Goal: Task Accomplishment & Management: Manage account settings

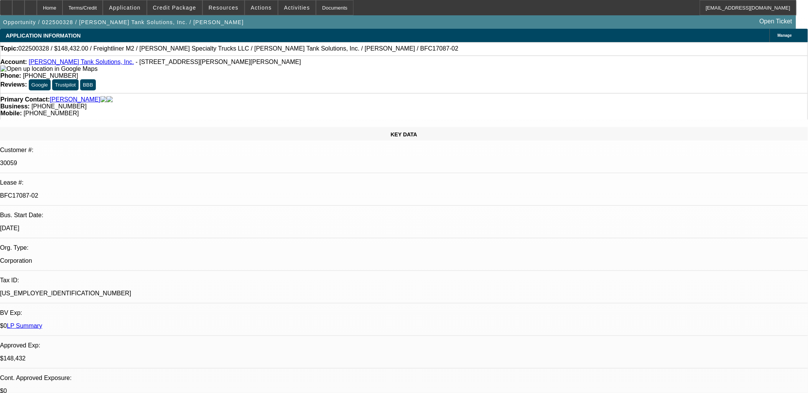
select select "0"
select select "2"
select select "0"
select select "2"
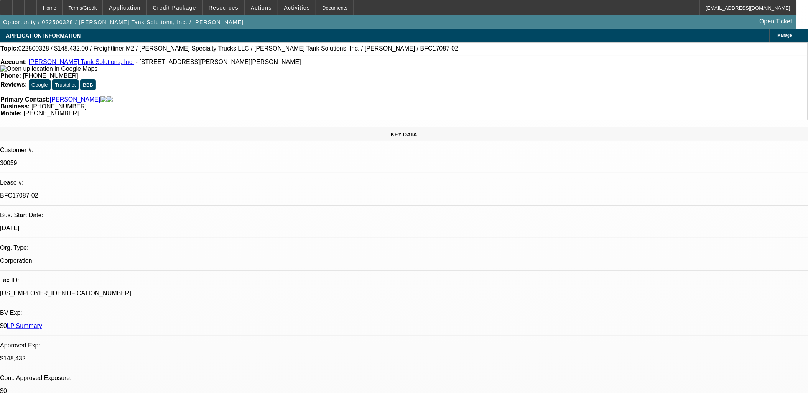
select select "0"
select select "2"
select select "0"
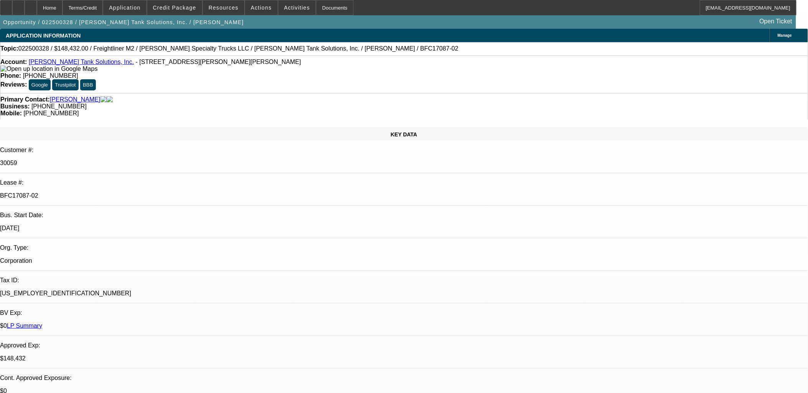
select select "2"
select select "0"
select select "1"
select select "2"
select select "6"
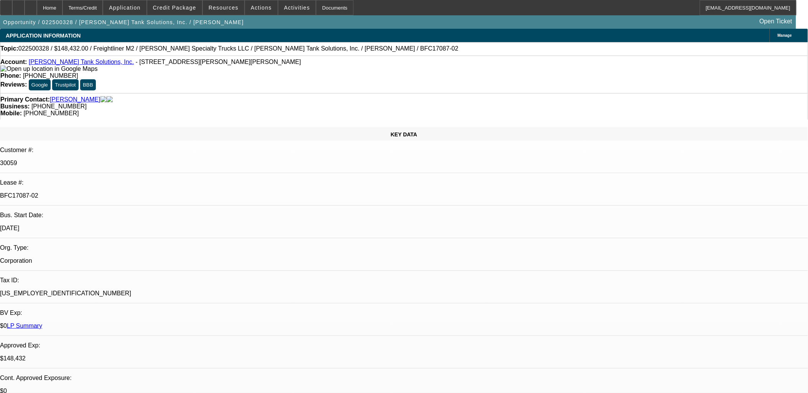
select select "1"
select select "2"
select select "6"
select select "1"
select select "2"
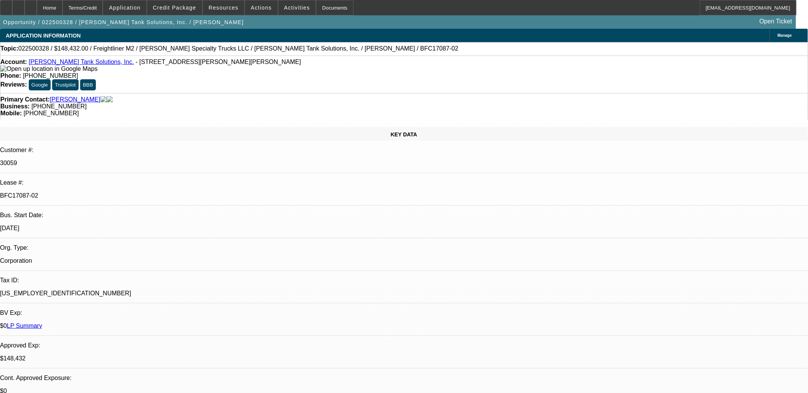
select select "6"
select select "1"
select select "2"
select select "6"
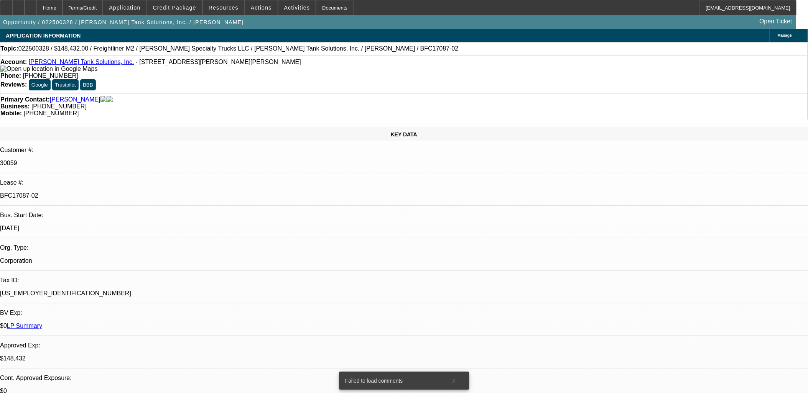
drag, startPoint x: 201, startPoint y: 147, endPoint x: 177, endPoint y: 171, distance: 34.7
click at [177, 323] on div "$0 LP Summary" at bounding box center [404, 326] width 808 height 7
click at [176, 323] on div "$0 LP Summary" at bounding box center [404, 326] width 808 height 7
click at [177, 323] on div "$0 LP Summary" at bounding box center [404, 326] width 808 height 7
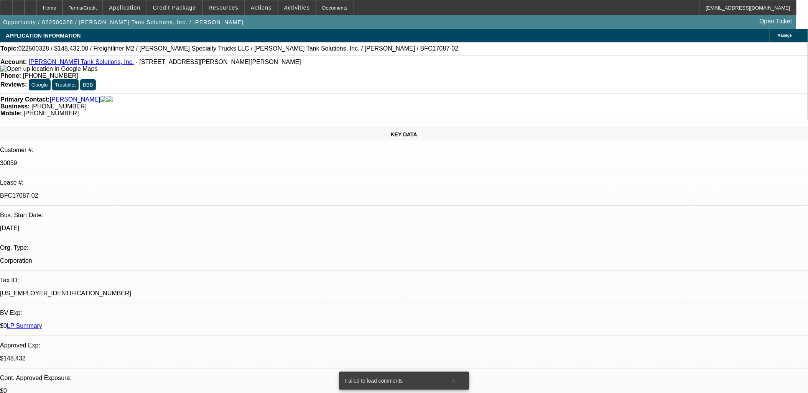
click at [177, 323] on div "$0 LP Summary" at bounding box center [404, 326] width 808 height 7
click at [178, 323] on div "$0 LP Summary" at bounding box center [404, 326] width 808 height 7
drag, startPoint x: 178, startPoint y: 170, endPoint x: 201, endPoint y: 205, distance: 41.9
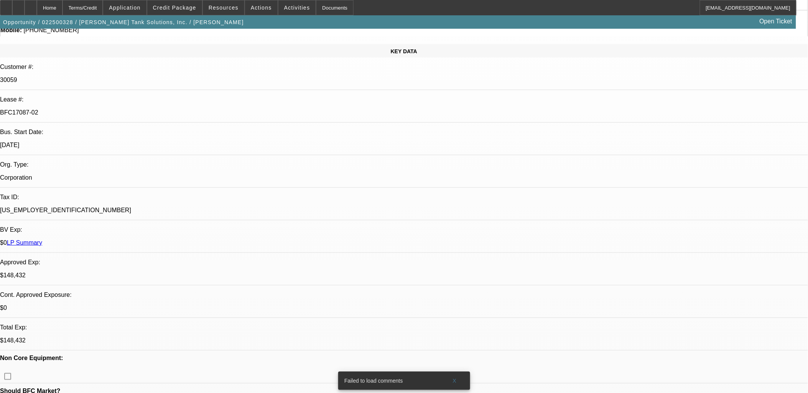
scroll to position [0, 0]
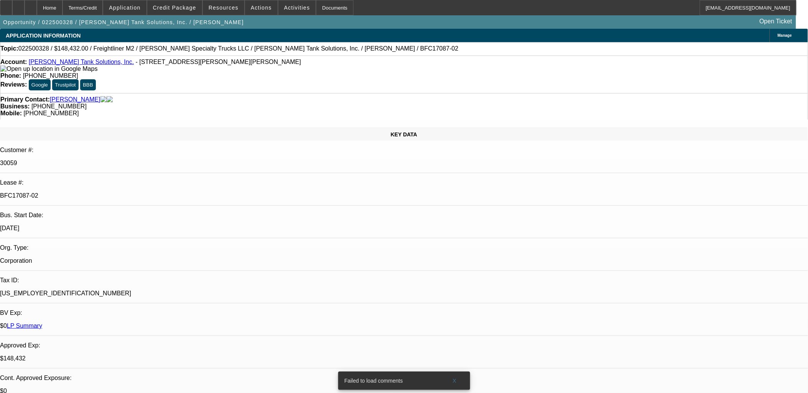
drag, startPoint x: 493, startPoint y: 187, endPoint x: 492, endPoint y: 193, distance: 5.9
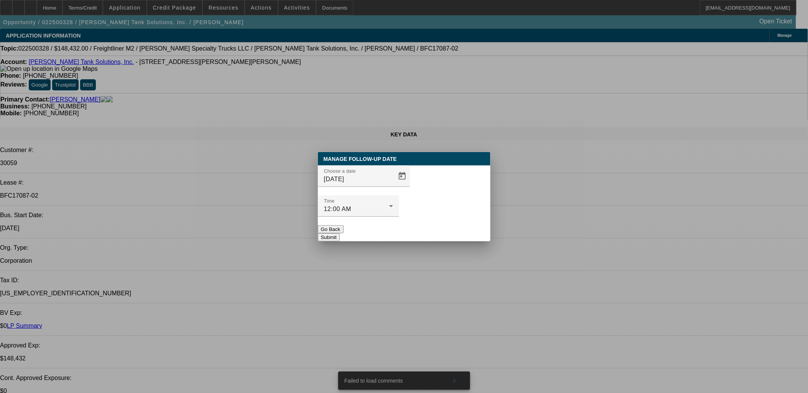
click at [388, 188] on div at bounding box center [404, 196] width 808 height 393
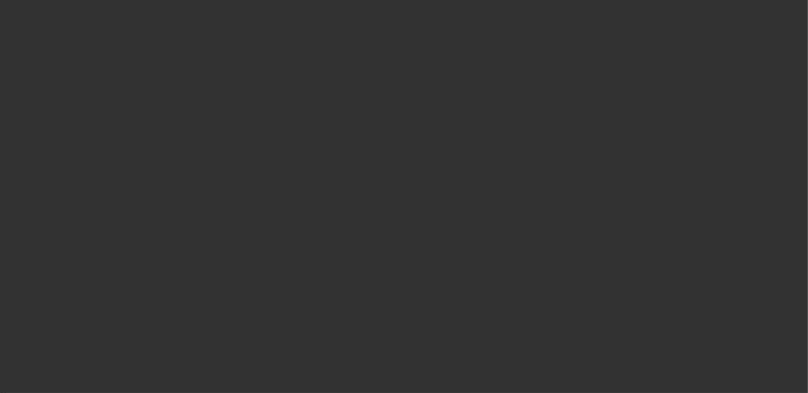
click at [393, 186] on span "Open calendar" at bounding box center [402, 176] width 18 height 18
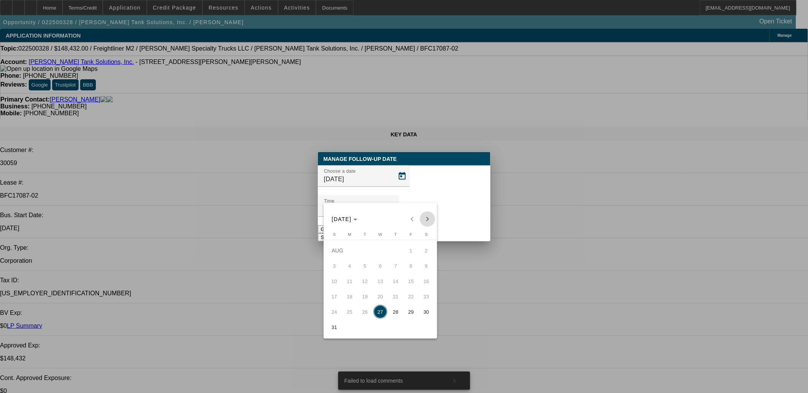
click at [427, 222] on span "Next month" at bounding box center [427, 219] width 15 height 15
click at [381, 271] on span "3" at bounding box center [380, 266] width 14 height 14
type input "9/3/2025"
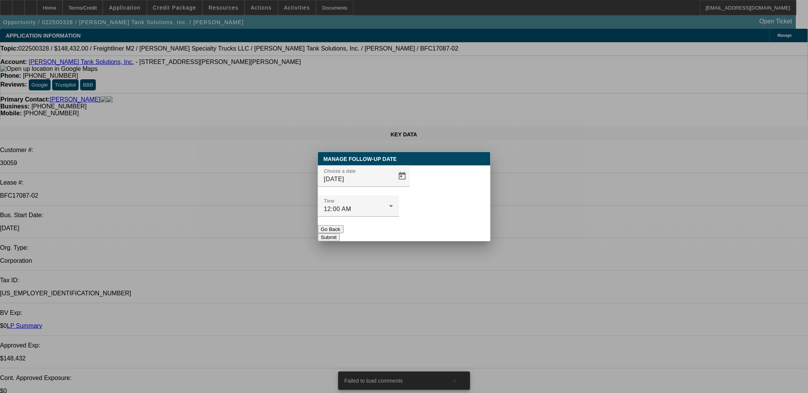
click at [340, 234] on button "Submit" at bounding box center [329, 238] width 22 height 8
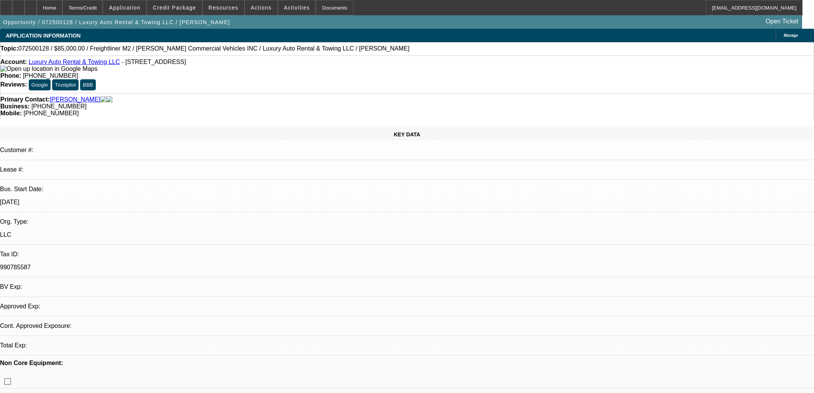
select select "0"
select select "2"
select select "0"
select select "2"
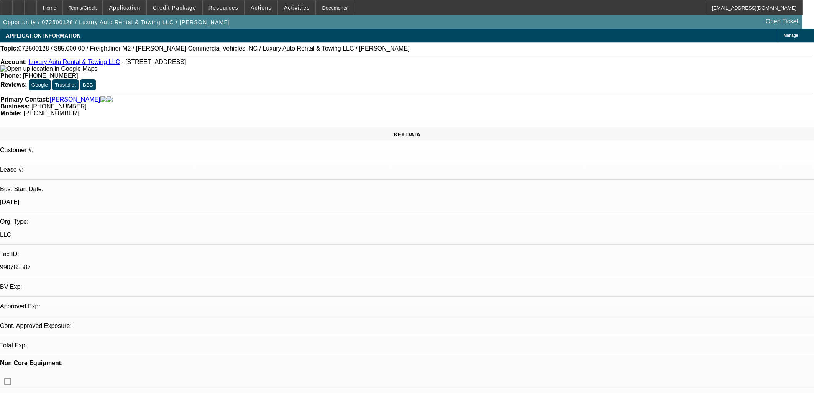
select select "0"
select select "2"
select select "0"
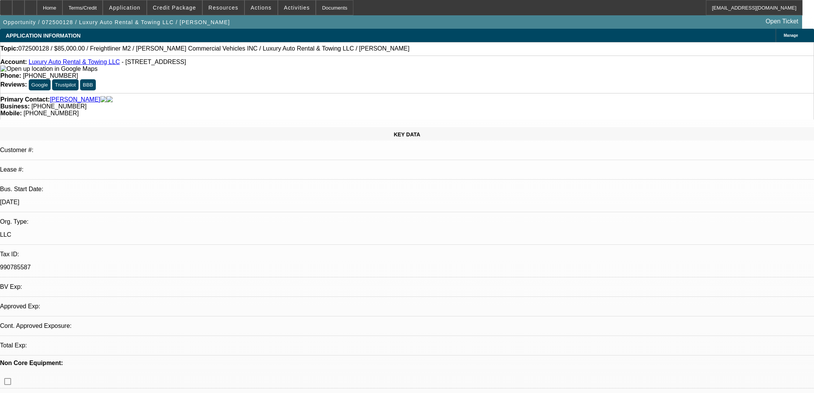
select select "2"
select select "0"
select select "1"
select select "2"
select select "6"
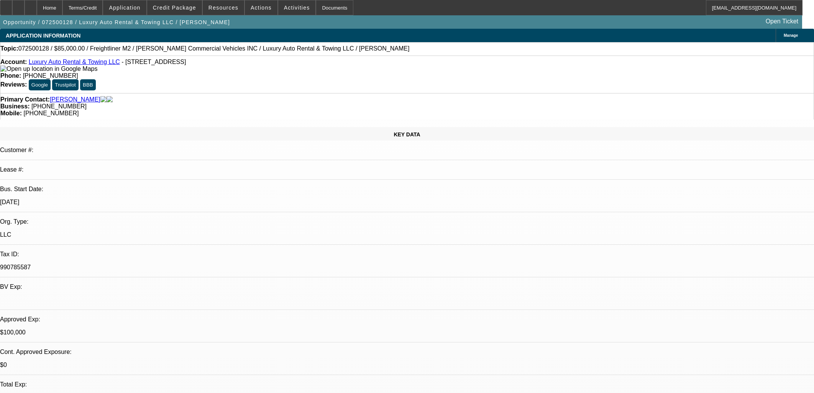
select select "1"
select select "2"
select select "6"
select select "1"
select select "2"
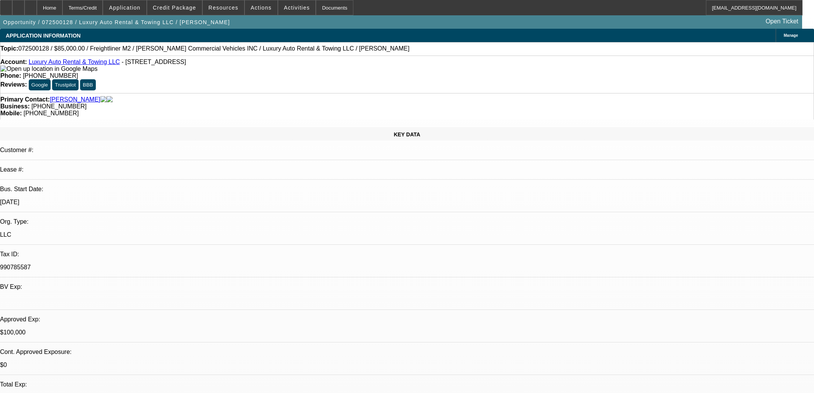
select select "6"
select select "1"
select select "2"
select select "6"
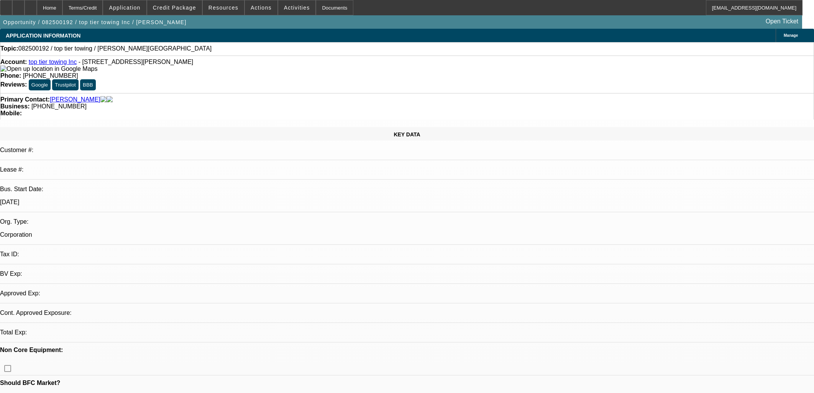
select select "0"
select select "2"
select select "0.1"
select select "4"
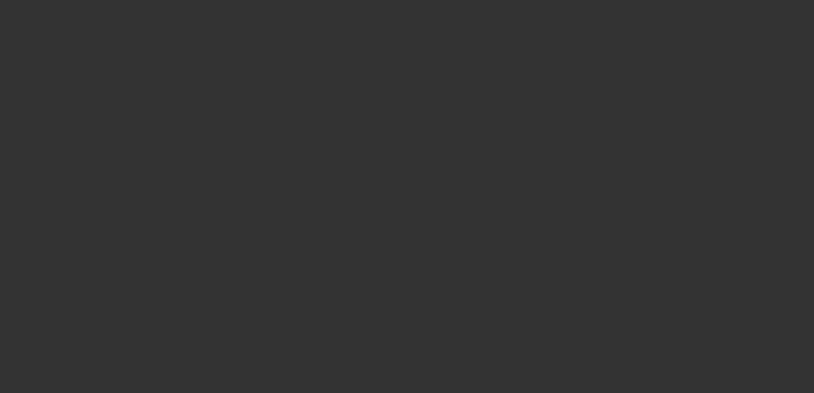
select select "0"
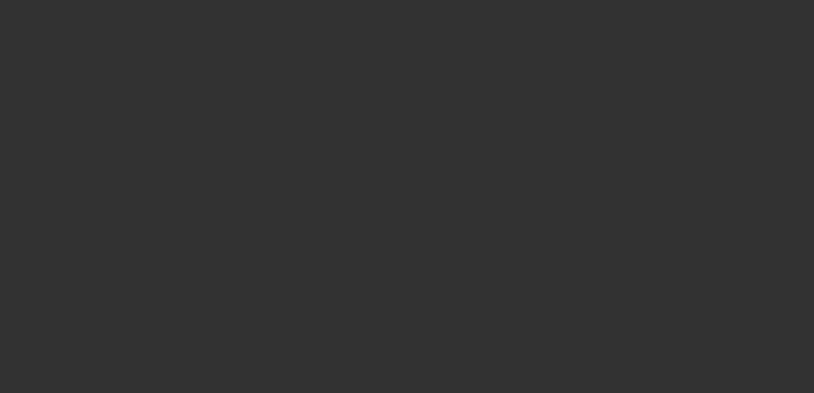
select select "0"
select select "1"
select select "6"
select select "1"
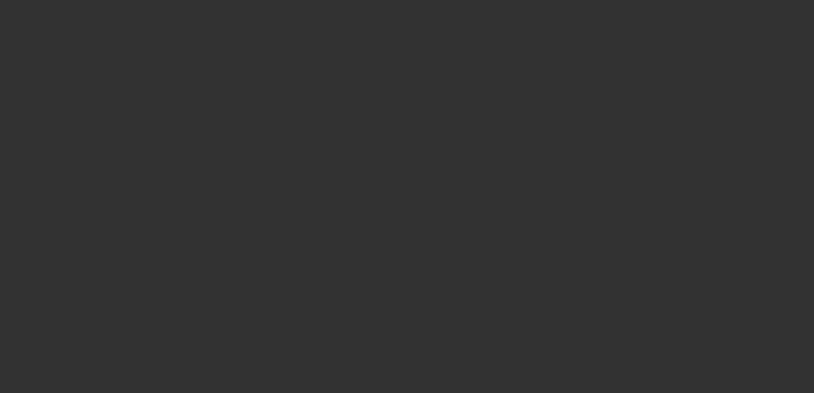
select select "1"
select select "6"
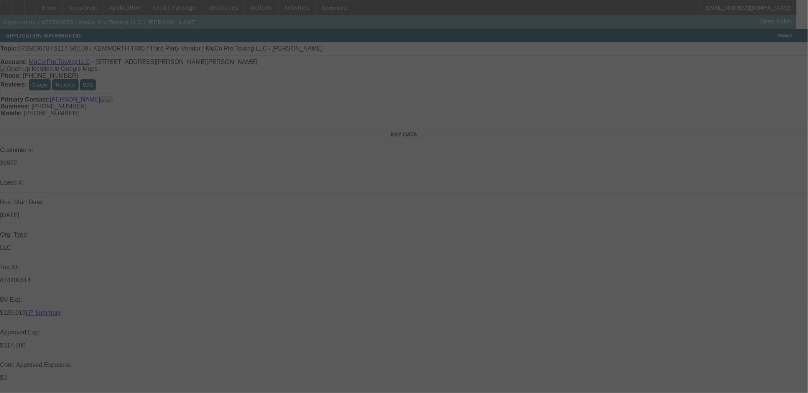
select select "0"
select select "0.1"
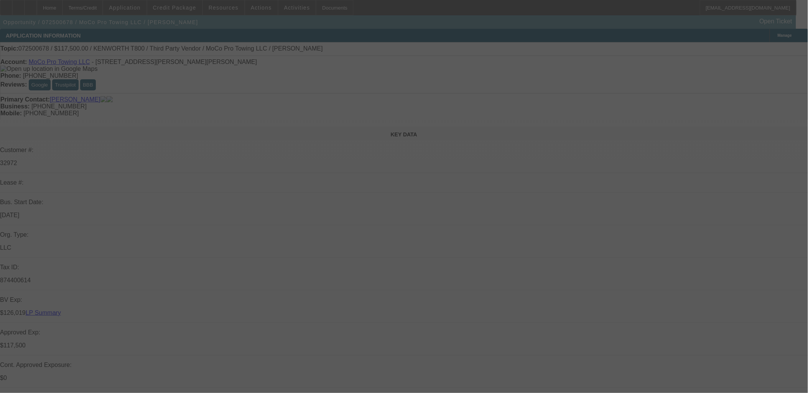
select select "0"
select select "0.1"
select select "0"
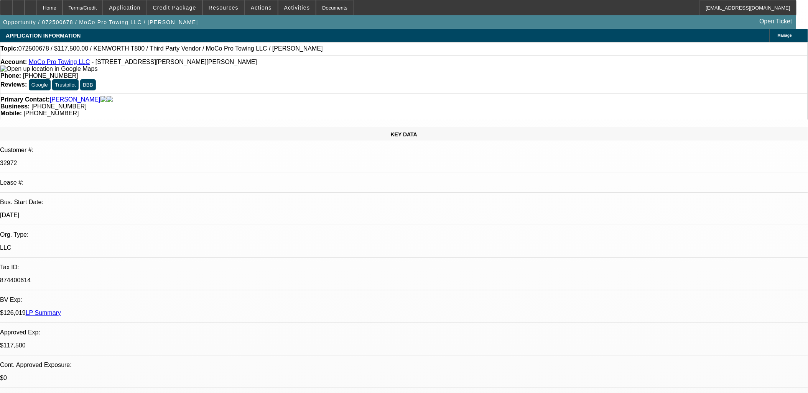
select select "1"
select select "2"
select select "6"
select select "1"
select select "2"
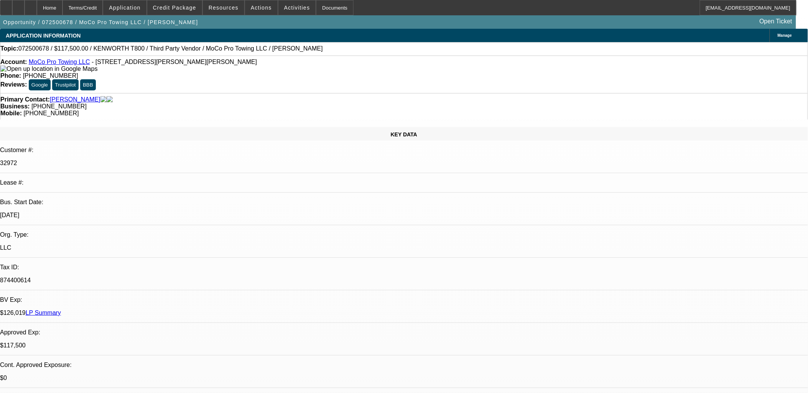
select select "6"
select select "1"
select select "2"
select select "6"
select select "1"
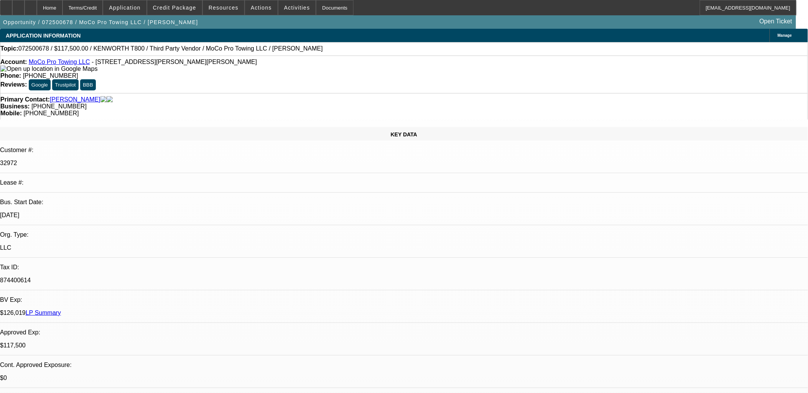
select select "2"
select select "6"
drag, startPoint x: 615, startPoint y: 182, endPoint x: 618, endPoint y: 173, distance: 9.7
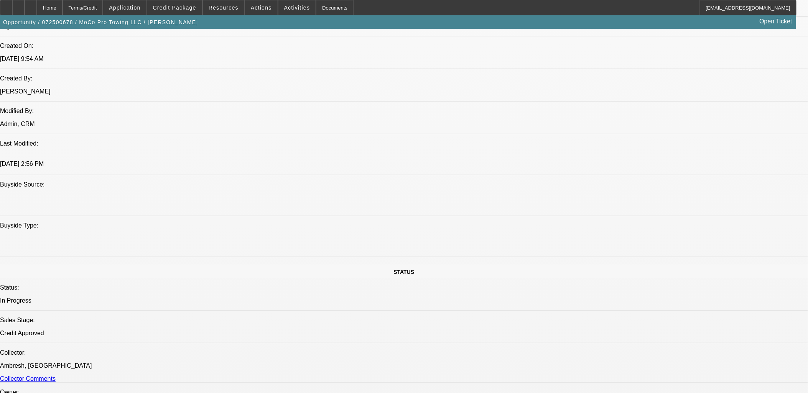
scroll to position [681, 0]
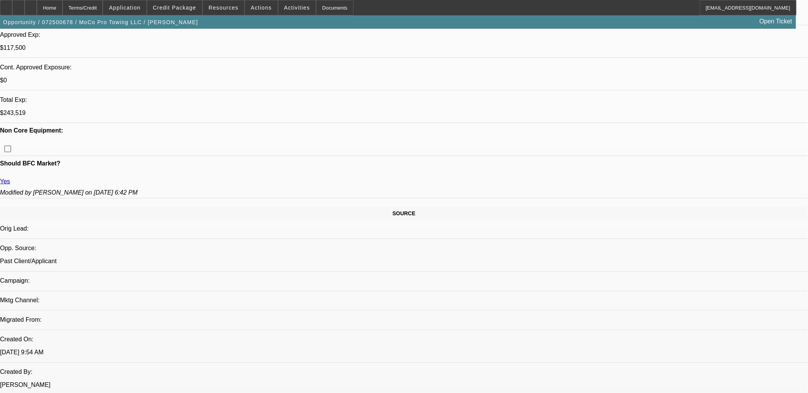
scroll to position [0, 0]
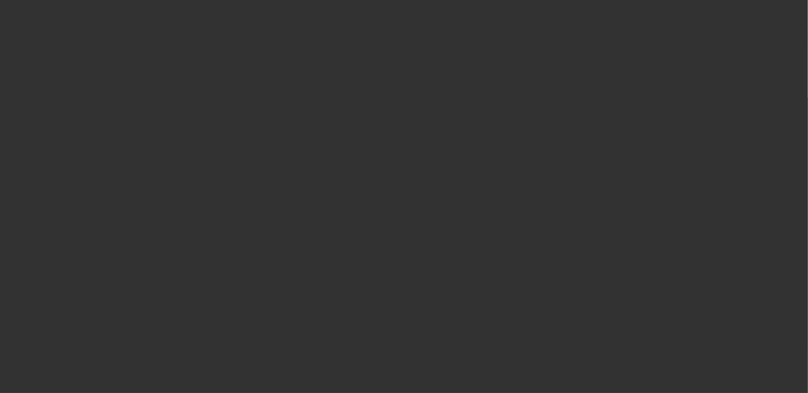
click at [393, 186] on span "Open calendar" at bounding box center [402, 176] width 18 height 18
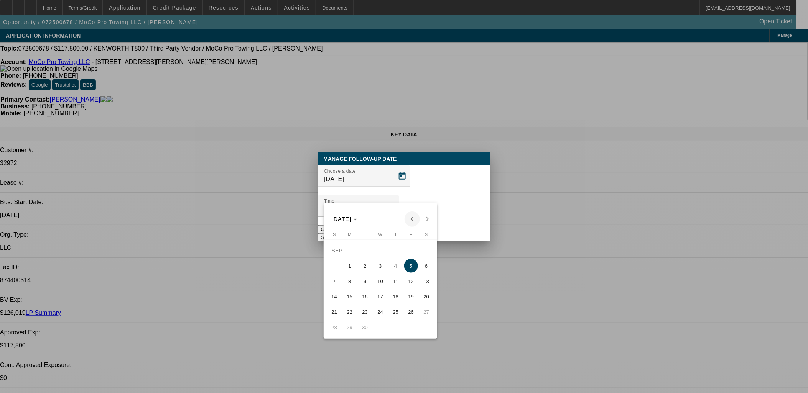
click at [409, 223] on span "Previous month" at bounding box center [412, 219] width 15 height 15
click at [426, 215] on span "Next month" at bounding box center [427, 219] width 15 height 15
click at [449, 209] on div at bounding box center [404, 196] width 808 height 393
click at [340, 234] on button "Submit" at bounding box center [329, 238] width 22 height 8
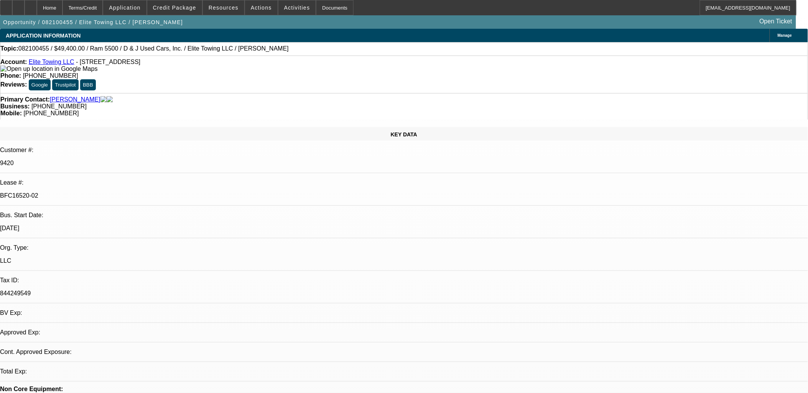
select select "0"
select select "2"
select select "0"
select select "2"
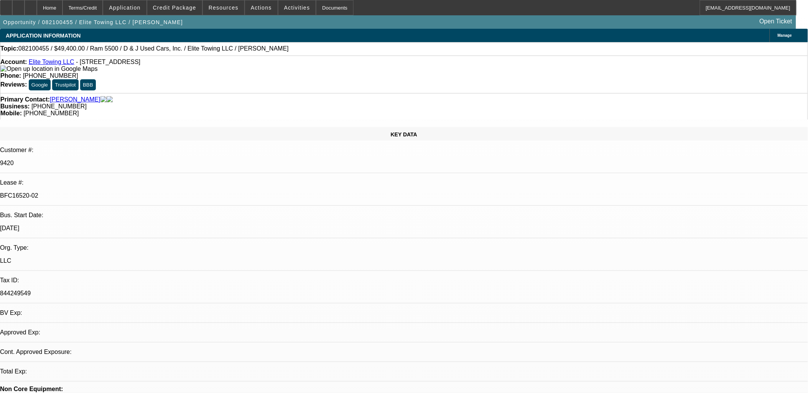
select select "0"
select select "2"
select select "0"
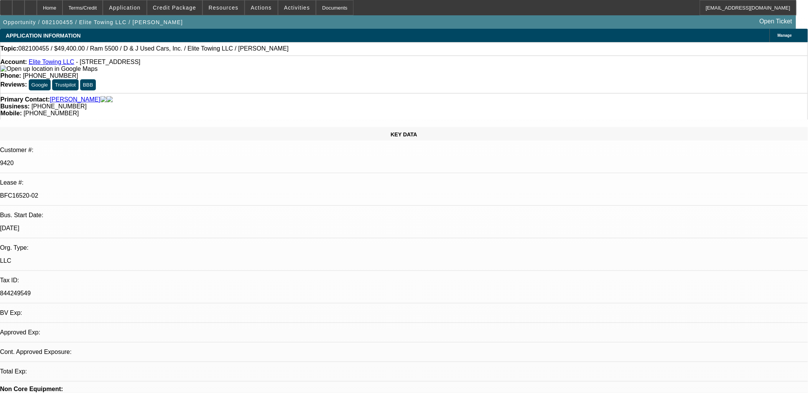
select select "2"
select select "0"
select select "1"
select select "2"
select select "6"
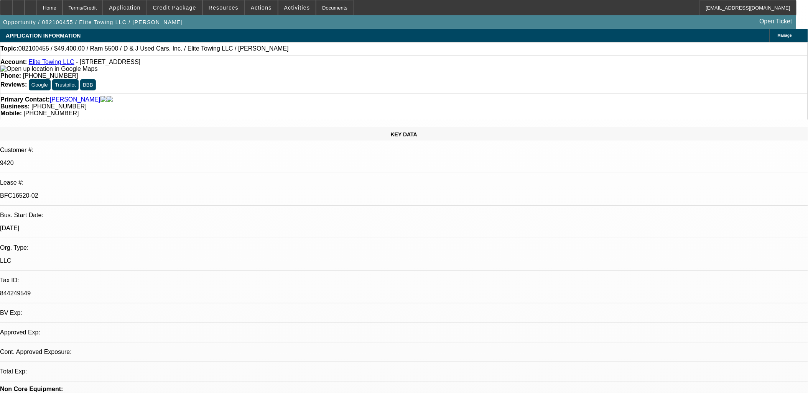
select select "1"
select select "2"
select select "6"
select select "1"
select select "2"
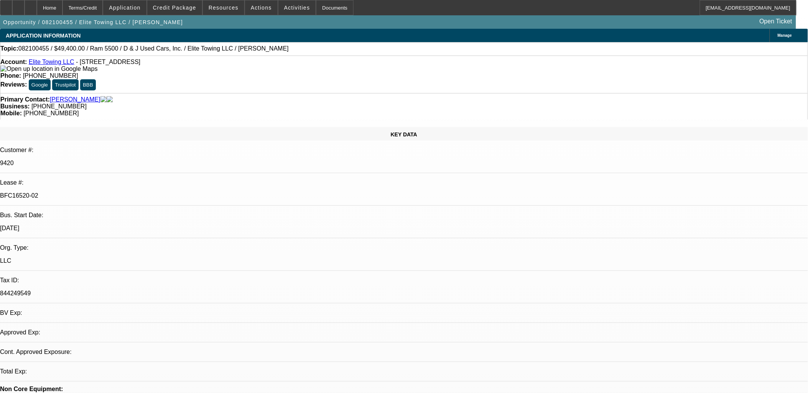
select select "6"
select select "1"
select select "2"
select select "6"
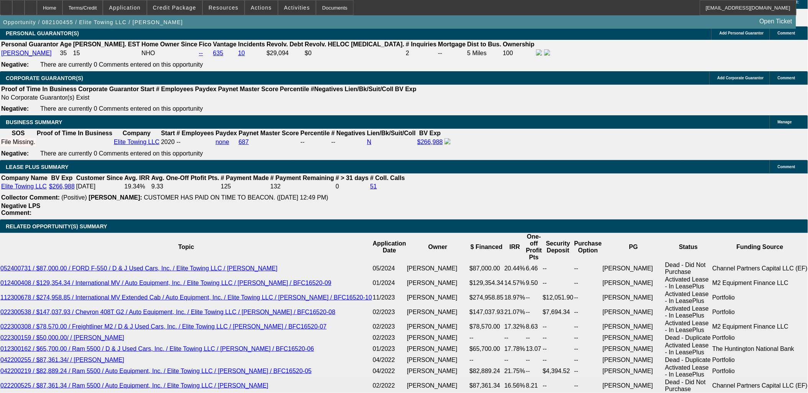
scroll to position [1235, 0]
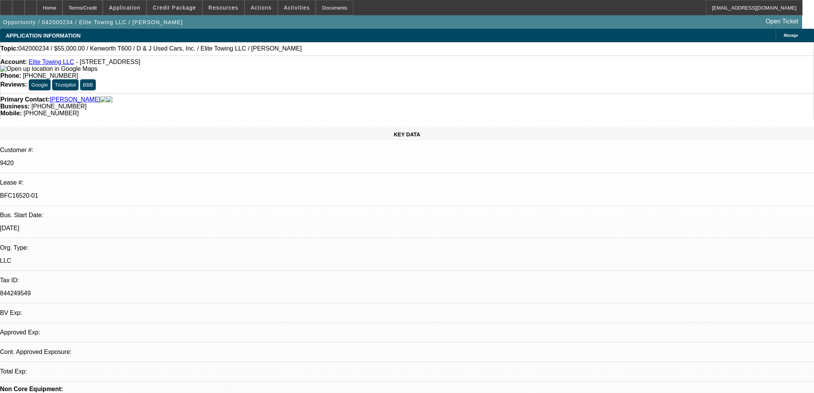
select select "0"
select select "2"
select select "0"
select select "6"
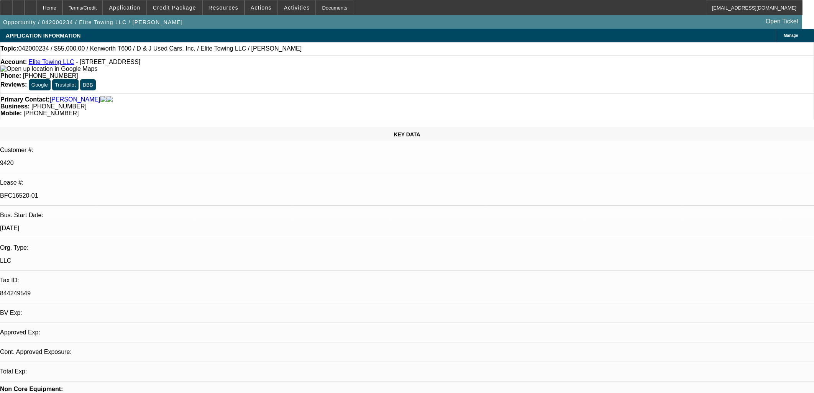
select select "0"
select select "2"
select select "0"
select select "6"
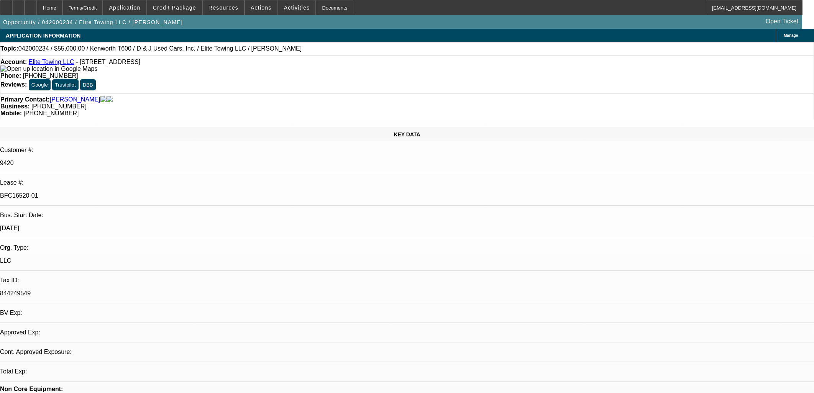
select select "0"
select select "2"
select select "0"
select select "6"
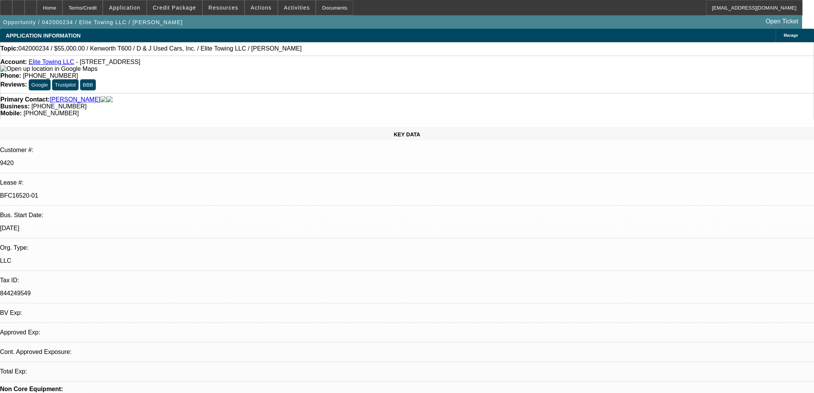
select select "0"
select select "2"
select select "0"
select select "6"
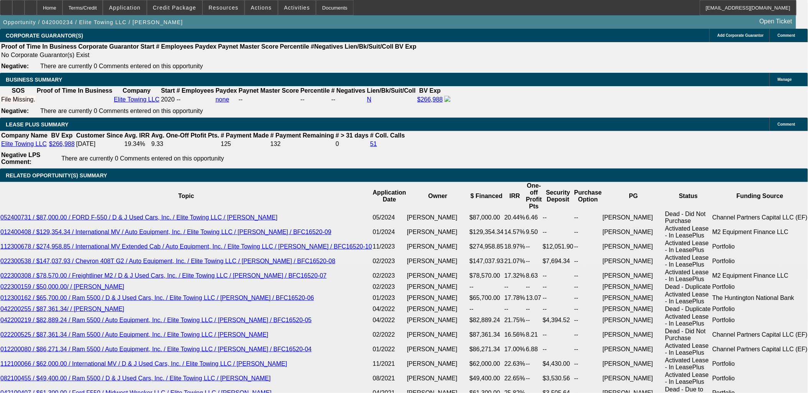
scroll to position [1150, 0]
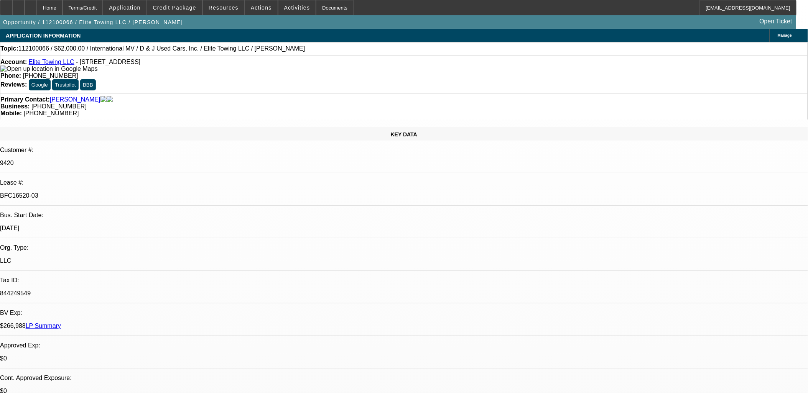
select select "0"
select select "2"
select select "0"
select select "6"
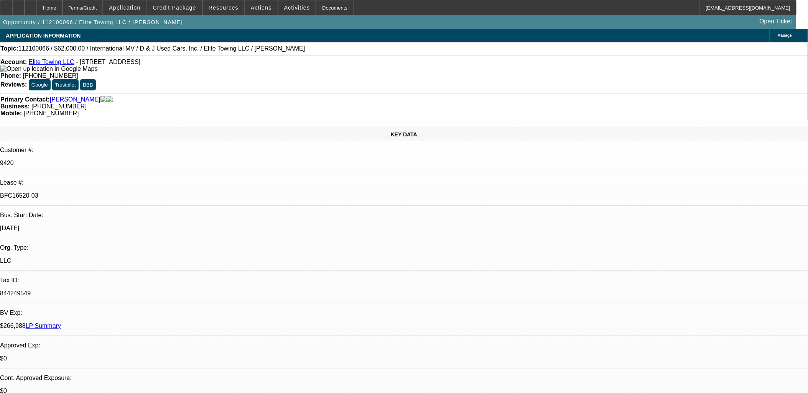
select select "0"
select select "2"
select select "0"
select select "6"
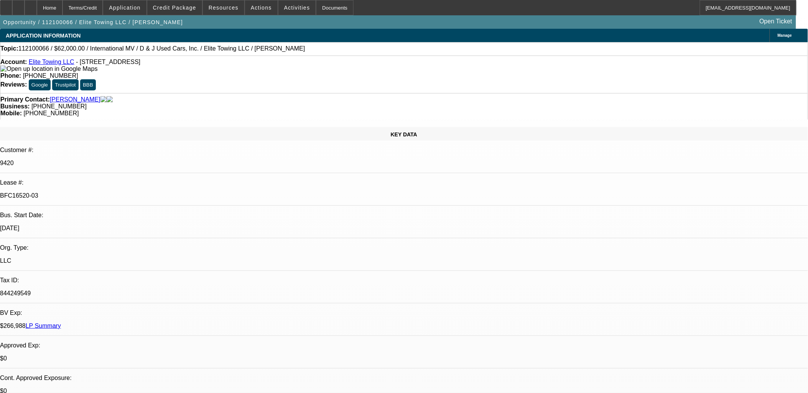
select select "0"
select select "2"
select select "0"
select select "6"
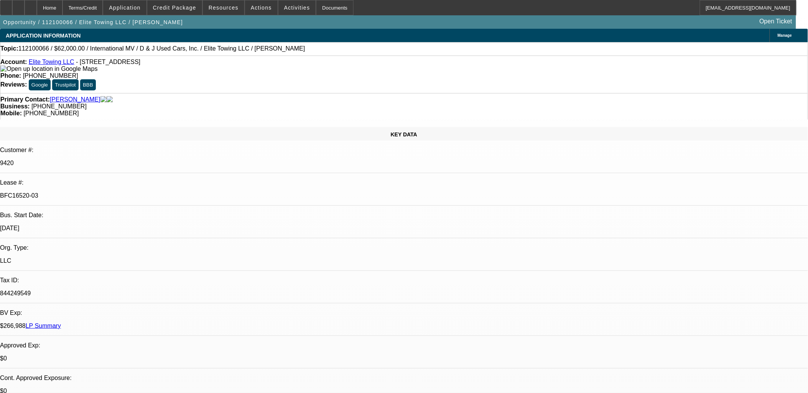
select select "0"
select select "2"
select select "0"
select select "6"
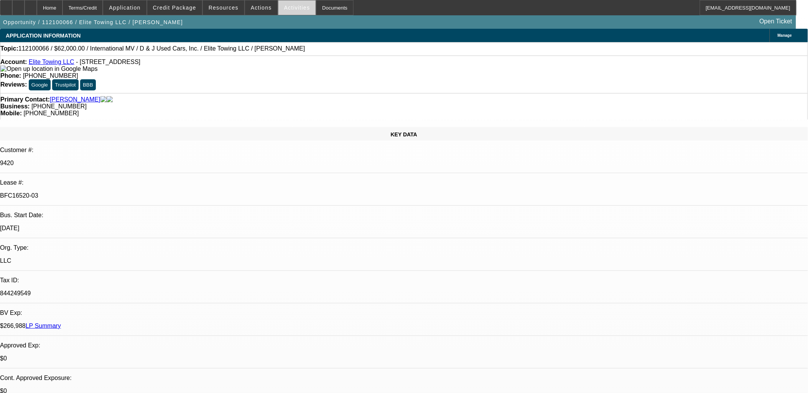
click at [293, 10] on span "Activities" at bounding box center [297, 8] width 26 height 6
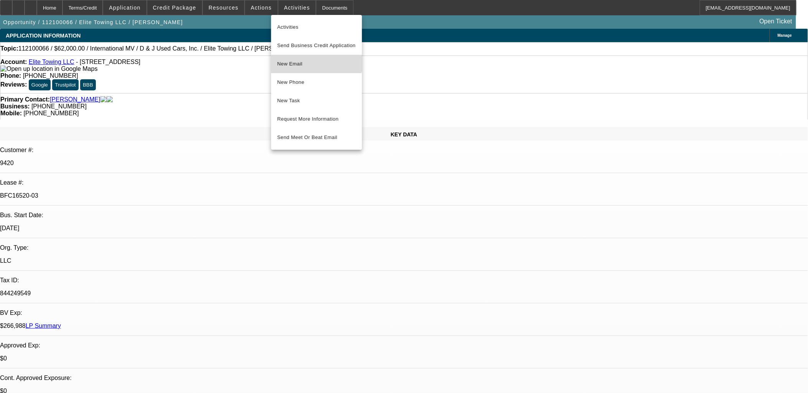
click at [310, 59] on button "New Email" at bounding box center [316, 64] width 91 height 18
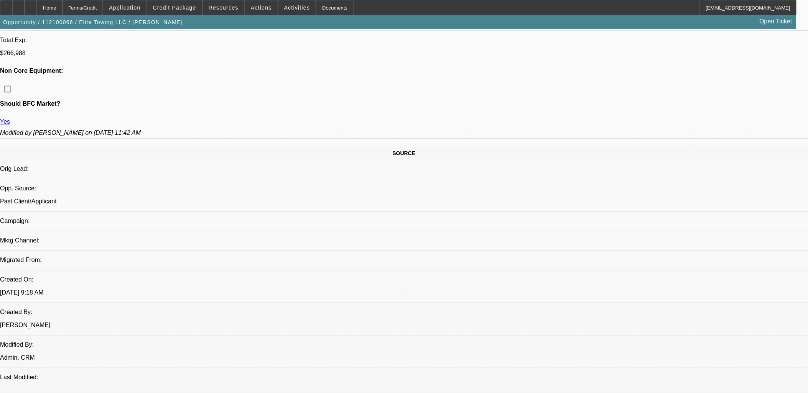
scroll to position [73, 0]
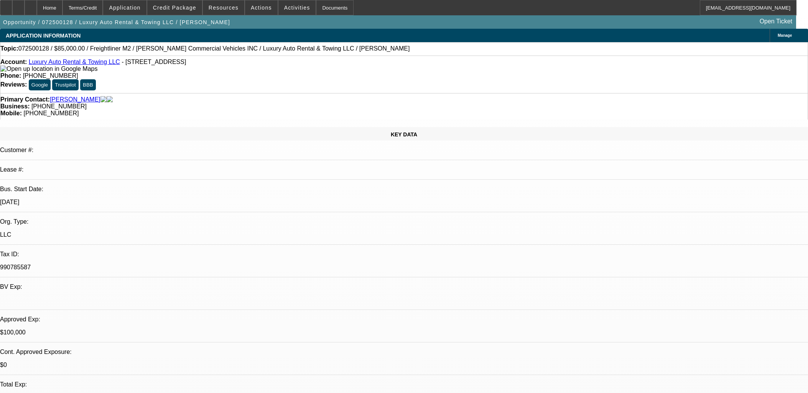
select select "0"
select select "2"
select select "0"
select select "6"
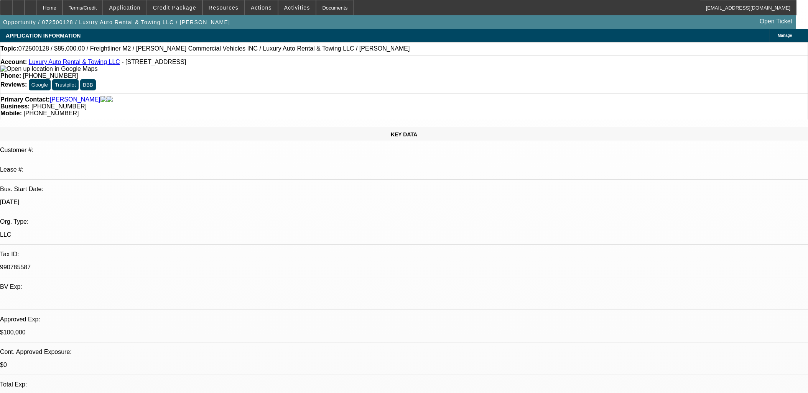
select select "0"
select select "2"
select select "0"
select select "6"
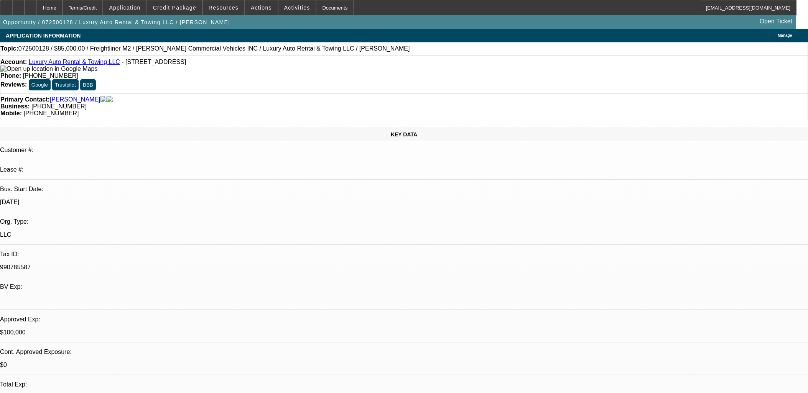
select select "0"
select select "2"
select select "0"
select select "6"
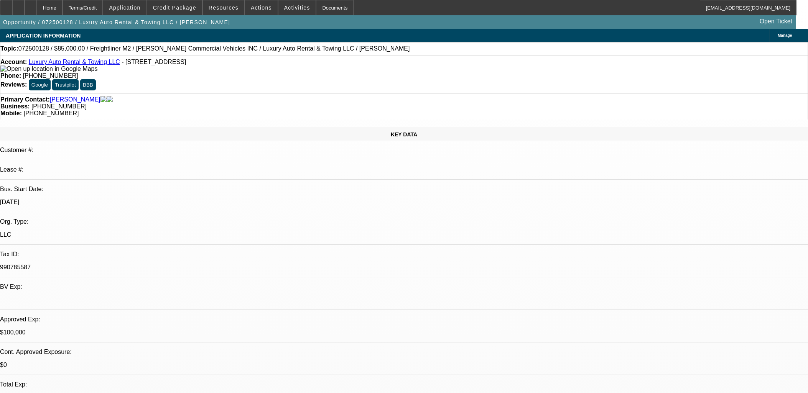
select select "0"
select select "2"
select select "0"
select select "6"
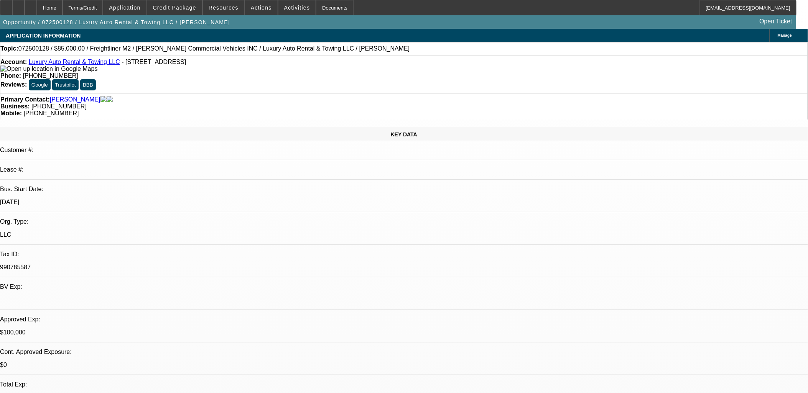
scroll to position [404, 0]
drag, startPoint x: 484, startPoint y: 183, endPoint x: 487, endPoint y: 186, distance: 5.2
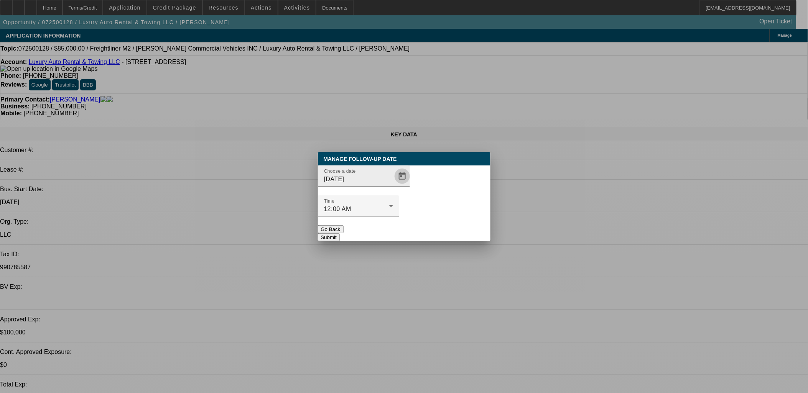
click at [393, 186] on span "Open calendar" at bounding box center [402, 176] width 18 height 18
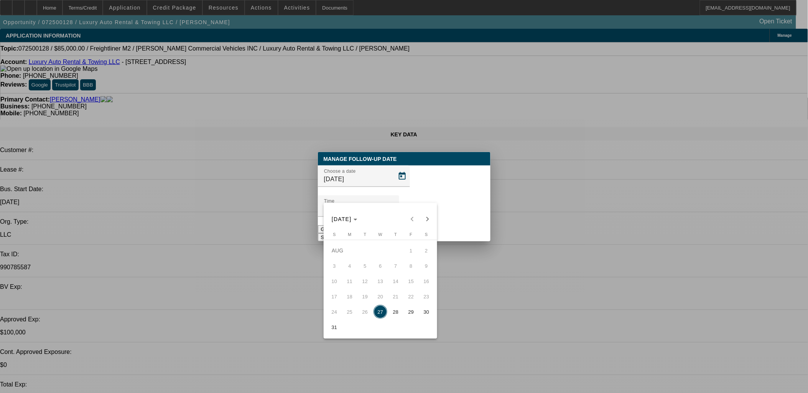
click at [426, 217] on span "Next month" at bounding box center [427, 219] width 15 height 15
drag, startPoint x: 357, startPoint y: 262, endPoint x: 414, endPoint y: 217, distance: 72.8
click at [415, 215] on mat-calendar "SEP 2025 SEP 2025 Sunday S Monday M Tuesday T Wednesday W Thursday T Friday F S…" at bounding box center [381, 271] width 114 height 136
click at [412, 219] on span "Previous month" at bounding box center [412, 219] width 15 height 15
click at [408, 316] on span "29" at bounding box center [411, 312] width 14 height 14
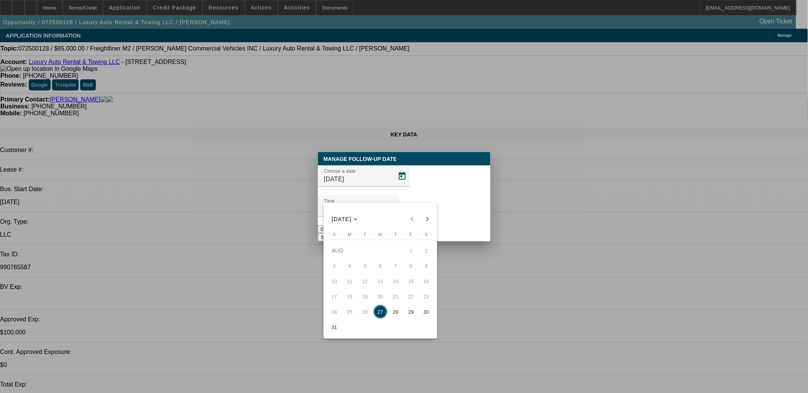
type input "8/29/2025"
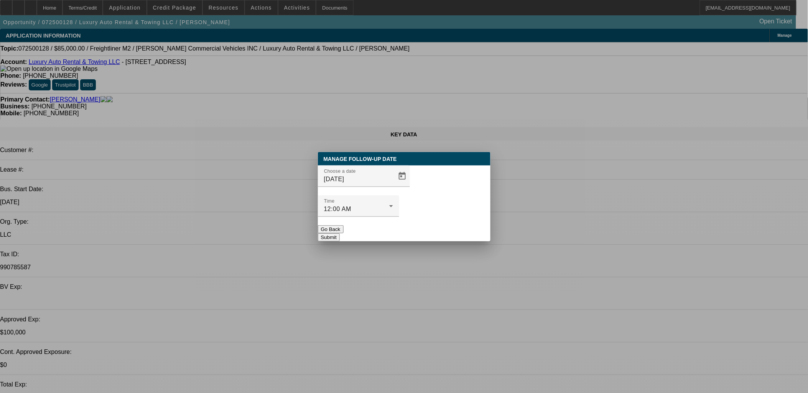
click at [340, 234] on button "Submit" at bounding box center [329, 238] width 22 height 8
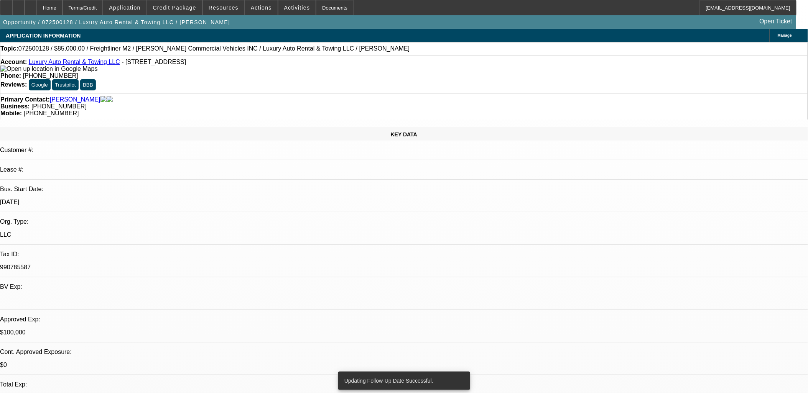
scroll to position [85, 0]
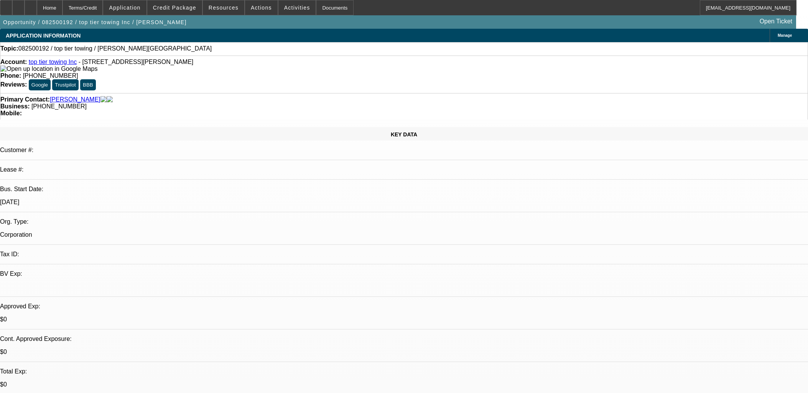
select select "0"
select select "2"
select select "0.1"
select select "4"
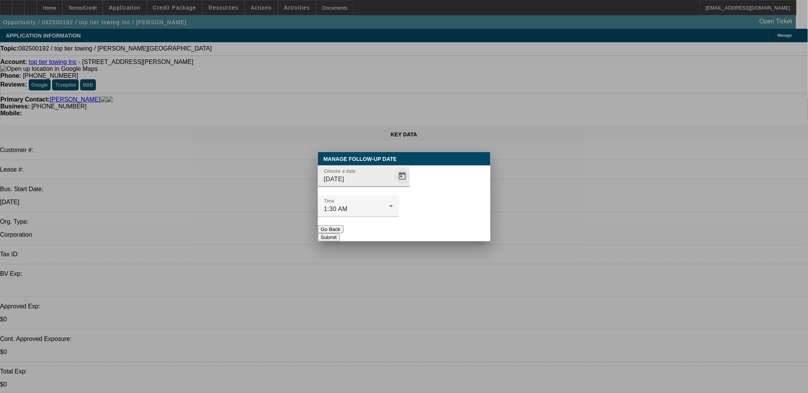
drag, startPoint x: 424, startPoint y: 189, endPoint x: 392, endPoint y: 191, distance: 31.8
click at [399, 196] on div "Time 1:30 AM" at bounding box center [358, 206] width 81 height 21
click at [393, 186] on span "Open calendar" at bounding box center [402, 176] width 18 height 18
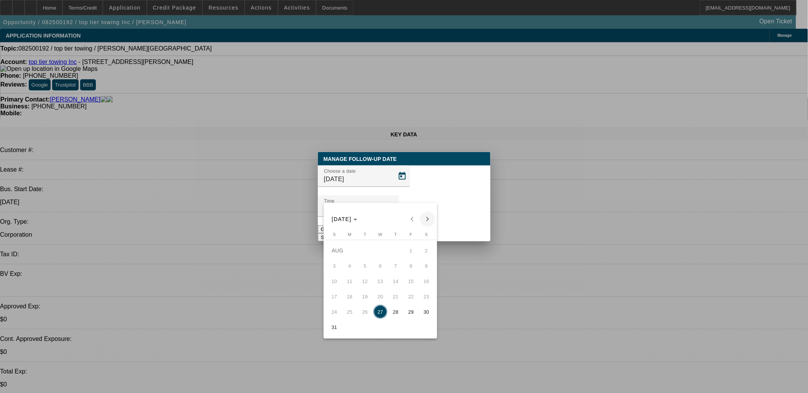
click at [426, 220] on span "Next month" at bounding box center [427, 219] width 15 height 15
drag, startPoint x: 365, startPoint y: 261, endPoint x: 441, endPoint y: 220, distance: 87.0
click at [365, 262] on button "2" at bounding box center [364, 265] width 15 height 15
type input "9/2/2025"
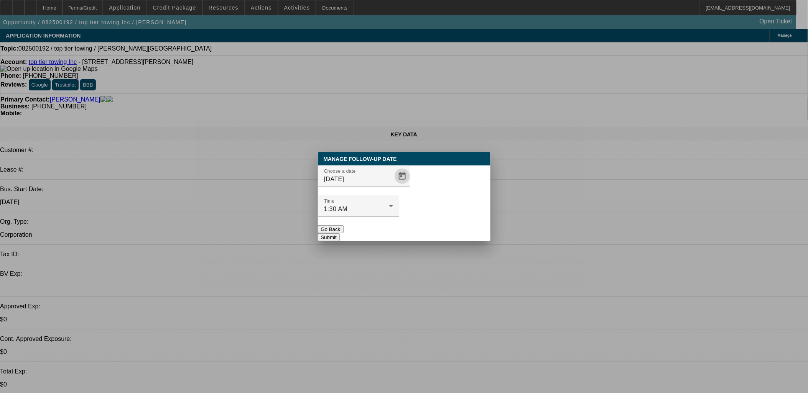
click at [340, 234] on button "Submit" at bounding box center [329, 238] width 22 height 8
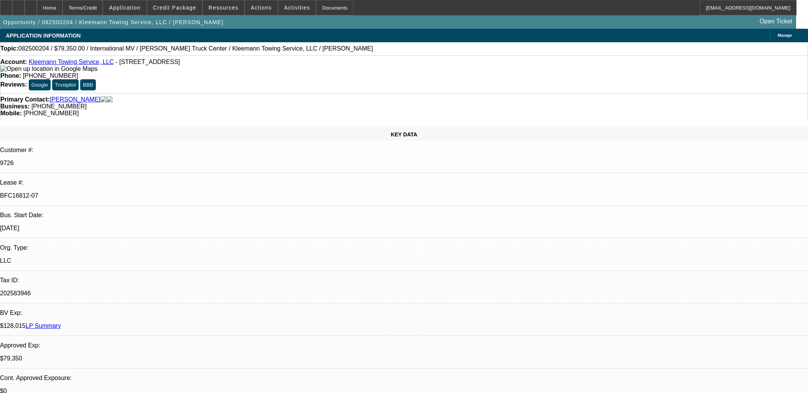
select select "0"
select select "6"
select select "0"
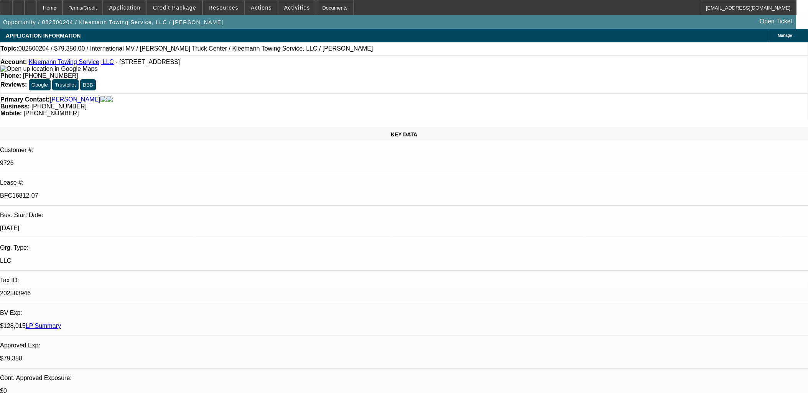
select select "0"
select select "6"
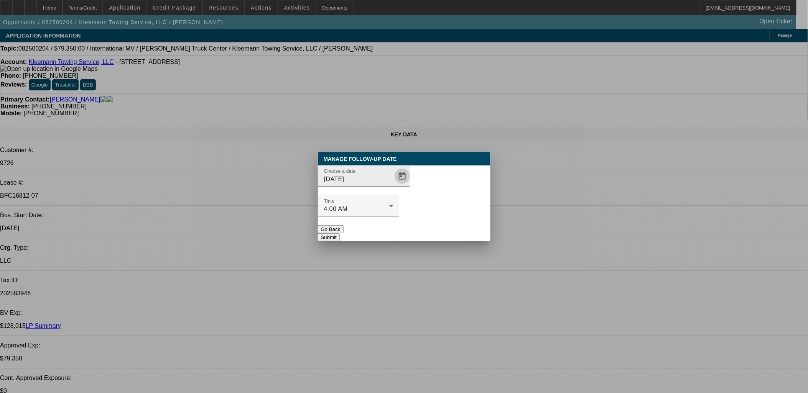
click at [393, 186] on span "Open calendar" at bounding box center [402, 176] width 18 height 18
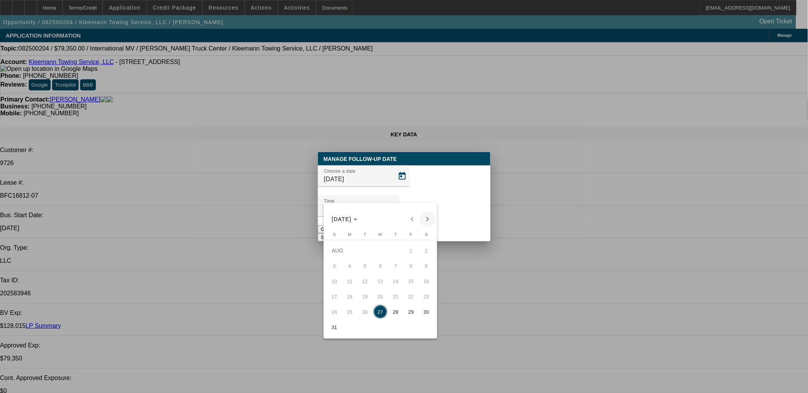
click at [424, 208] on div "AUG 2025 AUG 2025" at bounding box center [381, 215] width 114 height 24
click at [423, 217] on span "Next month" at bounding box center [427, 219] width 15 height 15
click at [407, 265] on span "5" at bounding box center [411, 266] width 14 height 14
type input "9/5/2025"
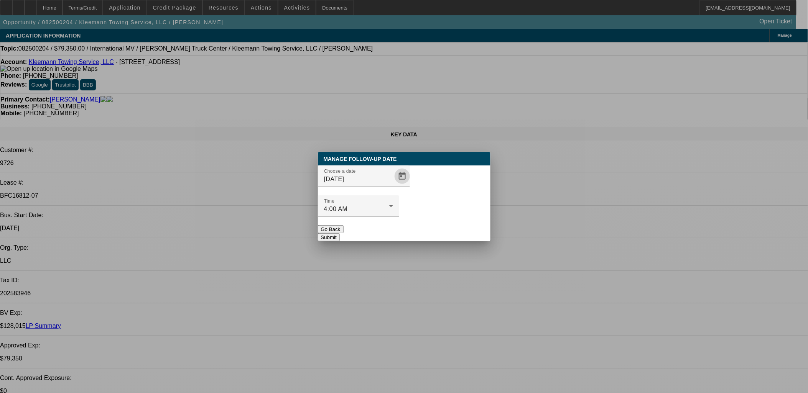
drag, startPoint x: 429, startPoint y: 209, endPoint x: 431, endPoint y: 220, distance: 11.1
click at [399, 217] on div at bounding box center [358, 221] width 81 height 8
click at [340, 234] on button "Submit" at bounding box center [329, 238] width 22 height 8
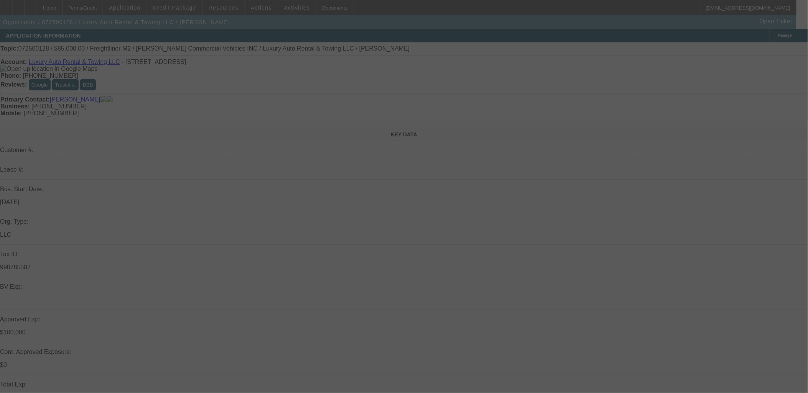
select select "0"
select select "2"
select select "0"
select select "2"
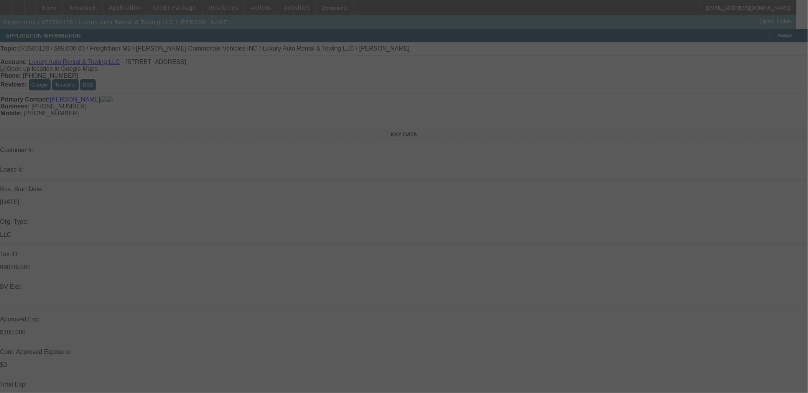
select select "0"
select select "2"
select select "0"
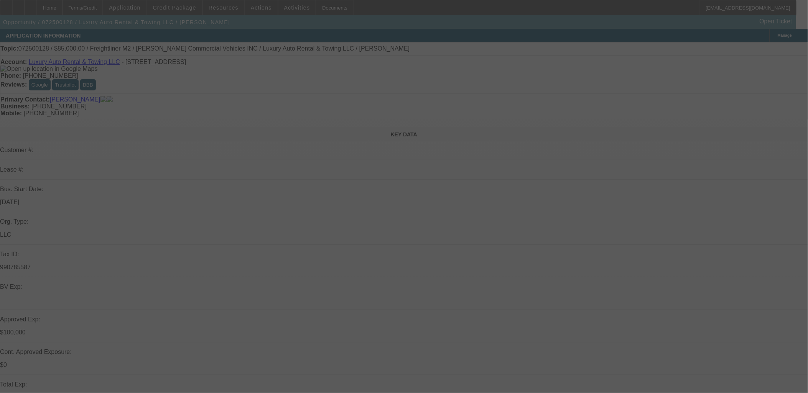
select select "2"
select select "0"
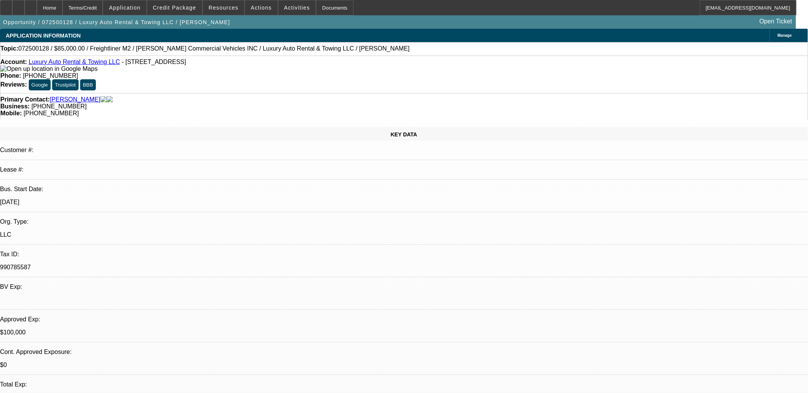
select select "1"
select select "2"
select select "6"
select select "1"
select select "2"
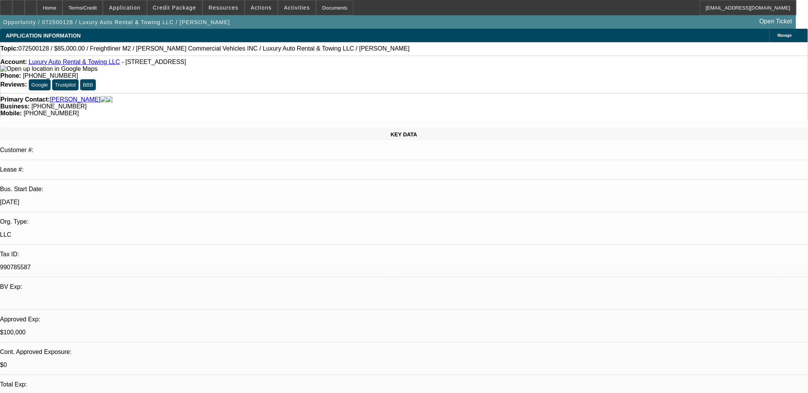
select select "6"
select select "1"
select select "2"
select select "6"
select select "1"
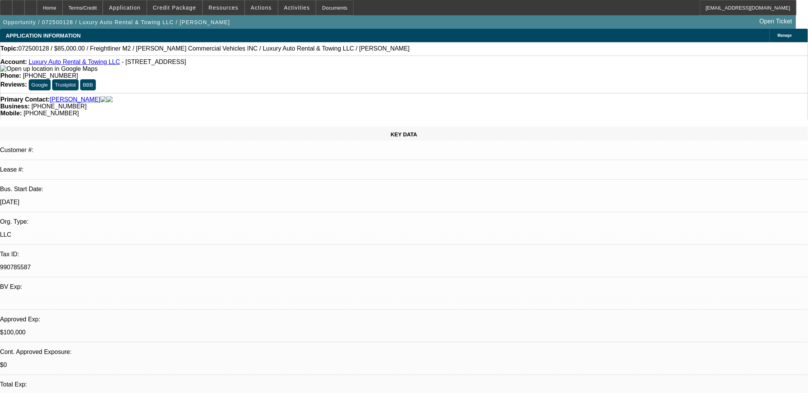
select select "2"
select select "6"
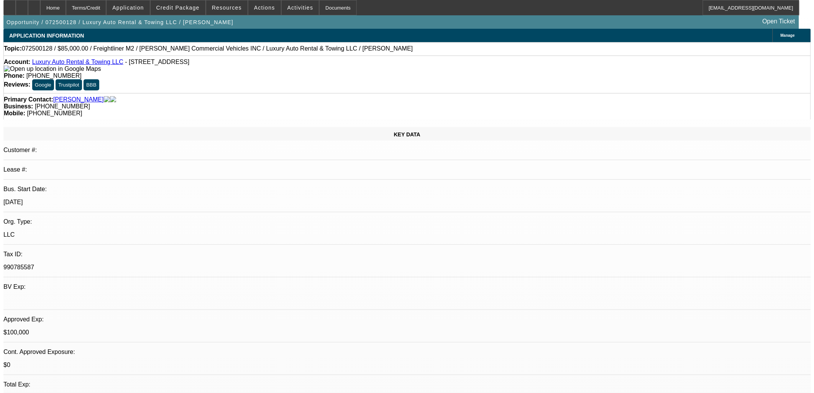
scroll to position [404, 0]
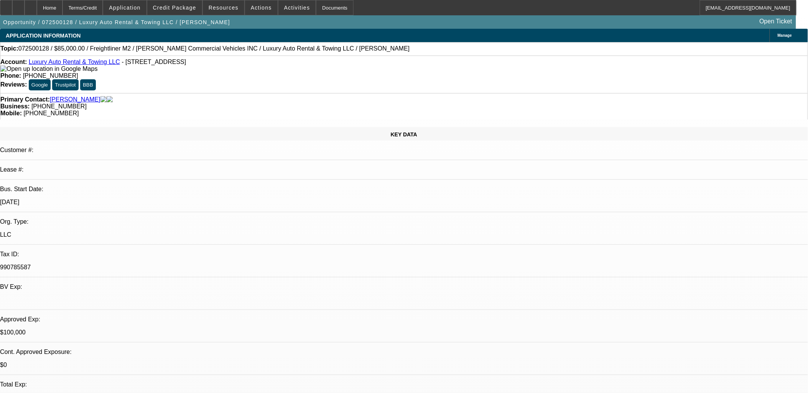
click at [260, 10] on span "Actions" at bounding box center [261, 8] width 21 height 6
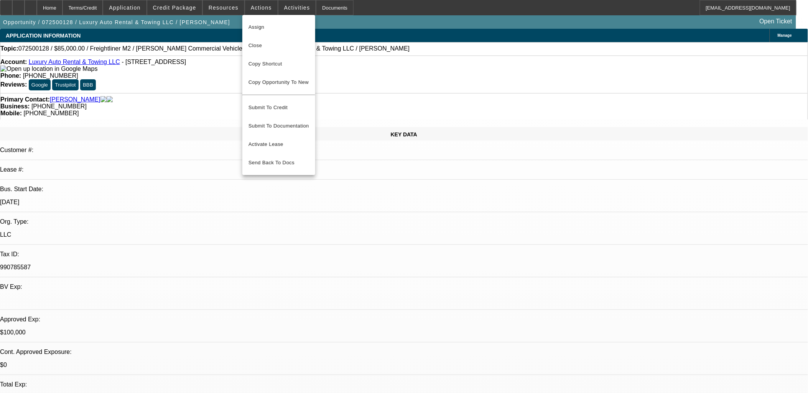
click at [171, 68] on div at bounding box center [404, 196] width 808 height 393
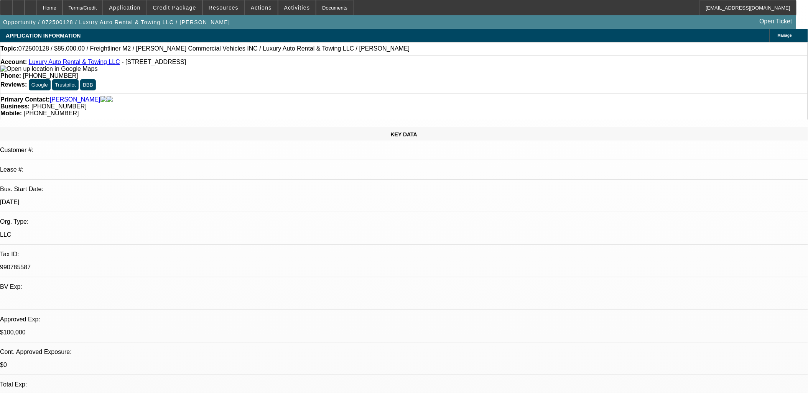
click at [89, 65] on link "Luxury Auto Rental & Towing LLC" at bounding box center [74, 62] width 91 height 7
click at [262, 4] on span at bounding box center [261, 7] width 33 height 18
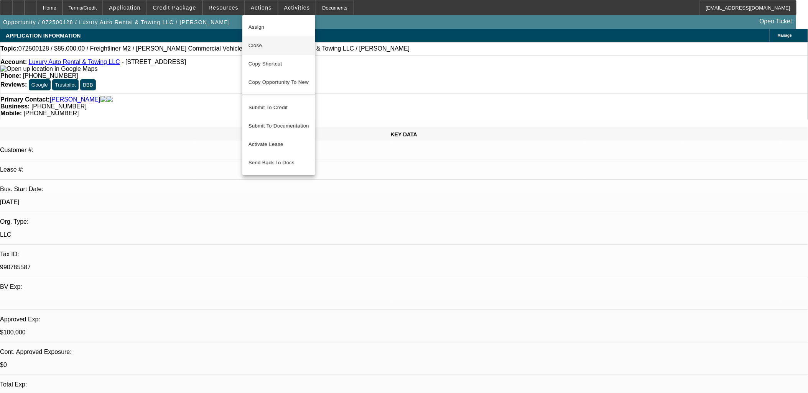
click at [291, 46] on span "Close" at bounding box center [278, 45] width 61 height 9
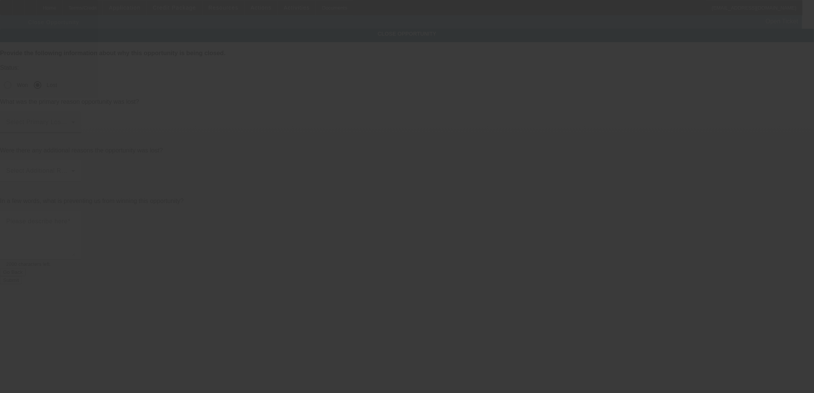
click at [71, 121] on span at bounding box center [38, 125] width 65 height 9
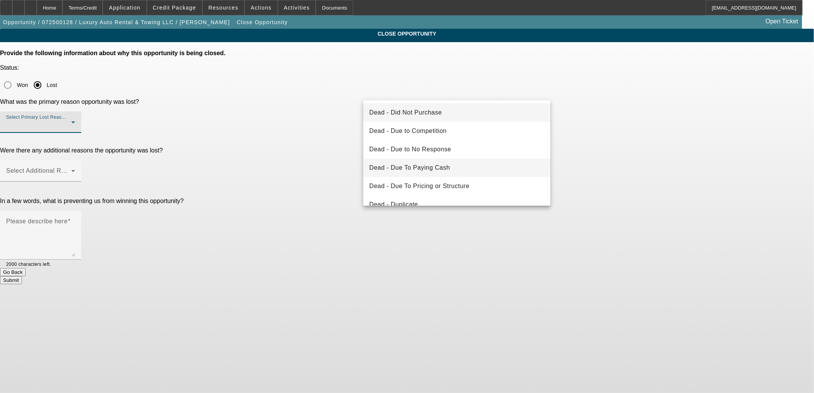
click at [435, 162] on mat-option "Dead - Due To Paying Cash" at bounding box center [458, 168] width 188 height 18
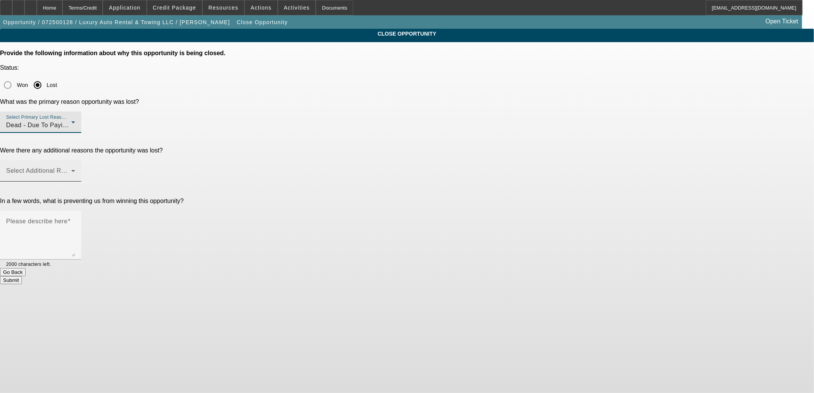
click at [81, 182] on div at bounding box center [40, 186] width 81 height 8
click at [71, 169] on span at bounding box center [38, 173] width 65 height 9
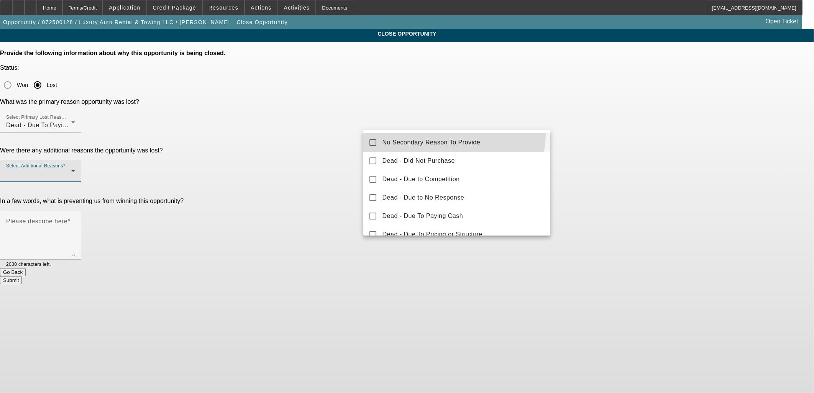
click at [445, 135] on mat-option "No Secondary Reason To Provide" at bounding box center [458, 142] width 188 height 18
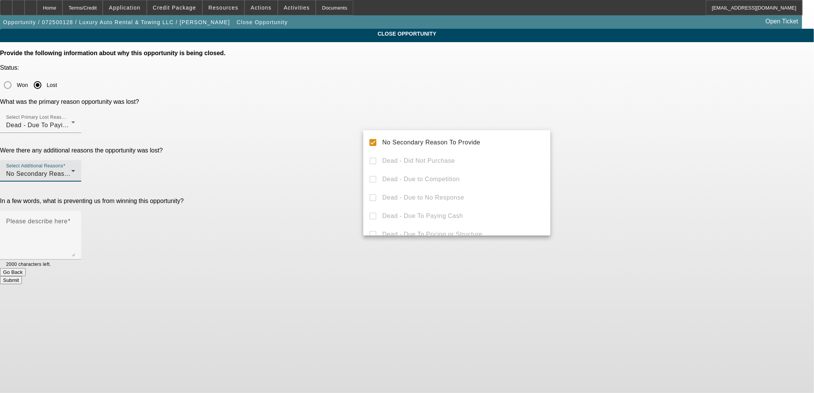
drag, startPoint x: 639, startPoint y: 143, endPoint x: 506, endPoint y: 183, distance: 138.6
click at [623, 144] on div at bounding box center [407, 196] width 814 height 393
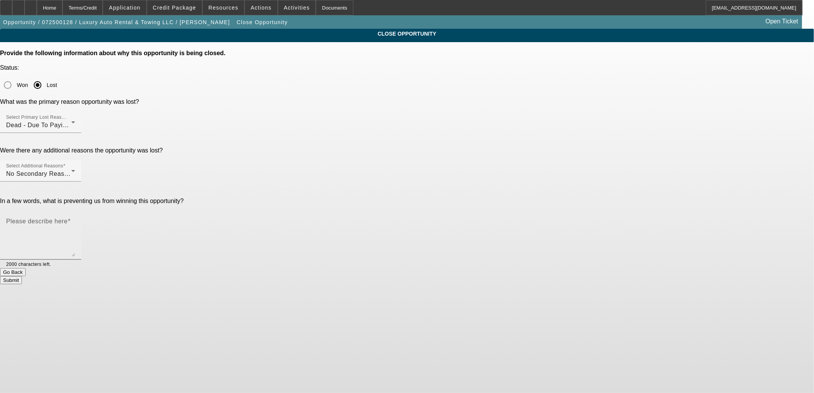
drag, startPoint x: 508, startPoint y: 183, endPoint x: 512, endPoint y: 178, distance: 6.8
click at [75, 220] on textarea "Please describe here" at bounding box center [40, 238] width 69 height 37
type textarea "Paid cash"
click at [22, 276] on button "Submit" at bounding box center [11, 280] width 22 height 8
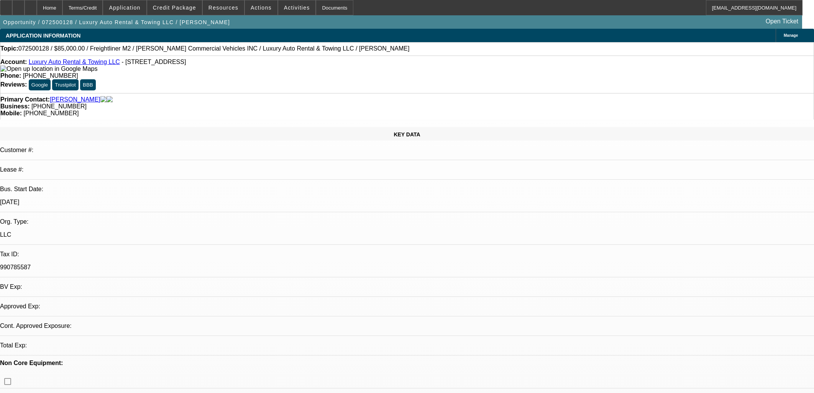
select select "0"
select select "2"
select select "0"
select select "2"
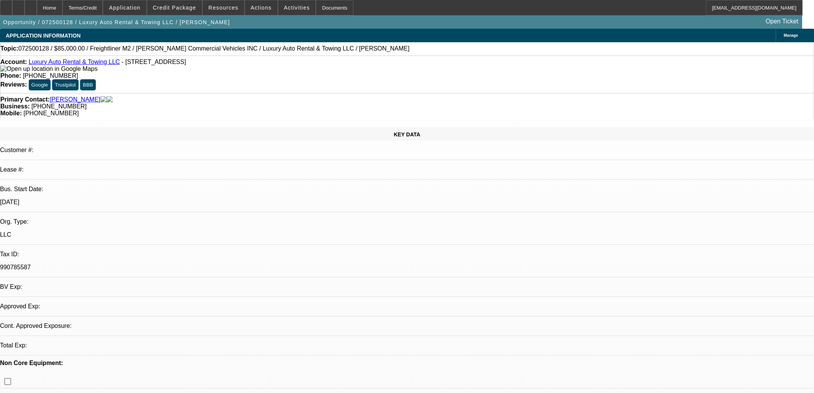
select select "0"
select select "2"
select select "0"
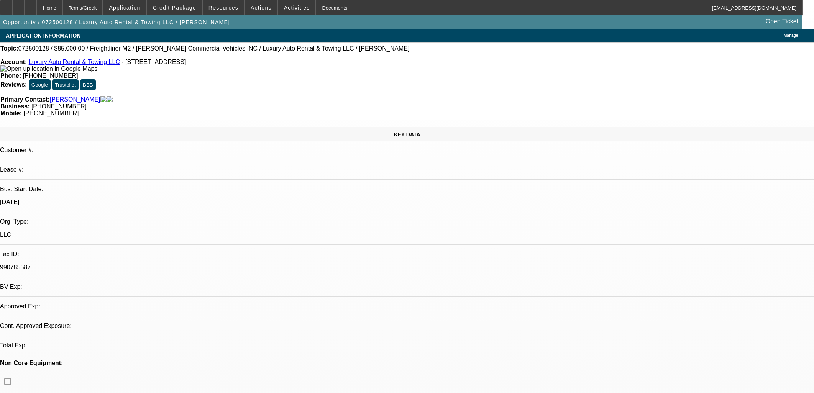
select select "2"
select select "0"
select select "1"
select select "2"
select select "6"
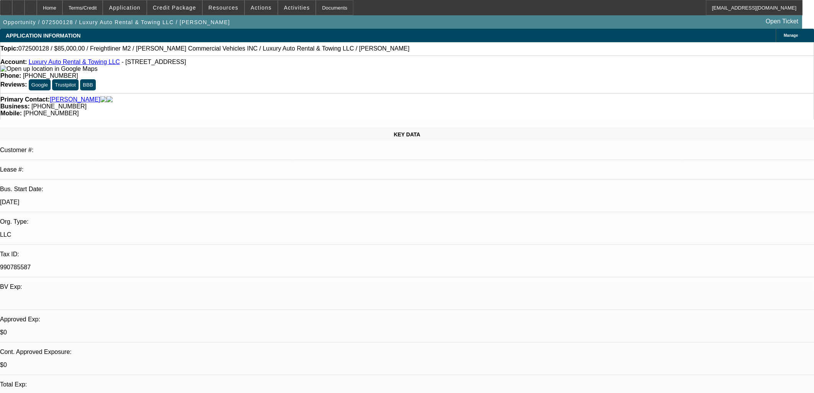
select select "1"
select select "2"
select select "6"
select select "1"
select select "2"
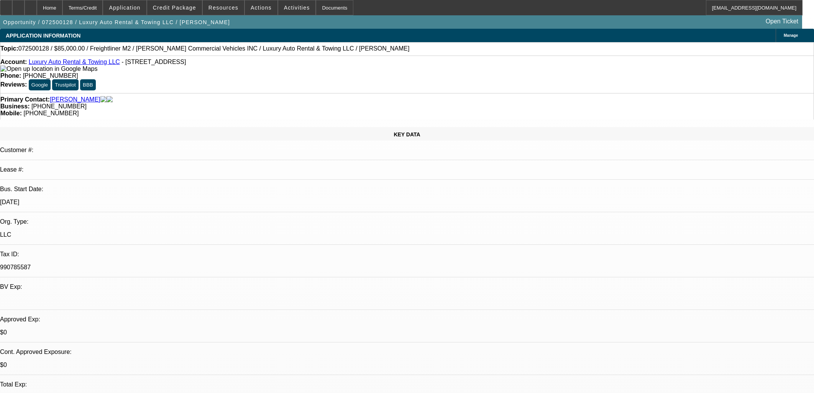
select select "6"
select select "1"
select select "2"
select select "6"
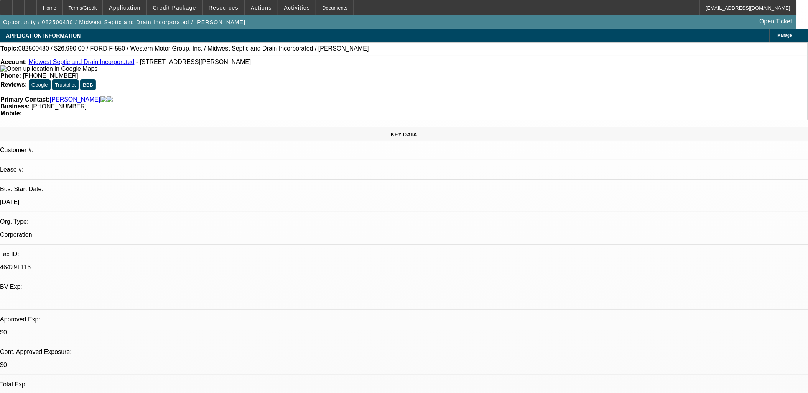
select select "0"
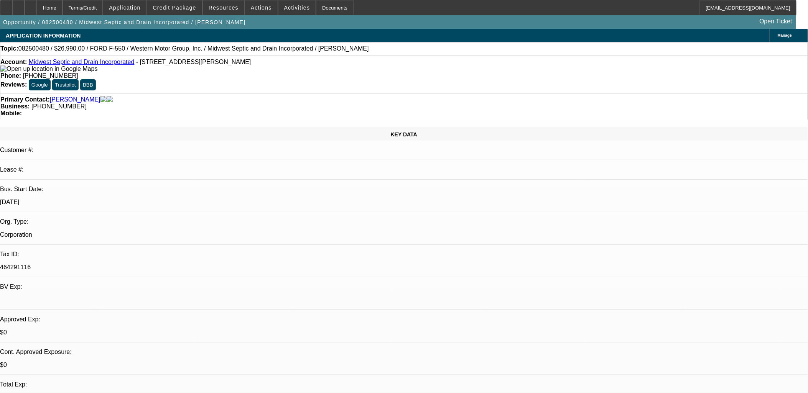
select select "0"
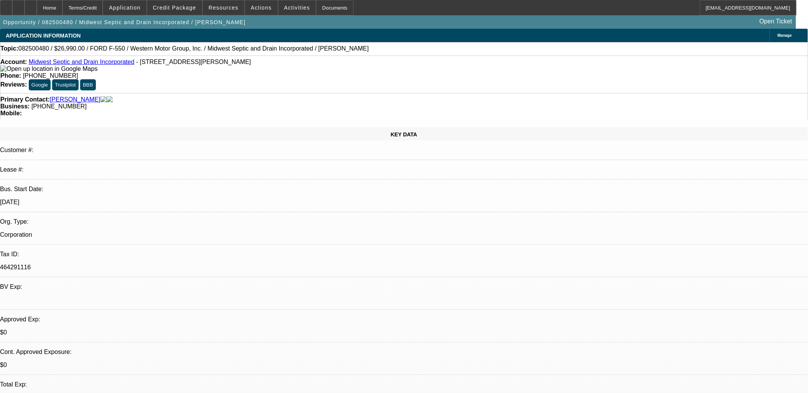
select select "0"
select select "1"
select select "6"
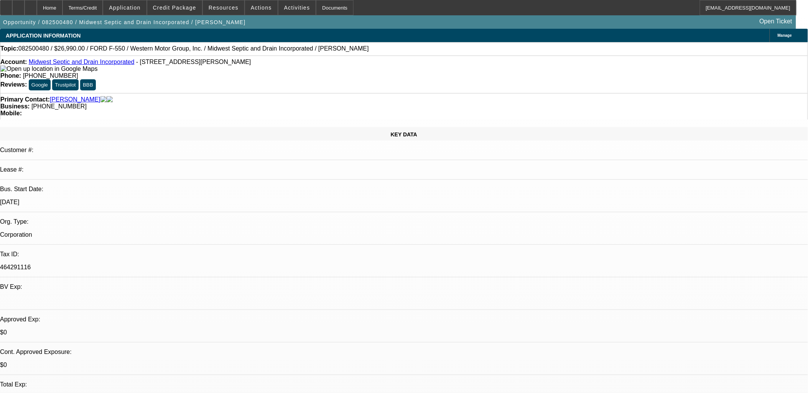
select select "1"
select select "6"
select select "1"
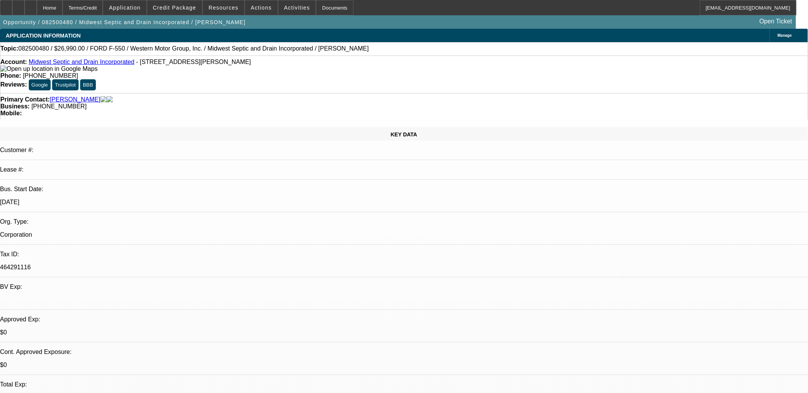
select select "6"
select select "1"
select select "6"
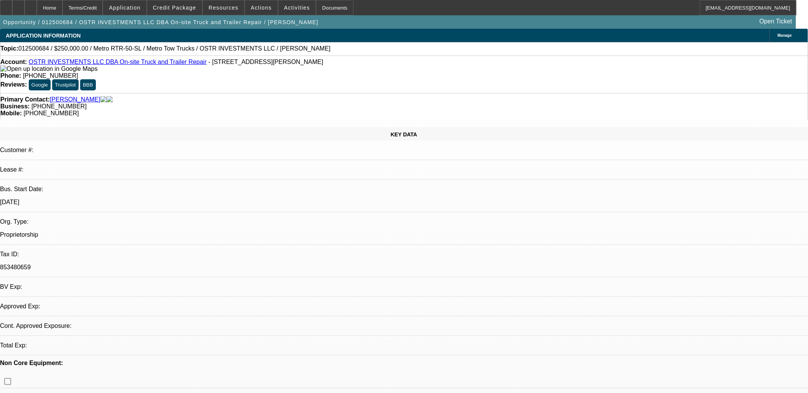
select select "0"
select select "1"
select select "3"
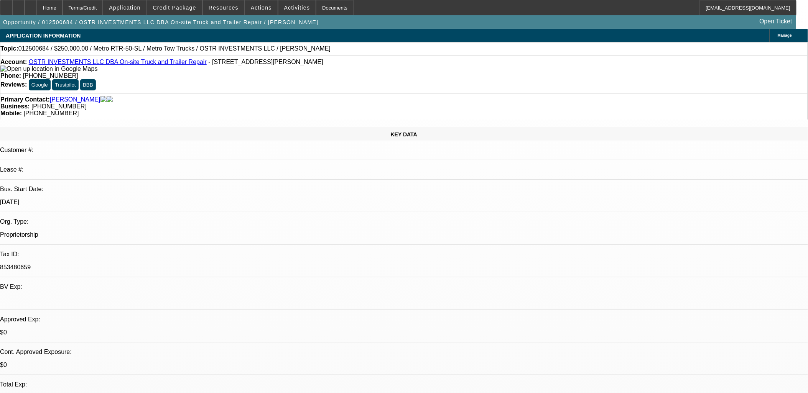
select select "6"
drag, startPoint x: 508, startPoint y: 196, endPoint x: 13, endPoint y: 37, distance: 519.4
drag, startPoint x: 13, startPoint y: 37, endPoint x: 7, endPoint y: 38, distance: 6.6
click at [6, 38] on div "APPLICATION INFORMATION" at bounding box center [43, 36] width 86 height 14
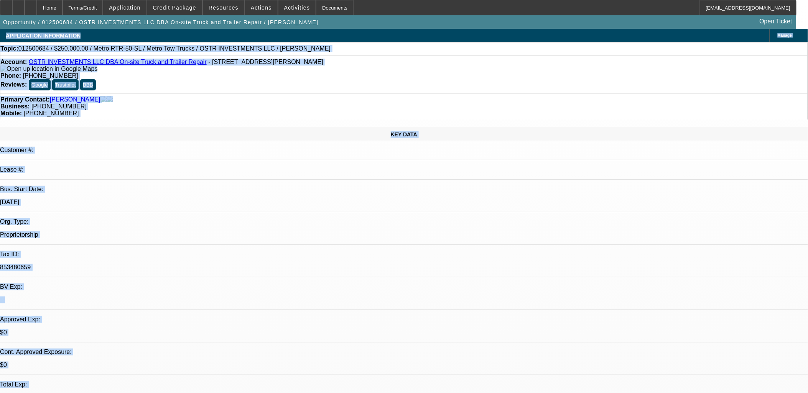
drag, startPoint x: 7, startPoint y: 37, endPoint x: 466, endPoint y: 255, distance: 508.4
drag, startPoint x: 466, startPoint y: 255, endPoint x: 462, endPoint y: 255, distance: 4.2
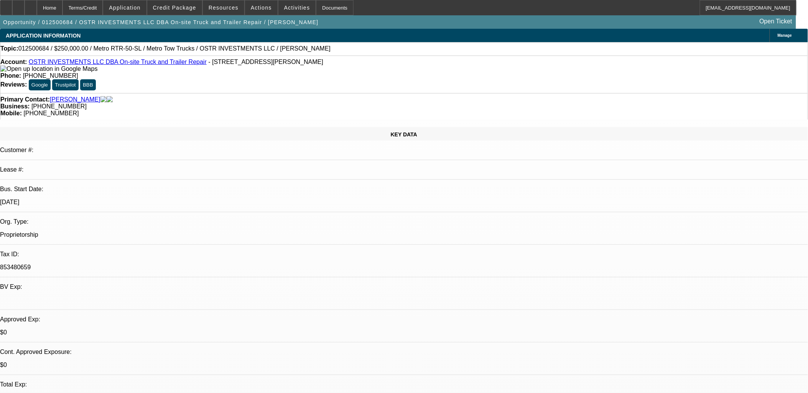
drag, startPoint x: 426, startPoint y: 277, endPoint x: 433, endPoint y: 277, distance: 6.9
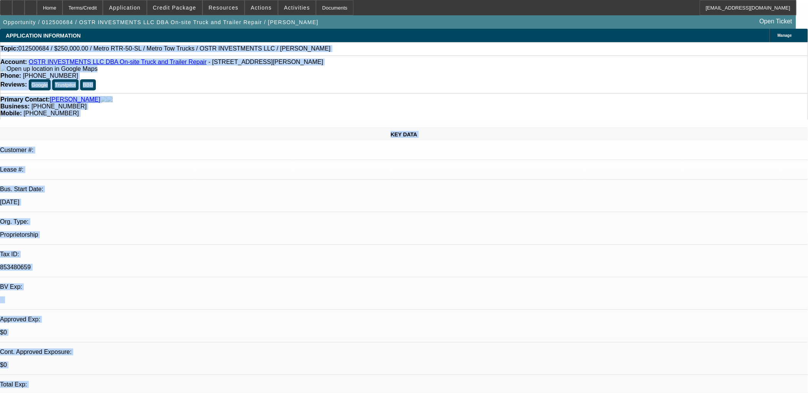
drag, startPoint x: 433, startPoint y: 277, endPoint x: 2, endPoint y: 41, distance: 491.3
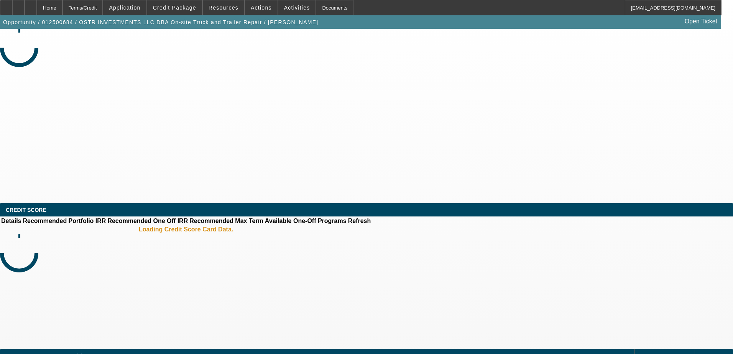
select select "0"
select select "3"
select select "0"
select select "6"
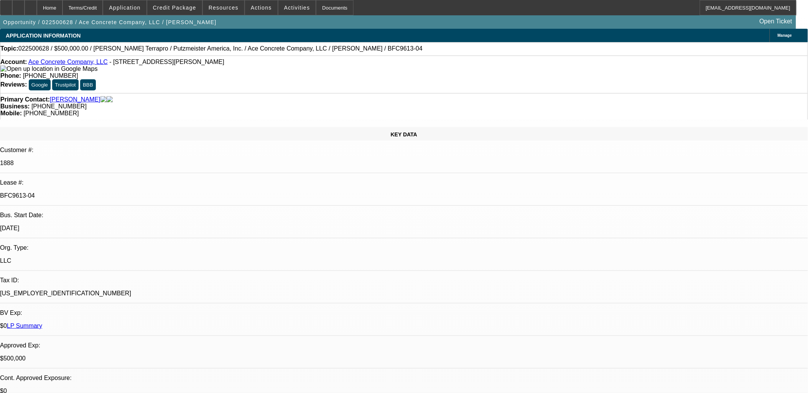
select select "0"
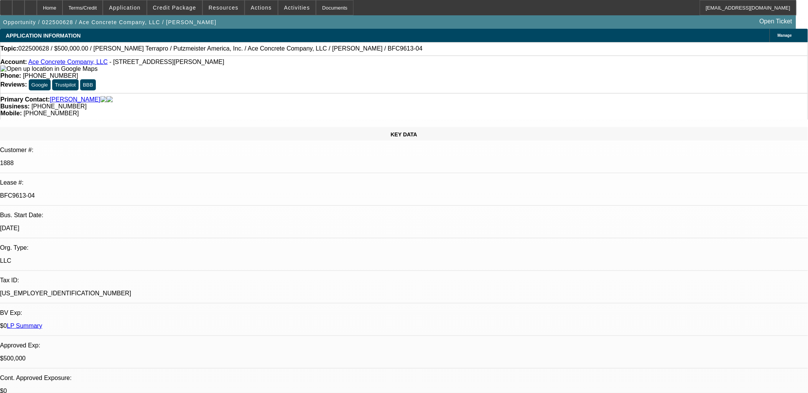
select select "0"
select select "2"
select select "0"
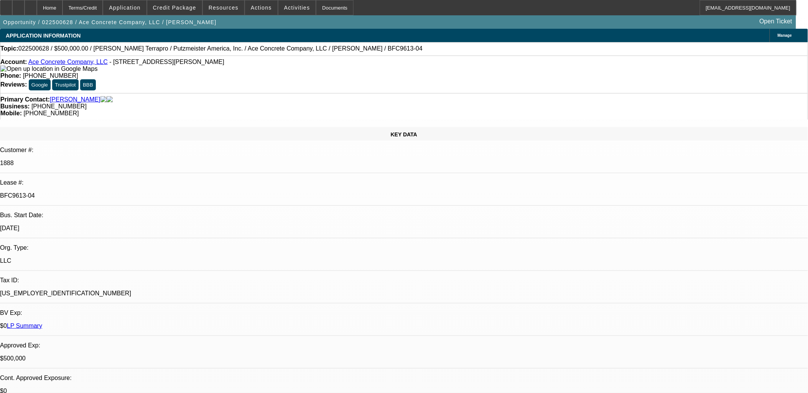
select select "2"
select select "0"
select select "1"
select select "3"
select select "6"
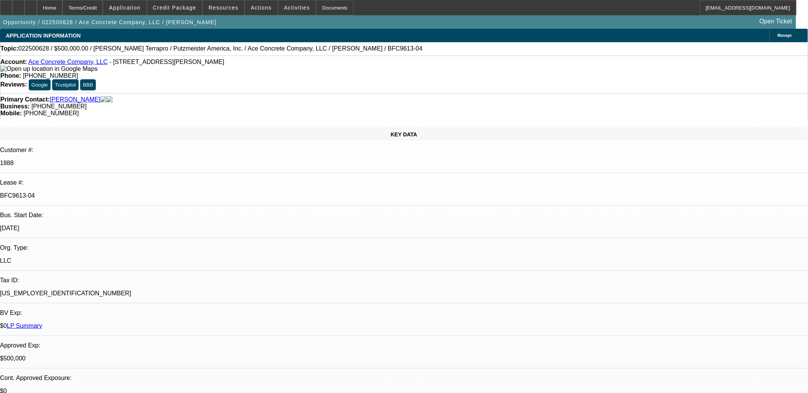
select select "1"
select select "3"
select select "6"
select select "1"
select select "2"
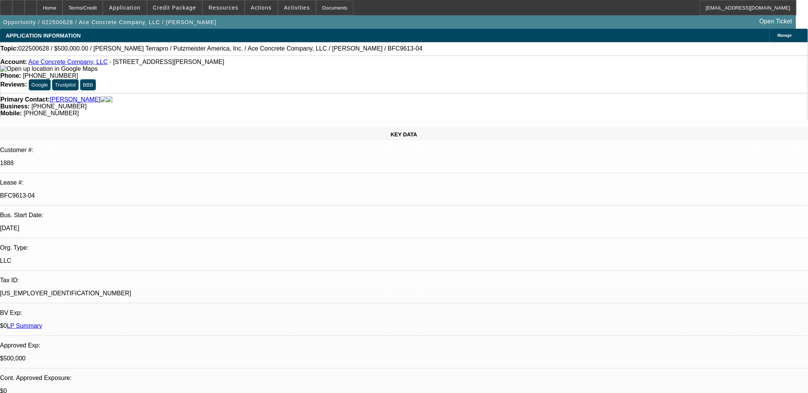
select select "6"
select select "1"
select select "2"
select select "6"
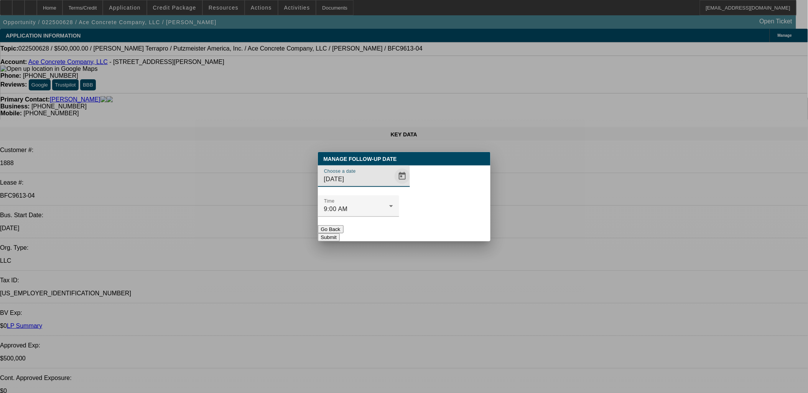
click at [393, 186] on span "Open calendar" at bounding box center [402, 176] width 18 height 18
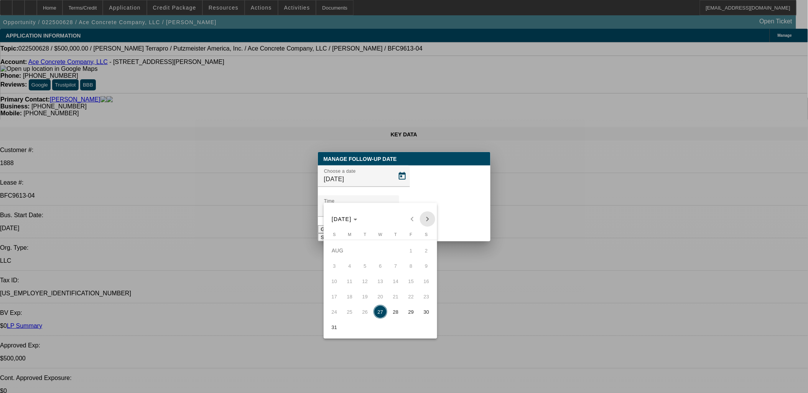
click at [426, 222] on span "Next month" at bounding box center [427, 219] width 15 height 15
click at [382, 296] on span "17" at bounding box center [380, 297] width 14 height 14
type input "9/17/2025"
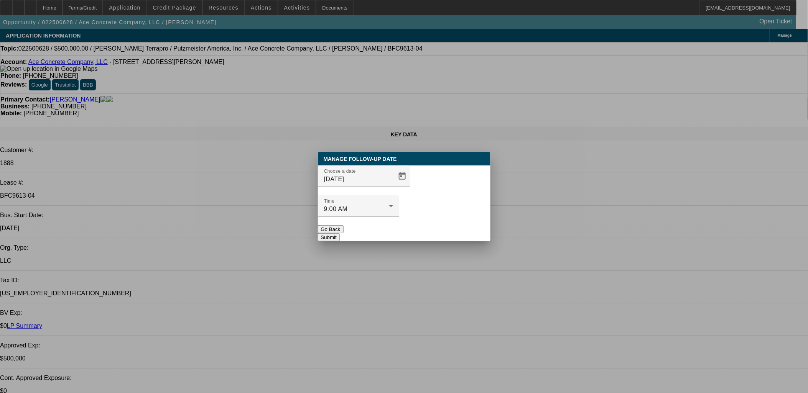
drag, startPoint x: 466, startPoint y: 220, endPoint x: 545, endPoint y: 135, distance: 116.1
click at [340, 234] on button "Submit" at bounding box center [329, 238] width 22 height 8
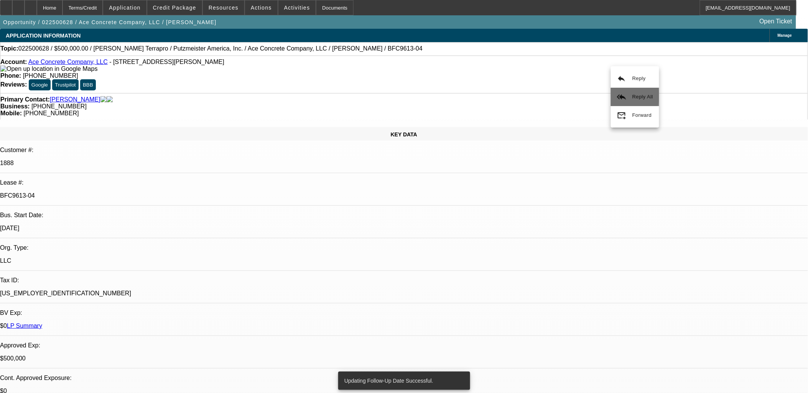
click at [630, 96] on button "reply_all Reply All" at bounding box center [635, 97] width 48 height 18
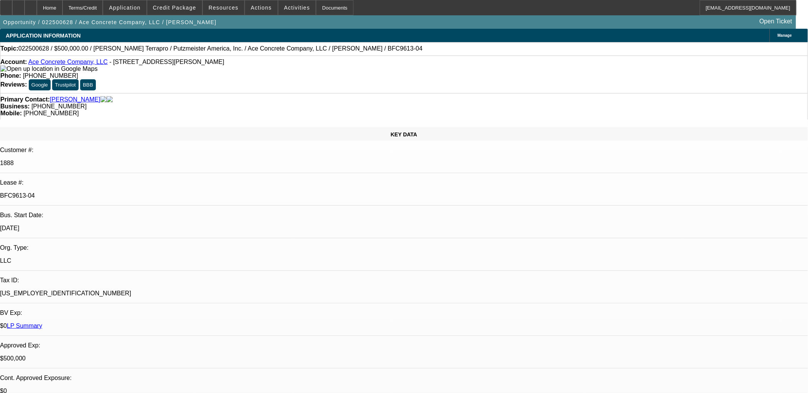
drag, startPoint x: 607, startPoint y: 72, endPoint x: 606, endPoint y: 78, distance: 6.1
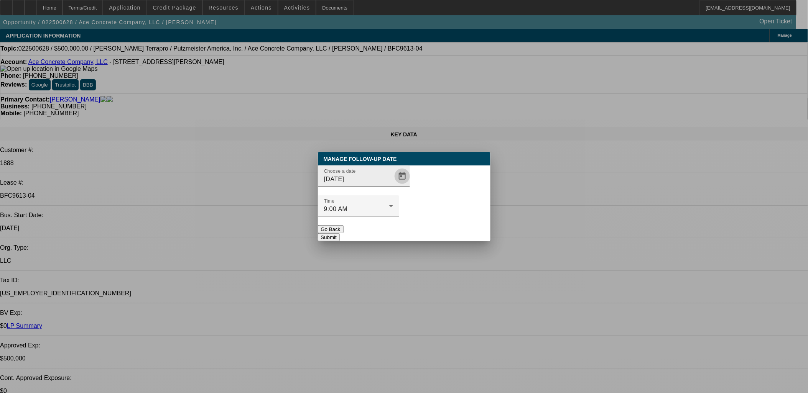
click at [393, 186] on span "Open calendar" at bounding box center [402, 176] width 18 height 18
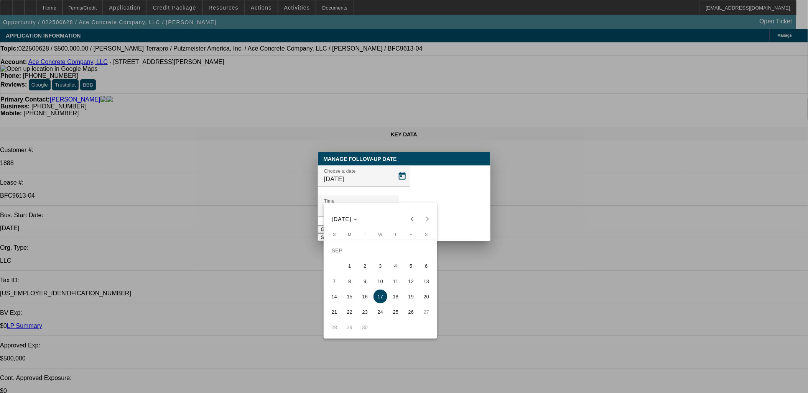
click at [383, 282] on span "10" at bounding box center [380, 282] width 14 height 14
type input "9/10/2025"
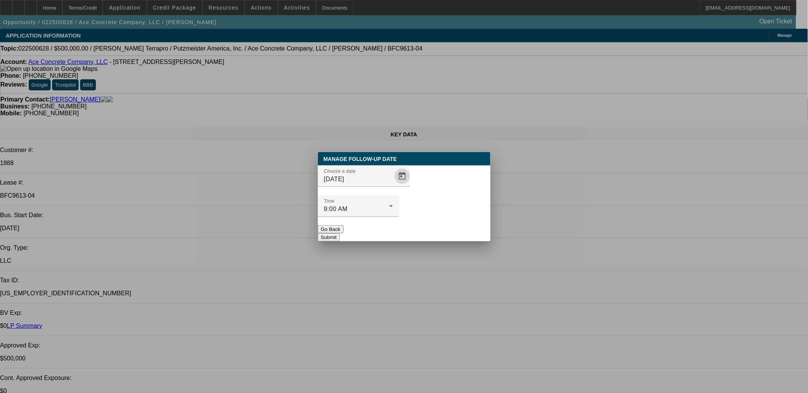
click at [340, 234] on button "Submit" at bounding box center [329, 238] width 22 height 8
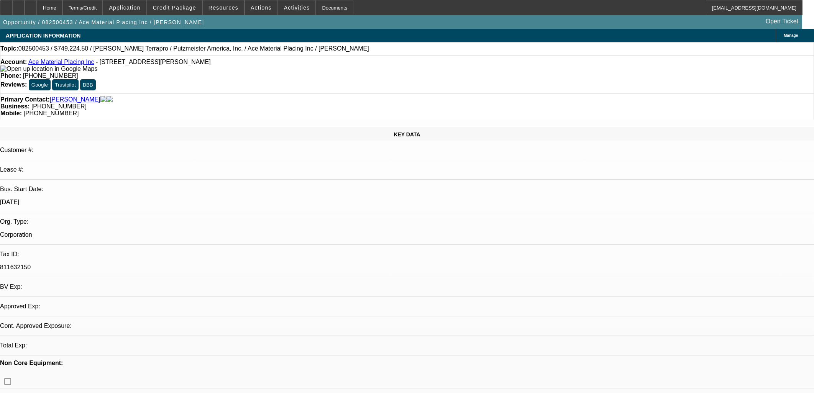
select select "0"
select select "6"
select select "0"
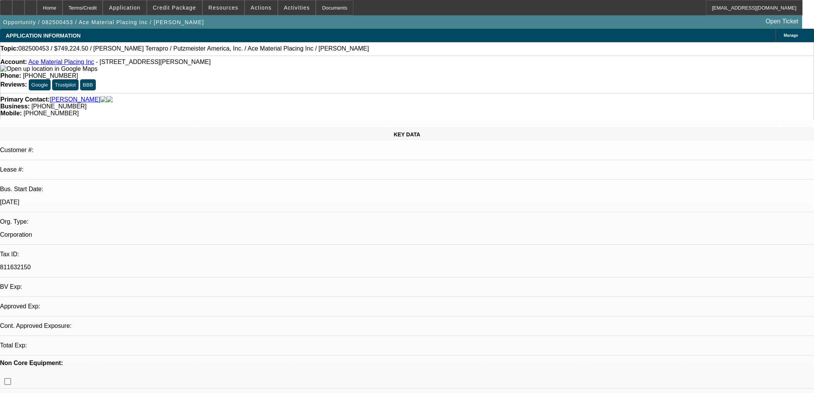
select select "0"
select select "6"
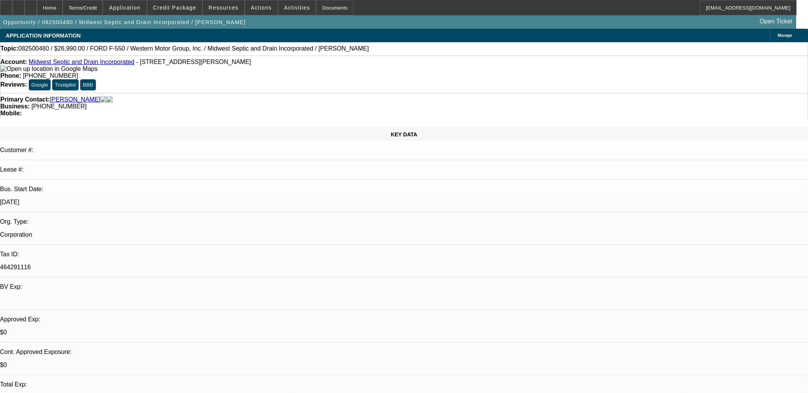
select select "0"
select select "6"
select select "0"
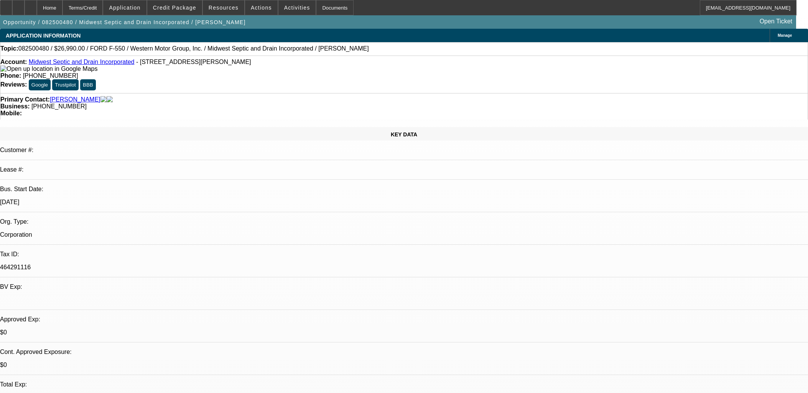
select select "0"
select select "6"
select select "0"
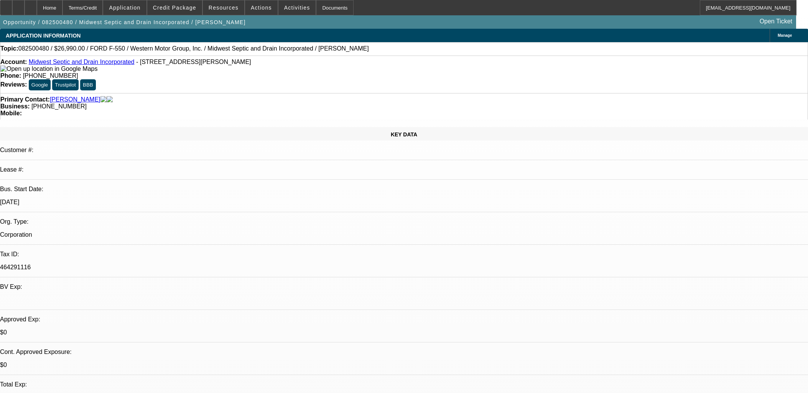
select select "0"
select select "6"
select select "0"
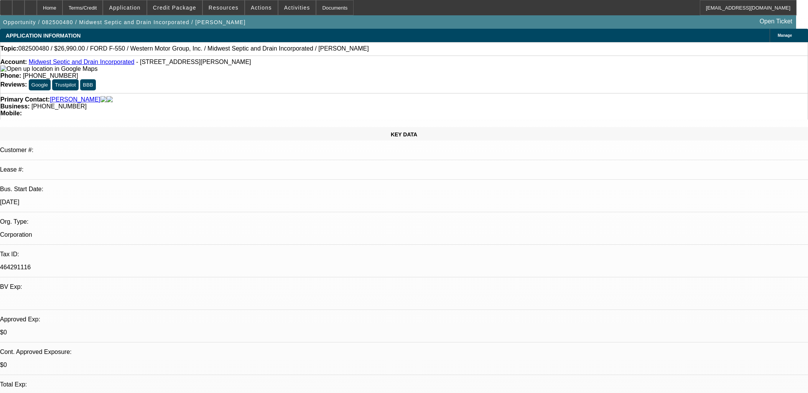
select select "6"
drag, startPoint x: 716, startPoint y: 297, endPoint x: 140, endPoint y: 108, distance: 606.7
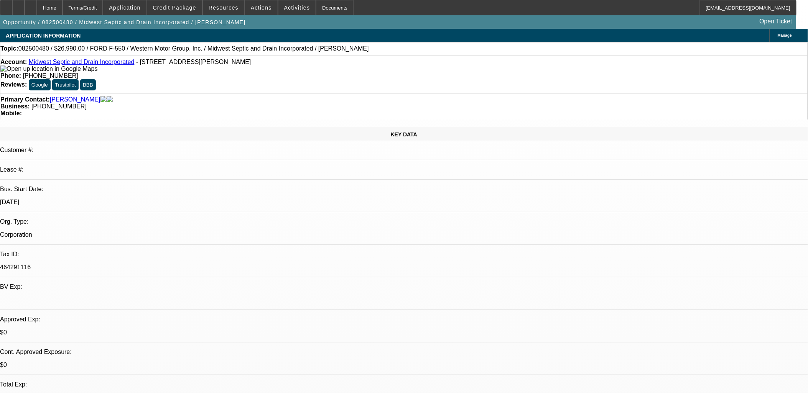
drag, startPoint x: 706, startPoint y: 300, endPoint x: 546, endPoint y: 216, distance: 180.9
drag, startPoint x: 741, startPoint y: 303, endPoint x: 598, endPoint y: 224, distance: 163.2
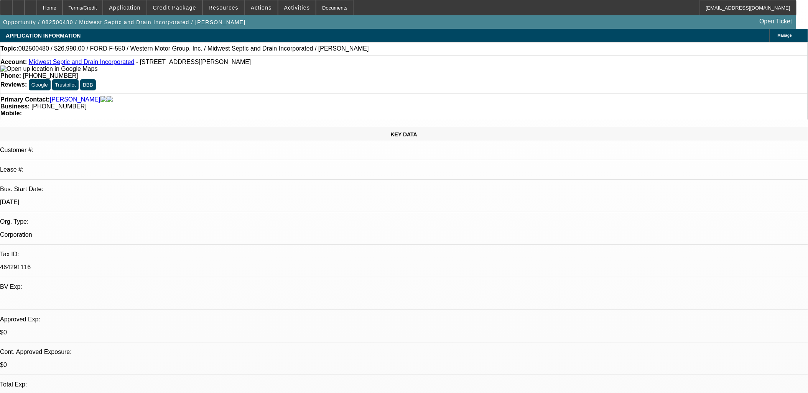
drag, startPoint x: 598, startPoint y: 224, endPoint x: 648, endPoint y: 267, distance: 66.0
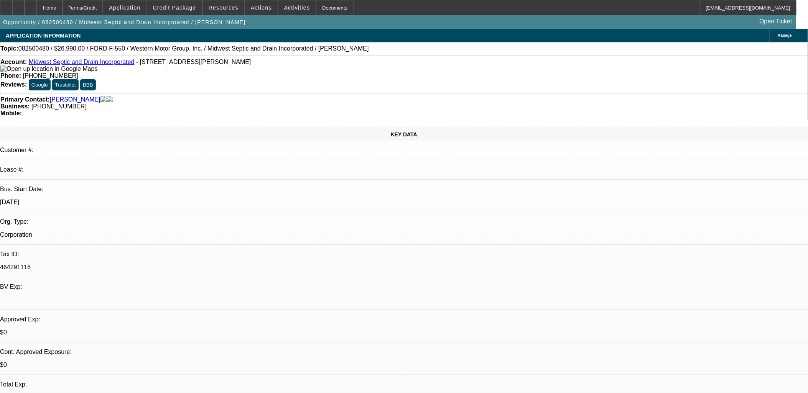
drag, startPoint x: 700, startPoint y: 303, endPoint x: 545, endPoint y: 220, distance: 176.0
drag, startPoint x: 545, startPoint y: 220, endPoint x: 722, endPoint y: 308, distance: 197.9
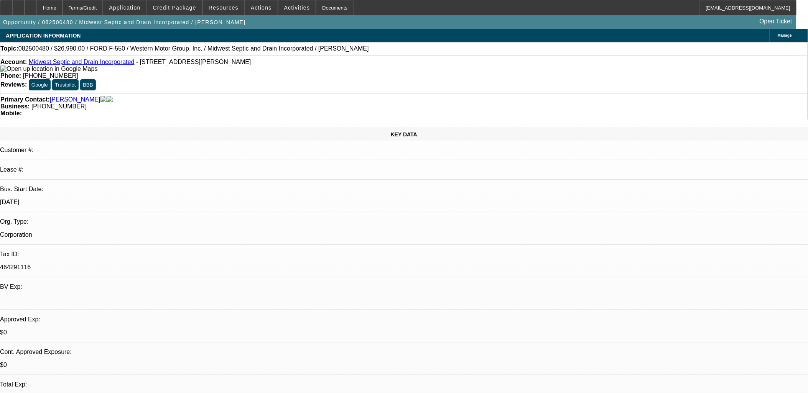
drag, startPoint x: 472, startPoint y: 181, endPoint x: 469, endPoint y: 187, distance: 6.7
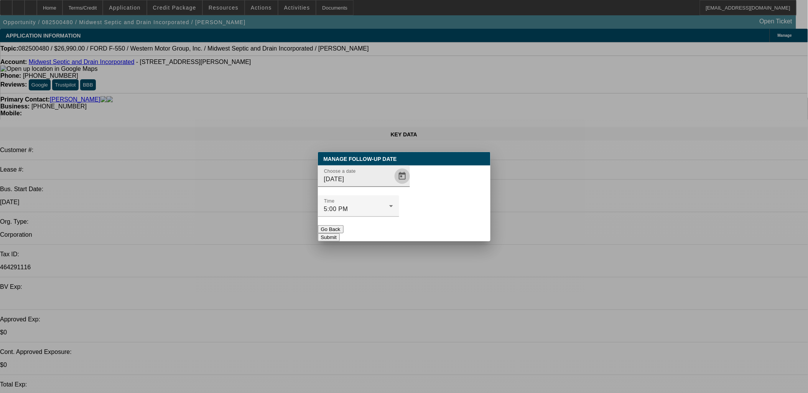
click at [393, 186] on span "Open calendar" at bounding box center [402, 176] width 18 height 18
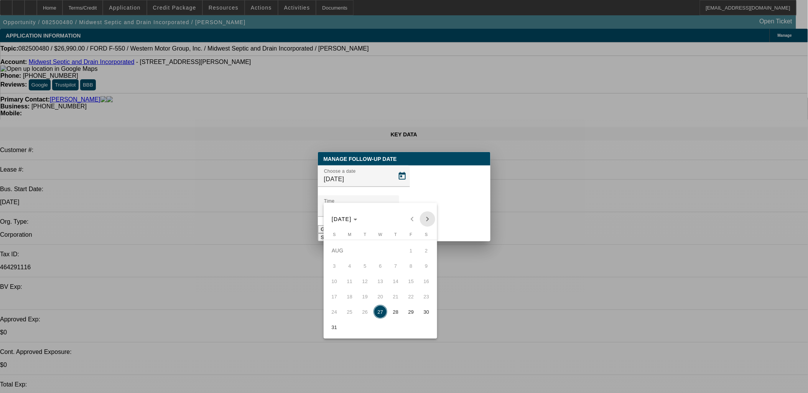
click at [422, 216] on span "Next month" at bounding box center [427, 219] width 15 height 15
click at [367, 268] on span "2" at bounding box center [365, 266] width 14 height 14
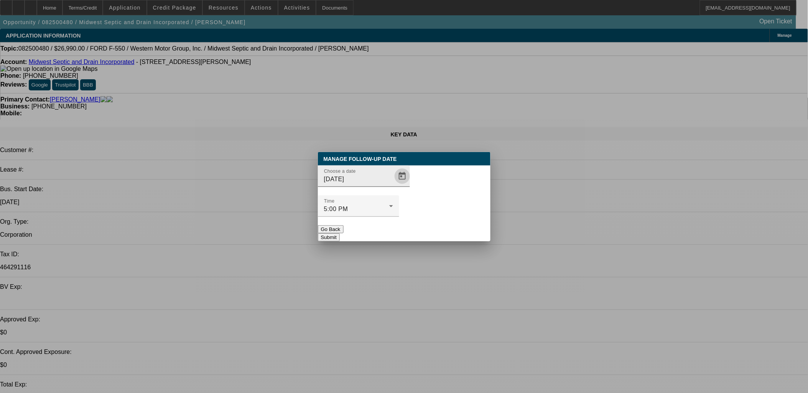
click at [393, 184] on div at bounding box center [401, 176] width 17 height 15
click at [401, 196] on div "Choose a date 9/2/2025" at bounding box center [404, 181] width 173 height 30
click at [395, 186] on span "Open calendar" at bounding box center [402, 176] width 18 height 18
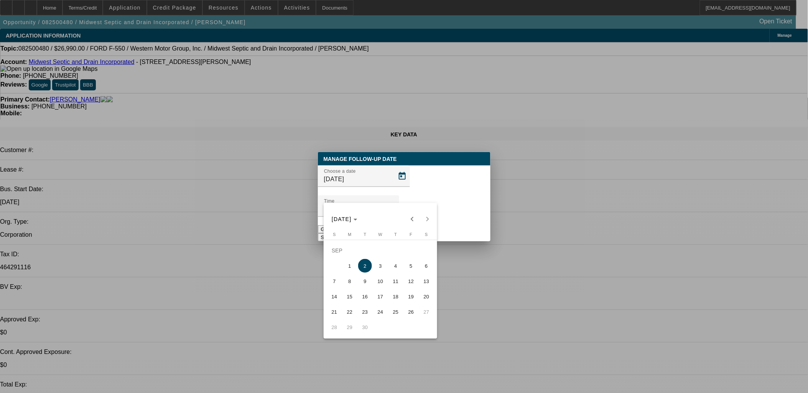
drag, startPoint x: 355, startPoint y: 267, endPoint x: 344, endPoint y: 267, distance: 11.1
click at [343, 267] on span "1" at bounding box center [350, 266] width 14 height 14
type input "9/1/2025"
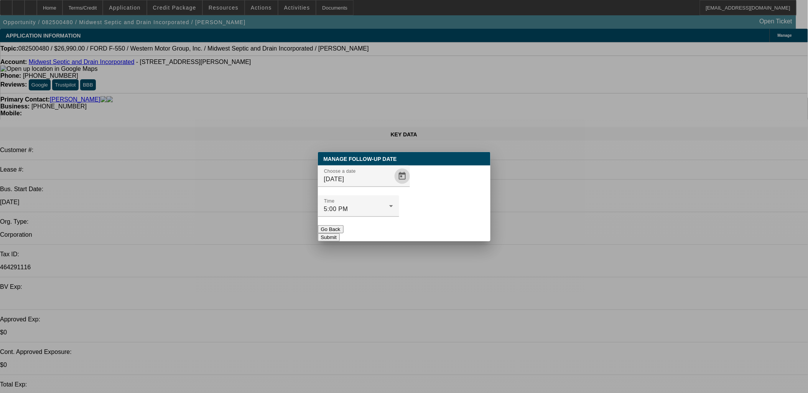
drag, startPoint x: 418, startPoint y: 209, endPoint x: 421, endPoint y: 215, distance: 6.7
click at [399, 217] on div at bounding box center [358, 221] width 81 height 8
click at [340, 234] on button "Submit" at bounding box center [329, 238] width 22 height 8
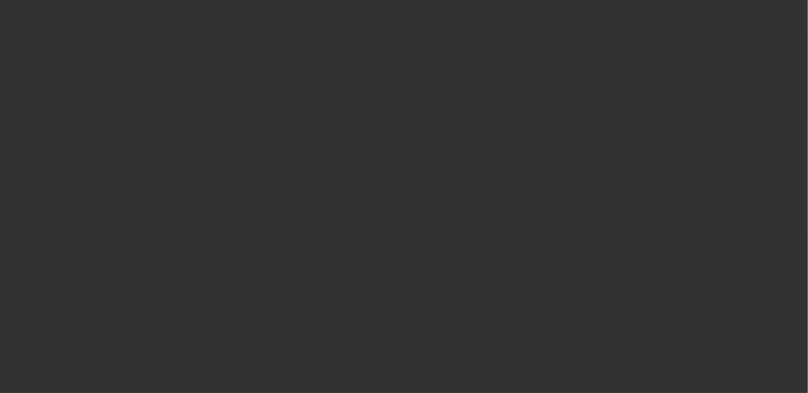
click at [394, 186] on span "Open calendar" at bounding box center [402, 176] width 18 height 18
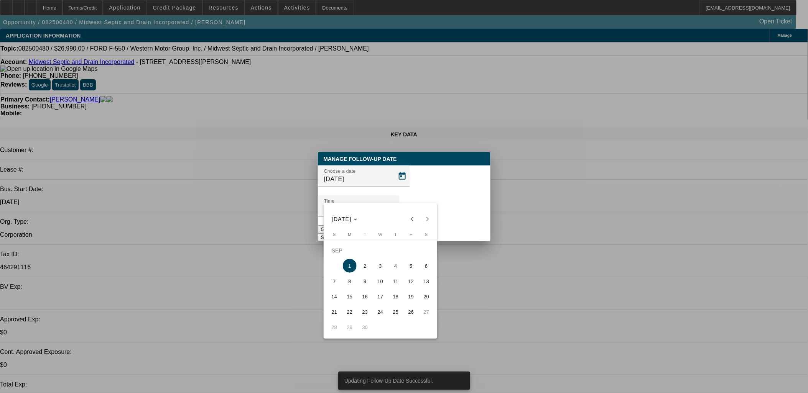
click at [367, 269] on span "2" at bounding box center [365, 266] width 14 height 14
type input "9/2/2025"
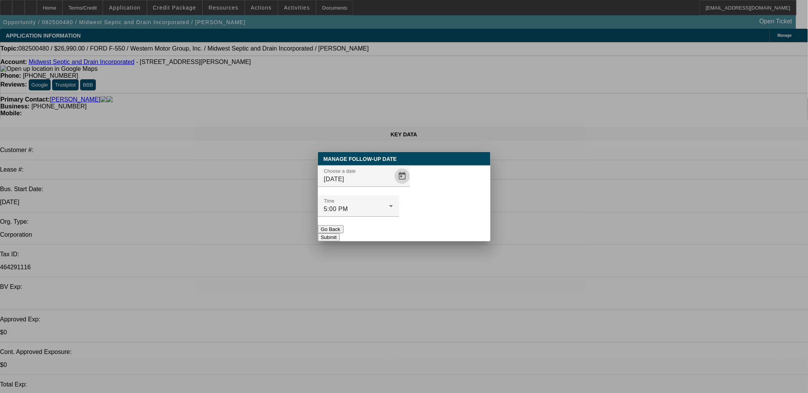
click at [340, 234] on button "Submit" at bounding box center [329, 238] width 22 height 8
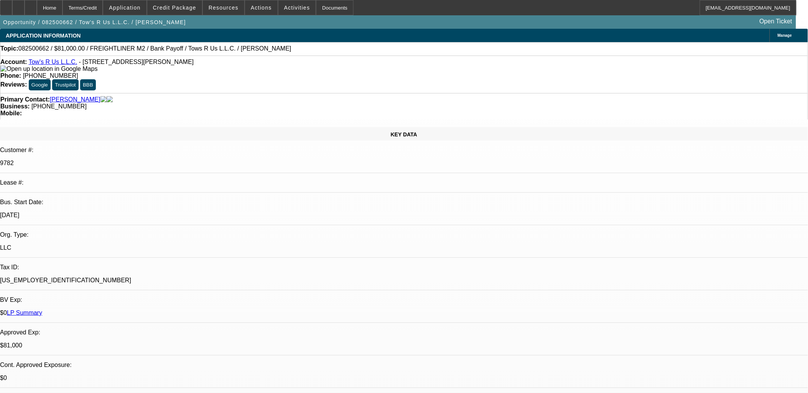
select select "0.1"
select select "2"
select select "0.1"
select select "2"
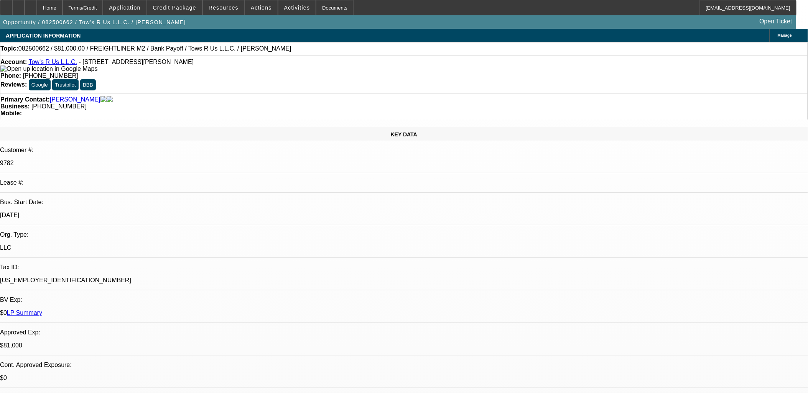
select select "0.1"
select select "2"
select select "0.1"
select select "0"
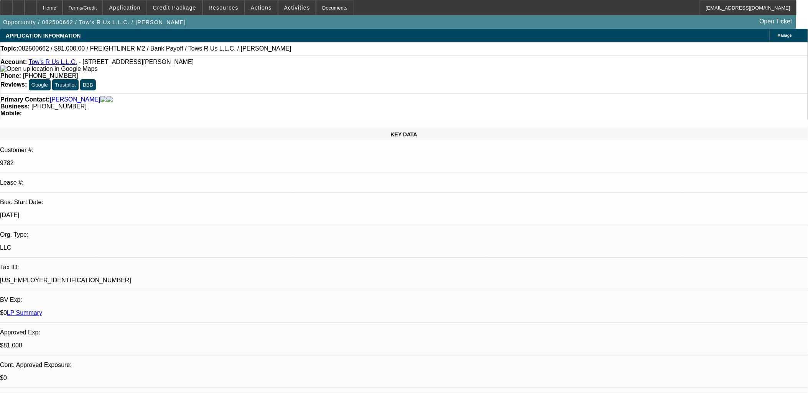
select select "2"
select select "0.1"
select select "1"
select select "2"
select select "4"
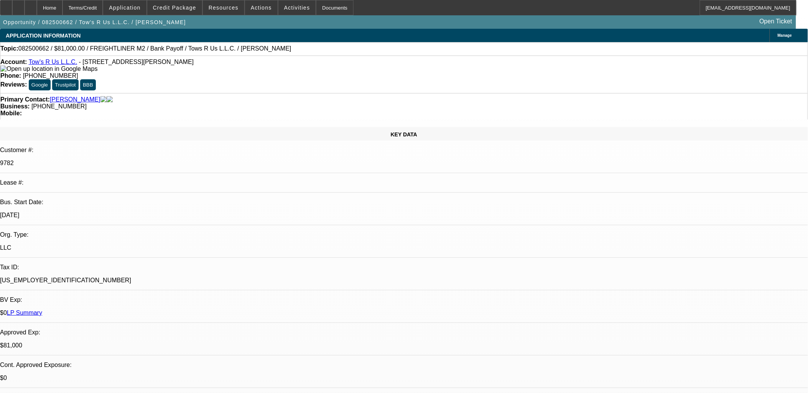
select select "1"
select select "2"
select select "4"
select select "1"
select select "2"
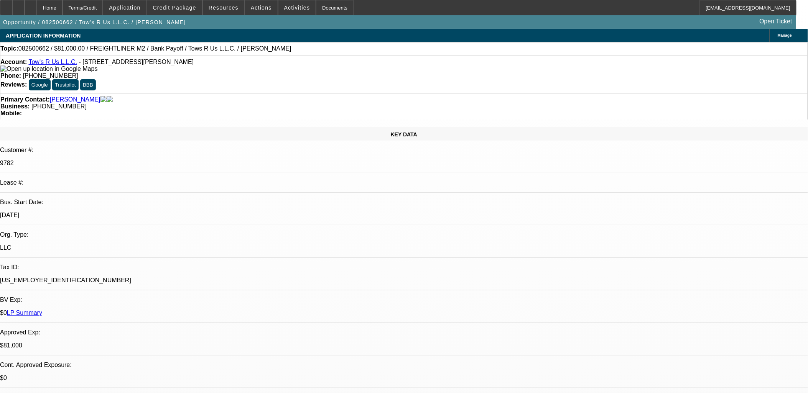
select select "4"
select select "1"
select select "2"
select select "4"
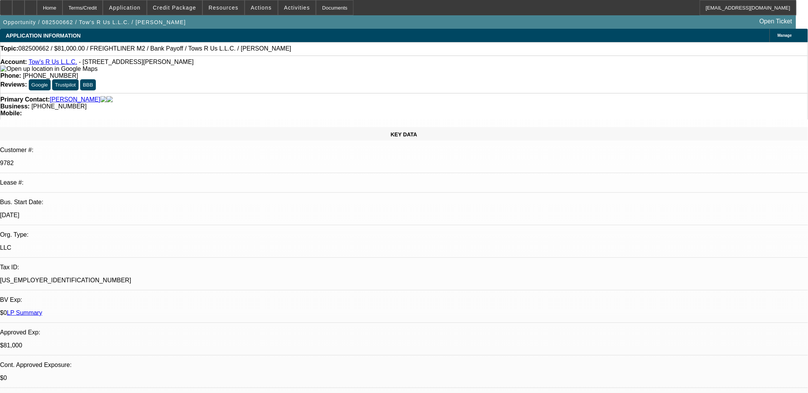
drag, startPoint x: 658, startPoint y: 102, endPoint x: 658, endPoint y: 109, distance: 6.9
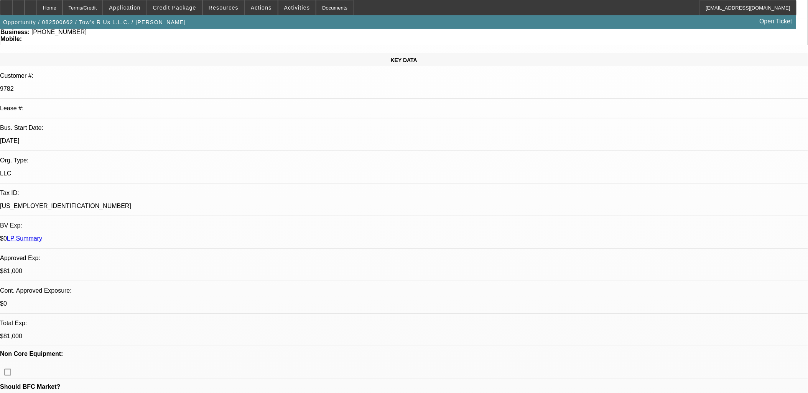
scroll to position [0, 0]
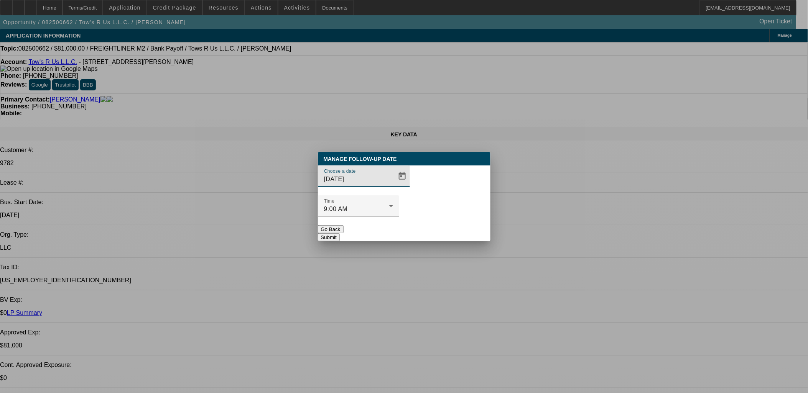
drag, startPoint x: 384, startPoint y: 205, endPoint x: 403, endPoint y: 195, distance: 21.6
click at [388, 196] on mat-form-field "Choose a date 8/27/2025" at bounding box center [364, 181] width 92 height 30
click at [403, 194] on div "Choose a date 8/27/2025" at bounding box center [404, 181] width 173 height 30
click at [399, 189] on div "Choose a date 8/27/2025" at bounding box center [404, 181] width 173 height 30
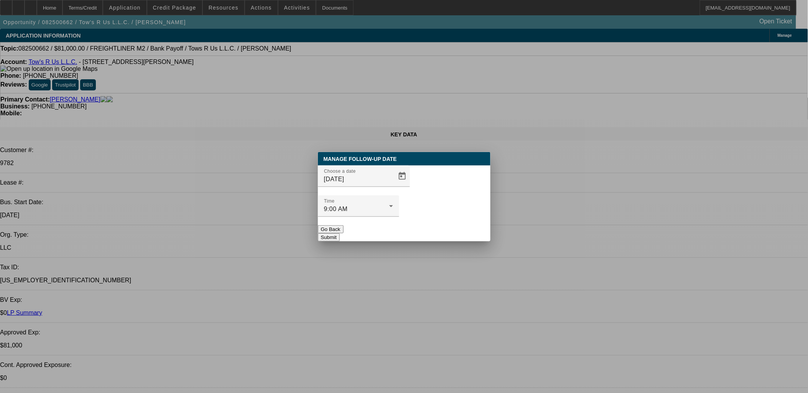
click at [405, 196] on div "Time 9:00 AM" at bounding box center [404, 211] width 173 height 30
click at [393, 186] on span "Open calendar" at bounding box center [402, 176] width 18 height 18
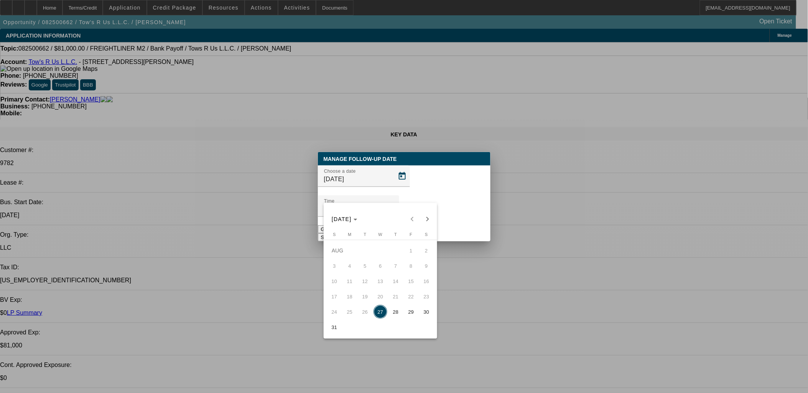
click at [424, 221] on span "Next month" at bounding box center [427, 219] width 15 height 15
click at [379, 285] on span "10" at bounding box center [380, 282] width 14 height 14
type input "9/10/2025"
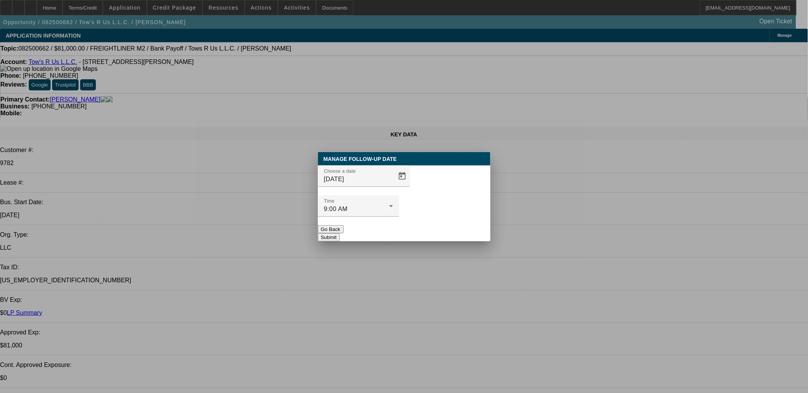
click at [340, 234] on button "Submit" at bounding box center [329, 238] width 22 height 8
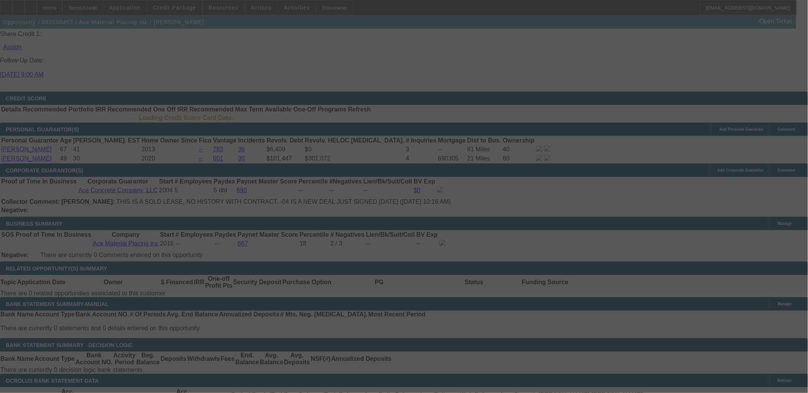
scroll to position [1018, 0]
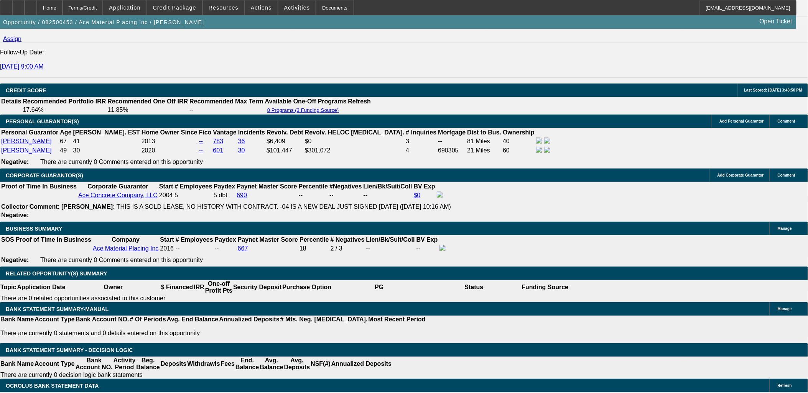
select select "0"
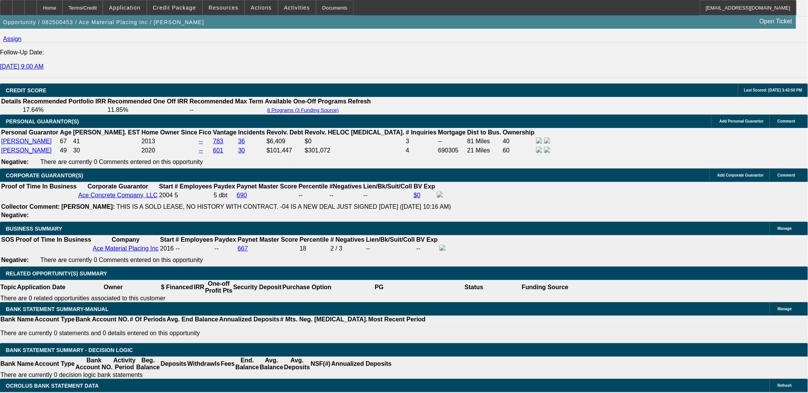
select select "0"
select select "1"
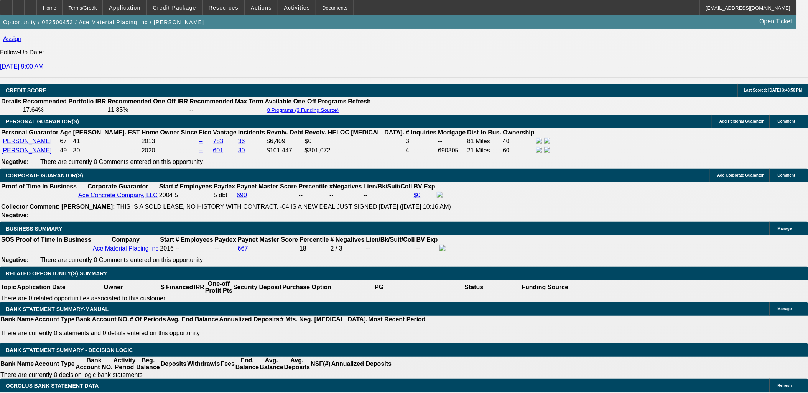
select select "1"
select select "6"
select select "1"
select select "6"
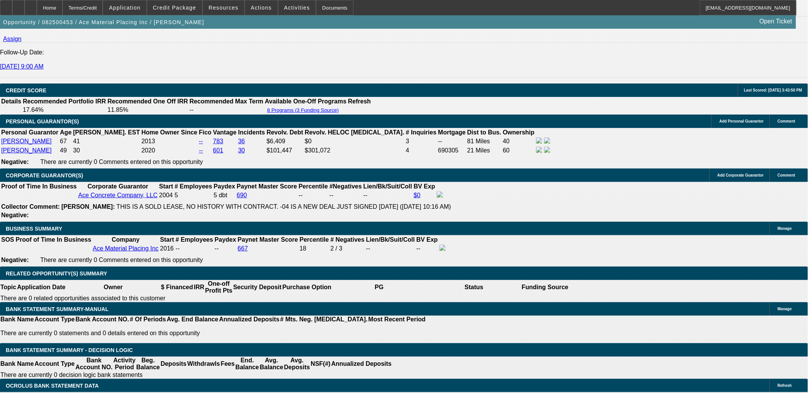
select select "1"
select select "6"
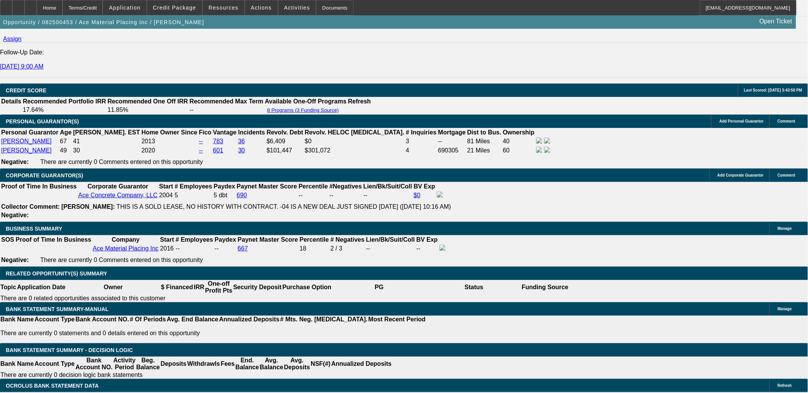
copy div "Zallik, [PERSON_NAME]: Ace Concrete Company, LLC (aka ACC) was established in […"
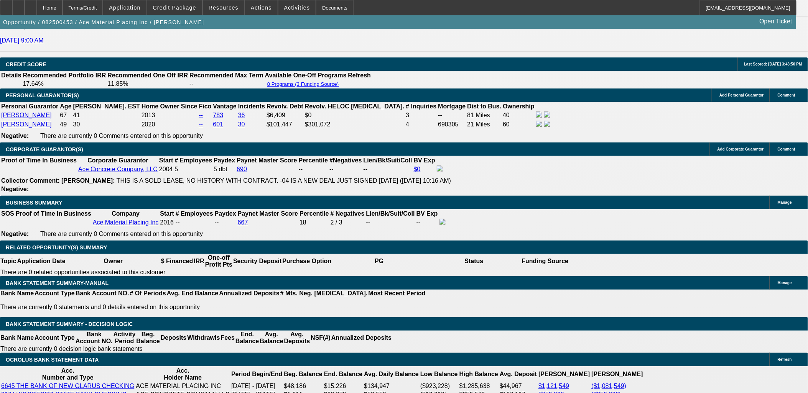
scroll to position [128, 0]
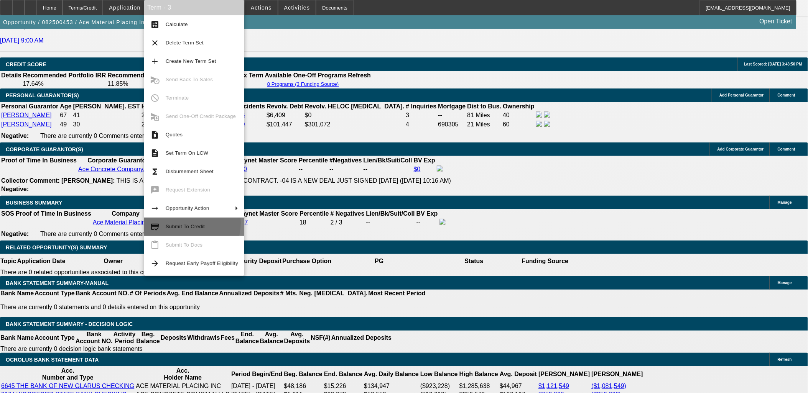
click at [179, 223] on span "Submit To Credit" at bounding box center [202, 226] width 72 height 9
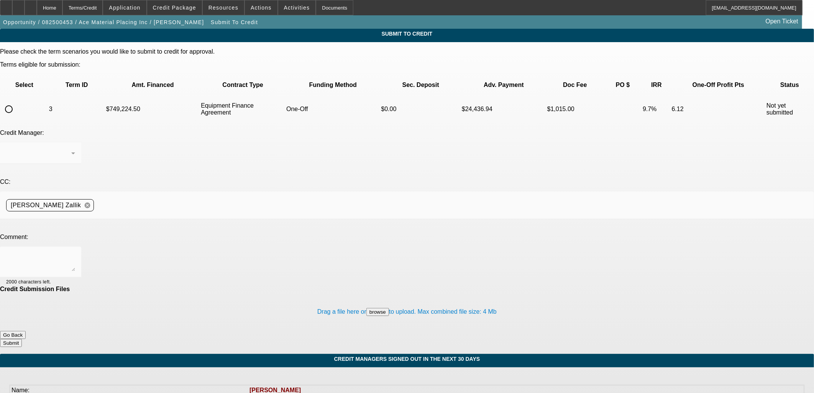
click at [16, 102] on input "radio" at bounding box center [8, 109] width 15 height 15
radio input "true"
click at [201, 179] on div at bounding box center [407, 196] width 814 height 393
click at [75, 253] on textarea at bounding box center [40, 262] width 69 height 18
paste textarea "Zallik, [PERSON_NAME]: Ace Concrete Company, LLC (aka ACC) was established in […"
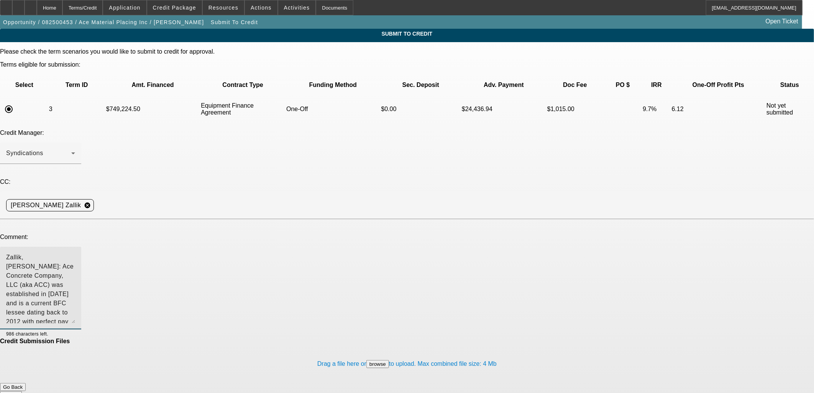
drag, startPoint x: 517, startPoint y: 189, endPoint x: 528, endPoint y: 241, distance: 53.5
click at [528, 247] on div "986 characters left." at bounding box center [407, 292] width 814 height 91
drag, startPoint x: 140, startPoint y: 179, endPoint x: 82, endPoint y: 169, distance: 59.1
click at [73, 234] on div "Comment: 986 characters left." at bounding box center [407, 286] width 814 height 104
click at [75, 253] on textarea "Ace Concrete Company, LLC (aka ACC) was established in 2004 and is a current BF…" at bounding box center [40, 288] width 69 height 71
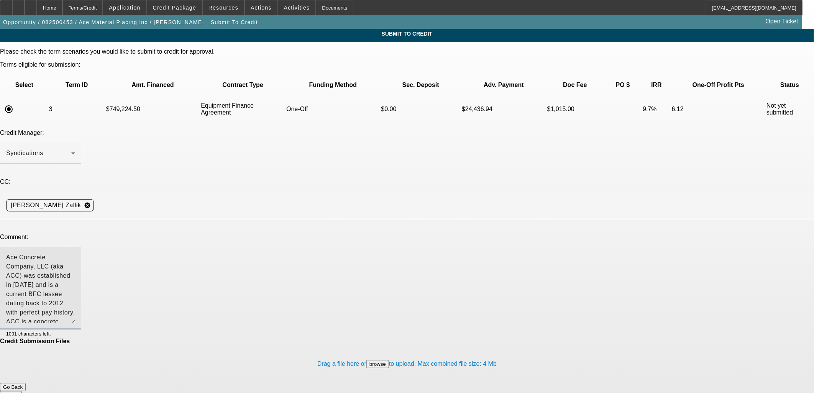
click at [75, 253] on textarea "Ace Concrete Company, LLC (aka ACC) was established in 2004 and is a current BF…" at bounding box center [40, 288] width 69 height 71
click at [75, 253] on textarea "Ace Concrete Company, LLC (aka ACC) was established in [DATE] and is a current …" at bounding box center [40, 288] width 69 height 71
drag, startPoint x: 230, startPoint y: 215, endPoint x: 431, endPoint y: 237, distance: 202.5
click at [75, 253] on textarea "Ace Concrete Company, LLC (aka ACC) was established in [DATE] and is a current …" at bounding box center [40, 288] width 69 height 71
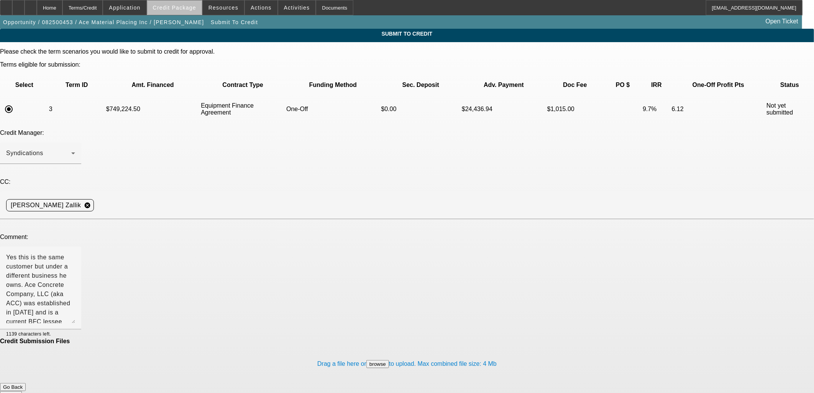
click at [200, 10] on span at bounding box center [174, 7] width 55 height 18
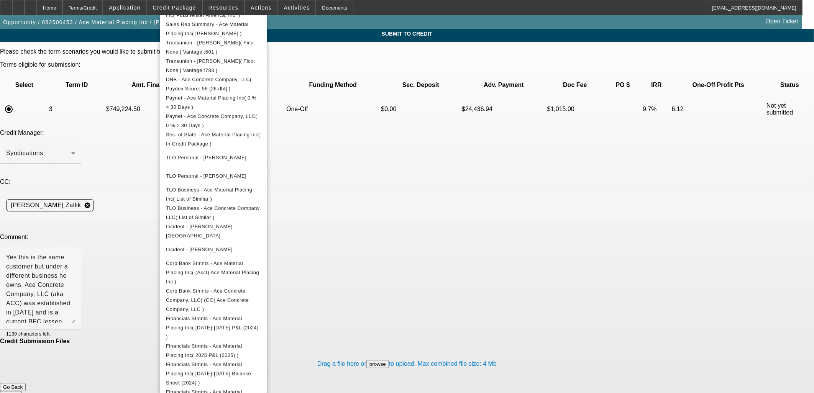
scroll to position [255, 0]
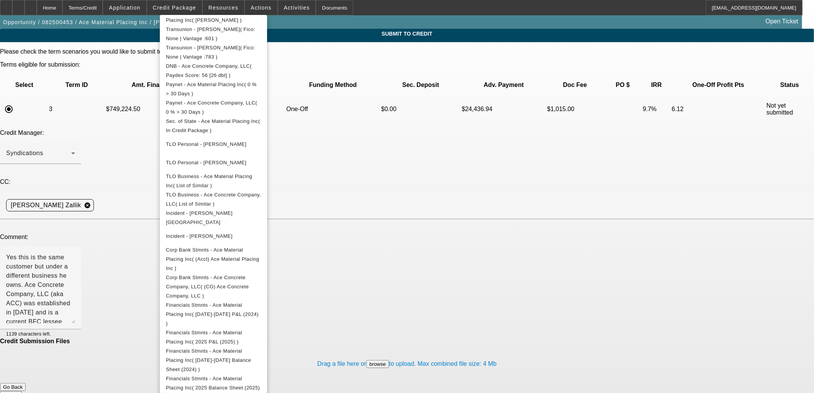
click at [131, 213] on div at bounding box center [407, 196] width 814 height 393
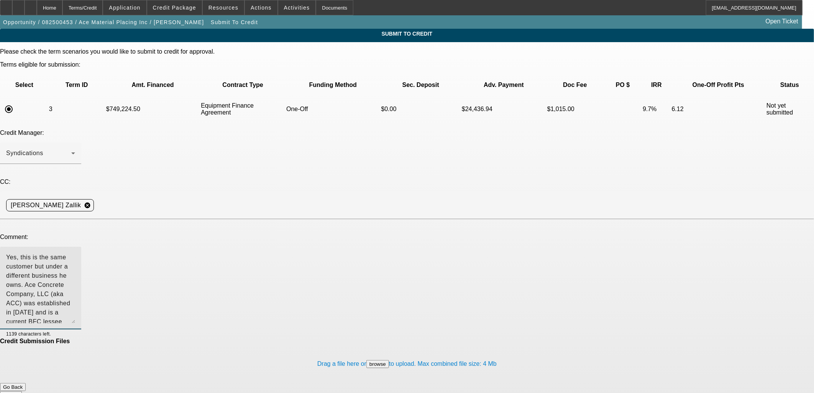
click at [75, 253] on textarea "Yes, this is the same customer but under a different business he owns. Ace Conc…" at bounding box center [40, 288] width 69 height 71
drag, startPoint x: 363, startPoint y: 178, endPoint x: 368, endPoint y: 179, distance: 5.5
click at [75, 253] on textarea "Yes, this is the same customer but under a different business he owns. They are…" at bounding box center [40, 288] width 69 height 71
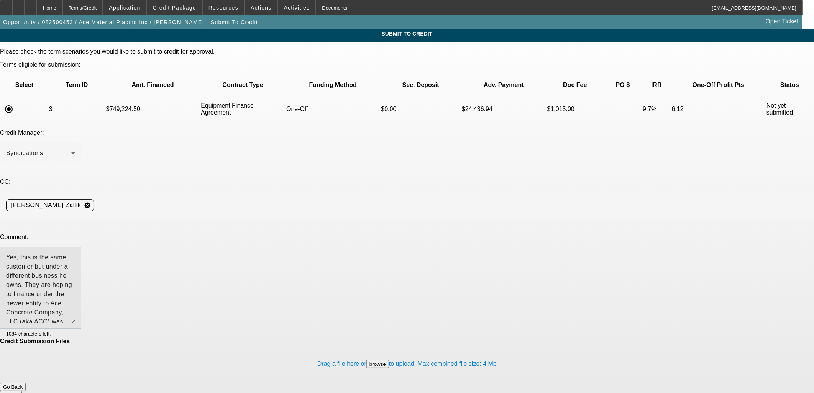
drag, startPoint x: 378, startPoint y: 178, endPoint x: 327, endPoint y: 173, distance: 51.3
click at [75, 247] on div "Yes, this is the same customer but under a different business he owns. They are…" at bounding box center [40, 288] width 69 height 83
click at [75, 253] on textarea at bounding box center [40, 288] width 69 height 71
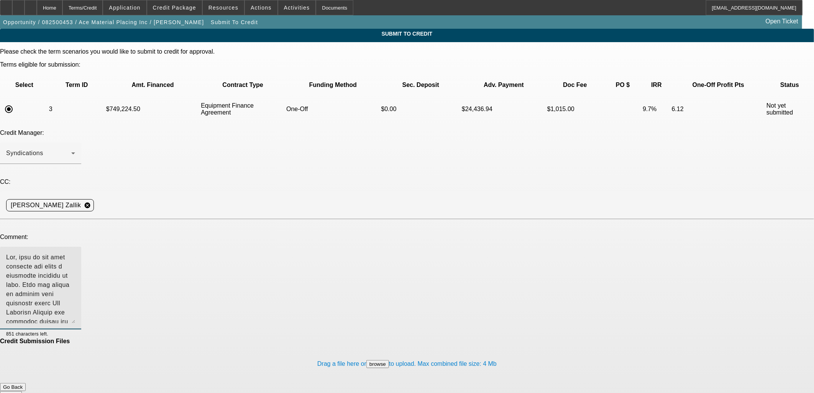
click at [75, 253] on textarea at bounding box center [40, 288] width 69 height 71
drag, startPoint x: 265, startPoint y: 179, endPoint x: 273, endPoint y: 182, distance: 9.0
click at [75, 253] on textarea at bounding box center [40, 288] width 69 height 71
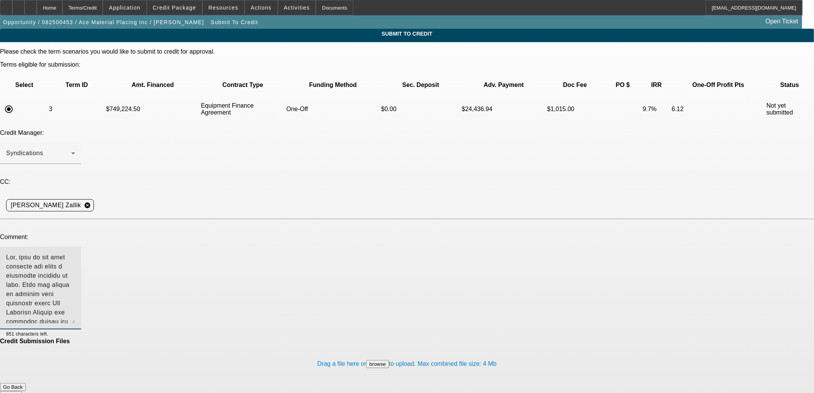
click at [75, 253] on textarea at bounding box center [40, 288] width 69 height 71
drag, startPoint x: 317, startPoint y: 225, endPoint x: 328, endPoint y: 231, distance: 12.9
click at [75, 253] on textarea at bounding box center [40, 288] width 69 height 71
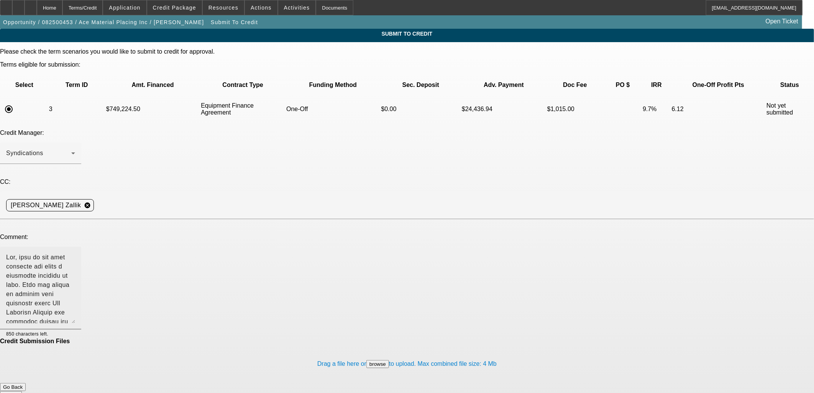
click at [75, 247] on div at bounding box center [40, 288] width 69 height 83
click at [75, 253] on textarea at bounding box center [40, 288] width 69 height 71
paste textarea "will allow the company to better serve its customer base and to support continu…"
drag, startPoint x: 469, startPoint y: 224, endPoint x: 300, endPoint y: 230, distance: 168.8
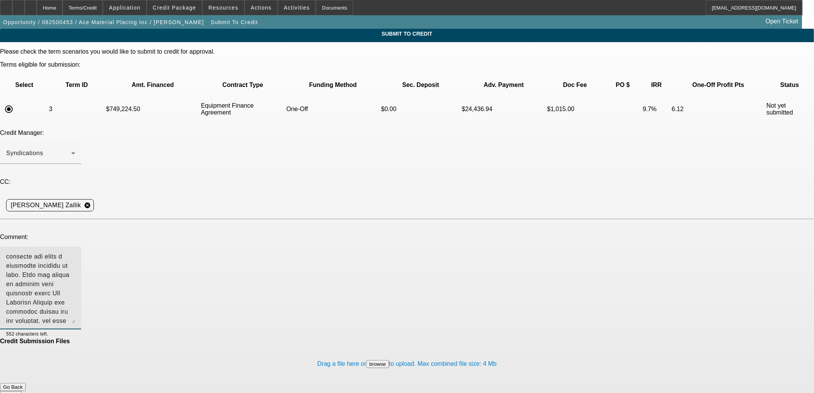
click at [75, 253] on textarea at bounding box center [40, 288] width 69 height 71
drag, startPoint x: 316, startPoint y: 240, endPoint x: 399, endPoint y: 247, distance: 83.8
click at [75, 247] on div at bounding box center [40, 288] width 69 height 83
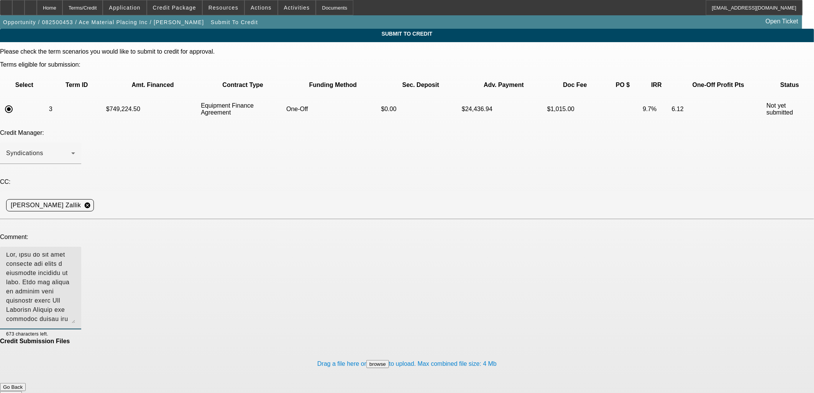
click at [75, 253] on textarea at bounding box center [40, 288] width 69 height 71
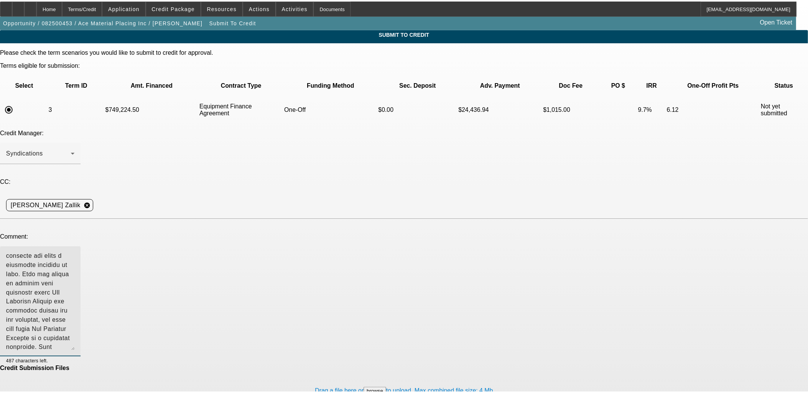
scroll to position [0, 0]
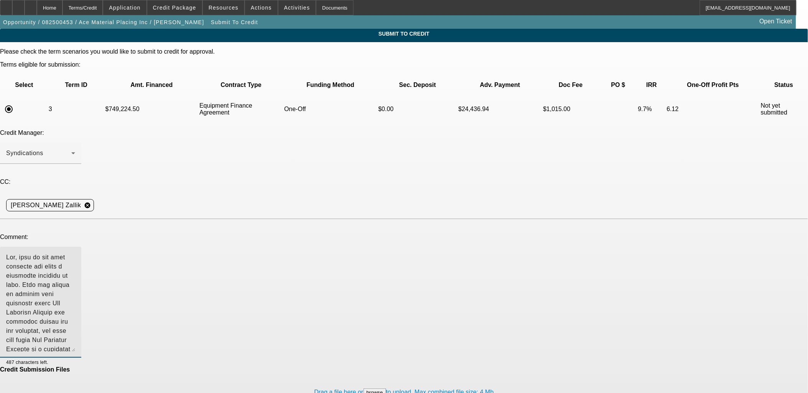
drag, startPoint x: 518, startPoint y: 240, endPoint x: 501, endPoint y: 292, distance: 54.3
click at [75, 293] on textarea at bounding box center [40, 302] width 69 height 99
click at [75, 253] on textarea at bounding box center [40, 314] width 69 height 123
drag, startPoint x: 381, startPoint y: 278, endPoint x: 392, endPoint y: 277, distance: 10.8
click at [75, 278] on textarea at bounding box center [40, 314] width 69 height 123
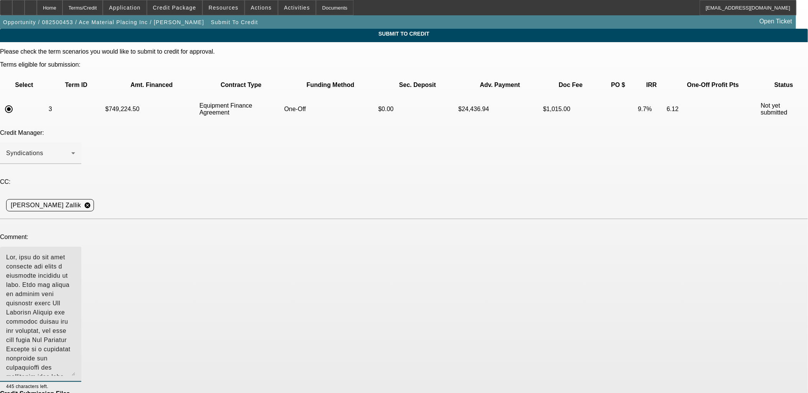
click at [75, 290] on textarea at bounding box center [40, 314] width 69 height 123
drag, startPoint x: 352, startPoint y: 186, endPoint x: 206, endPoint y: 197, distance: 146.5
click at [75, 253] on textarea at bounding box center [40, 314] width 69 height 123
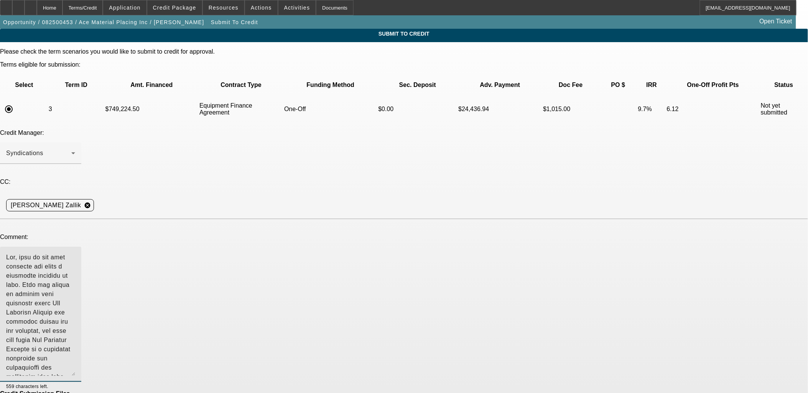
click at [75, 253] on textarea at bounding box center [40, 314] width 69 height 123
drag, startPoint x: 311, startPoint y: 273, endPoint x: 309, endPoint y: 278, distance: 5.5
click at [75, 274] on textarea at bounding box center [40, 314] width 69 height 123
click at [75, 262] on textarea at bounding box center [40, 314] width 69 height 123
drag, startPoint x: 231, startPoint y: 258, endPoint x: 236, endPoint y: 259, distance: 5.0
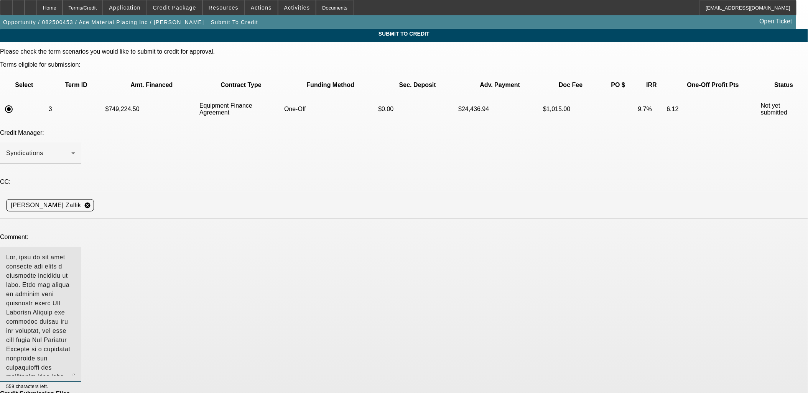
click at [75, 258] on textarea at bounding box center [40, 314] width 69 height 123
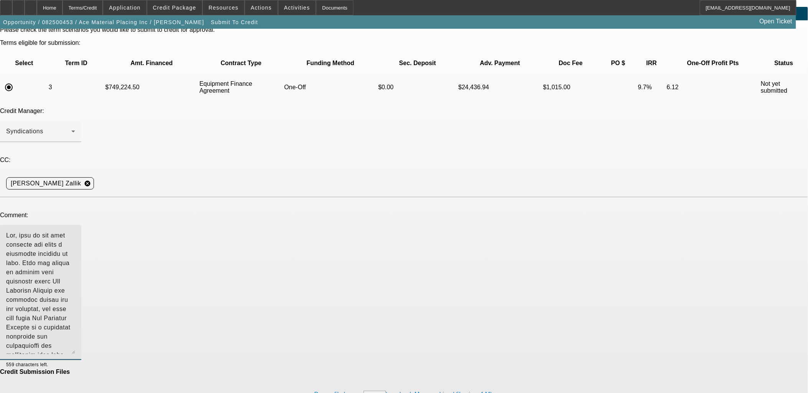
click at [75, 236] on textarea at bounding box center [40, 292] width 69 height 123
type textarea "Yes, this is the same customer but under a different business he owns. They are…"
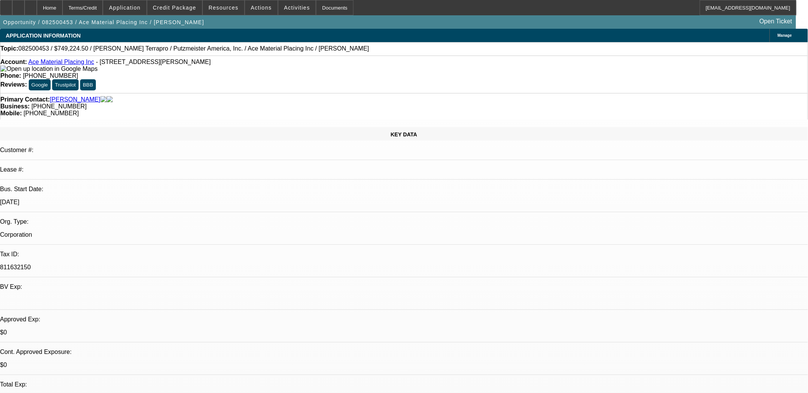
select select "0"
select select "6"
select select "0"
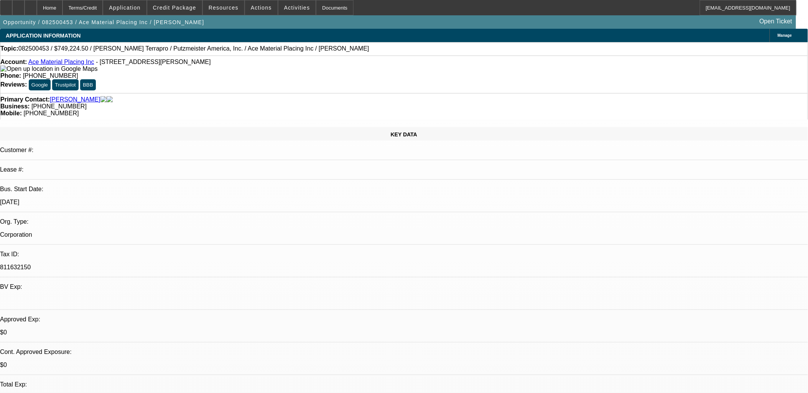
select select "0"
select select "6"
select select "0"
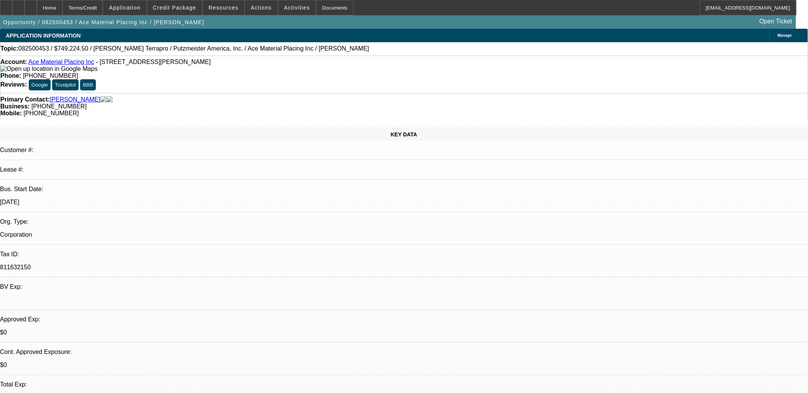
select select "0"
select select "6"
drag, startPoint x: 676, startPoint y: 268, endPoint x: 545, endPoint y: 250, distance: 132.4
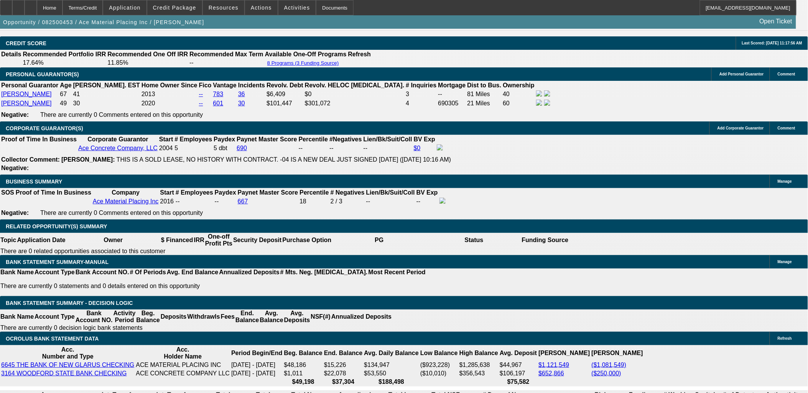
scroll to position [1150, 0]
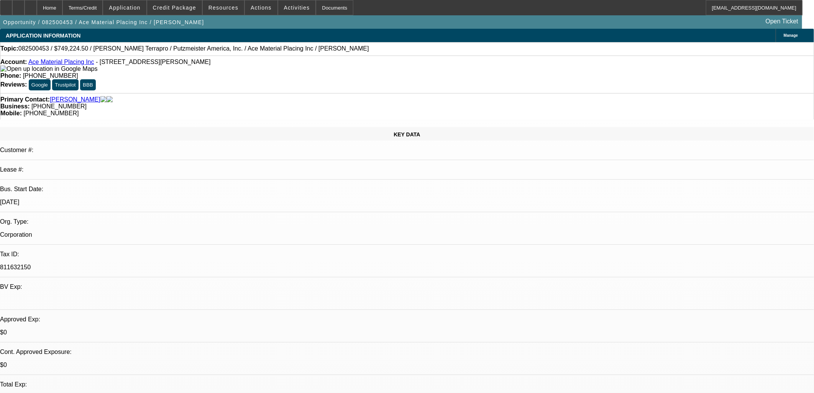
select select "0"
select select "6"
select select "0"
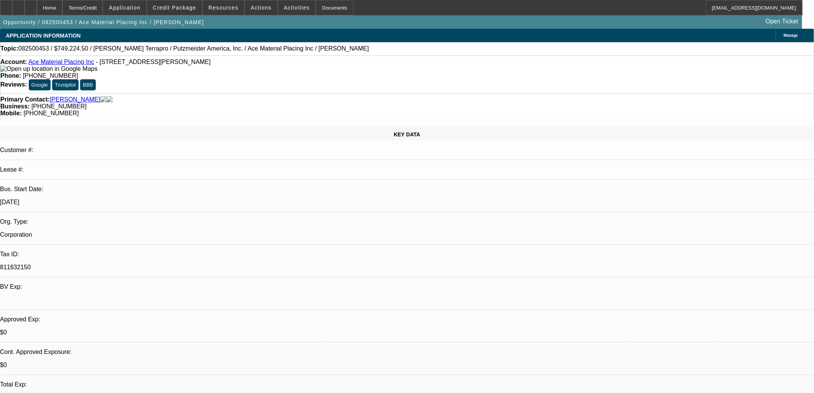
select select "0"
select select "6"
select select "0"
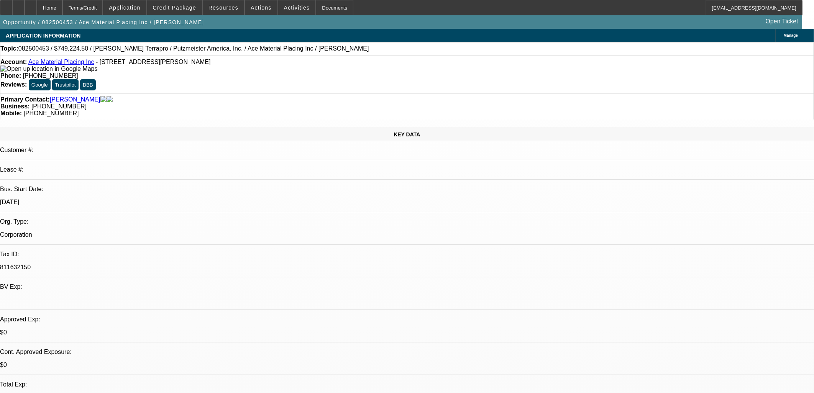
select select "0"
select select "6"
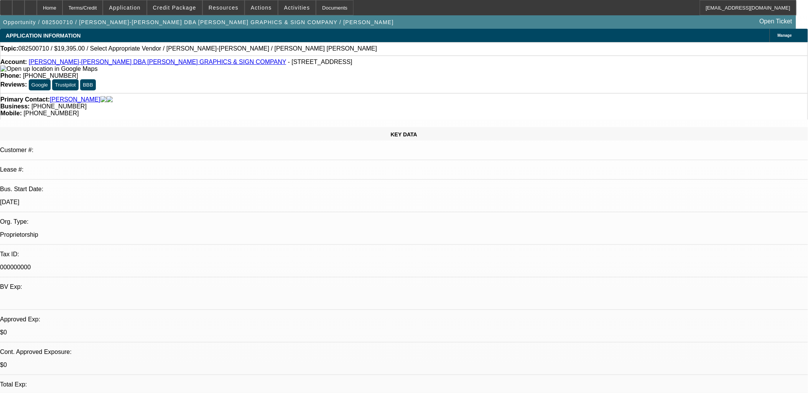
select select "0"
select select "2"
select select "0.1"
select select "4"
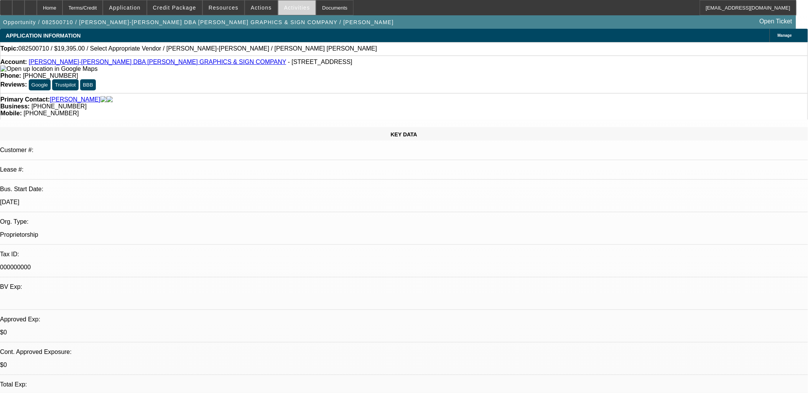
click at [288, 10] on span "Activities" at bounding box center [297, 8] width 26 height 6
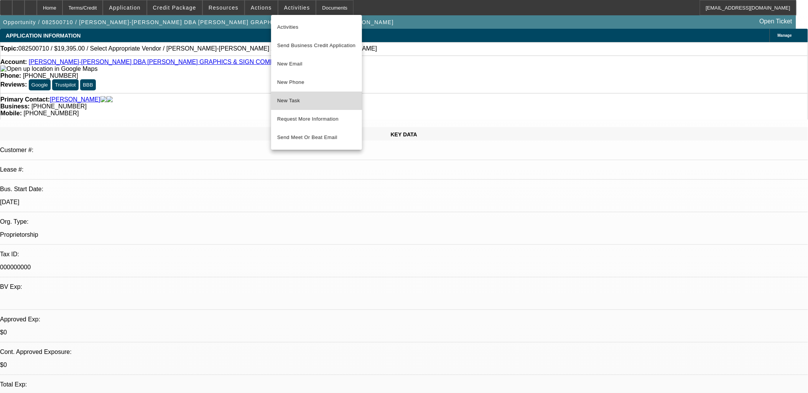
click at [320, 95] on button "New Task" at bounding box center [316, 101] width 91 height 18
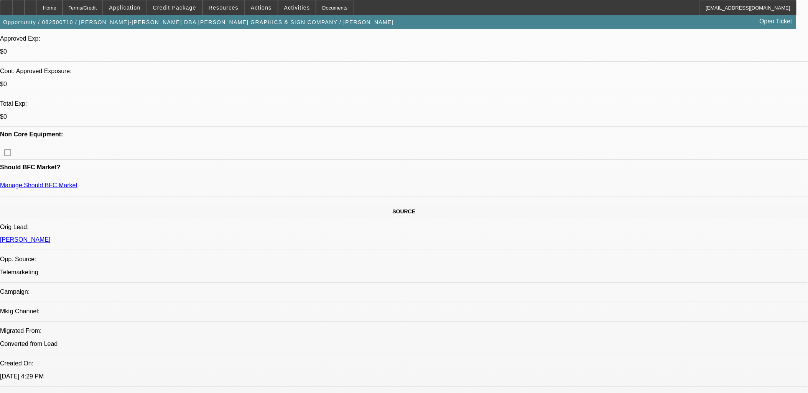
scroll to position [213, 0]
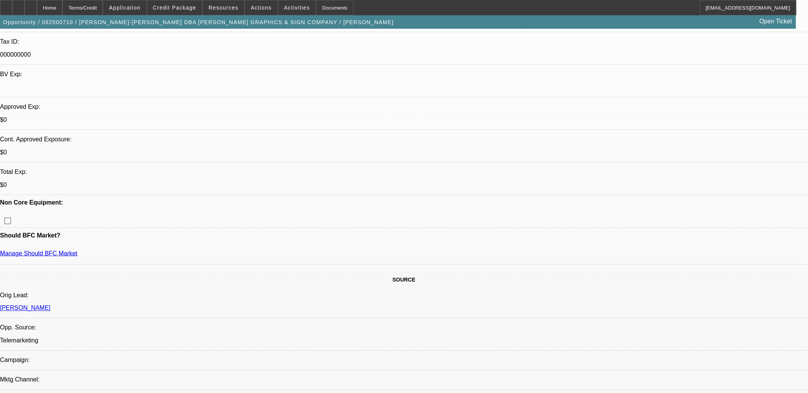
drag, startPoint x: 635, startPoint y: 188, endPoint x: 543, endPoint y: 125, distance: 111.7
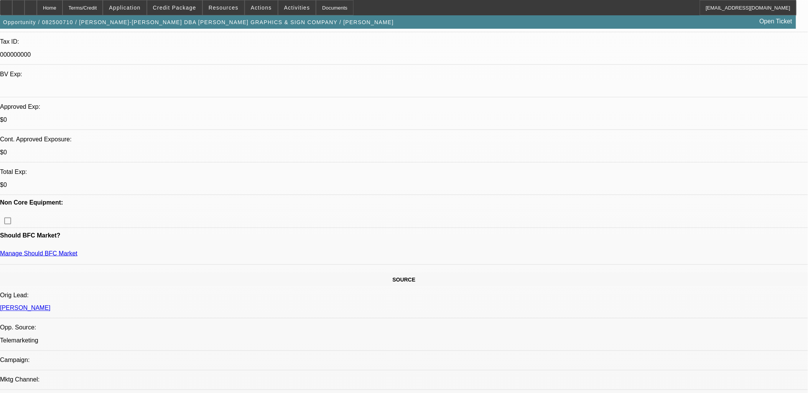
drag, startPoint x: 543, startPoint y: 125, endPoint x: 617, endPoint y: 171, distance: 86.9
drag, startPoint x: 624, startPoint y: 186, endPoint x: 509, endPoint y: 143, distance: 122.4
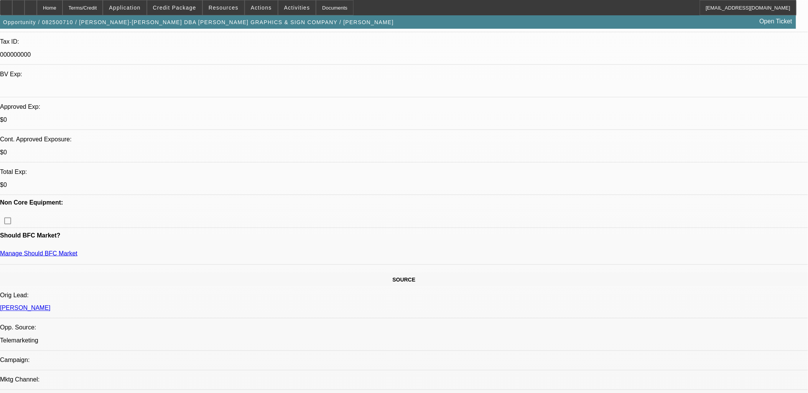
drag, startPoint x: 509, startPoint y: 143, endPoint x: 595, endPoint y: 178, distance: 92.7
drag, startPoint x: 589, startPoint y: 189, endPoint x: 526, endPoint y: 164, distance: 68.3
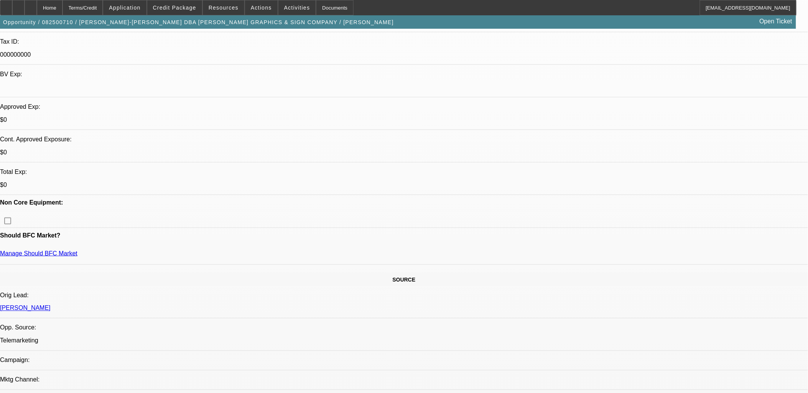
drag, startPoint x: 526, startPoint y: 164, endPoint x: 562, endPoint y: 170, distance: 36.2
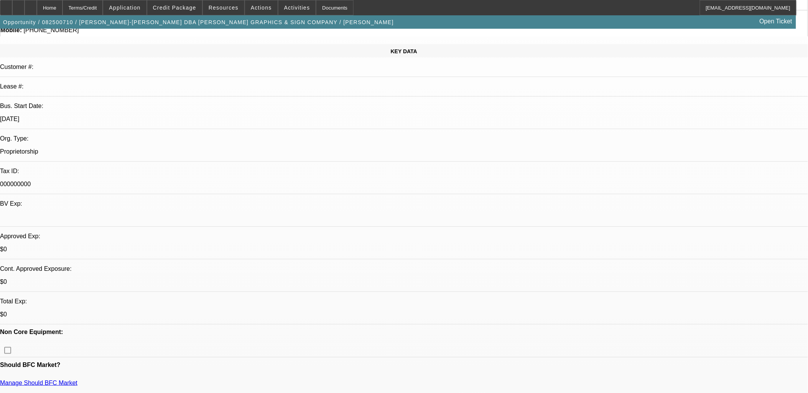
scroll to position [0, 0]
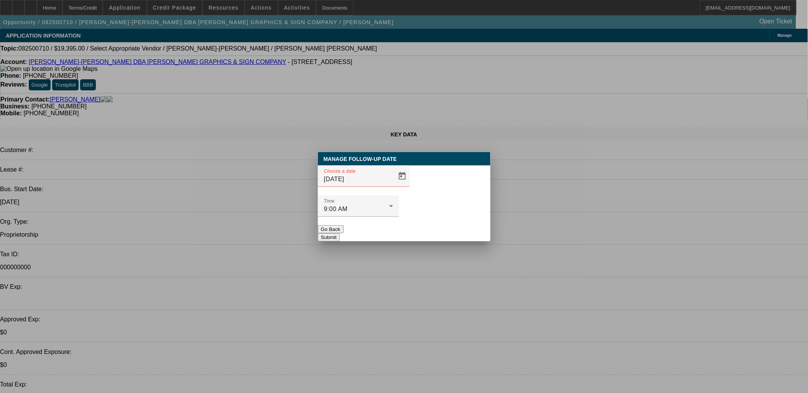
drag, startPoint x: 404, startPoint y: 191, endPoint x: 398, endPoint y: 193, distance: 6.4
click at [403, 191] on div "Choose a date 8/12/2025 Time 9:00 AM" at bounding box center [404, 196] width 173 height 60
click at [398, 193] on div "Choose a date 8/12/2025" at bounding box center [404, 181] width 173 height 30
click at [393, 186] on span "Open calendar" at bounding box center [402, 176] width 18 height 18
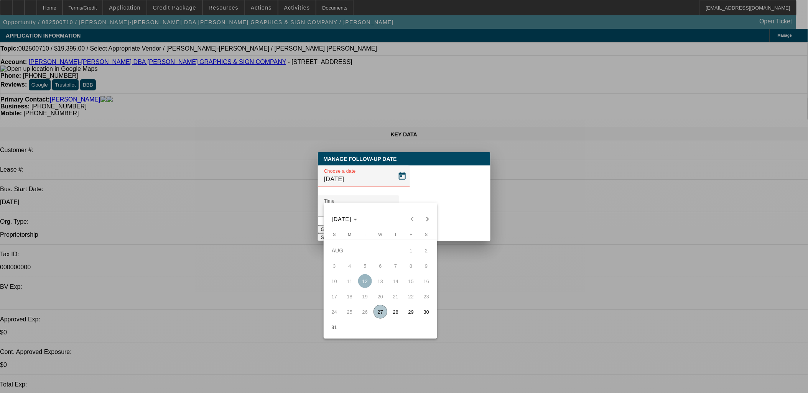
click at [431, 219] on span "Next month" at bounding box center [427, 219] width 15 height 15
drag, startPoint x: 408, startPoint y: 267, endPoint x: 400, endPoint y: 266, distance: 7.8
click at [400, 266] on tr "1 2 3 4 5 6" at bounding box center [380, 265] width 107 height 15
click at [400, 266] on span "4" at bounding box center [396, 266] width 14 height 14
type input "9/4/2025"
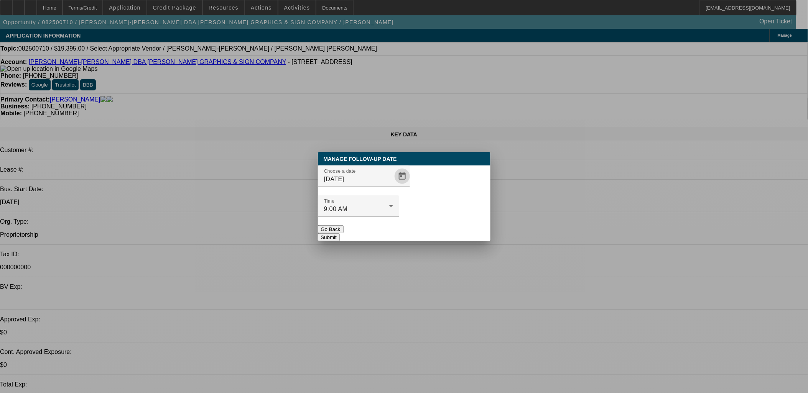
drag, startPoint x: 446, startPoint y: 214, endPoint x: 439, endPoint y: 219, distance: 8.5
click at [340, 234] on button "Submit" at bounding box center [329, 238] width 22 height 8
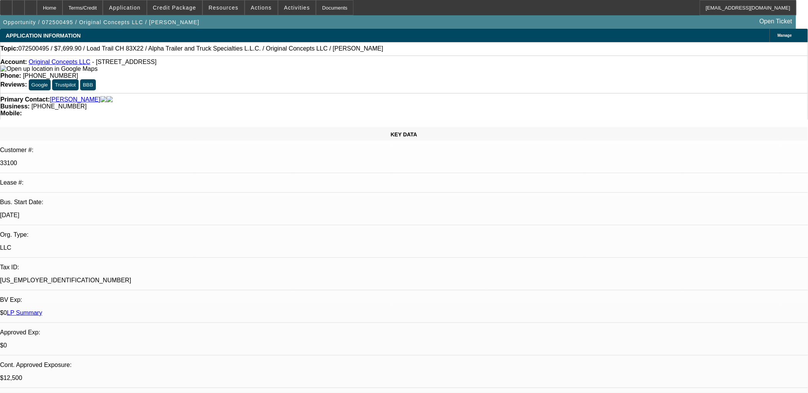
select select "0"
select select "2"
select select "0"
select select "2"
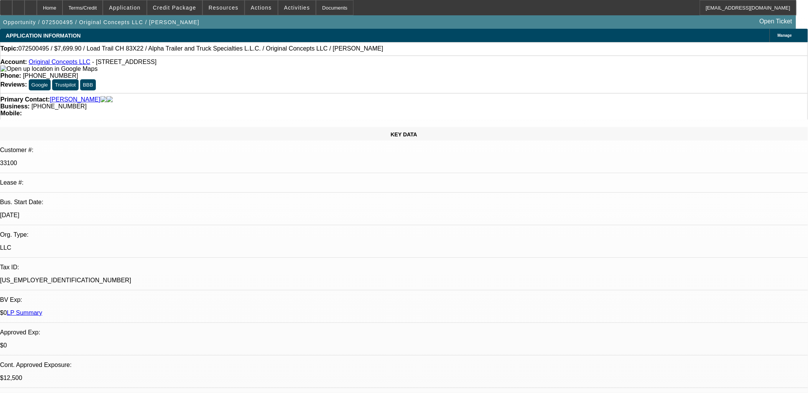
select select "0"
select select "2"
select select "0"
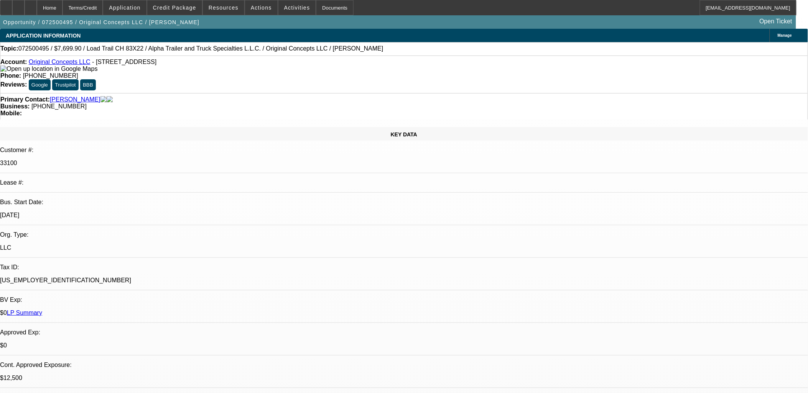
select select "2"
select select "0"
select select "1"
select select "2"
select select "6"
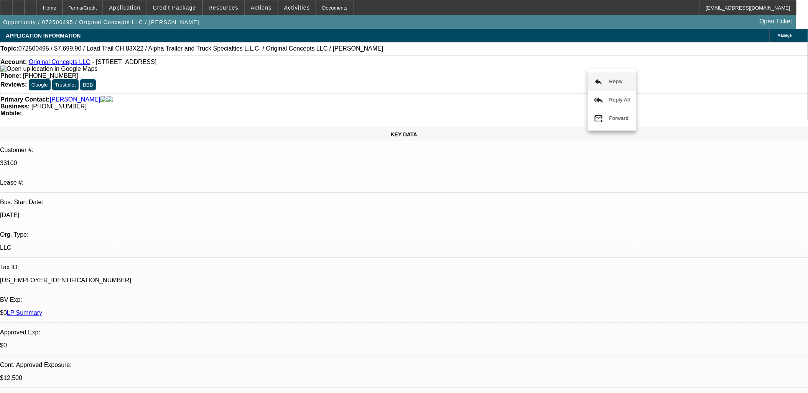
select select "1"
select select "2"
select select "6"
select select "1"
select select "2"
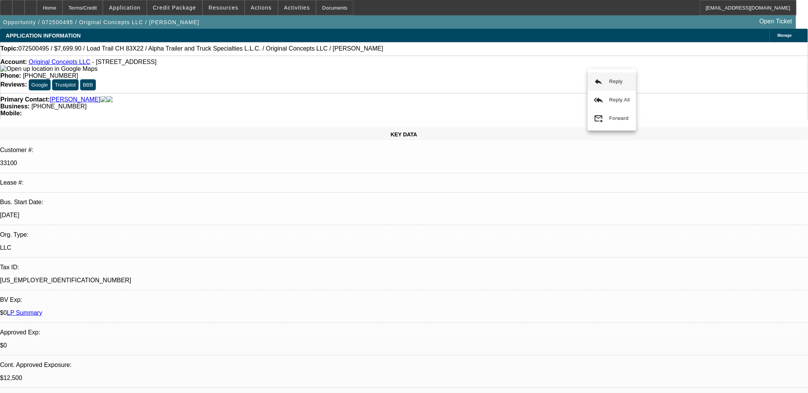
select select "6"
select select "1"
select select "2"
select select "6"
click at [596, 97] on mat-icon "reply_all" at bounding box center [598, 99] width 9 height 9
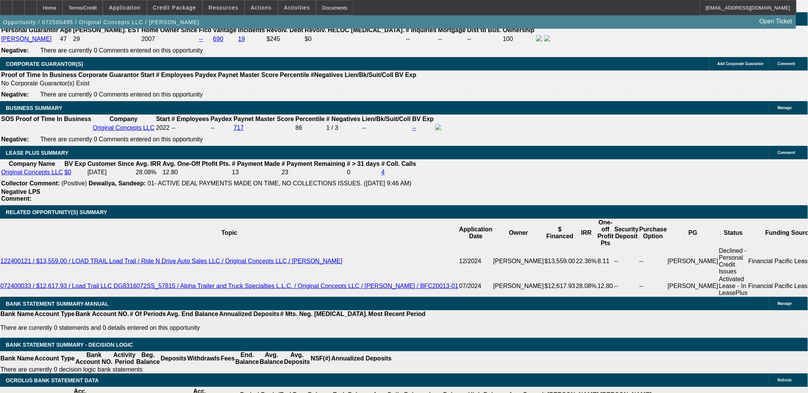
scroll to position [1193, 0]
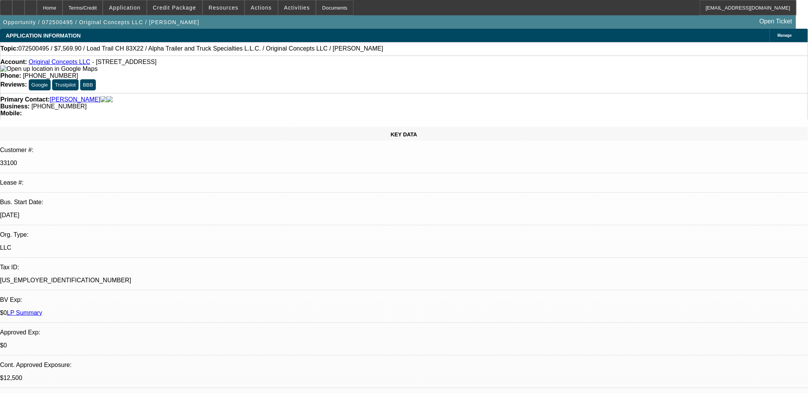
select select "0"
select select "2"
select select "0"
select select "2"
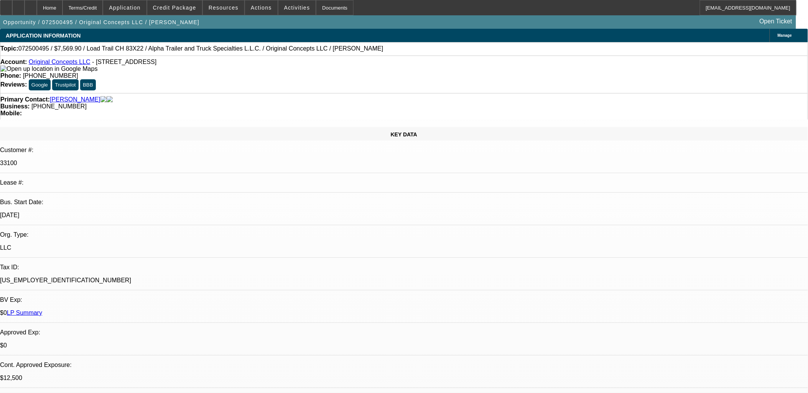
select select "0"
select select "2"
select select "0"
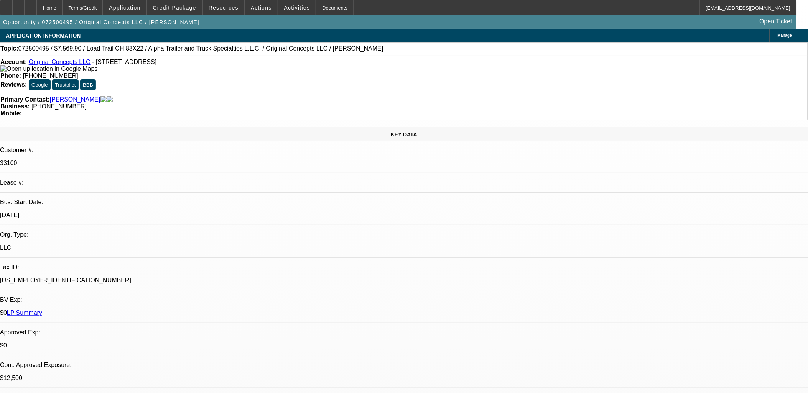
select select "2"
select select "0"
select select "1"
select select "2"
select select "6"
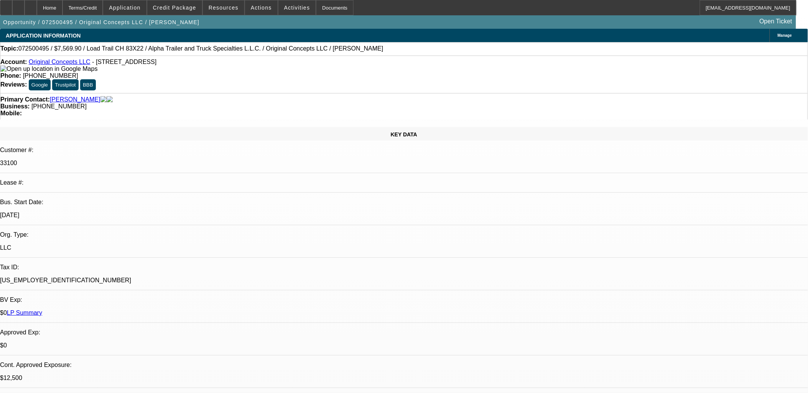
select select "1"
select select "2"
select select "6"
select select "1"
select select "2"
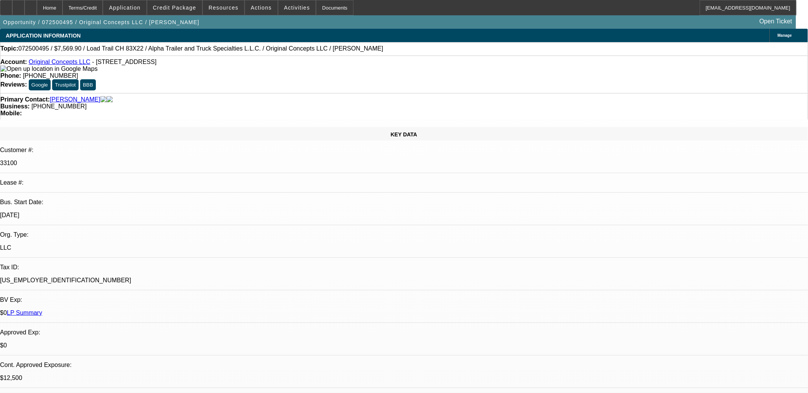
select select "6"
select select "1"
select select "2"
select select "6"
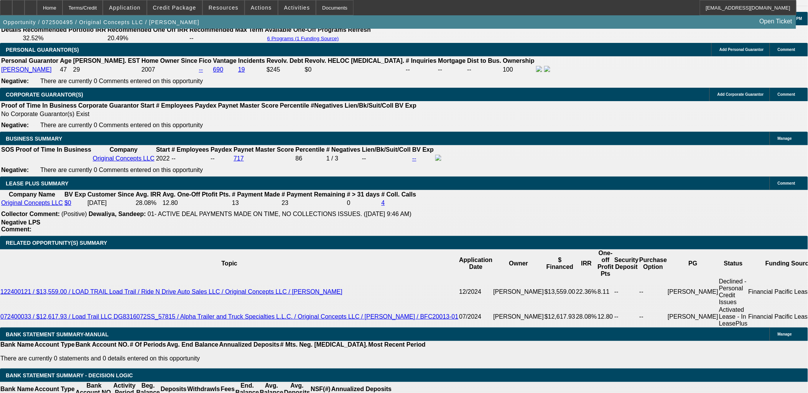
scroll to position [1193, 0]
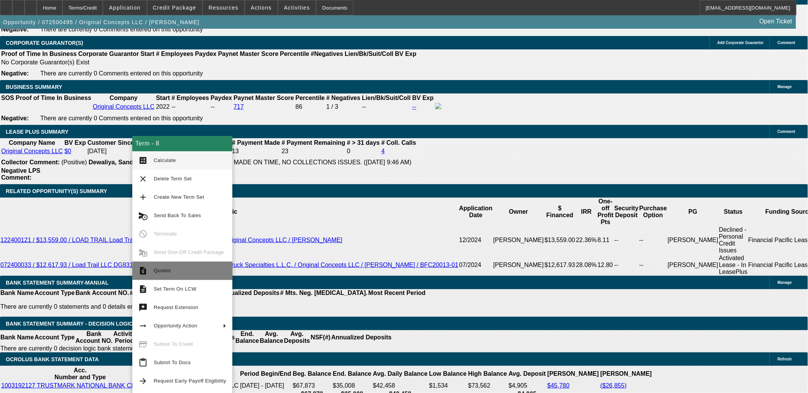
click at [162, 268] on span "Quotes" at bounding box center [162, 271] width 17 height 6
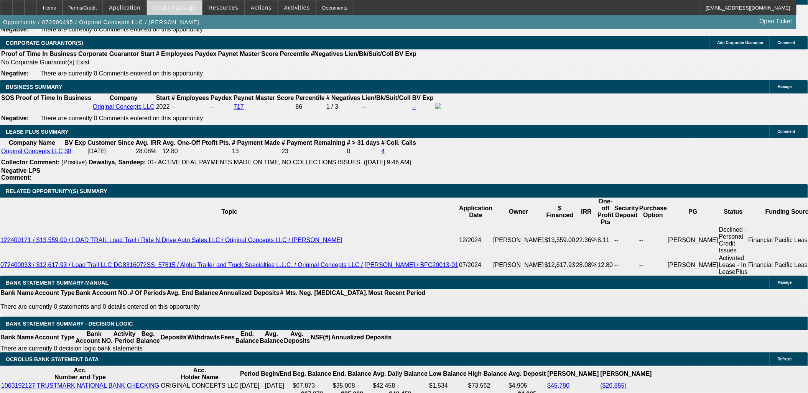
click at [187, 13] on span at bounding box center [174, 7] width 55 height 18
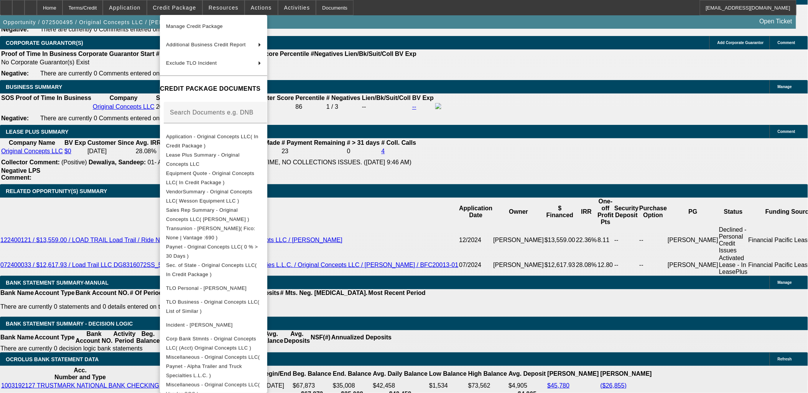
scroll to position [76, 0]
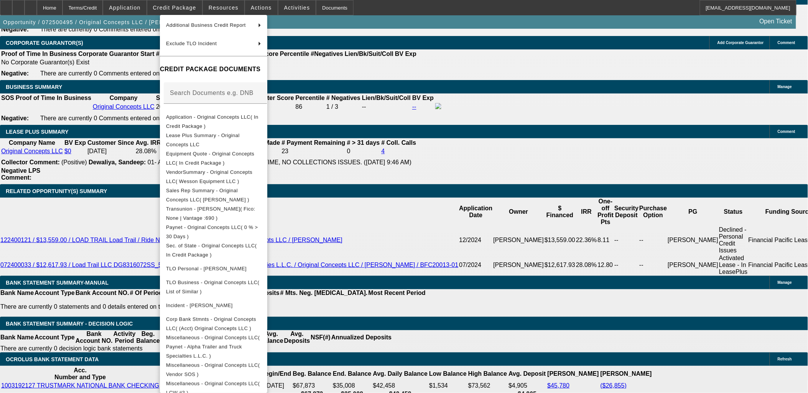
click at [89, 270] on div at bounding box center [404, 196] width 808 height 393
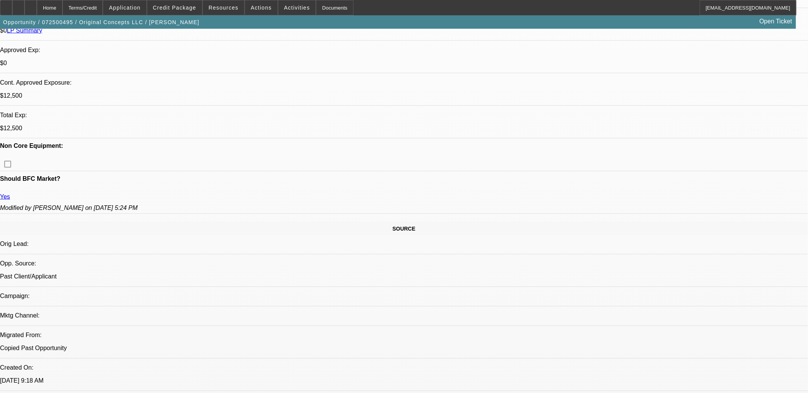
scroll to position [298, 0]
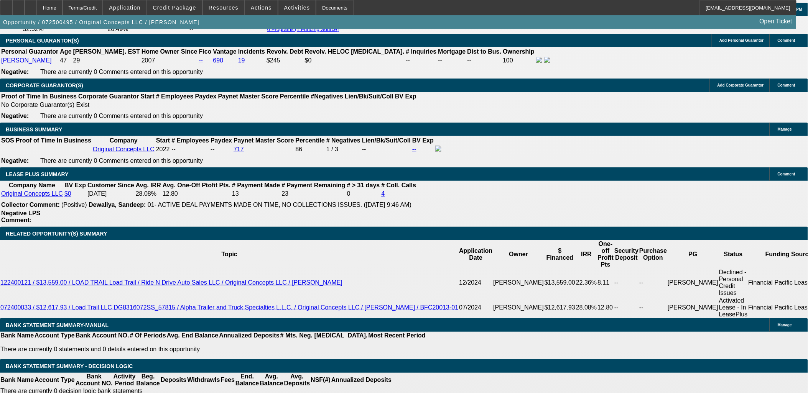
scroll to position [1193, 0]
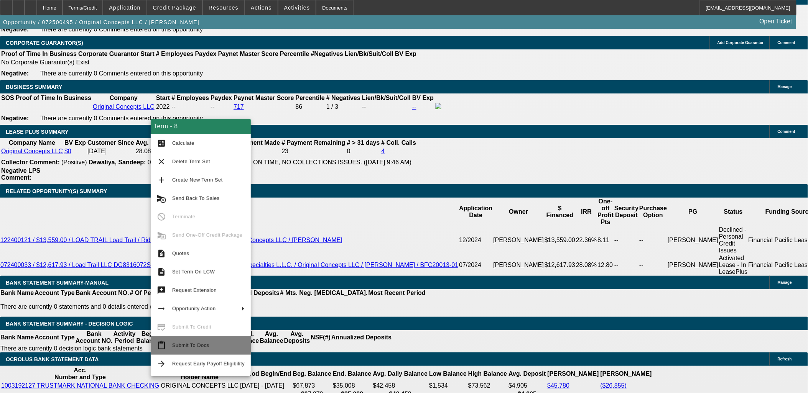
click at [217, 339] on button "content_paste Submit To Docs" at bounding box center [201, 346] width 100 height 18
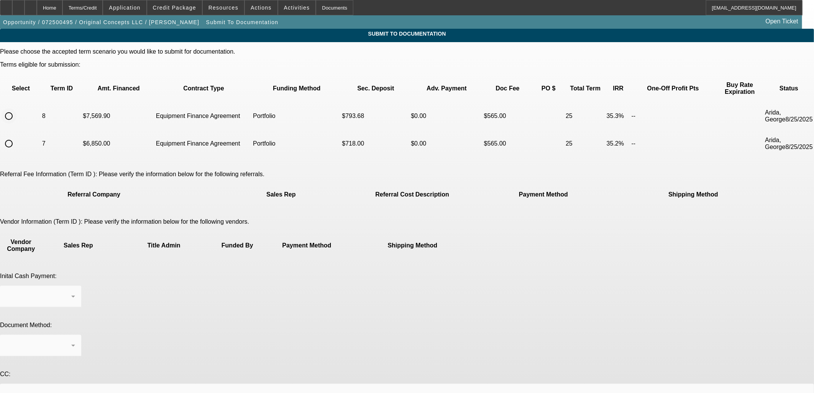
click at [16, 109] on input "radio" at bounding box center [8, 116] width 15 height 15
radio input "true"
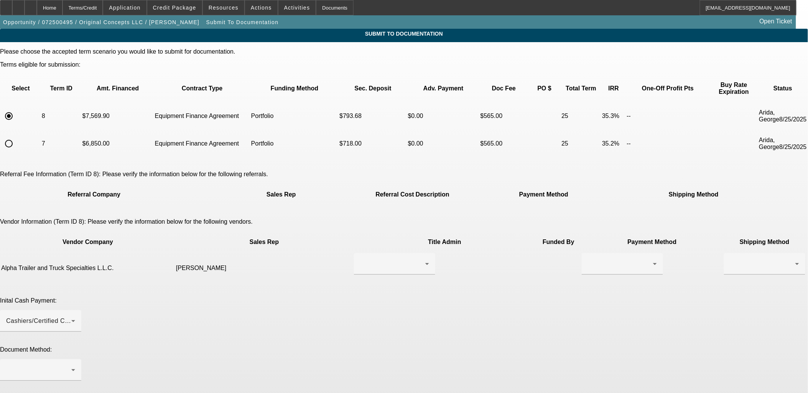
click at [367, 275] on div at bounding box center [394, 279] width 81 height 8
click at [383, 260] on div at bounding box center [392, 264] width 65 height 9
click at [390, 271] on mat-option "Jackson, Jason" at bounding box center [369, 273] width 91 height 18
click at [588, 260] on div at bounding box center [620, 264] width 65 height 9
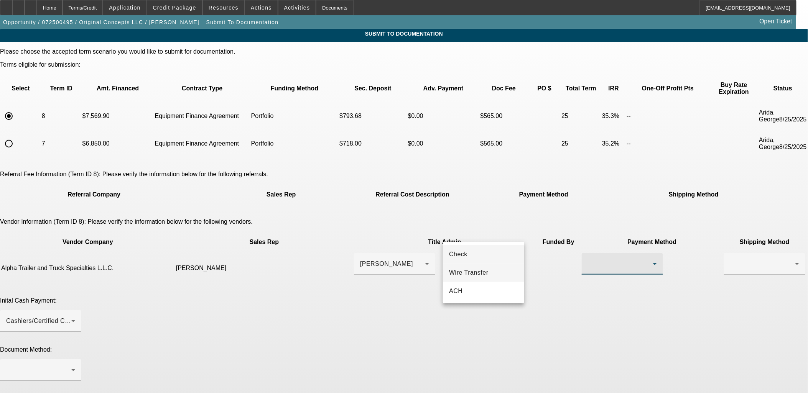
click at [503, 271] on mat-option "Wire Transfer" at bounding box center [483, 273] width 81 height 18
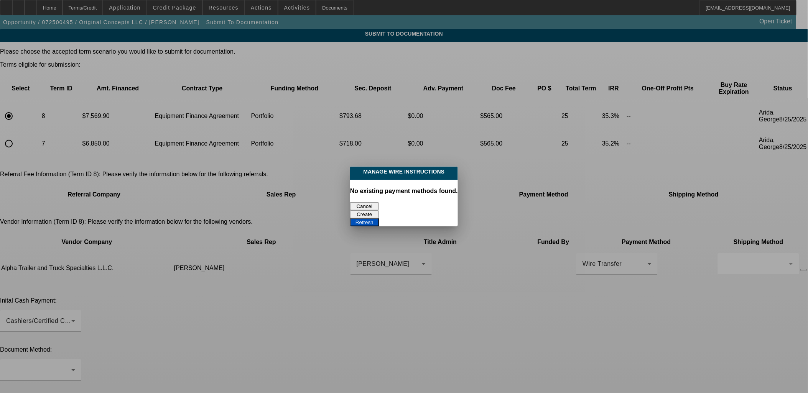
click at [369, 206] on button "Cancel" at bounding box center [364, 206] width 29 height 8
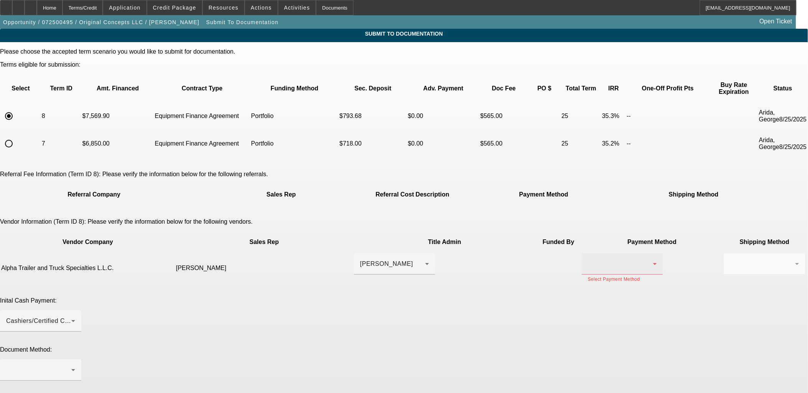
click at [588, 260] on div at bounding box center [620, 264] width 65 height 9
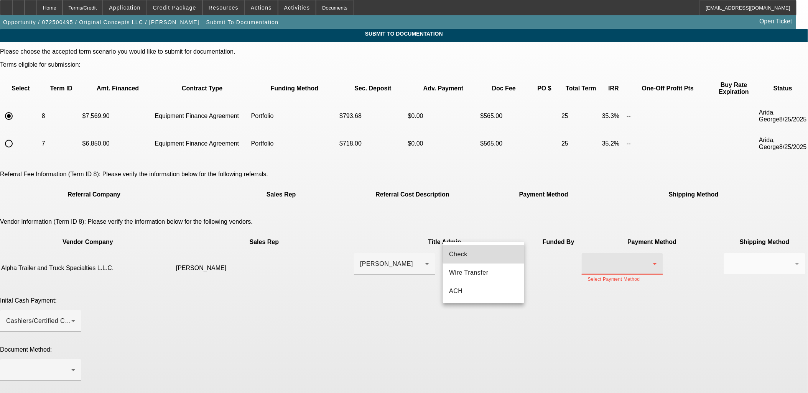
drag, startPoint x: 484, startPoint y: 252, endPoint x: 568, endPoint y: 235, distance: 85.7
click at [486, 253] on mat-option "Check" at bounding box center [483, 254] width 81 height 18
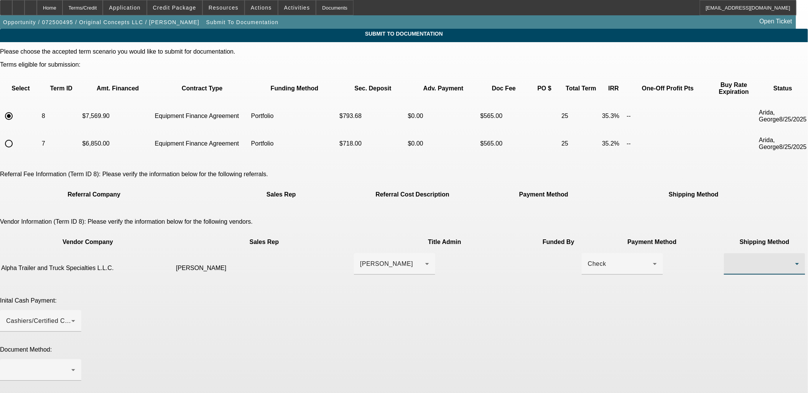
click at [730, 260] on div at bounding box center [762, 264] width 65 height 9
click at [569, 274] on mat-option "Fed Ex" at bounding box center [569, 273] width 81 height 18
drag, startPoint x: 434, startPoint y: 280, endPoint x: 436, endPoint y: 299, distance: 19.3
click at [81, 311] on mat-form-field "Cashiers/Certified Check" at bounding box center [40, 326] width 81 height 30
click at [71, 366] on div at bounding box center [38, 370] width 65 height 9
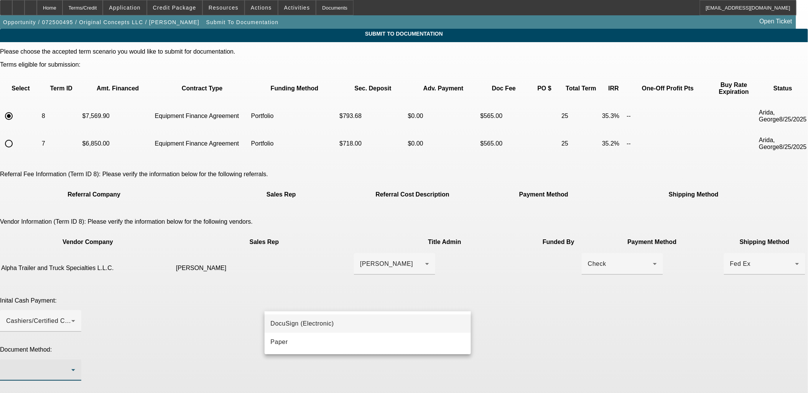
click at [425, 321] on mat-option "DocuSign (Electronic)" at bounding box center [368, 324] width 207 height 18
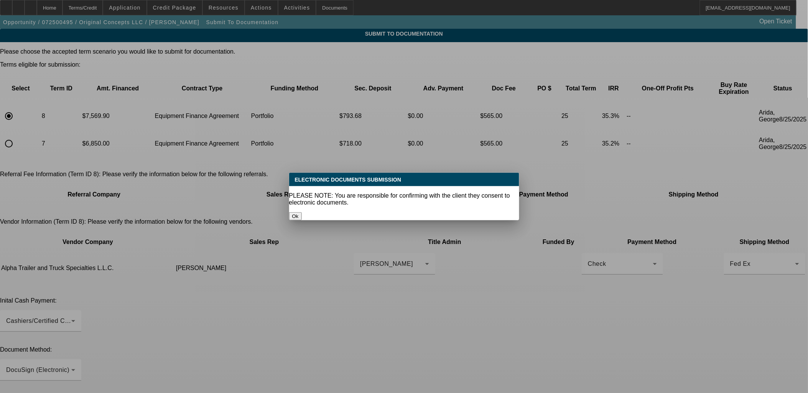
drag, startPoint x: 431, startPoint y: 350, endPoint x: 434, endPoint y: 360, distance: 10.8
click at [434, 352] on div at bounding box center [404, 196] width 808 height 393
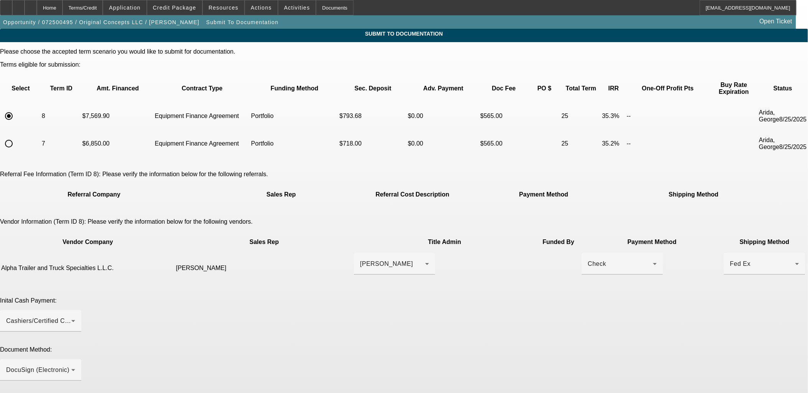
paste textarea "Please send DocuSign to originalconcepts1@outlook.com and feel free to call PG …"
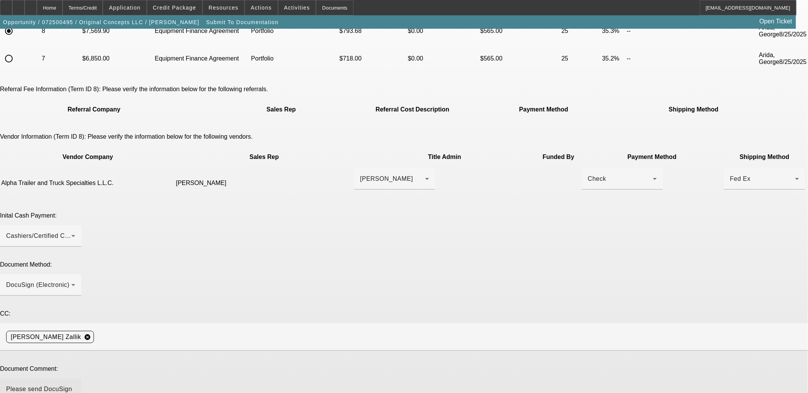
drag, startPoint x: 609, startPoint y: 291, endPoint x: 616, endPoint y: 393, distance: 103.0
click at [616, 308] on html "Home Terms/Credit Application Credit Package Resources Actions Activities Docum…" at bounding box center [404, 111] width 808 height 393
paste textarea "(601) 253-8563 support@alphaofms.com"
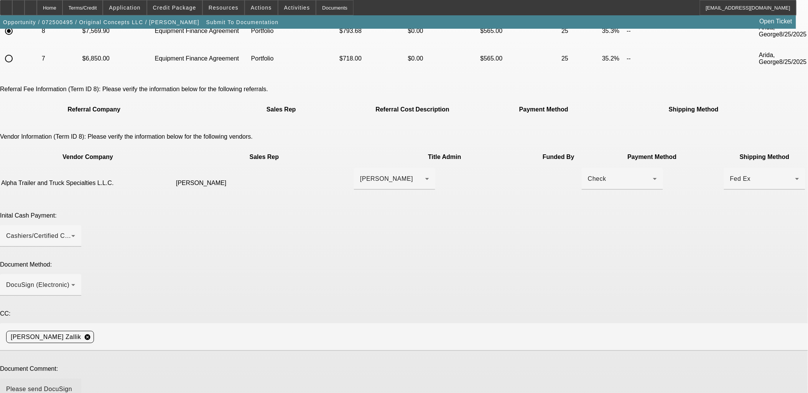
drag, startPoint x: 414, startPoint y: 291, endPoint x: 442, endPoint y: 288, distance: 27.8
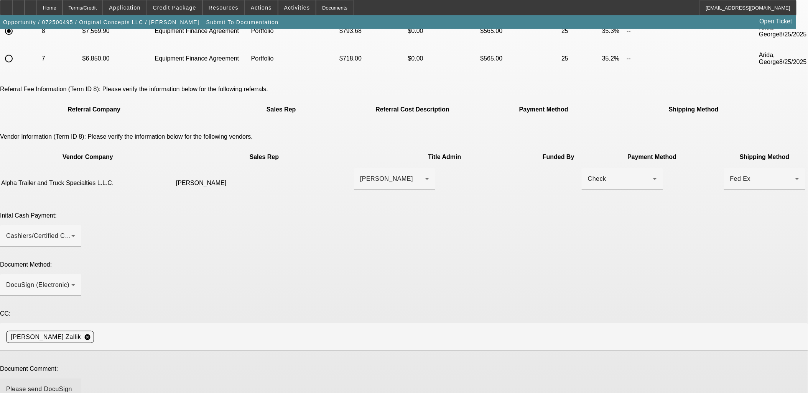
drag, startPoint x: 482, startPoint y: 299, endPoint x: 470, endPoint y: 300, distance: 12.7
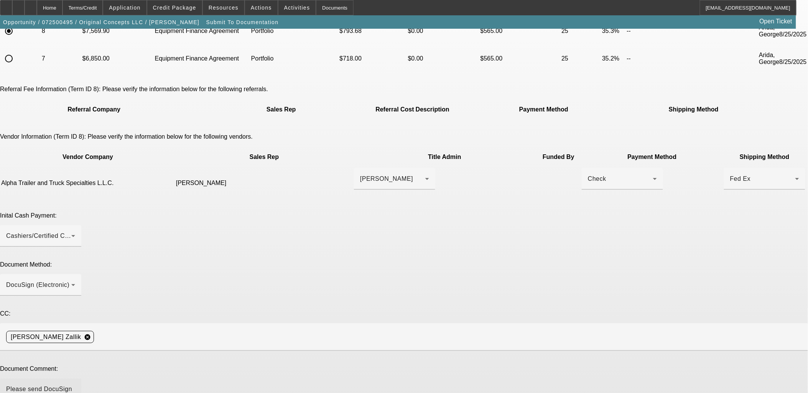
drag, startPoint x: 531, startPoint y: 311, endPoint x: 509, endPoint y: 308, distance: 22.0
drag, startPoint x: 523, startPoint y: 309, endPoint x: 298, endPoint y: 319, distance: 224.5
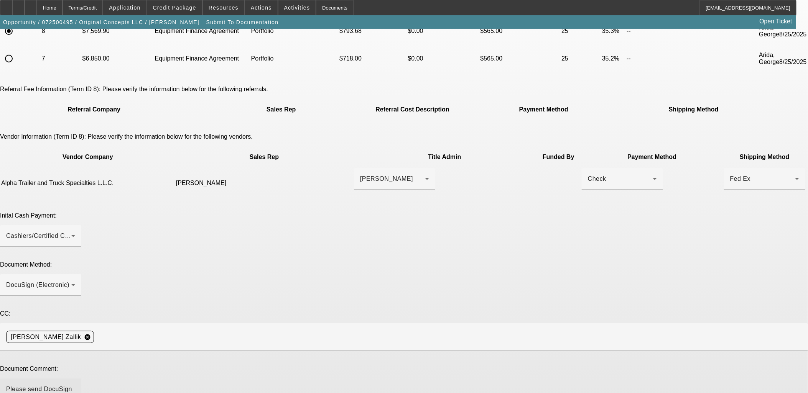
drag, startPoint x: 483, startPoint y: 300, endPoint x: 284, endPoint y: 309, distance: 199.6
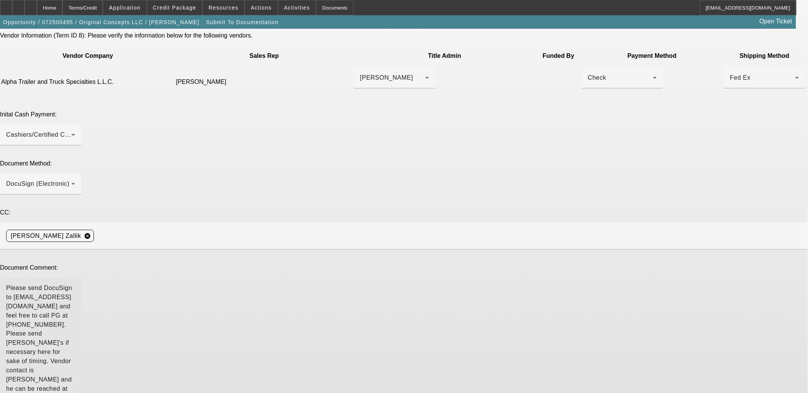
scroll to position [191, 0]
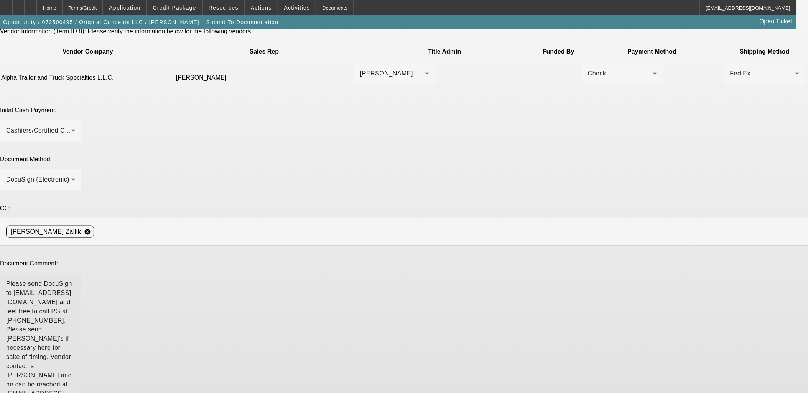
type textarea "Please send DocuSign to originalconcepts1@outlook.com and feel free to call PG …"
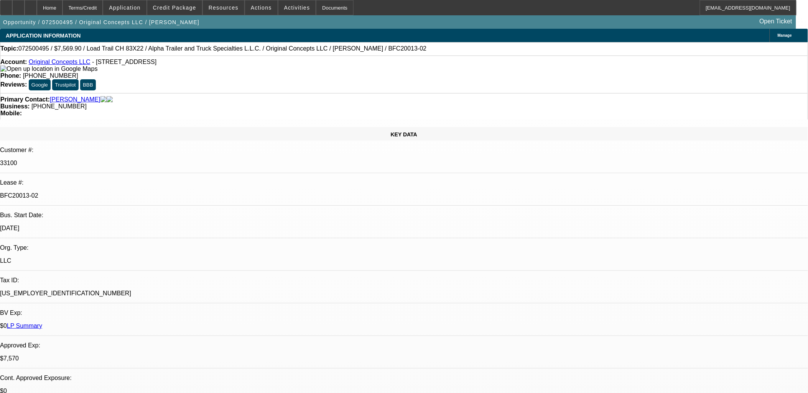
select select "0"
select select "2"
select select "0"
select select "6"
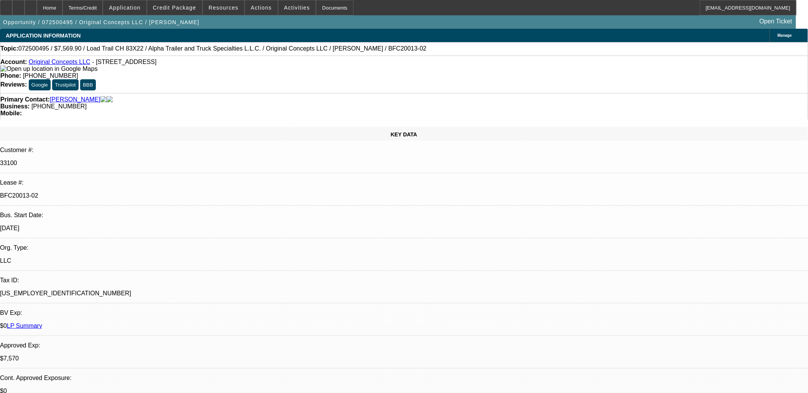
select select "0"
select select "2"
select select "0"
select select "6"
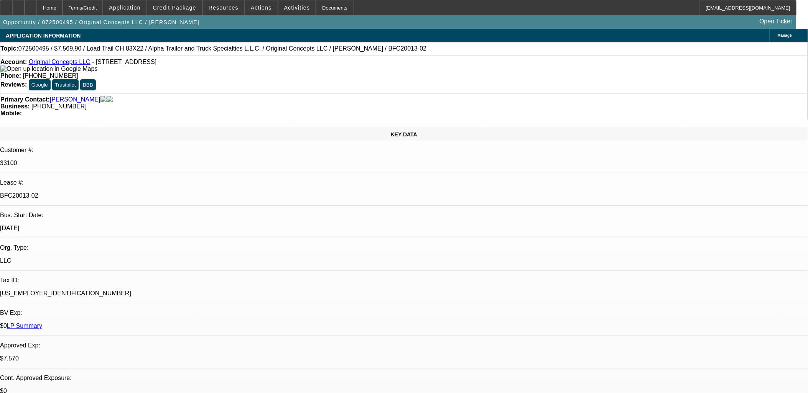
select select "0"
select select "2"
select select "0"
select select "6"
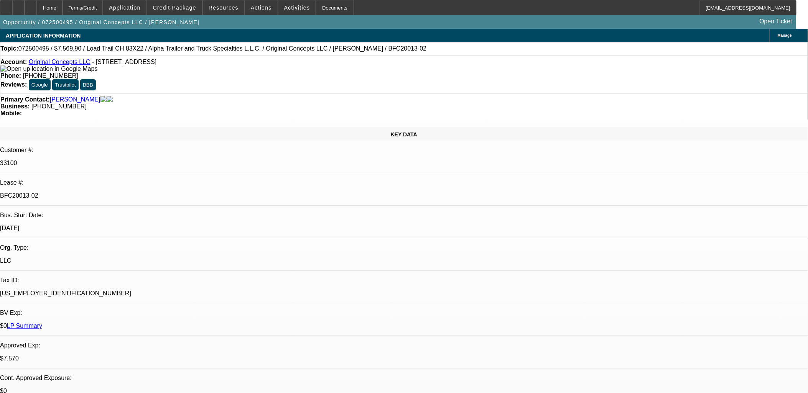
select select "0"
select select "2"
select select "0"
select select "6"
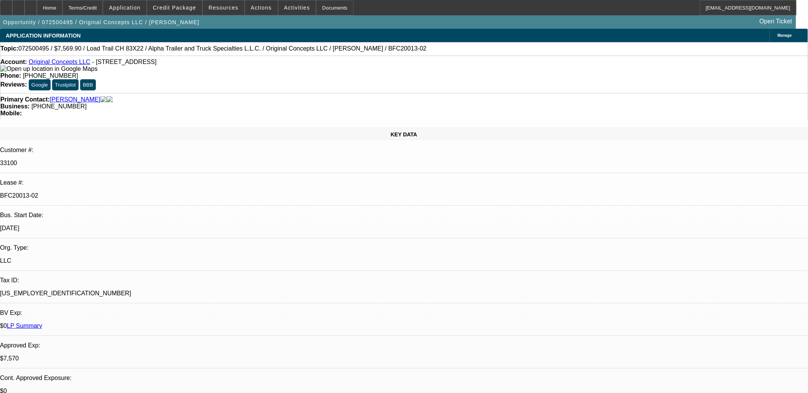
click at [190, 17] on div "Opportunity / 072500495 / Original Concepts LLC / Helgeson, Kevin Open Ticket" at bounding box center [398, 21] width 796 height 13
click at [189, 13] on span at bounding box center [174, 7] width 55 height 18
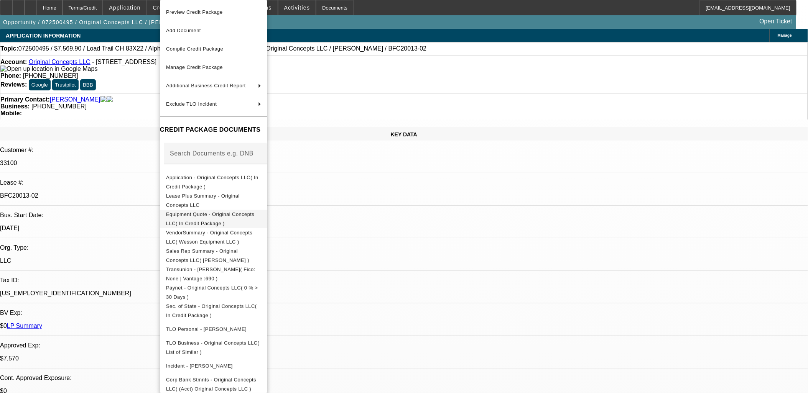
click at [210, 216] on span "Equipment Quote - Original Concepts LLC( In Credit Package )" at bounding box center [210, 219] width 88 height 15
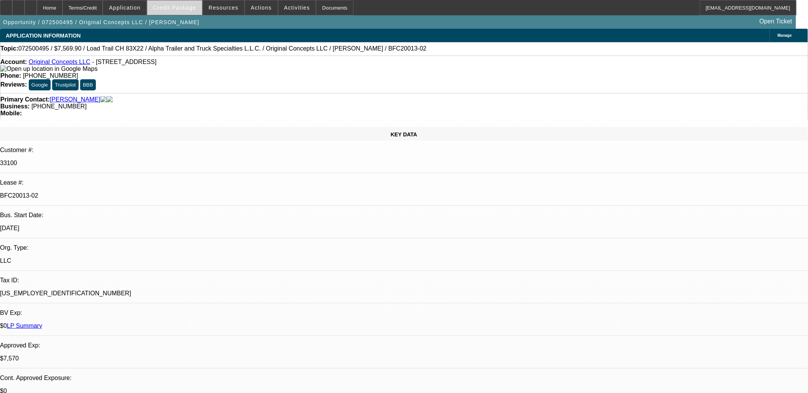
click at [201, 10] on span at bounding box center [174, 7] width 55 height 18
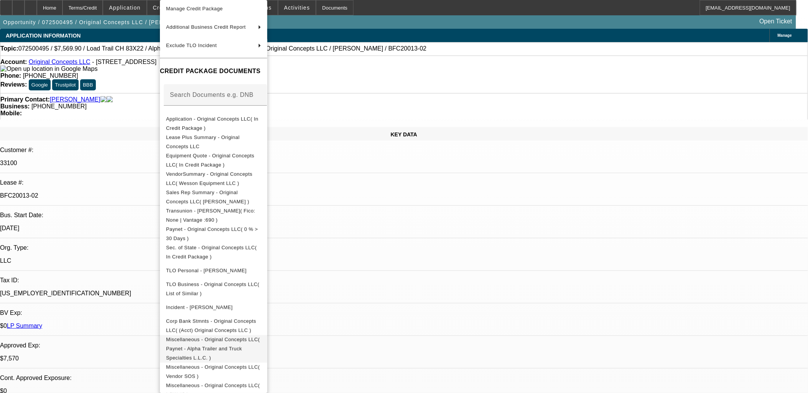
scroll to position [60, 0]
click at [67, 230] on div at bounding box center [404, 196] width 808 height 393
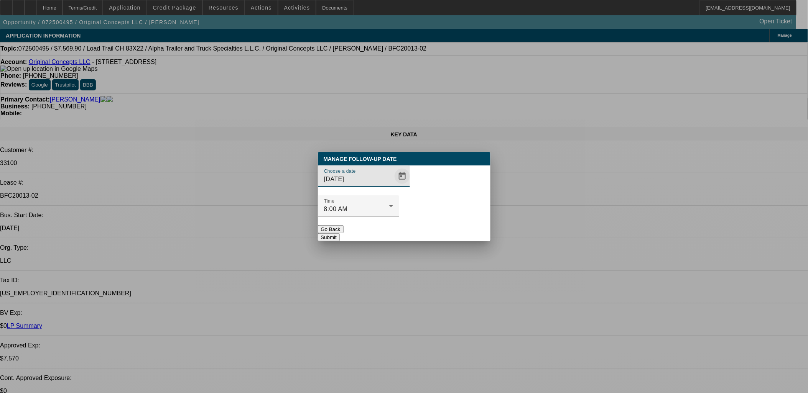
click at [393, 186] on span "Open calendar" at bounding box center [402, 176] width 18 height 18
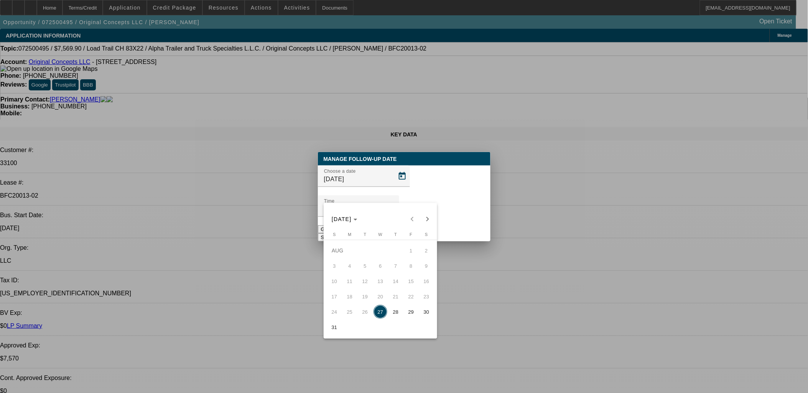
drag, startPoint x: 396, startPoint y: 311, endPoint x: 425, endPoint y: 233, distance: 82.9
click at [397, 311] on span "28" at bounding box center [396, 312] width 14 height 14
type input "8/28/2025"
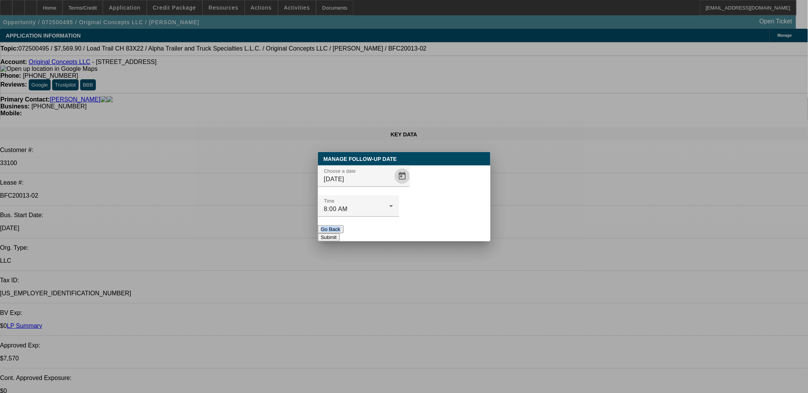
drag, startPoint x: 439, startPoint y: 212, endPoint x: 440, endPoint y: 220, distance: 8.4
click at [439, 216] on div "Manage Follow-Up Date Choose a date 8/28/2025 Time 8:00 AM Go Back Submit" at bounding box center [404, 196] width 173 height 89
click at [340, 234] on button "Submit" at bounding box center [329, 238] width 22 height 8
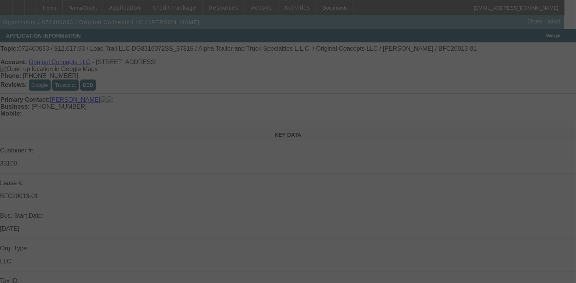
select select "0"
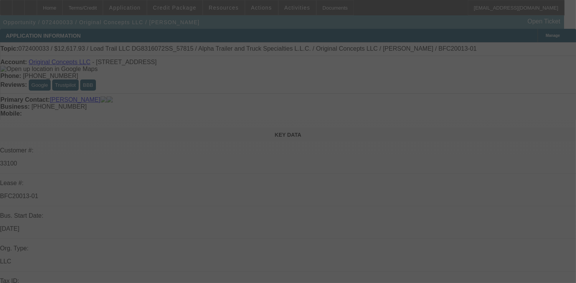
select select "0.1"
select select "0"
select select "0.1"
select select "0"
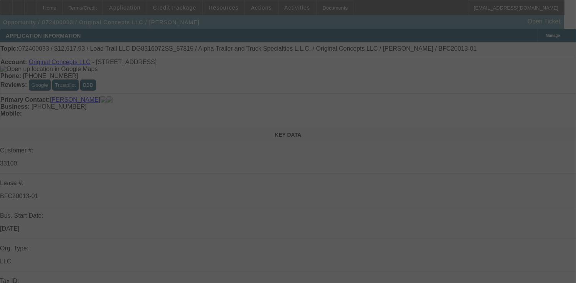
select select "2"
select select "0.1"
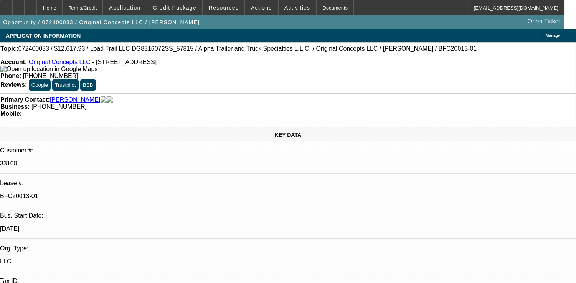
select select "1"
select select "6"
select select "1"
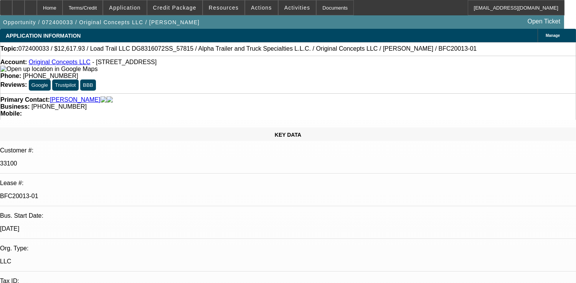
select select "4"
select select "1"
select select "4"
select select "1"
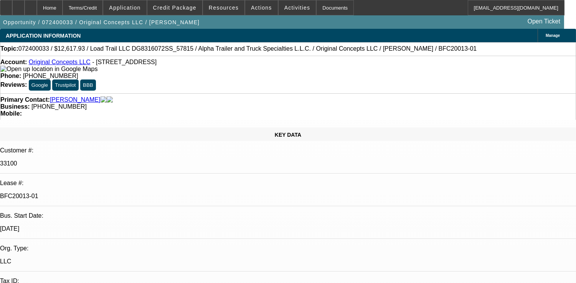
select select "2"
select select "4"
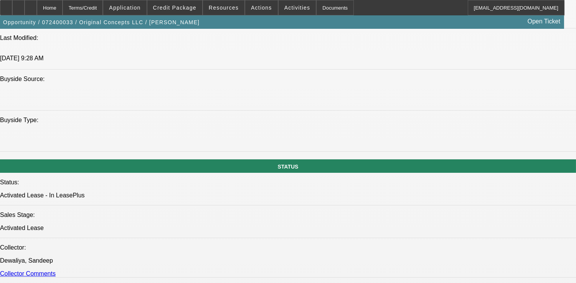
scroll to position [767, 0]
drag, startPoint x: 485, startPoint y: 213, endPoint x: 528, endPoint y: 229, distance: 45.5
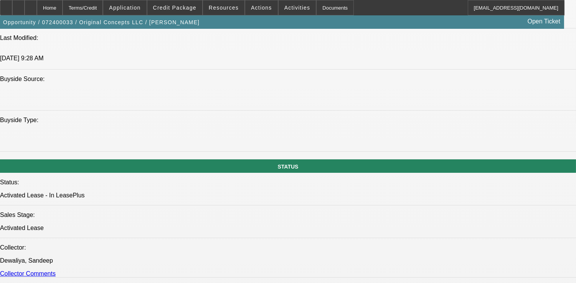
scroll to position [85, 56]
drag, startPoint x: 476, startPoint y: 244, endPoint x: 485, endPoint y: 242, distance: 9.9
drag, startPoint x: 429, startPoint y: 217, endPoint x: 522, endPoint y: 248, distance: 98.3
copy td "Please send DocuSign to originalconcepts1@outlook.com and feel free to call PG …"
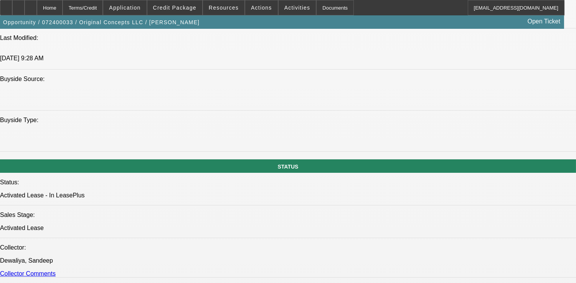
drag, startPoint x: 522, startPoint y: 248, endPoint x: 521, endPoint y: 255, distance: 6.9
drag, startPoint x: 518, startPoint y: 253, endPoint x: 430, endPoint y: 215, distance: 95.8
copy td "Please send DocuSign to originalconcepts1@outlook.com and feel free to call PG …"
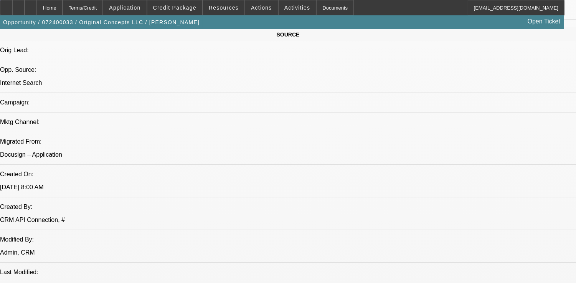
scroll to position [383, 0]
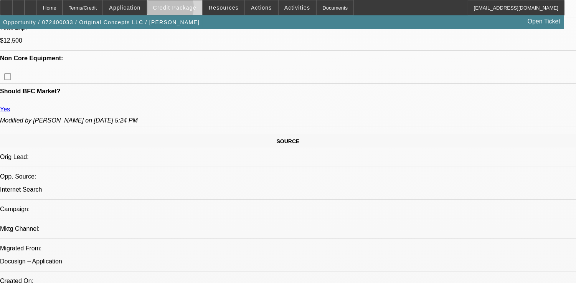
click at [179, 9] on span "Credit Package" at bounding box center [174, 8] width 43 height 6
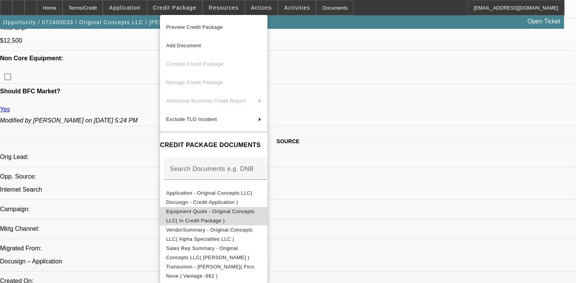
click at [232, 213] on span "Equipment Quote - Original Concepts LLC( In Credit Package )" at bounding box center [210, 215] width 88 height 15
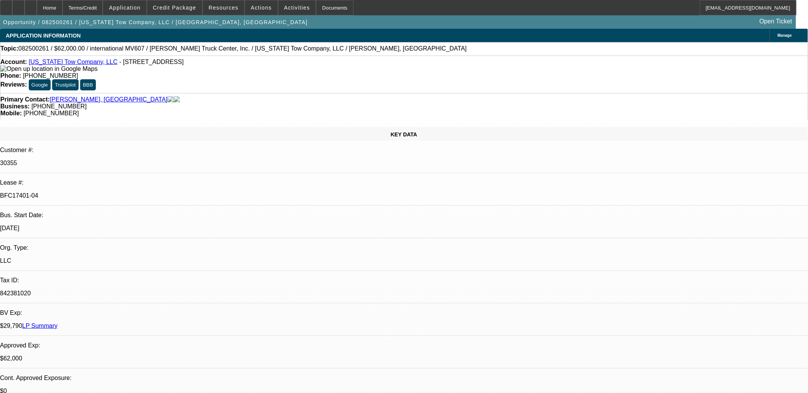
select select "0"
select select "2"
select select "0"
select select "2"
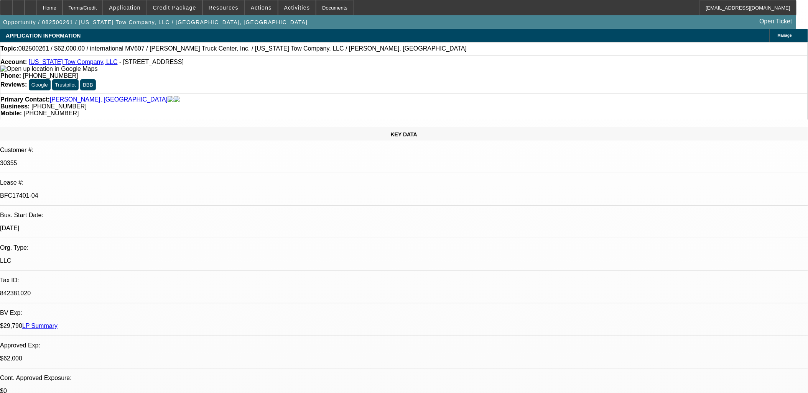
select select "0"
select select "2"
select select "0"
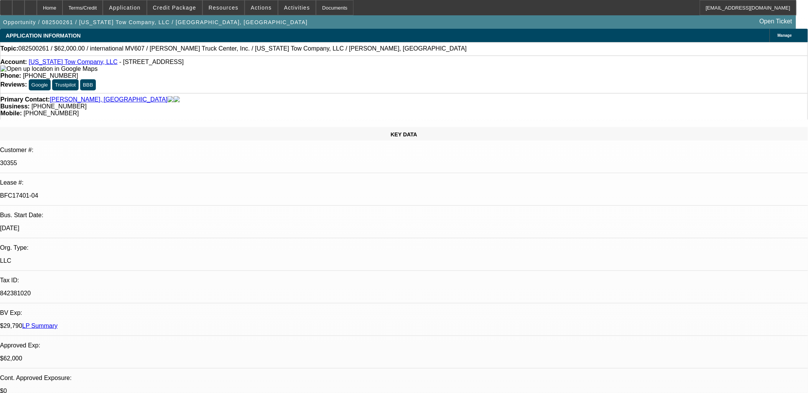
select select "2"
select select "0"
select select "1"
select select "2"
select select "6"
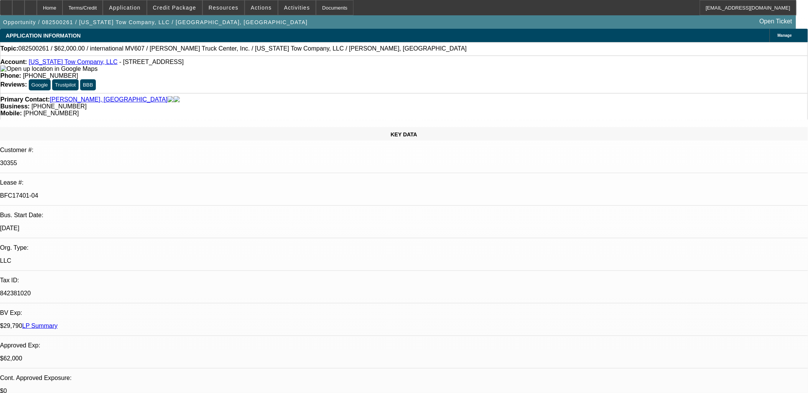
select select "1"
select select "2"
select select "6"
select select "1"
select select "2"
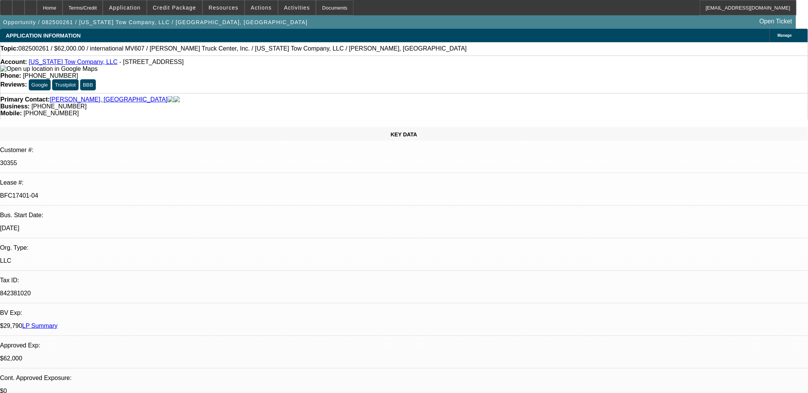
select select "6"
select select "1"
select select "2"
select select "6"
drag, startPoint x: 509, startPoint y: 204, endPoint x: -2, endPoint y: 85, distance: 525.1
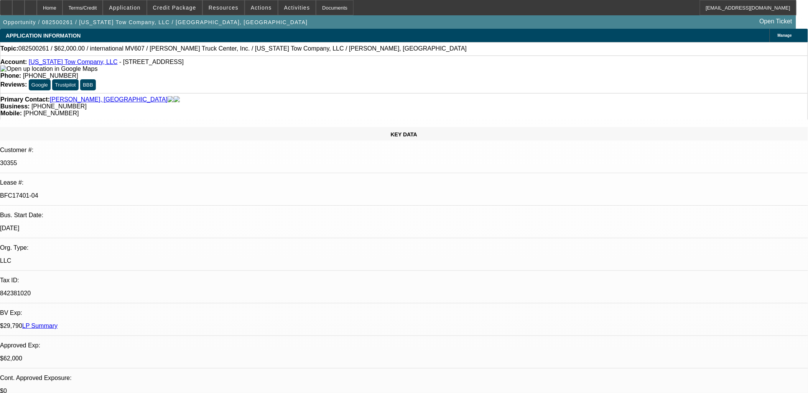
click at [0, 85] on html "Home Terms/Credit Application Credit Package Resources Actions Activities Docum…" at bounding box center [404, 196] width 808 height 393
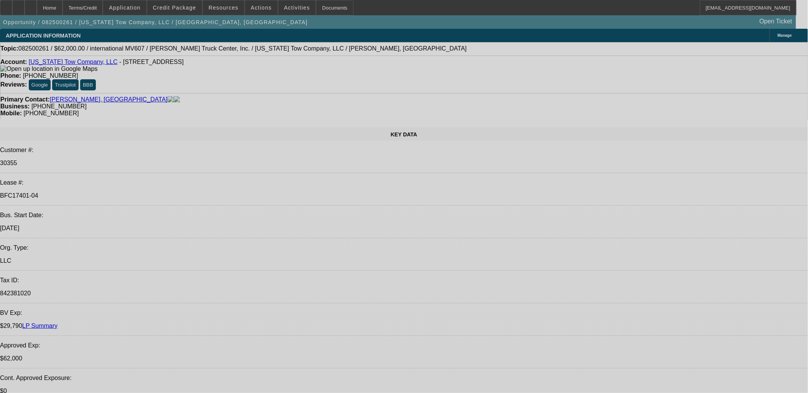
select select "0"
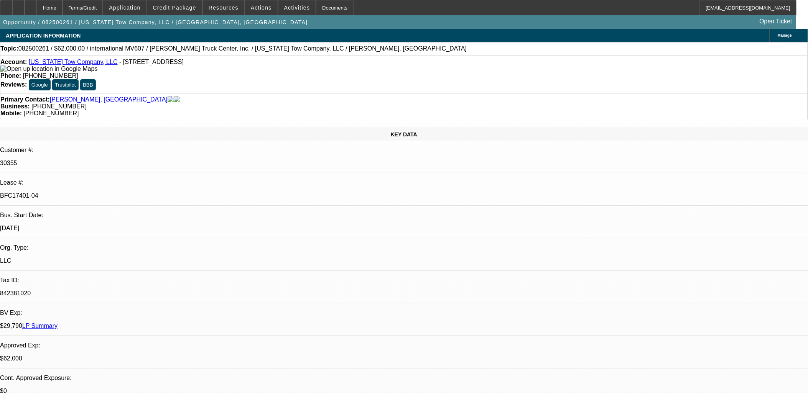
select select "2"
select select "0"
select select "2"
select select "0"
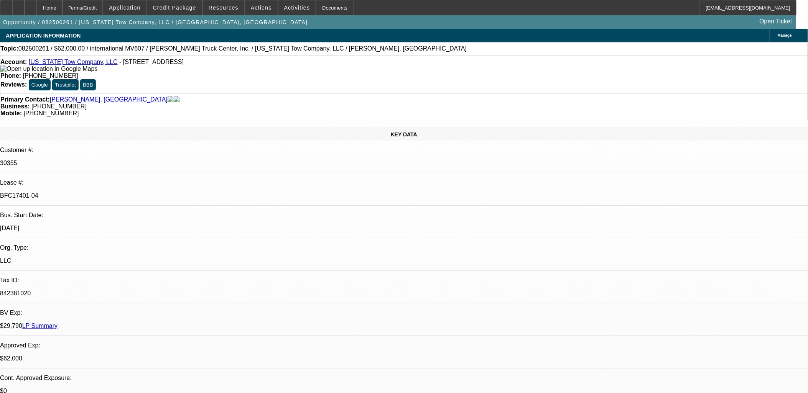
select select "0"
select select "2"
select select "0"
select select "2"
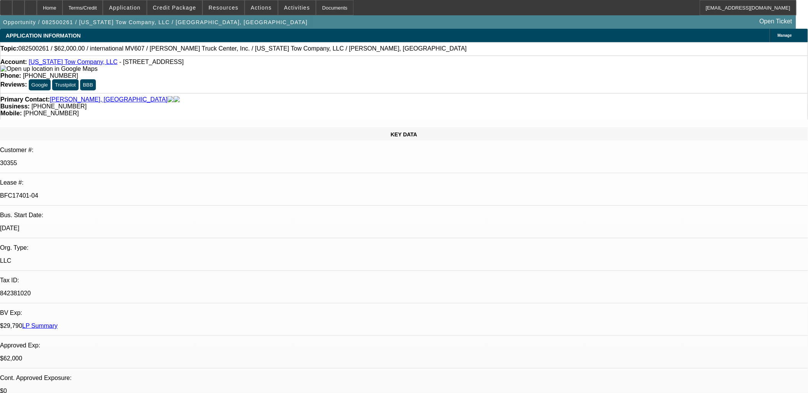
select select "0"
select select "1"
select select "2"
select select "6"
select select "1"
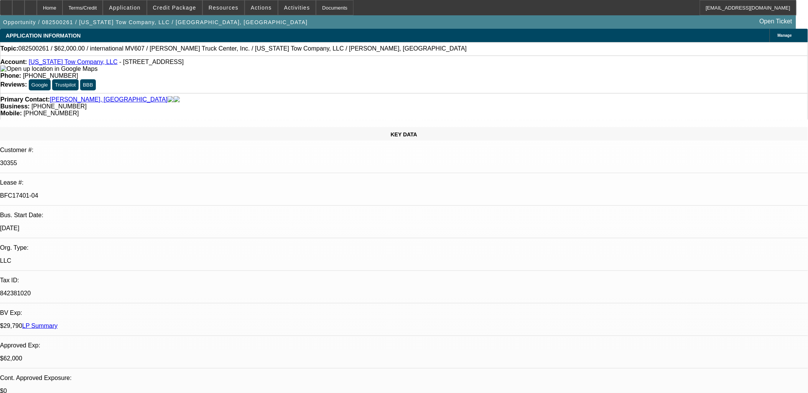
select select "2"
select select "6"
select select "1"
select select "2"
select select "6"
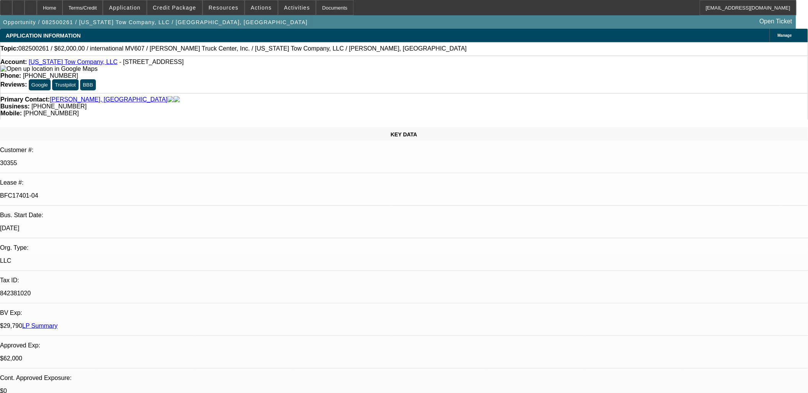
select select "1"
select select "2"
select select "6"
drag, startPoint x: 342, startPoint y: 185, endPoint x: 186, endPoint y: 172, distance: 156.6
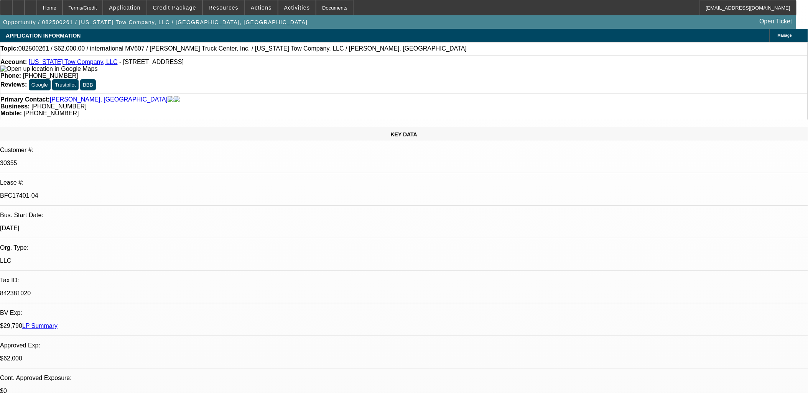
drag, startPoint x: 205, startPoint y: 223, endPoint x: 208, endPoint y: 227, distance: 5.2
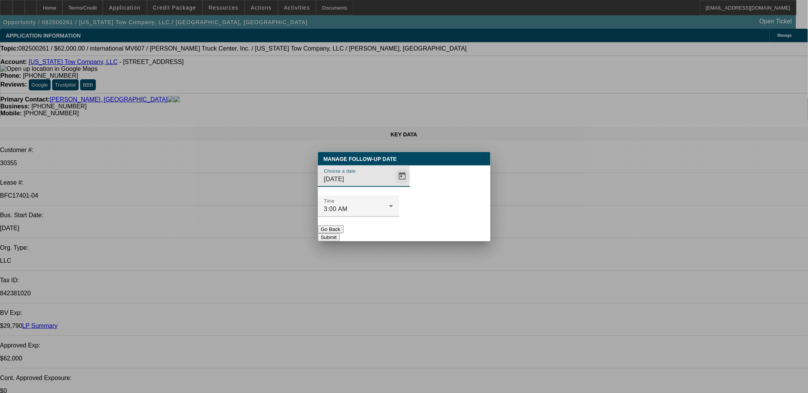
click at [393, 186] on span "Open calendar" at bounding box center [402, 176] width 18 height 18
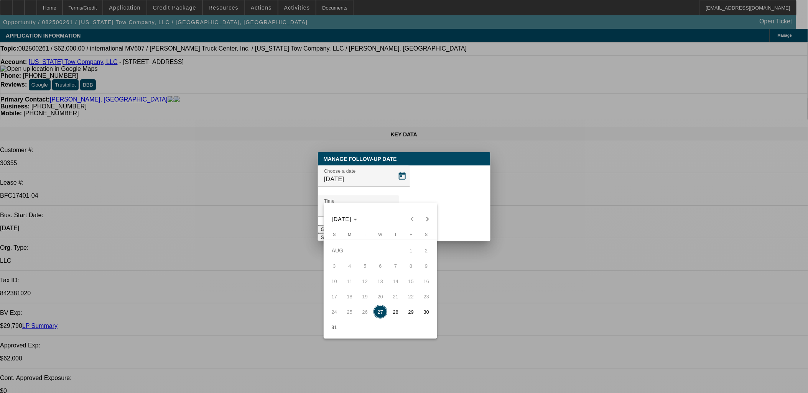
click at [415, 309] on span "29" at bounding box center [411, 312] width 14 height 14
type input "[DATE]"
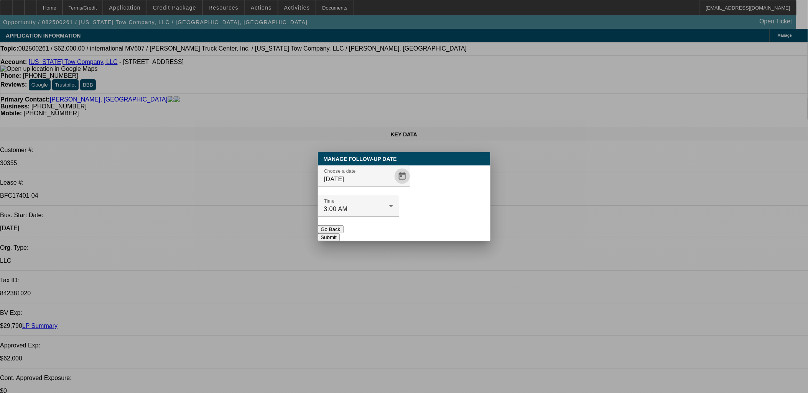
click at [340, 234] on button "Submit" at bounding box center [329, 238] width 22 height 8
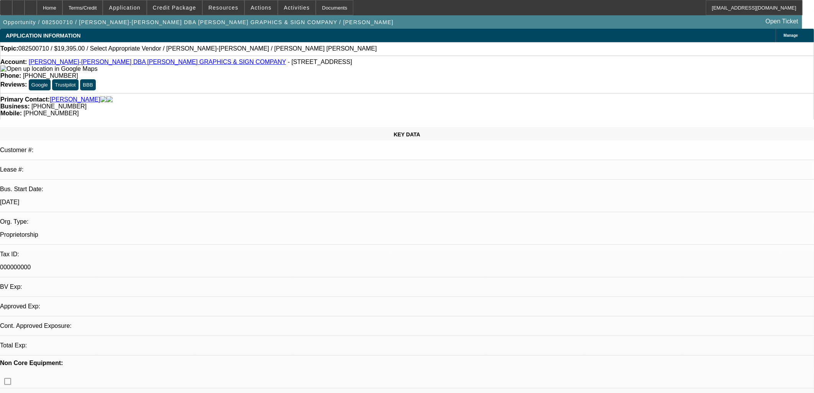
select select "0"
select select "2"
select select "0.1"
select select "1"
select select "2"
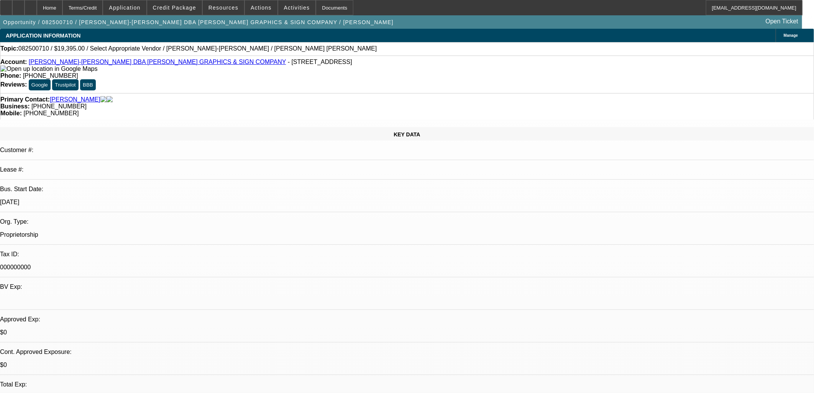
select select "4"
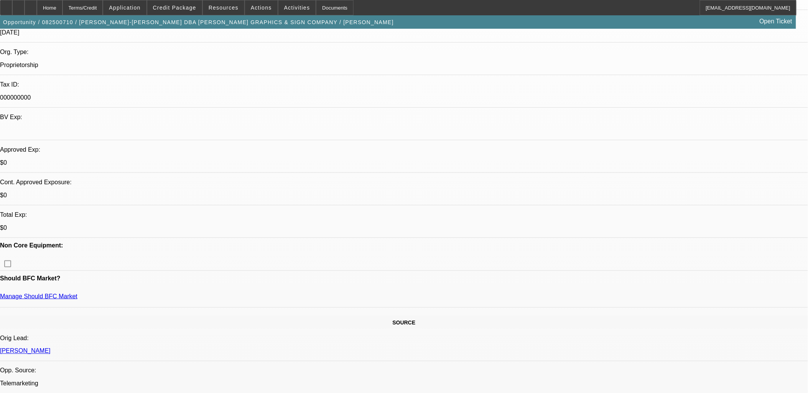
scroll to position [170, 0]
drag, startPoint x: 756, startPoint y: 216, endPoint x: 512, endPoint y: 177, distance: 247.8
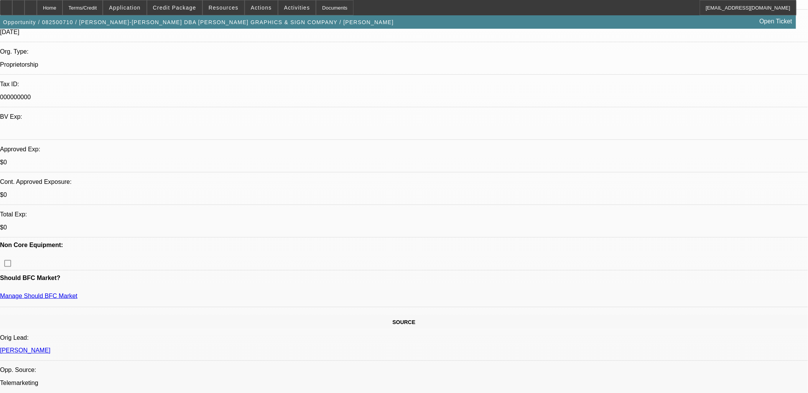
drag, startPoint x: 639, startPoint y: 224, endPoint x: 536, endPoint y: 181, distance: 111.9
drag, startPoint x: 536, startPoint y: 181, endPoint x: 597, endPoint y: 198, distance: 63.4
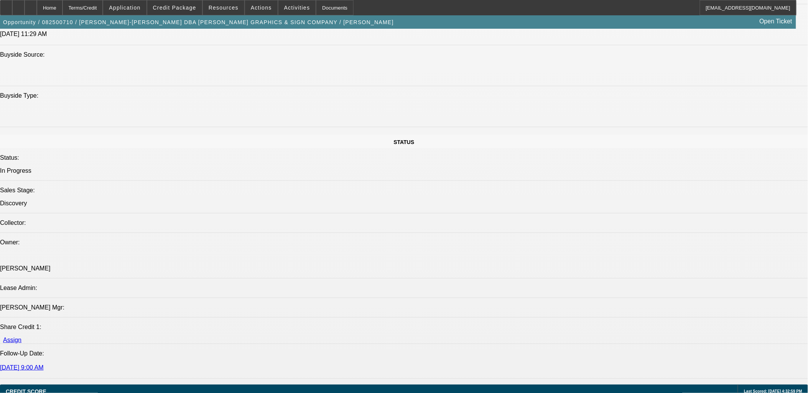
scroll to position [809, 0]
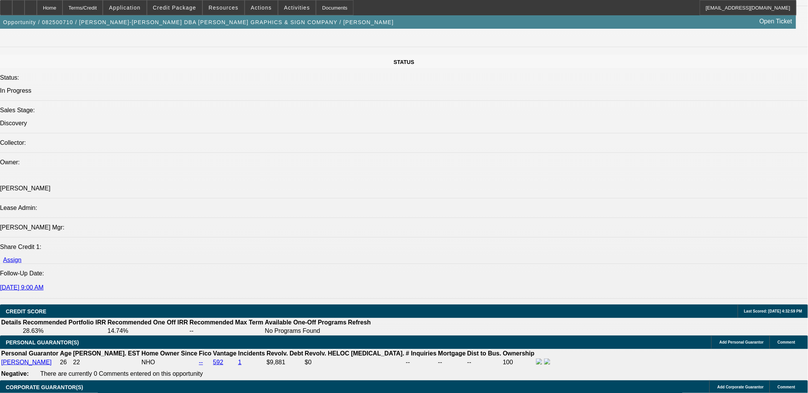
drag, startPoint x: 462, startPoint y: 165, endPoint x: 656, endPoint y: 236, distance: 206.0
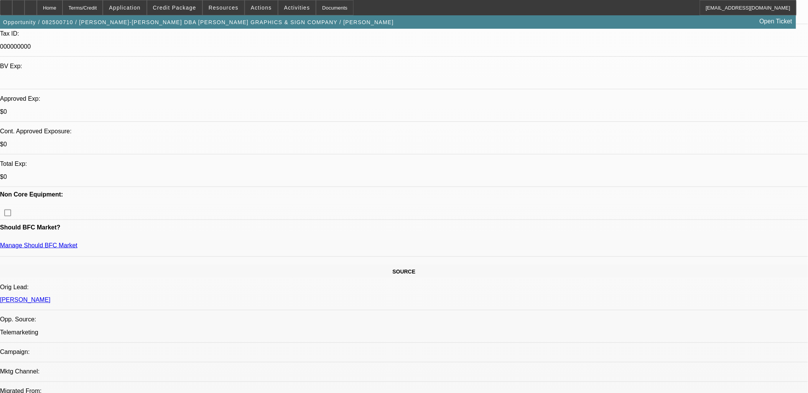
scroll to position [85, 0]
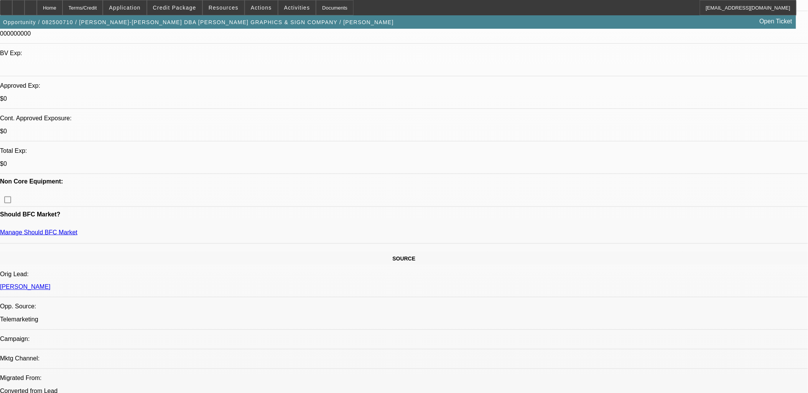
scroll to position [255, 0]
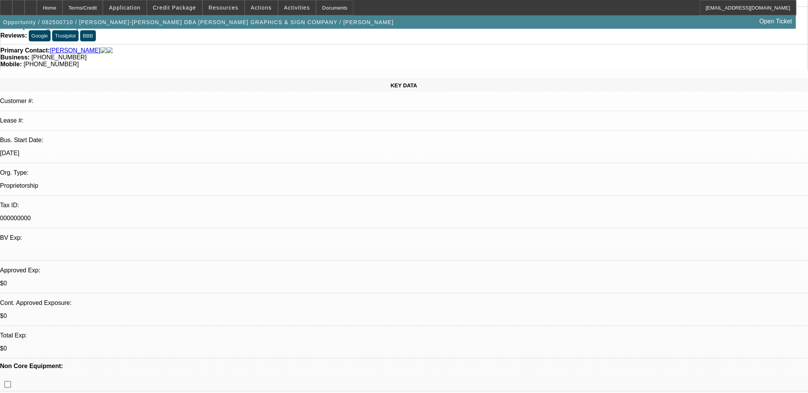
scroll to position [0, 0]
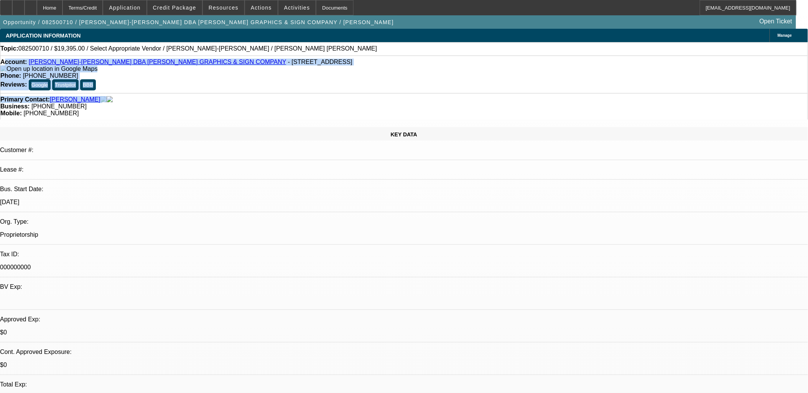
drag, startPoint x: 239, startPoint y: 88, endPoint x: 14, endPoint y: 58, distance: 226.3
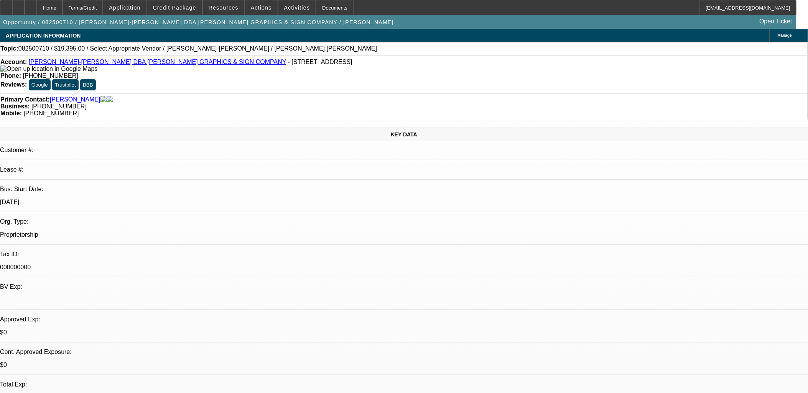
click at [137, 127] on div "KEY DATA Customer #: Lease #: Bus. Start Date: 12/1/18 Org. Type: Proprietorshi…" at bounding box center [404, 302] width 808 height 350
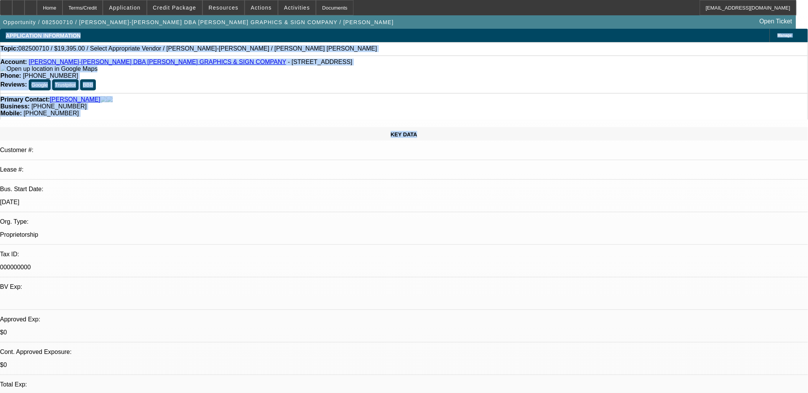
drag, startPoint x: 138, startPoint y: 100, endPoint x: 8, endPoint y: 37, distance: 144.7
click at [8, 36] on div "APPLICATION INFORMATION" at bounding box center [43, 36] width 86 height 14
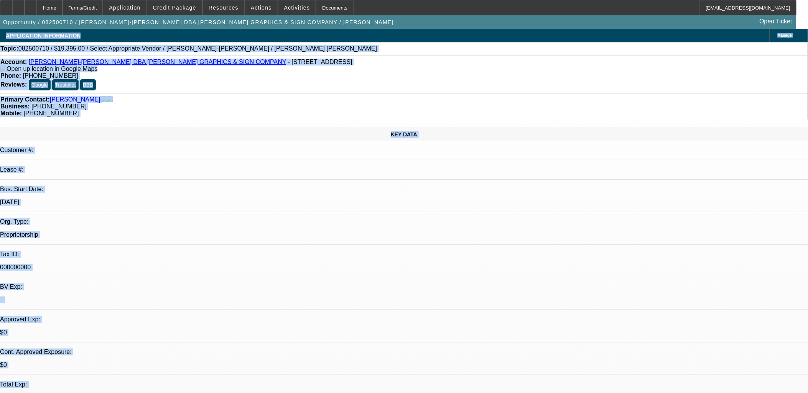
drag, startPoint x: 8, startPoint y: 36, endPoint x: 508, endPoint y: 243, distance: 541.4
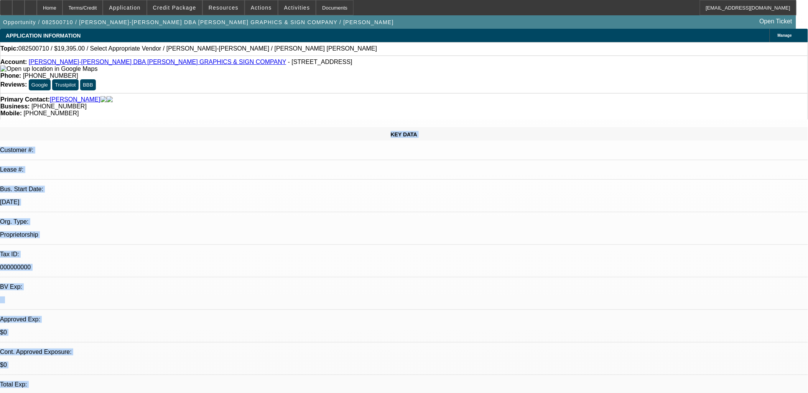
drag, startPoint x: 539, startPoint y: 293, endPoint x: 51, endPoint y: 112, distance: 519.6
click at [51, 127] on div "KEY DATA" at bounding box center [404, 133] width 808 height 13
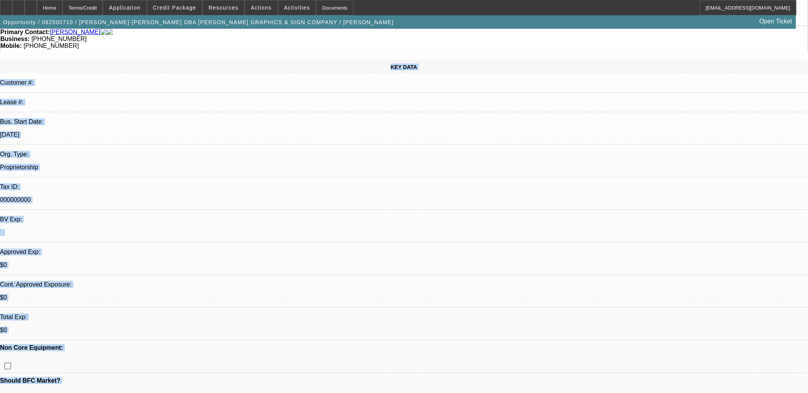
scroll to position [85, 0]
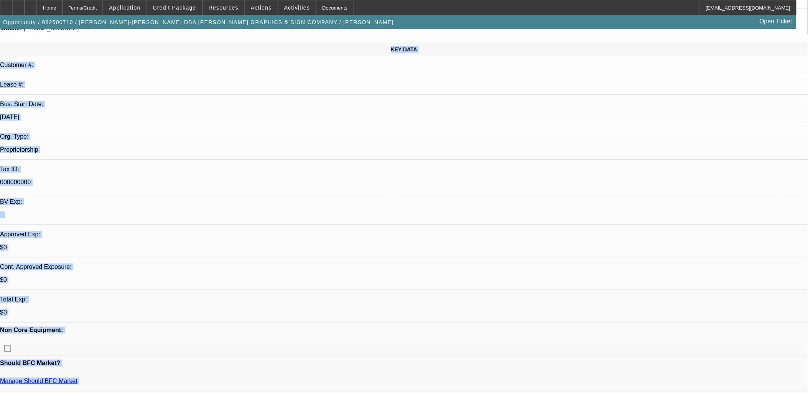
drag, startPoint x: 51, startPoint y: 112, endPoint x: 538, endPoint y: 324, distance: 530.6
drag, startPoint x: 538, startPoint y: 324, endPoint x: 543, endPoint y: 330, distance: 8.2
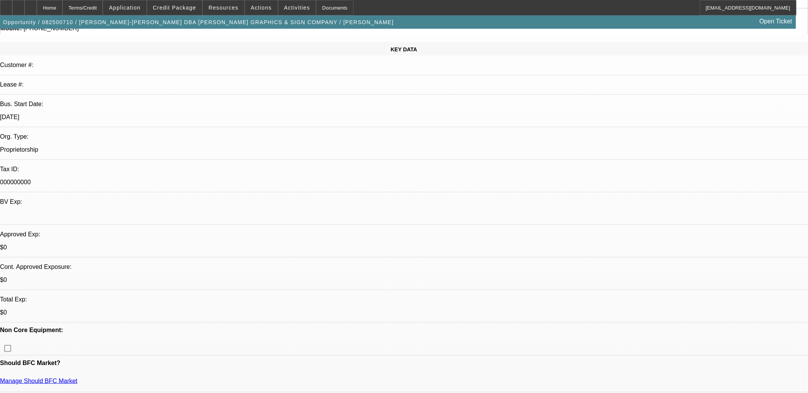
drag, startPoint x: 543, startPoint y: 331, endPoint x: 6, endPoint y: 181, distance: 557.7
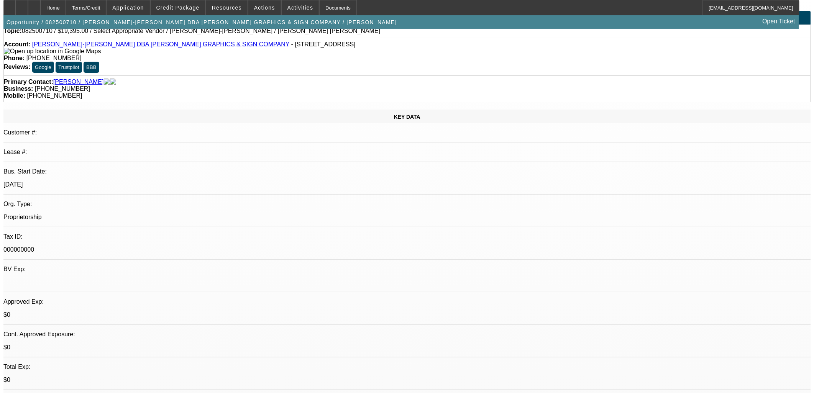
scroll to position [0, 0]
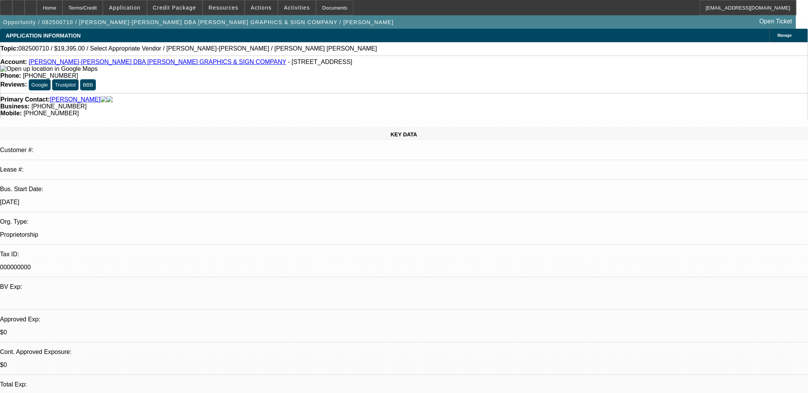
click at [105, 64] on link "ALVIN SUNG-HYUN CHO DBA KYU CHO GRAPHICS & SIGN COMPANY" at bounding box center [158, 62] width 258 height 7
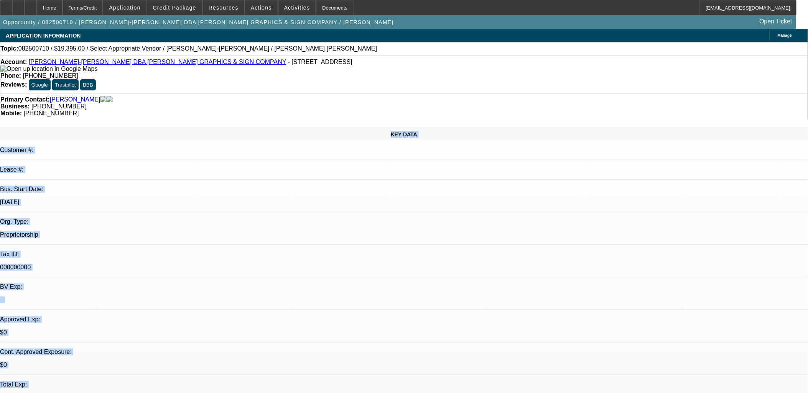
drag, startPoint x: 288, startPoint y: 236, endPoint x: 61, endPoint y: 109, distance: 259.4
click at [61, 127] on div "KEY DATA" at bounding box center [404, 133] width 808 height 13
drag, startPoint x: 59, startPoint y: 110, endPoint x: 536, endPoint y: 357, distance: 536.4
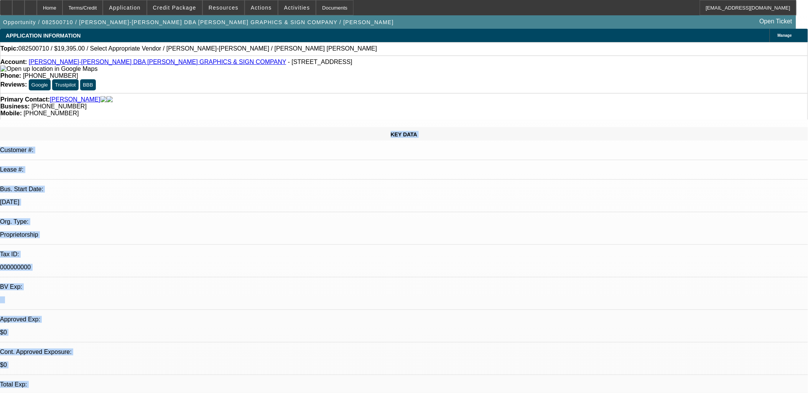
copy div "KEY DATA Customer #: Lease #: Bus. Start Date: 12/1/18 Org. Type: Proprietorshi…"
drag, startPoint x: 87, startPoint y: 64, endPoint x: 93, endPoint y: 62, distance: 6.9
click at [87, 64] on link "ALVIN SUNG-HYUN CHO DBA KYU CHO GRAPHICS & SIGN COMPANY" at bounding box center [158, 62] width 258 height 7
click at [260, 10] on span at bounding box center [261, 7] width 33 height 18
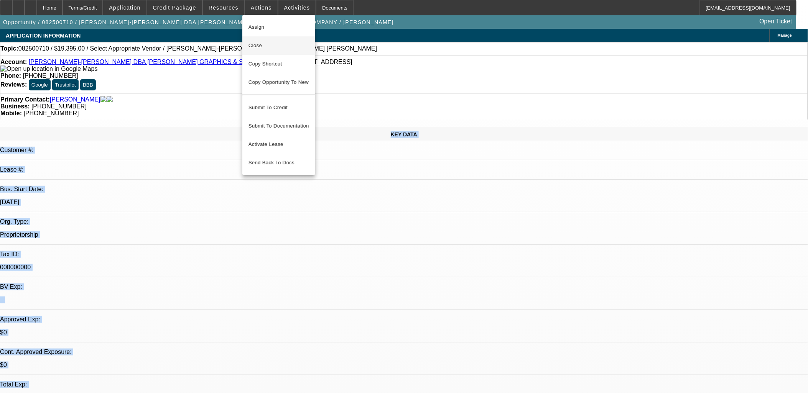
click at [285, 48] on span "Close" at bounding box center [278, 45] width 61 height 9
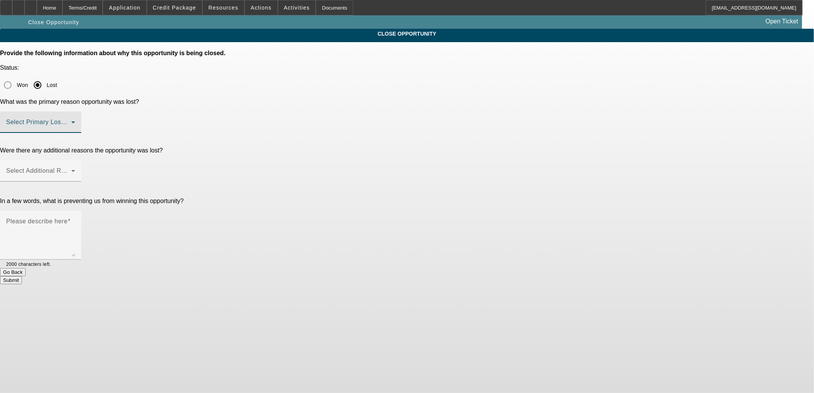
click at [71, 121] on span at bounding box center [38, 125] width 65 height 9
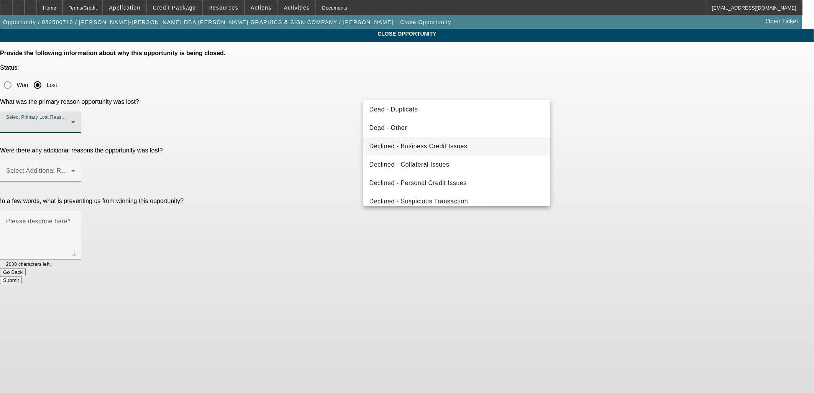
scroll to position [102, 0]
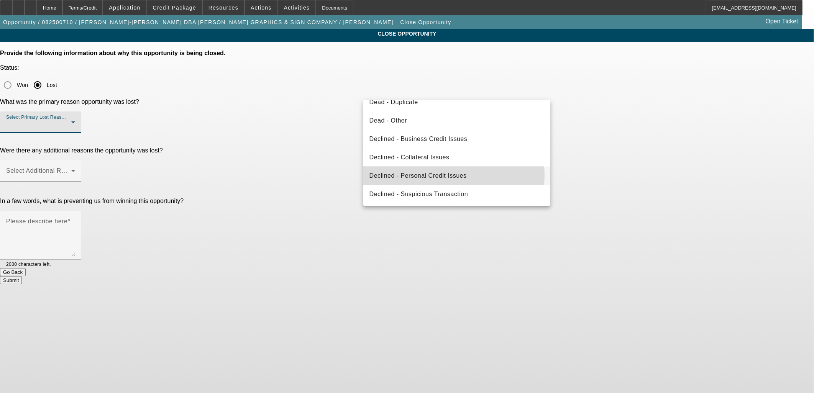
click at [436, 175] on span "Declined - Personal Credit Issues" at bounding box center [418, 175] width 97 height 9
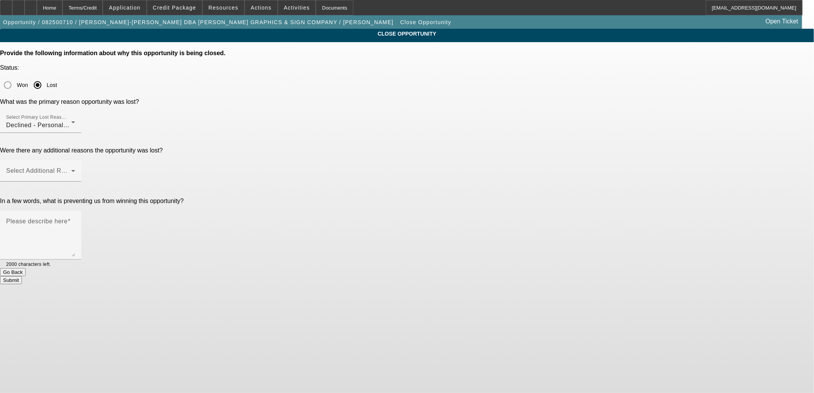
drag, startPoint x: 466, startPoint y: 100, endPoint x: 471, endPoint y: 120, distance: 19.7
click at [81, 133] on div at bounding box center [40, 137] width 81 height 8
click at [71, 169] on span at bounding box center [38, 173] width 65 height 9
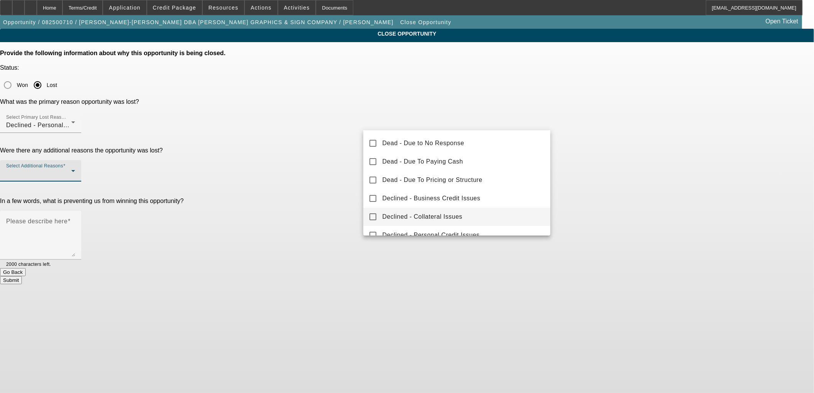
scroll to position [84, 0]
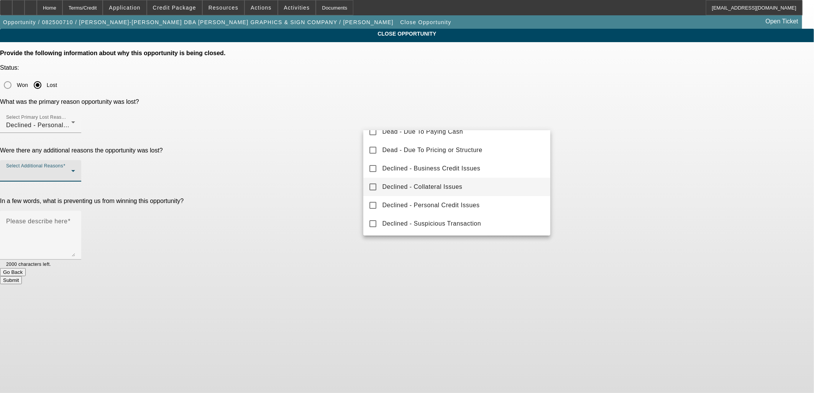
click at [442, 185] on span "Declined - Collateral Issues" at bounding box center [423, 187] width 80 height 9
drag, startPoint x: 624, startPoint y: 156, endPoint x: 480, endPoint y: 179, distance: 145.6
click at [622, 156] on div at bounding box center [407, 196] width 814 height 393
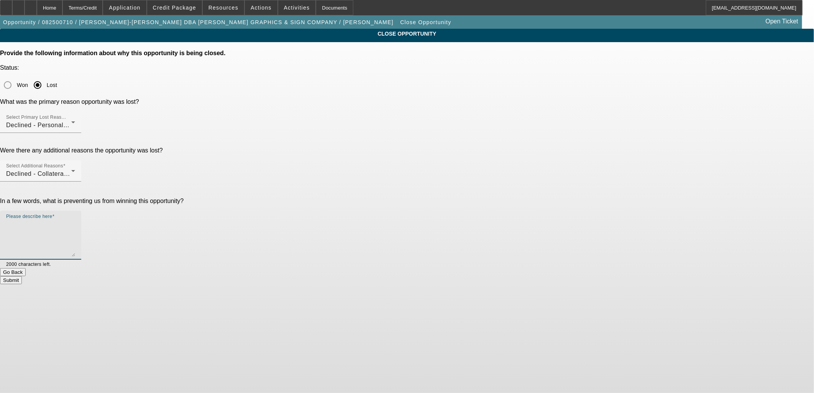
drag, startPoint x: 480, startPoint y: 179, endPoint x: 488, endPoint y: 141, distance: 38.8
click at [75, 220] on textarea "Please describe here" at bounding box center [40, 238] width 69 height 37
type textarea "No finance history - over revol limit - laser equipment non-core collateral - D…"
click at [22, 276] on button "Submit" at bounding box center [11, 280] width 22 height 8
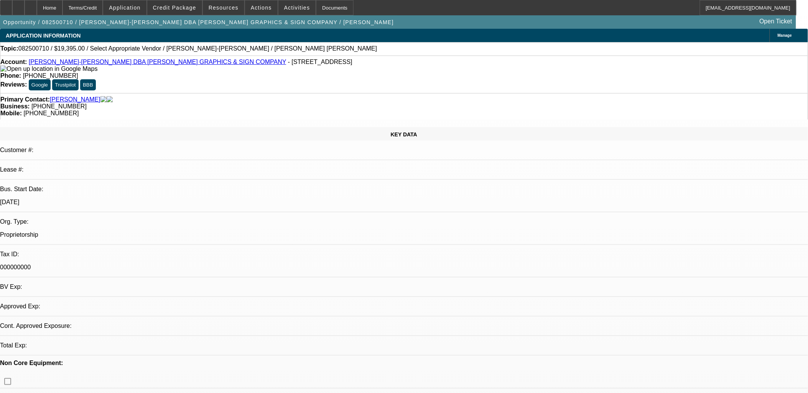
select select "0"
select select "2"
select select "0.1"
select select "4"
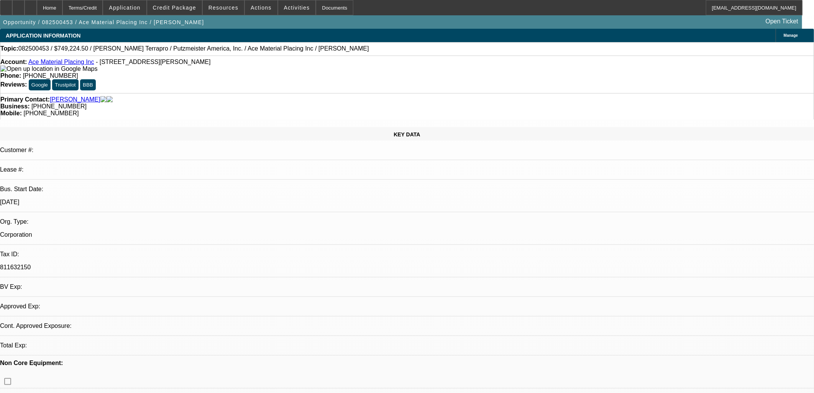
select select "0"
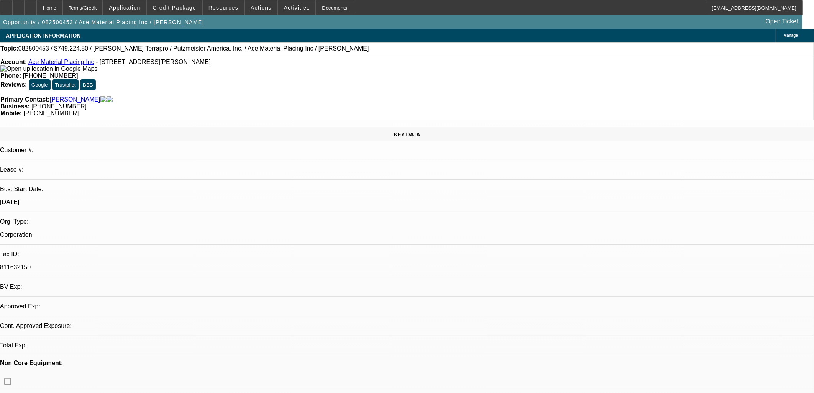
select select "0"
select select "1"
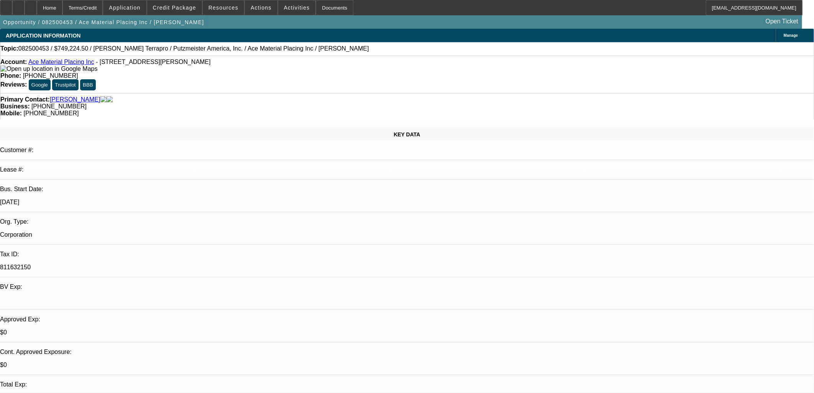
select select "1"
select select "6"
select select "1"
select select "6"
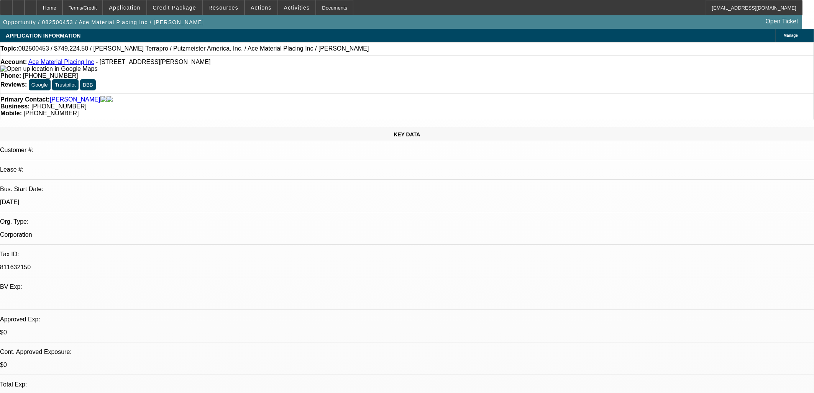
select select "1"
select select "6"
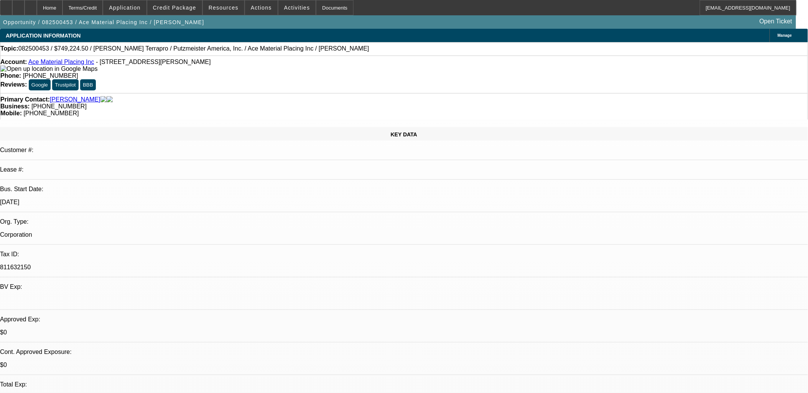
select select "0"
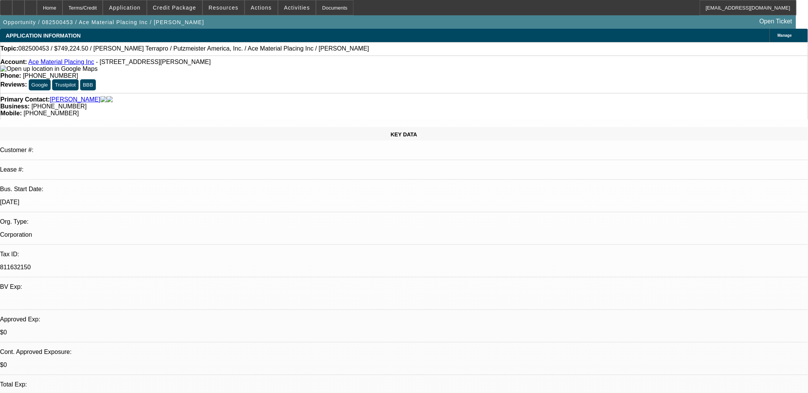
select select "0"
select select "1"
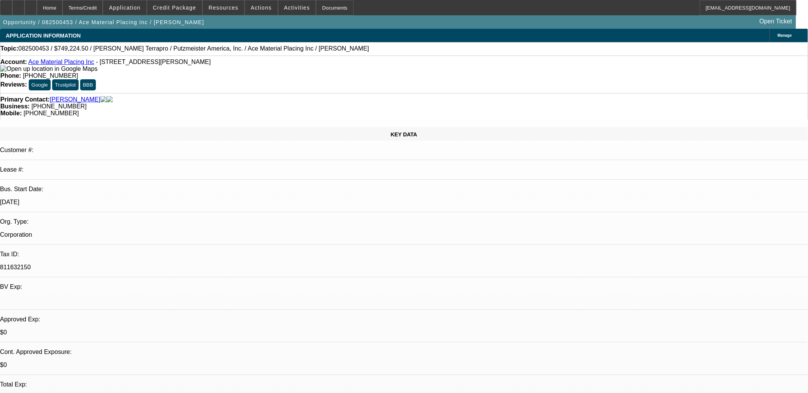
select select "1"
select select "6"
select select "1"
select select "6"
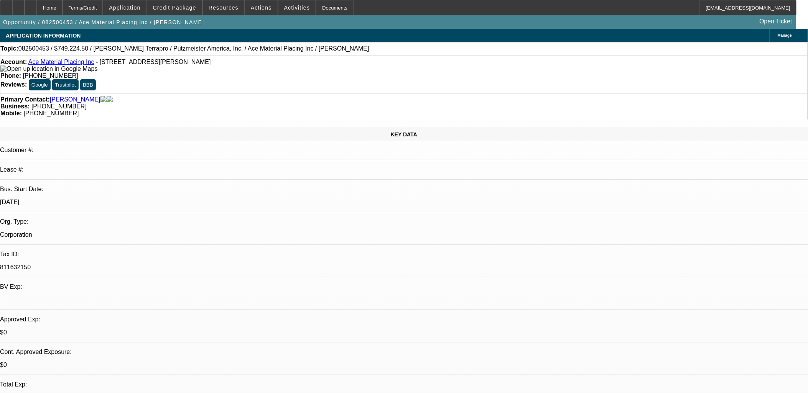
select select "1"
select select "6"
drag, startPoint x: 601, startPoint y: 73, endPoint x: 606, endPoint y: 72, distance: 4.7
click at [622, 99] on button "reply_all Reply All" at bounding box center [630, 102] width 48 height 18
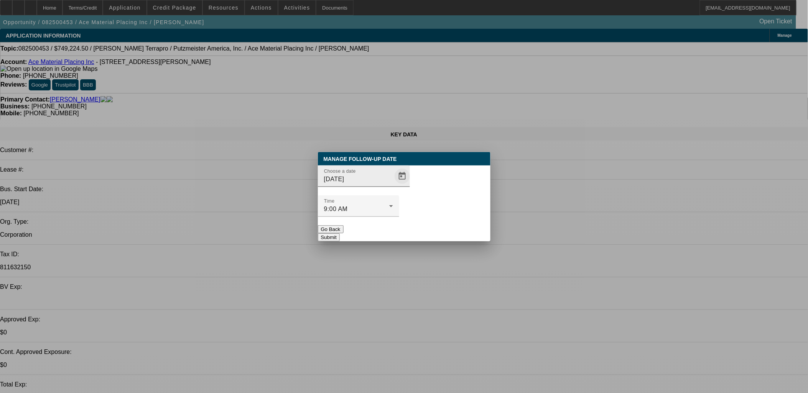
drag, startPoint x: 398, startPoint y: 196, endPoint x: 394, endPoint y: 201, distance: 6.3
click at [398, 194] on div "Choose a date [DATE]" at bounding box center [404, 181] width 173 height 30
click at [393, 186] on span "Open calendar" at bounding box center [402, 176] width 18 height 18
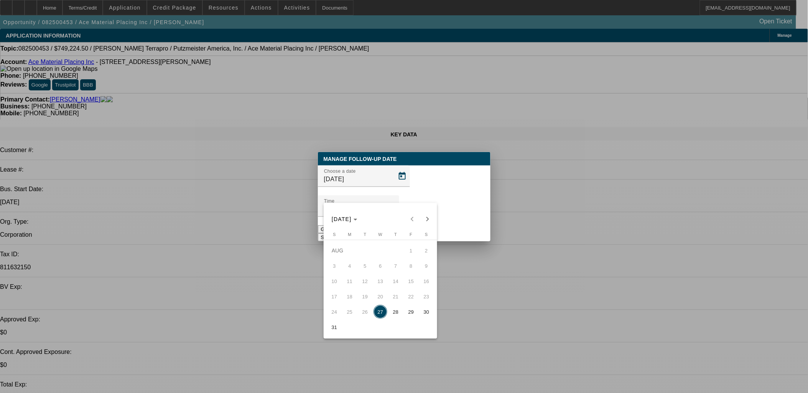
drag, startPoint x: 393, startPoint y: 316, endPoint x: 395, endPoint y: 308, distance: 9.0
click at [393, 315] on span "28" at bounding box center [396, 312] width 14 height 14
type input "[DATE]"
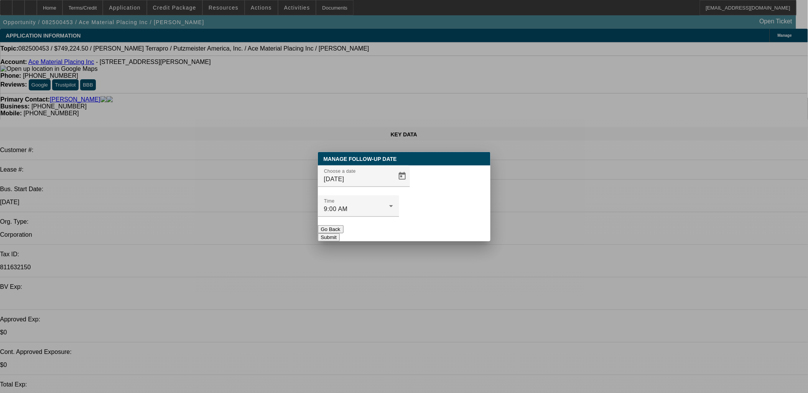
click at [340, 234] on button "Submit" at bounding box center [329, 238] width 22 height 8
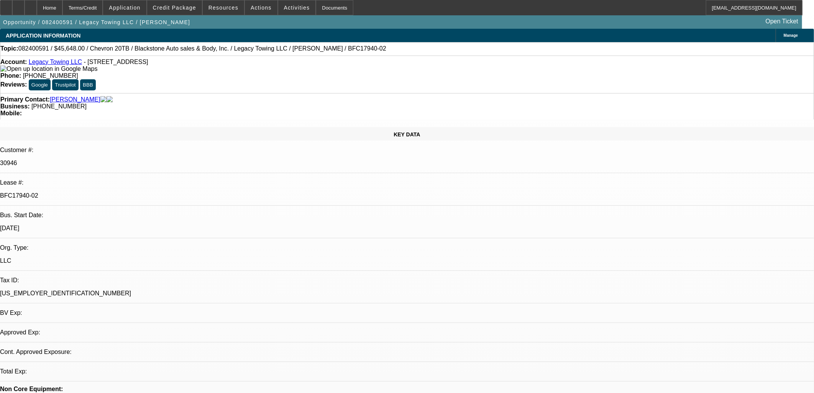
select select "0"
select select "6"
select select "0"
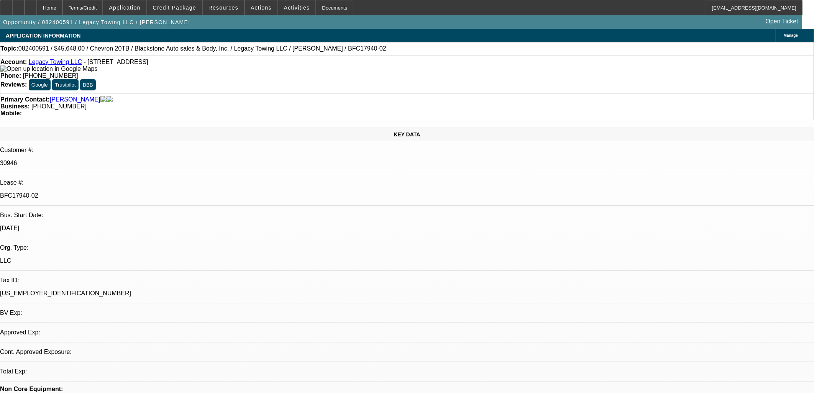
select select "0"
select select "6"
select select "0"
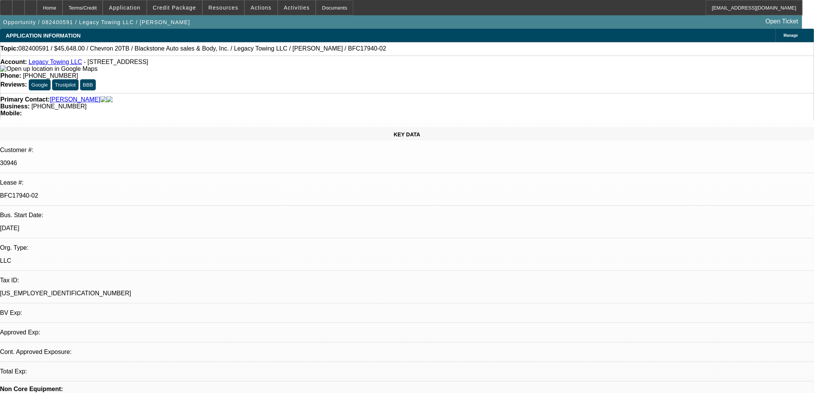
select select "0"
select select "6"
select select "0"
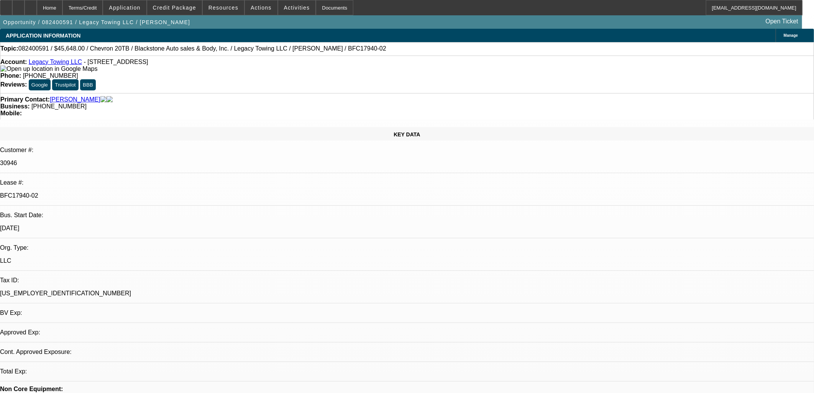
select select "6"
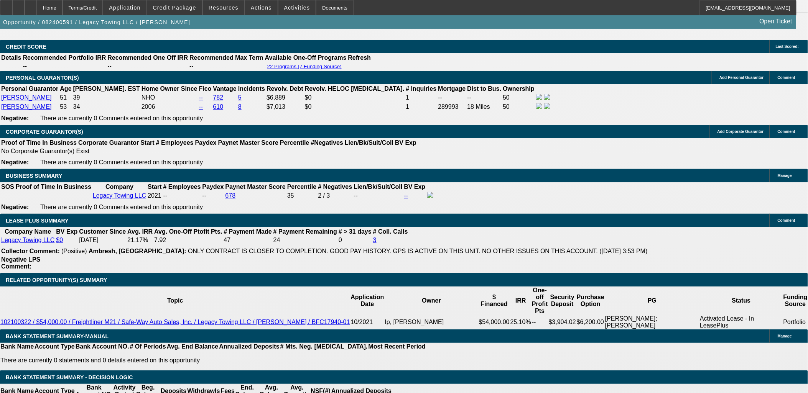
scroll to position [1193, 0]
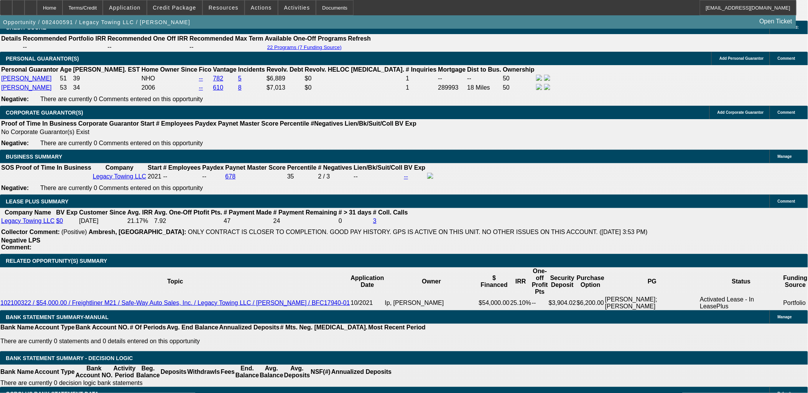
drag, startPoint x: 173, startPoint y: 163, endPoint x: 201, endPoint y: 165, distance: 27.7
drag, startPoint x: 201, startPoint y: 165, endPoint x: 174, endPoint y: 163, distance: 26.5
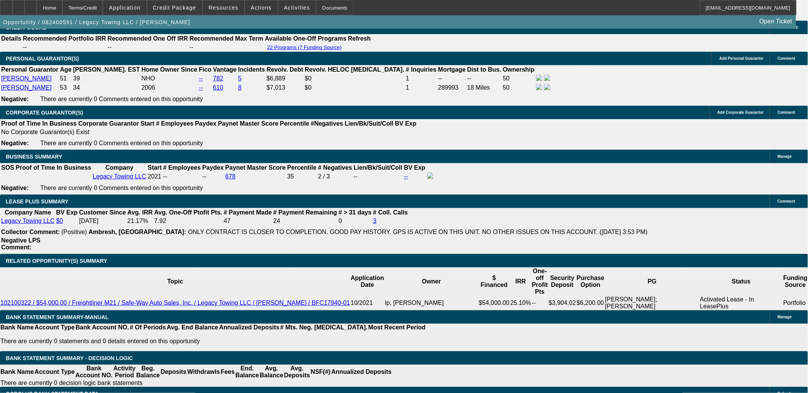
drag, startPoint x: 161, startPoint y: 164, endPoint x: 202, endPoint y: 165, distance: 40.3
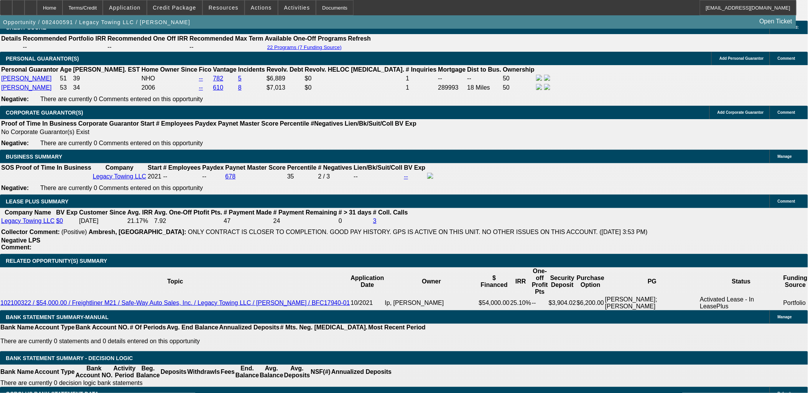
drag, startPoint x: 192, startPoint y: 166, endPoint x: 170, endPoint y: 109, distance: 61.0
drag, startPoint x: 170, startPoint y: 109, endPoint x: 201, endPoint y: 168, distance: 65.9
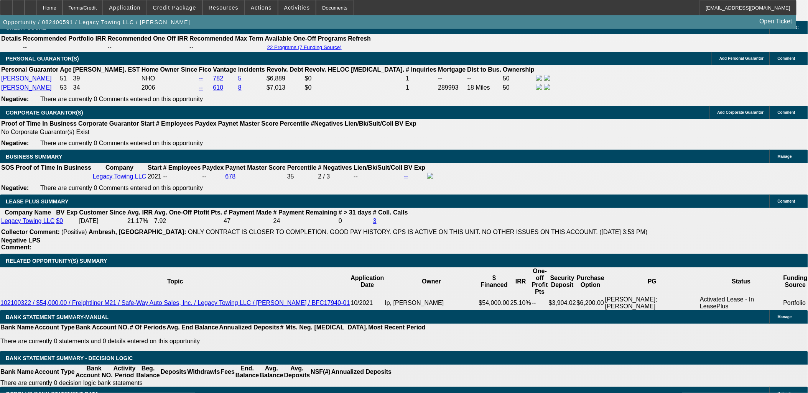
drag, startPoint x: 200, startPoint y: 167, endPoint x: 174, endPoint y: 109, distance: 63.5
drag, startPoint x: 195, startPoint y: 149, endPoint x: 201, endPoint y: 163, distance: 15.3
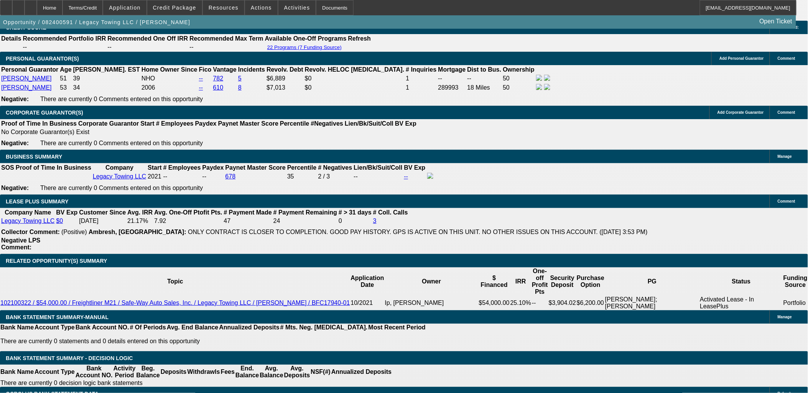
drag, startPoint x: 199, startPoint y: 166, endPoint x: 173, endPoint y: 111, distance: 61.1
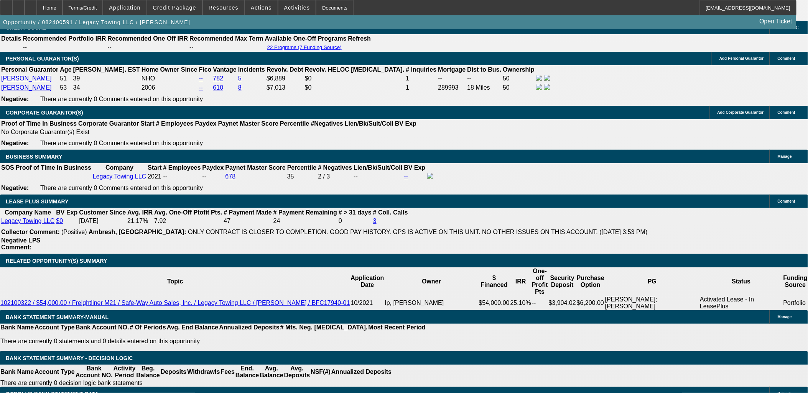
drag, startPoint x: 173, startPoint y: 111, endPoint x: 199, endPoint y: 169, distance: 62.8
drag, startPoint x: 198, startPoint y: 167, endPoint x: 175, endPoint y: 114, distance: 58.1
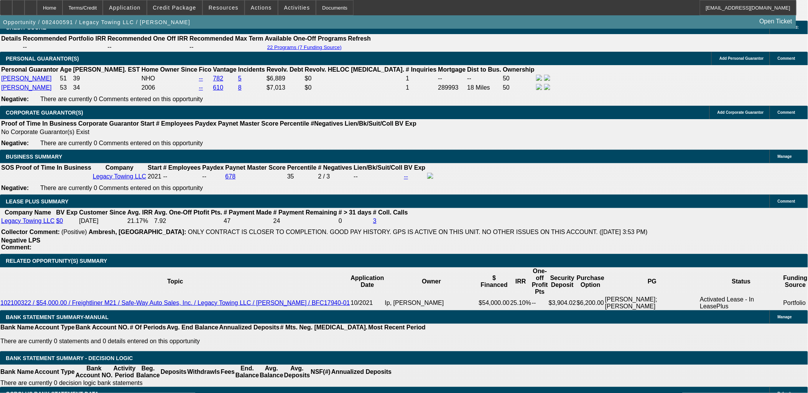
drag, startPoint x: 56, startPoint y: 233, endPoint x: 7, endPoint y: 112, distance: 131.1
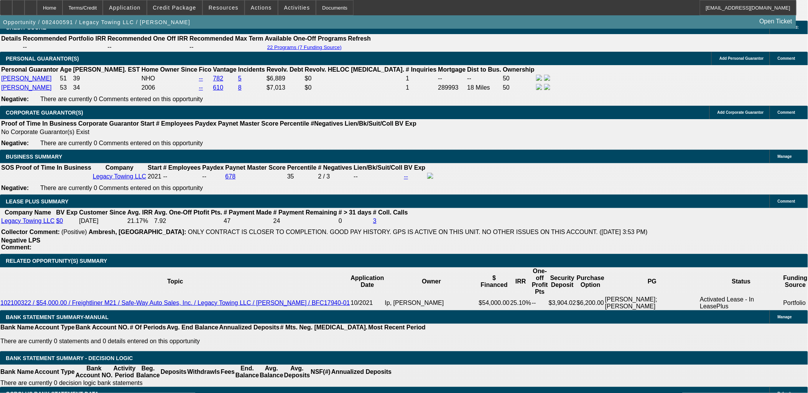
drag, startPoint x: 7, startPoint y: 110, endPoint x: 74, endPoint y: 236, distance: 143.1
drag, startPoint x: 67, startPoint y: 232, endPoint x: 9, endPoint y: 110, distance: 135.7
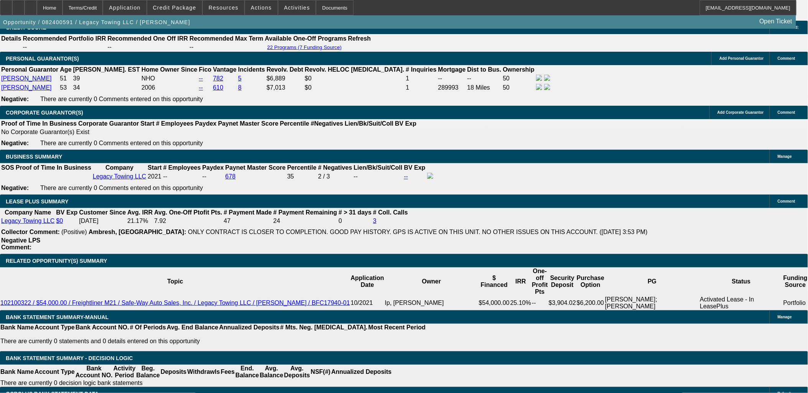
drag, startPoint x: 9, startPoint y: 110, endPoint x: 61, endPoint y: 233, distance: 134.0
drag, startPoint x: 48, startPoint y: 234, endPoint x: 10, endPoint y: 112, distance: 127.8
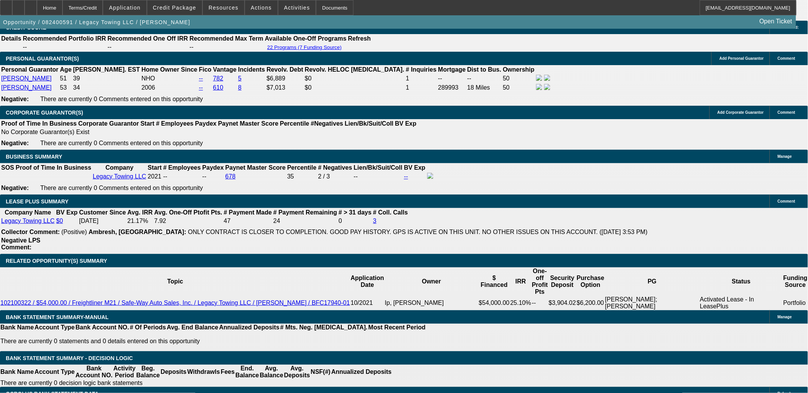
drag, startPoint x: 10, startPoint y: 112, endPoint x: 68, endPoint y: 235, distance: 136.2
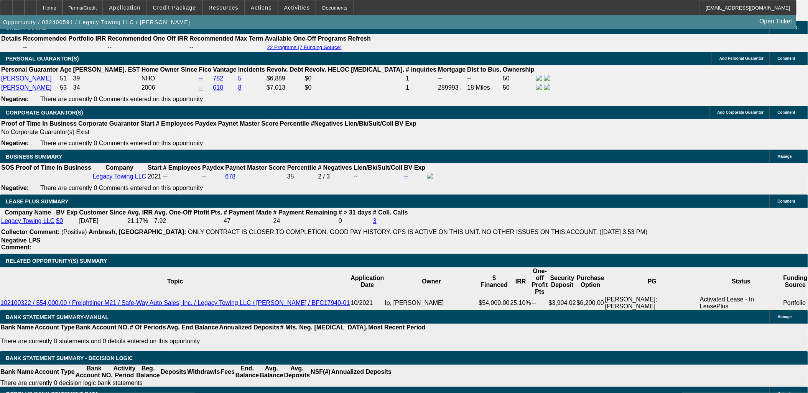
drag, startPoint x: 68, startPoint y: 235, endPoint x: 9, endPoint y: 110, distance: 137.6
drag, startPoint x: 9, startPoint y: 110, endPoint x: 62, endPoint y: 229, distance: 130.1
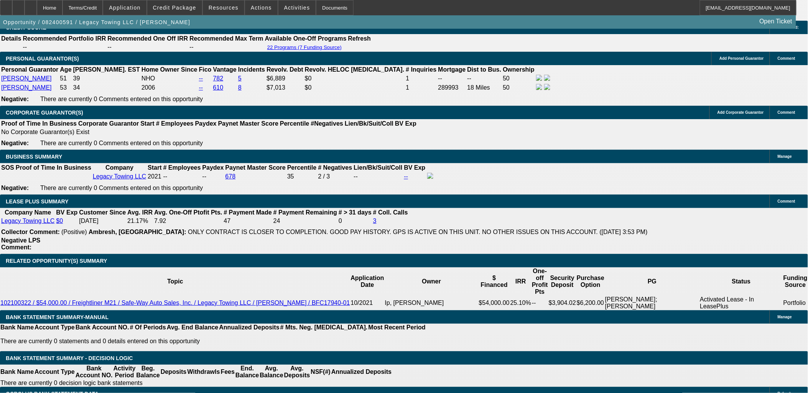
drag, startPoint x: 62, startPoint y: 229, endPoint x: 9, endPoint y: 110, distance: 130.7
drag, startPoint x: 9, startPoint y: 111, endPoint x: 61, endPoint y: 229, distance: 128.8
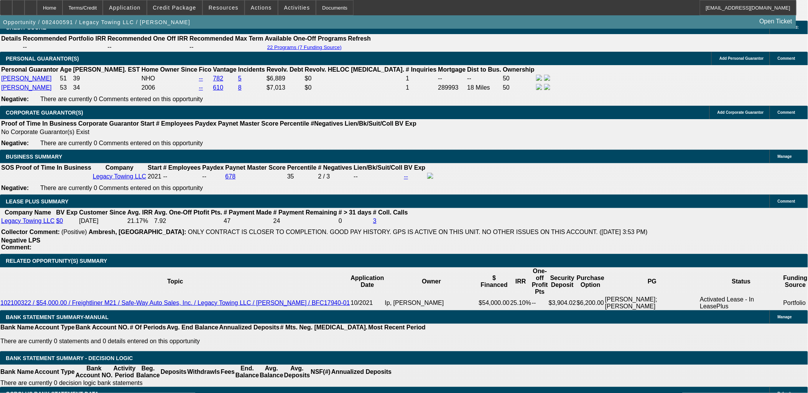
drag, startPoint x: 58, startPoint y: 230, endPoint x: 8, endPoint y: 112, distance: 127.9
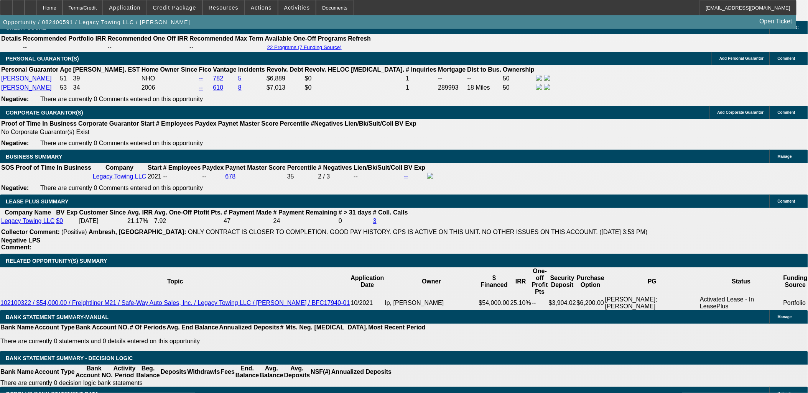
drag, startPoint x: 7, startPoint y: 111, endPoint x: 52, endPoint y: 233, distance: 130.1
click at [186, 9] on span "Credit Package" at bounding box center [174, 8] width 43 height 6
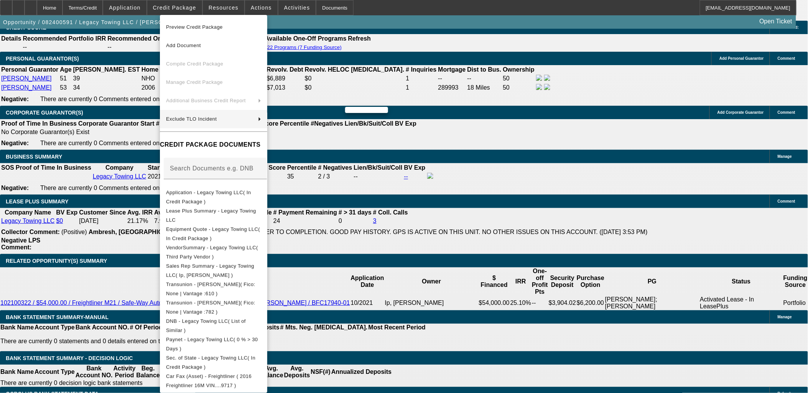
click at [57, 153] on div at bounding box center [404, 196] width 808 height 393
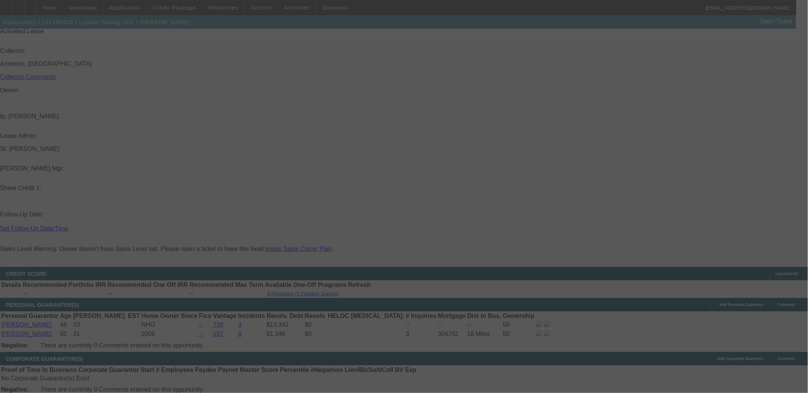
scroll to position [911, 0]
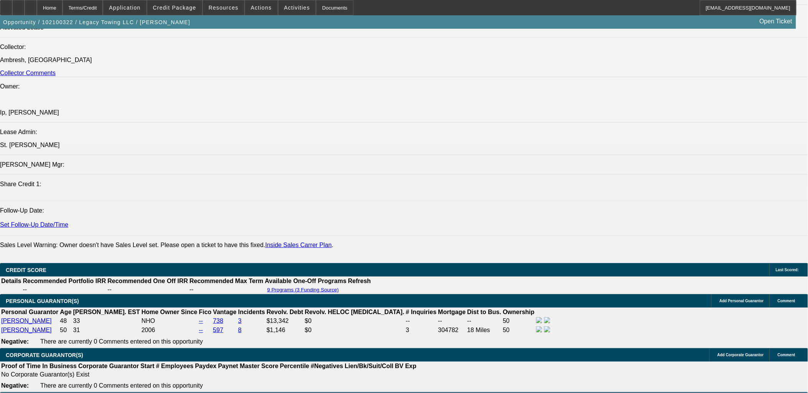
select select "0"
select select "2"
select select "0.1"
select select "0"
select select "2"
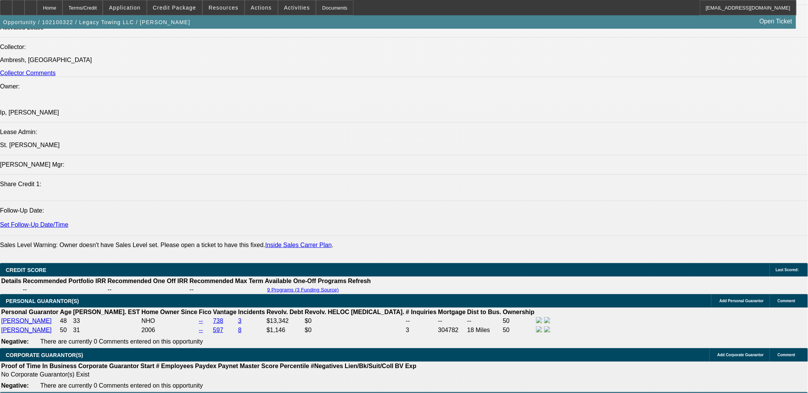
select select "0.1"
select select "0"
select select "2"
select select "0.1"
select select "0"
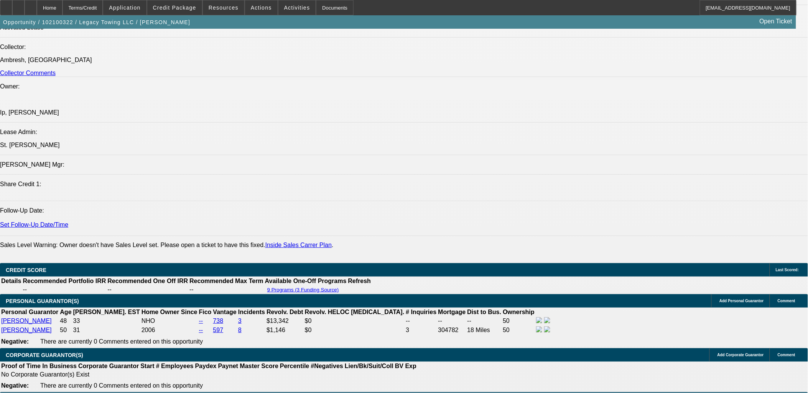
select select "2"
select select "0.1"
select select "1"
select select "2"
select select "4"
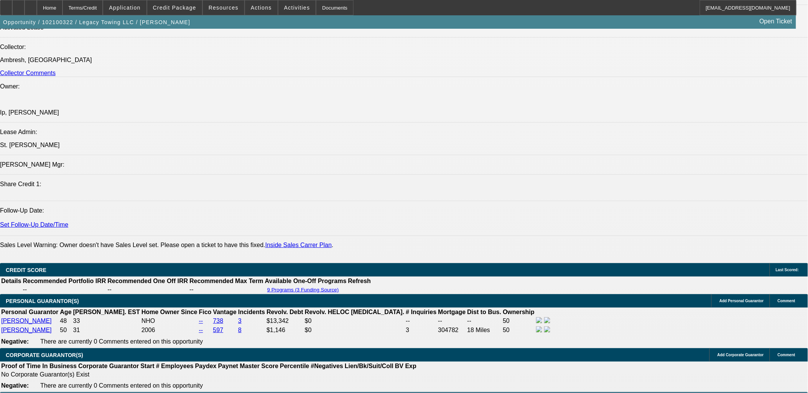
select select "1"
select select "2"
select select "4"
select select "1"
select select "2"
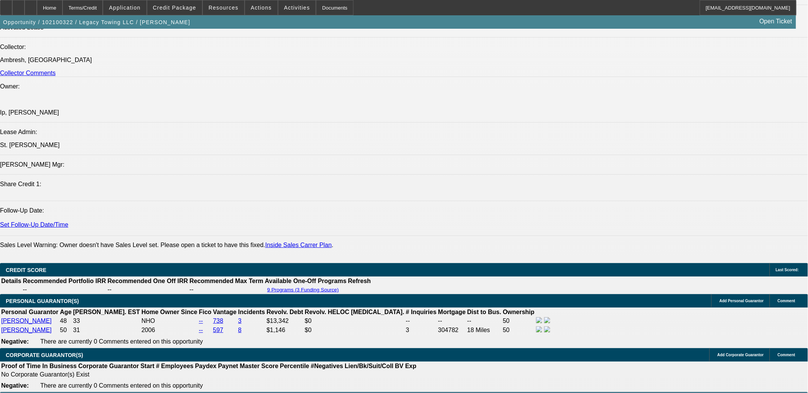
select select "4"
select select "1"
select select "2"
select select "4"
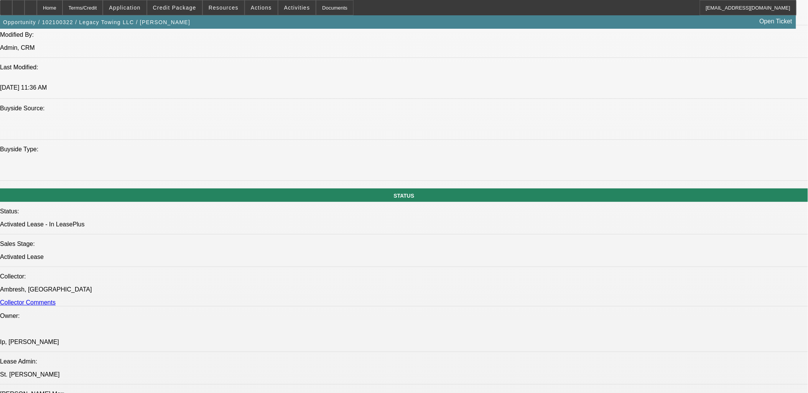
scroll to position [383, 0]
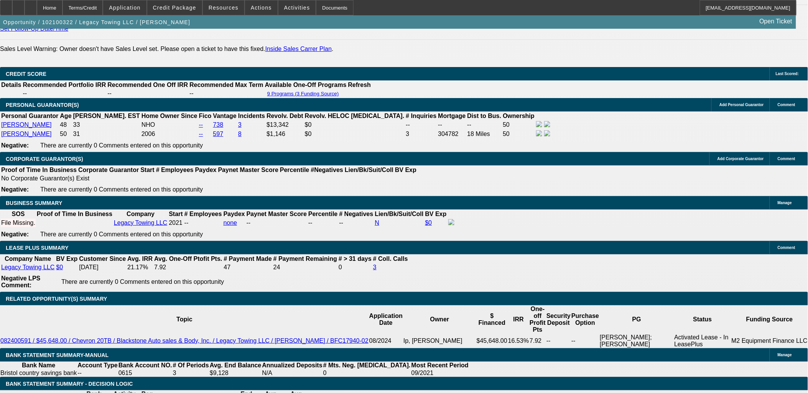
scroll to position [1235, 0]
drag, startPoint x: 626, startPoint y: 261, endPoint x: 546, endPoint y: 262, distance: 80.1
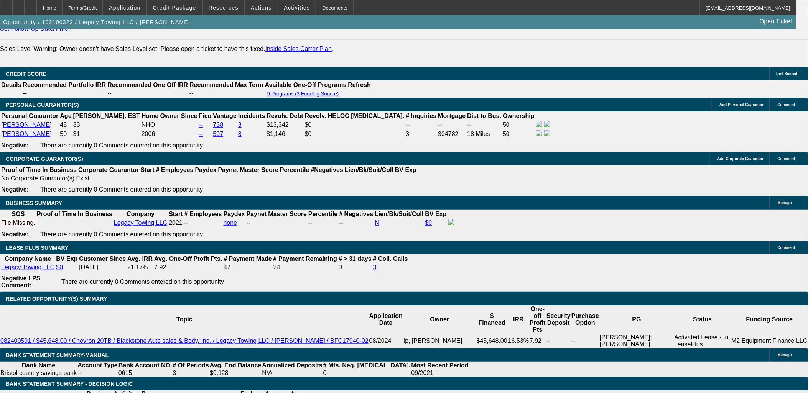
drag, startPoint x: 546, startPoint y: 261, endPoint x: 648, endPoint y: 290, distance: 106.1
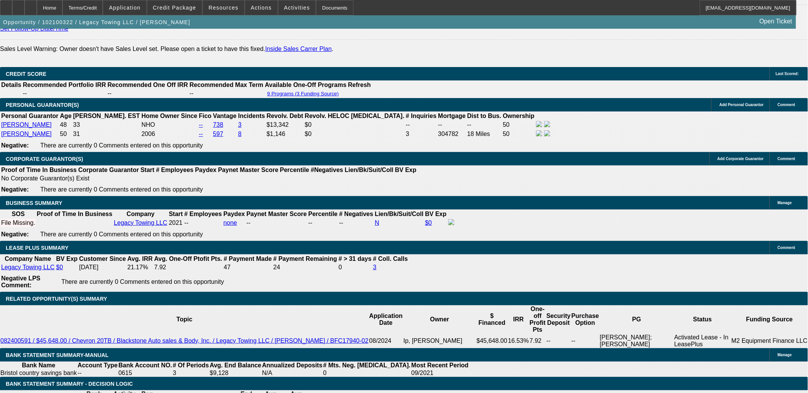
drag, startPoint x: 646, startPoint y: 289, endPoint x: 542, endPoint y: 259, distance: 109.0
drag, startPoint x: 542, startPoint y: 259, endPoint x: 660, endPoint y: 279, distance: 120.2
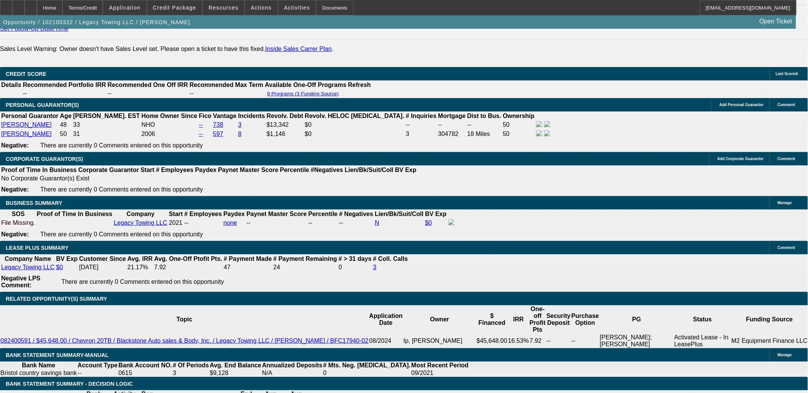
drag, startPoint x: 644, startPoint y: 302, endPoint x: 499, endPoint y: 242, distance: 157.3
click at [499, 242] on div "APPLICATION INFORMATION Manage Topic: 102100322 / $54,000.00 / Freightliner M21…" at bounding box center [404, 386] width 808 height 2931
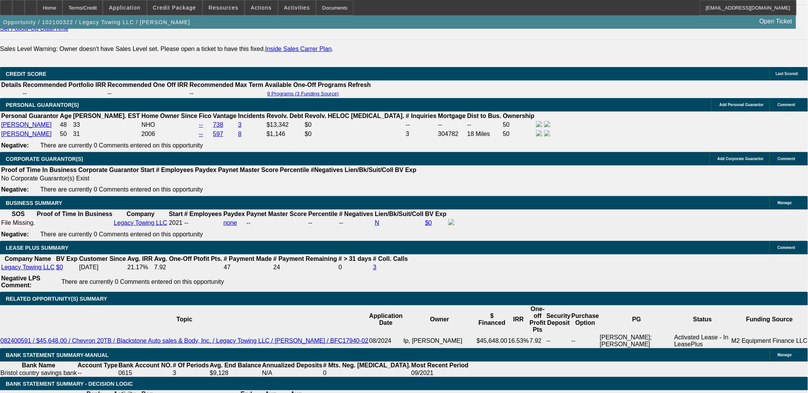
drag, startPoint x: 645, startPoint y: 293, endPoint x: 646, endPoint y: 299, distance: 6.9
drag, startPoint x: 612, startPoint y: 178, endPoint x: 616, endPoint y: 163, distance: 15.3
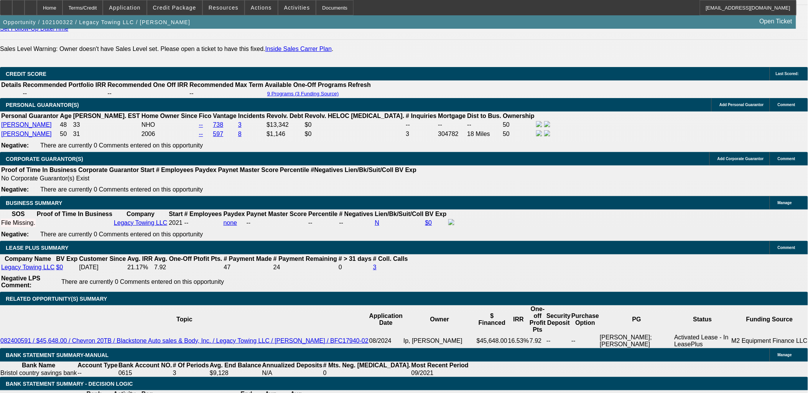
drag, startPoint x: 589, startPoint y: 260, endPoint x: 723, endPoint y: 267, distance: 134.4
drag, startPoint x: 723, startPoint y: 267, endPoint x: 713, endPoint y: 269, distance: 10.2
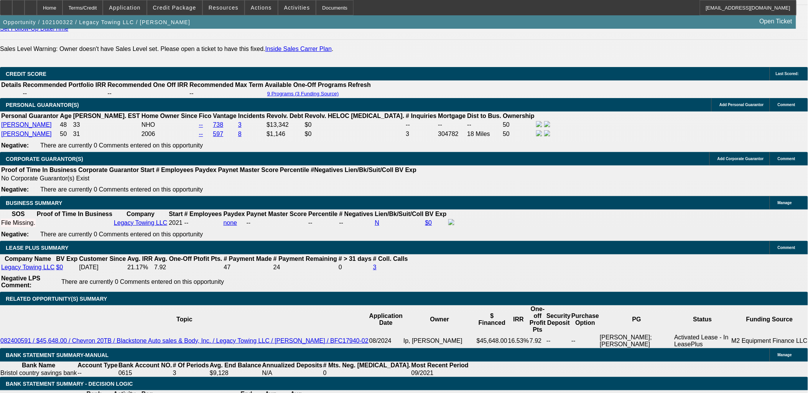
drag, startPoint x: 712, startPoint y: 269, endPoint x: 591, endPoint y: 256, distance: 121.5
drag, startPoint x: 591, startPoint y: 255, endPoint x: 744, endPoint y: 258, distance: 153.8
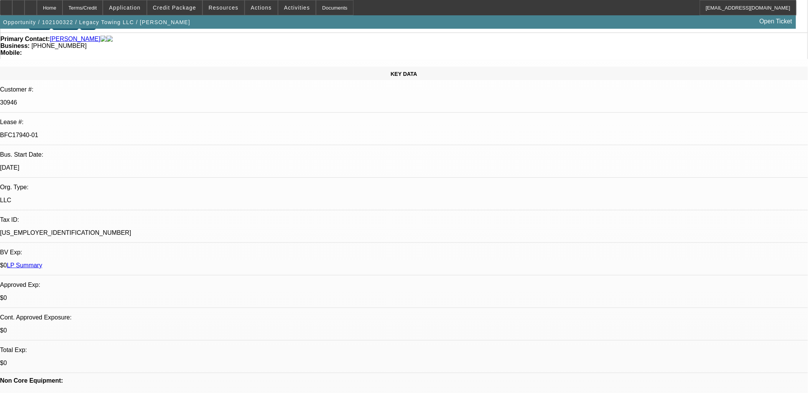
scroll to position [43, 0]
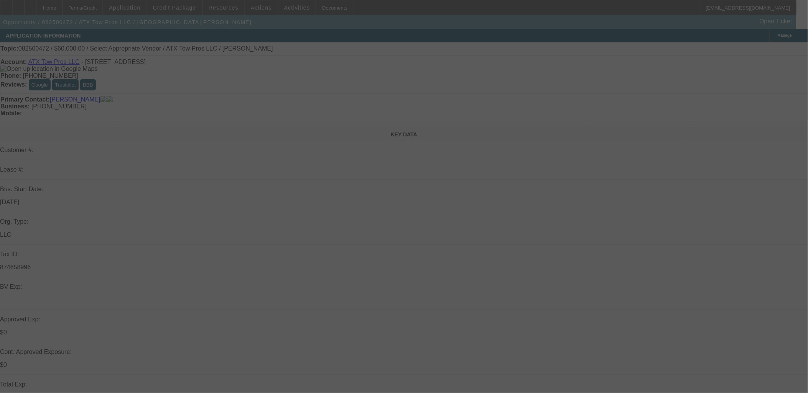
select select "0"
select select "2"
select select "0.1"
select select "4"
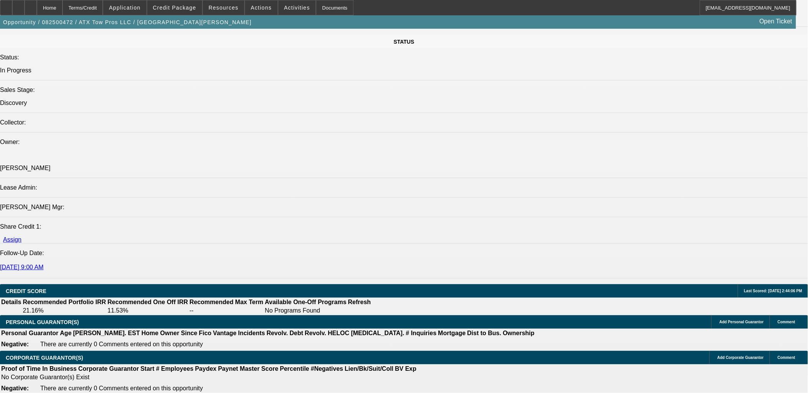
scroll to position [852, 0]
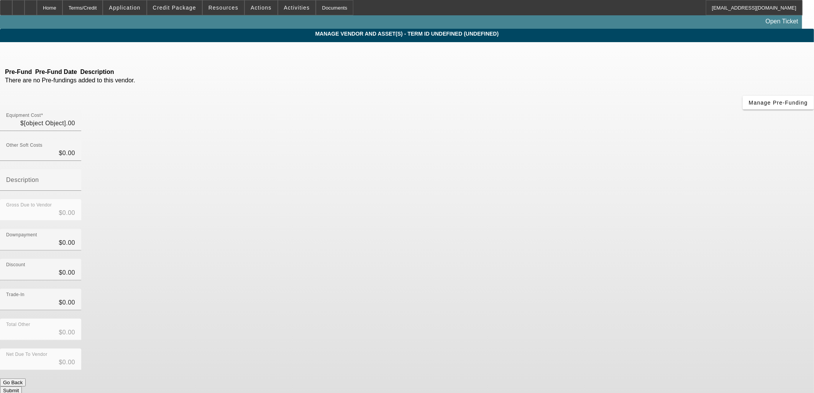
type input "$60,000.00"
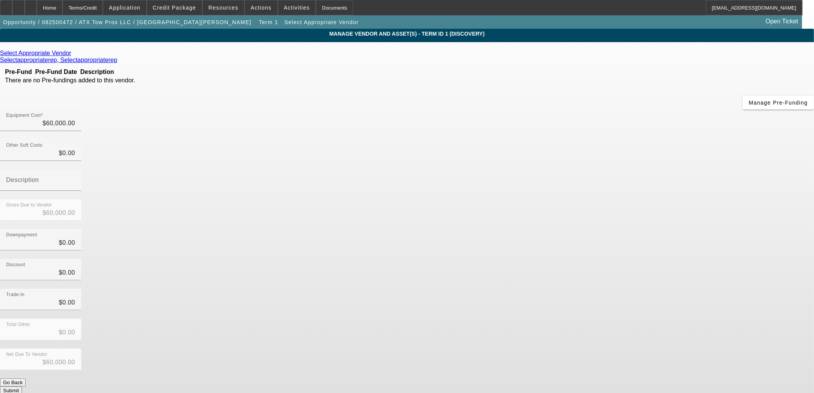
click at [73, 56] on icon at bounding box center [73, 53] width 0 height 7
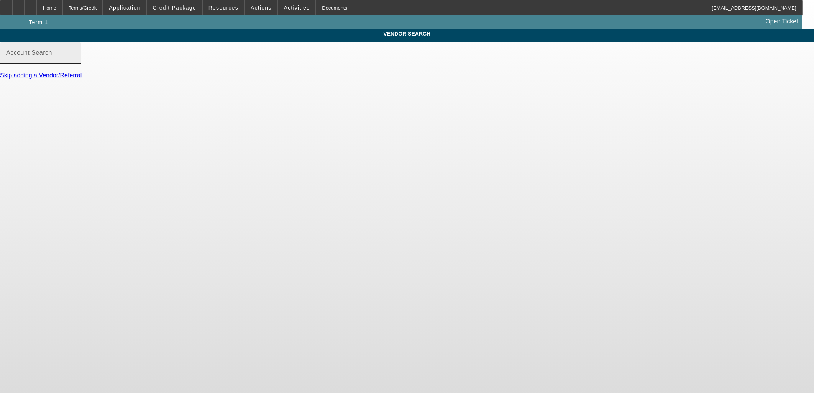
click at [75, 61] on input "Account Search" at bounding box center [40, 55] width 69 height 9
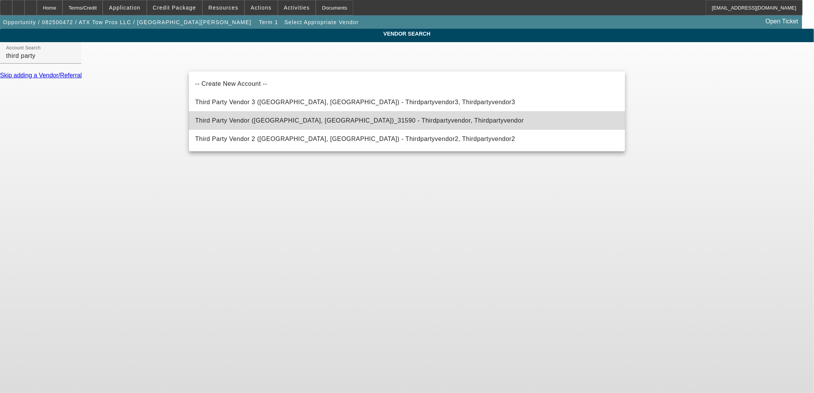
click at [263, 116] on span "Third Party Vendor (Northbrook, IL)_31590 - Thirdpartyvendor, Thirdpartyvendor" at bounding box center [359, 120] width 329 height 9
type input "Third Party Vendor (Northbrook, IL)_31590 - Thirdpartyvendor, Thirdpartyvendor"
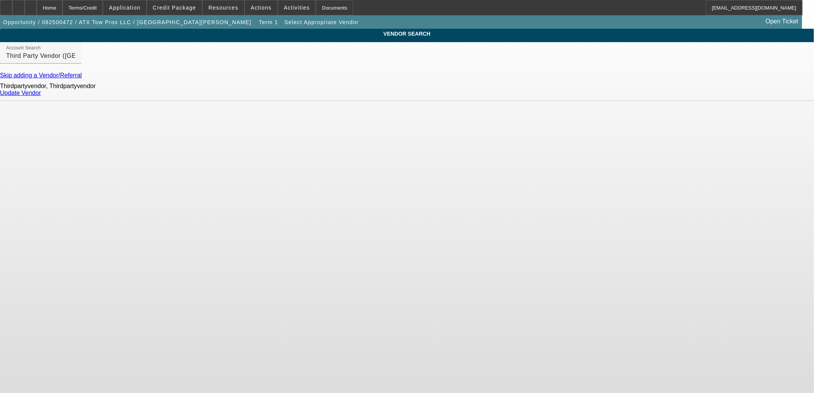
click at [619, 95] on div "Thirdpartyvendor, Thirdpartyvendor Update Vendor" at bounding box center [407, 90] width 814 height 22
click at [41, 96] on link "Update Vendor" at bounding box center [20, 93] width 41 height 7
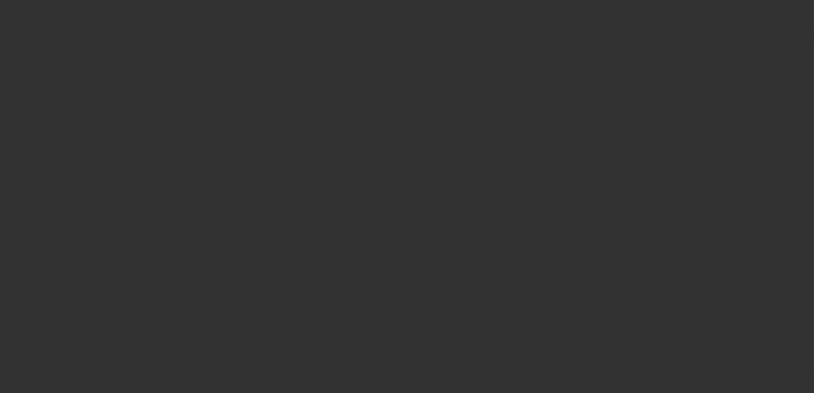
type input "$60,000.00"
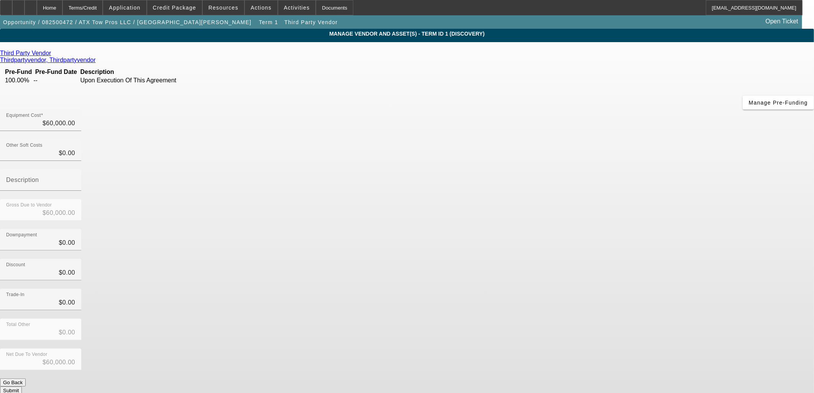
click at [22, 387] on button "Submit" at bounding box center [11, 391] width 22 height 8
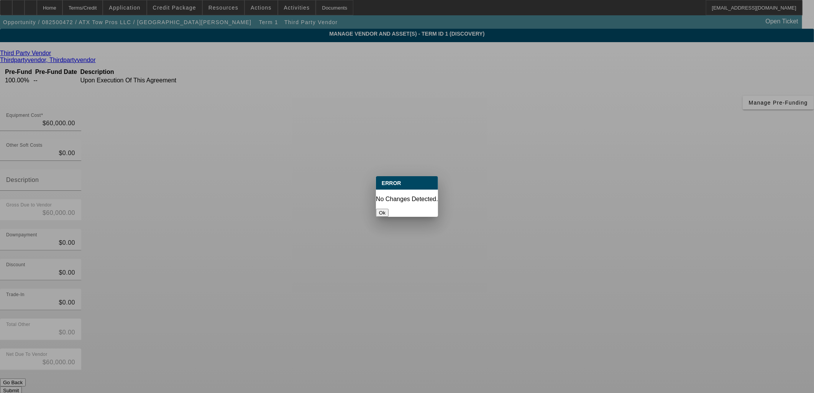
drag, startPoint x: 568, startPoint y: 301, endPoint x: 359, endPoint y: 215, distance: 225.6
click at [566, 300] on div at bounding box center [407, 196] width 814 height 393
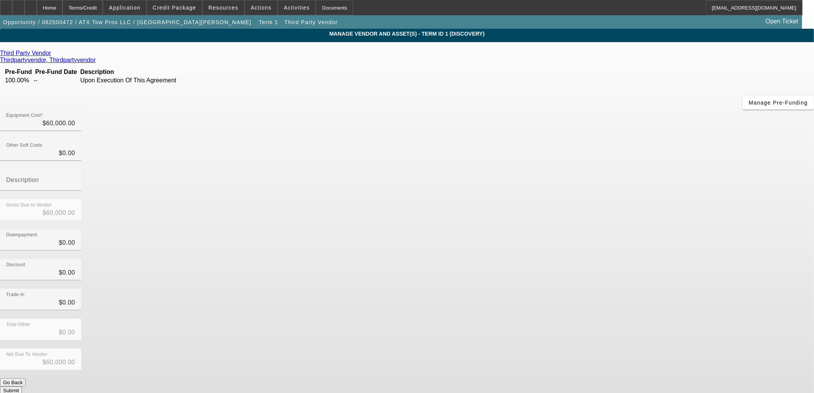
drag, startPoint x: 55, startPoint y: 30, endPoint x: 59, endPoint y: 26, distance: 5.4
click at [58, 27] on span "button" at bounding box center [127, 22] width 255 height 18
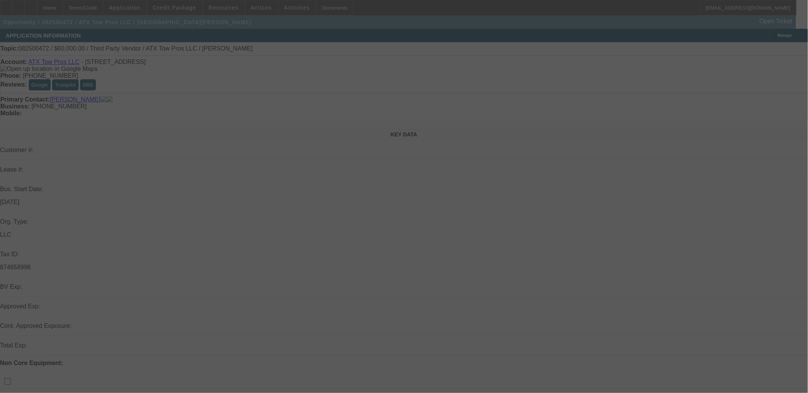
select select "0"
select select "2"
select select "0.1"
select select "4"
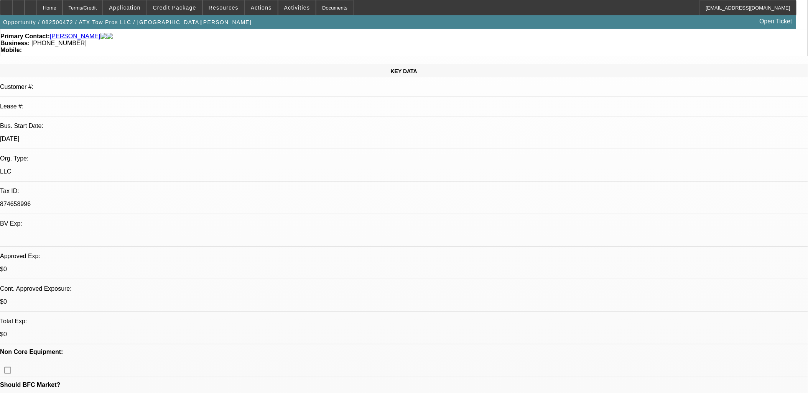
scroll to position [128, 0]
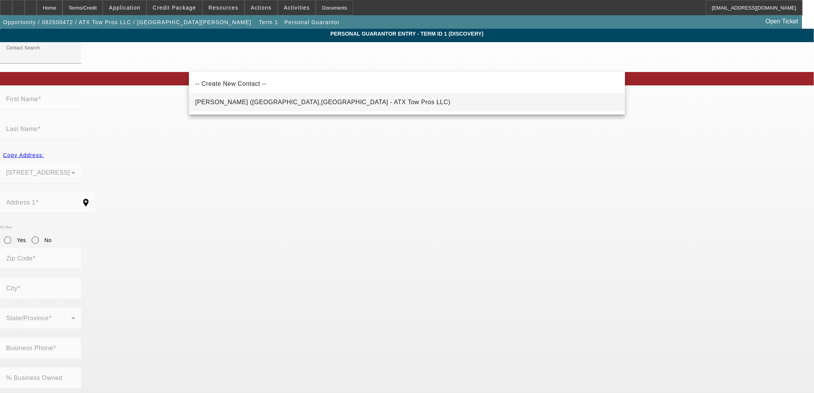
click at [238, 101] on span "Martinez, Tim (Austin,TX - ATX Tow Pros LLC)" at bounding box center [322, 102] width 255 height 7
type input "Martinez, Tim (Austin,TX - ATX Tow Pros LLC)"
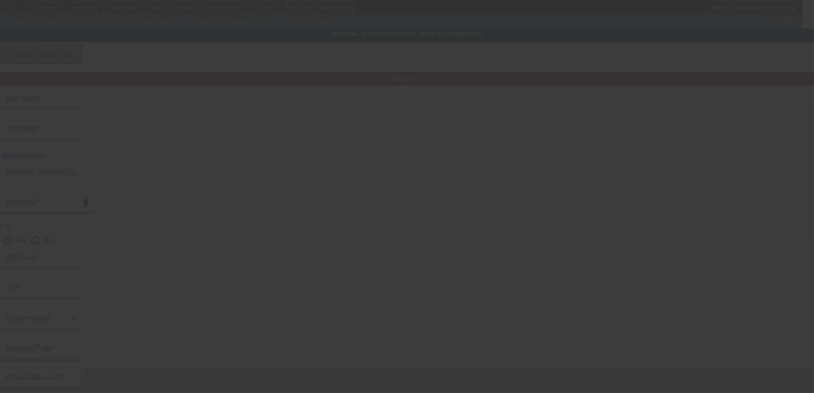
type input "Tim"
type input "Martinez"
type input "9300 South Interstate 35 Frontage Road"
radio input "true"
type input "78748"
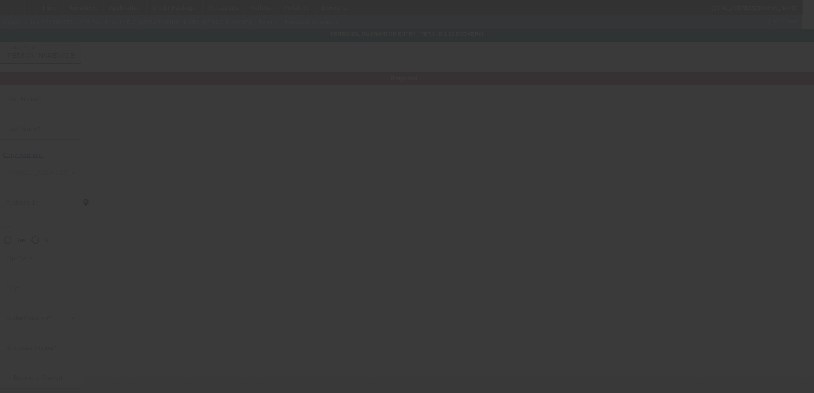
type input "Austin"
type input "[PHONE_NUMBER]"
type input "466-59-7196"
type input "tj@towprosatx.com"
type input "STE A500"
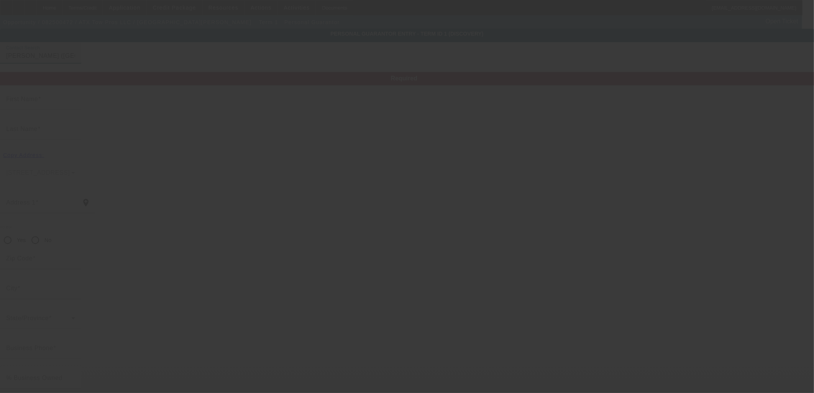
type input "[PHONE_NUMBER]"
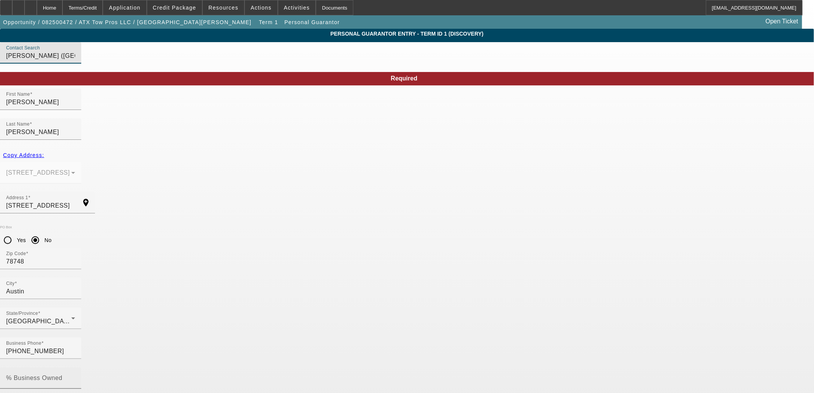
click at [75, 377] on input "% Business Owned" at bounding box center [40, 381] width 69 height 9
type input "100"
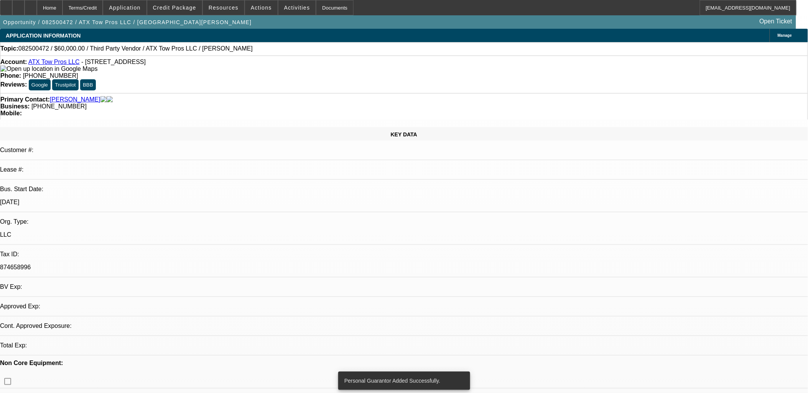
select select "0"
select select "2"
select select "0.1"
select select "4"
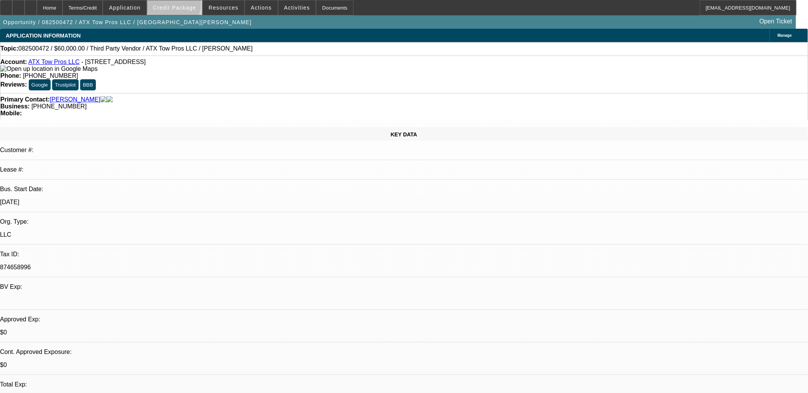
click at [186, 7] on span "Credit Package" at bounding box center [174, 8] width 43 height 6
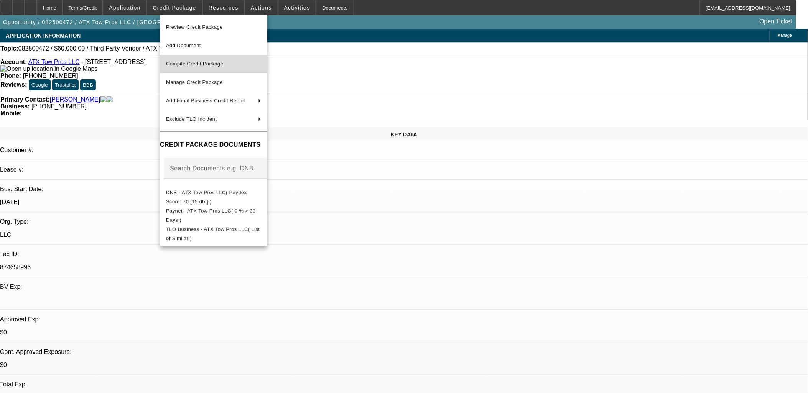
click at [223, 68] on span "Compile Credit Package" at bounding box center [213, 63] width 95 height 9
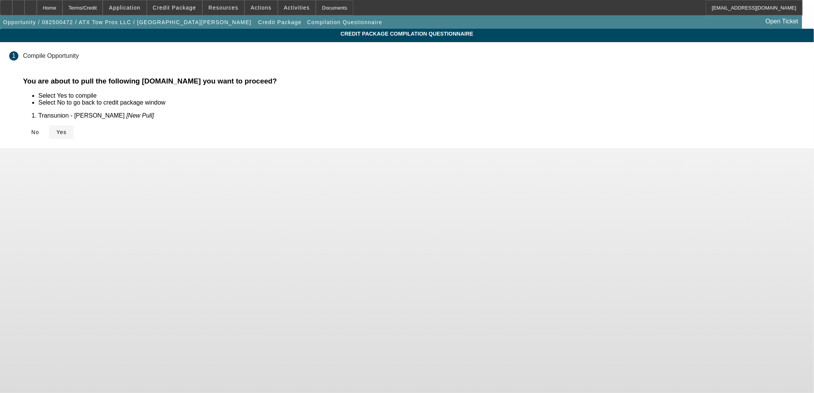
click at [67, 134] on span "Yes" at bounding box center [61, 132] width 10 height 6
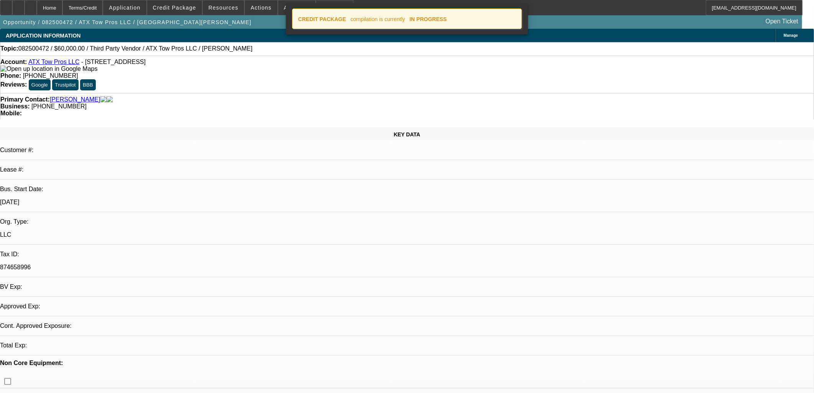
select select "0"
select select "2"
select select "0.1"
select select "4"
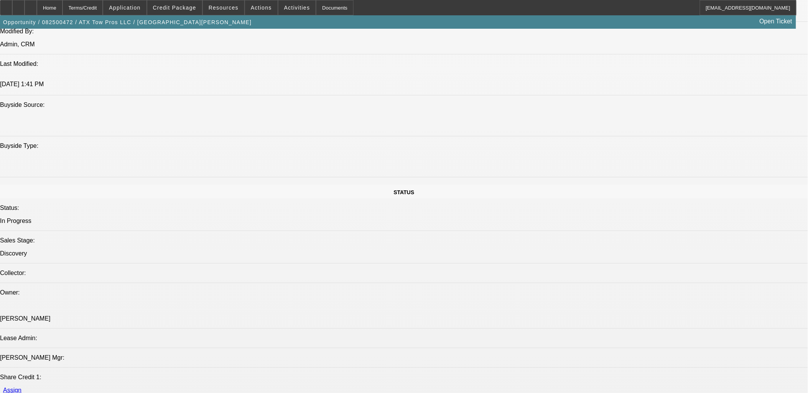
scroll to position [852, 0]
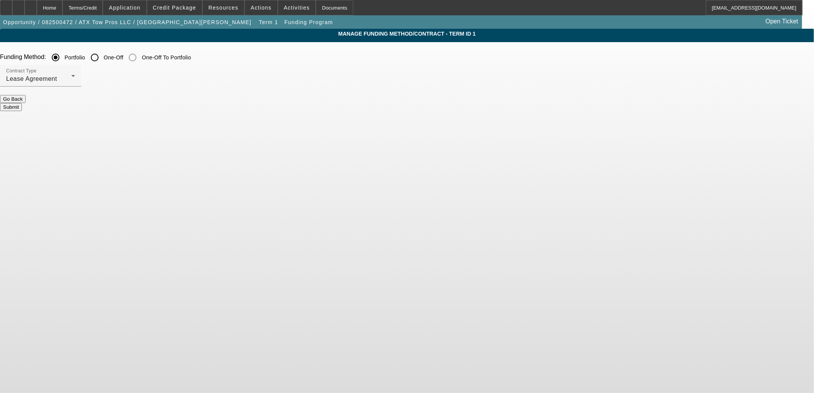
click at [102, 55] on input "One-Off" at bounding box center [94, 57] width 15 height 15
radio input "true"
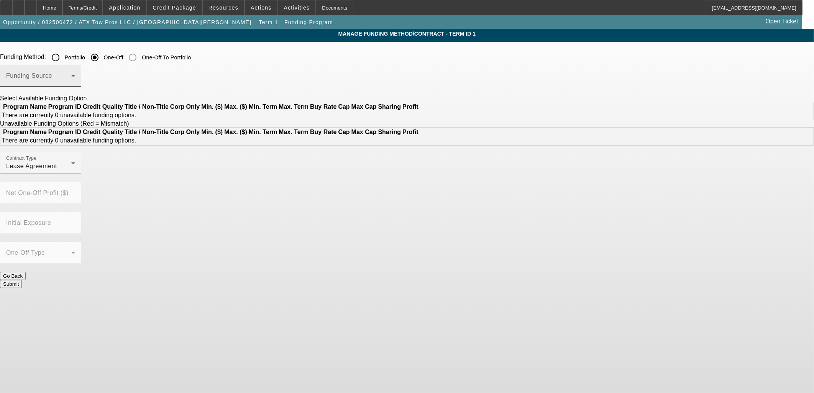
click at [71, 81] on span at bounding box center [38, 78] width 65 height 9
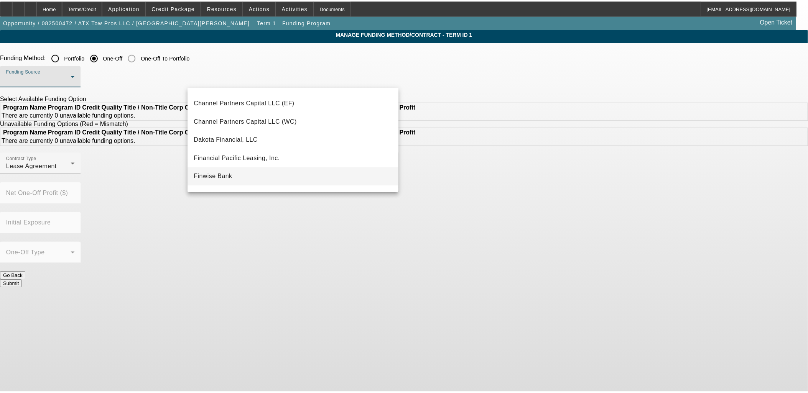
scroll to position [85, 0]
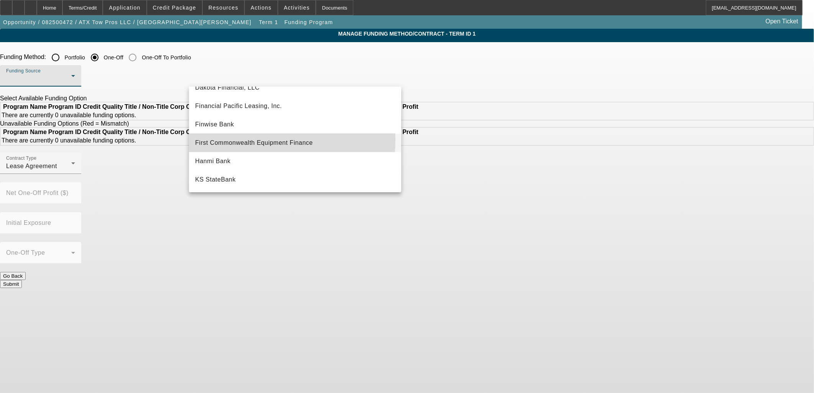
click at [242, 140] on span "First Commonwealth Equipment Finance" at bounding box center [254, 142] width 118 height 9
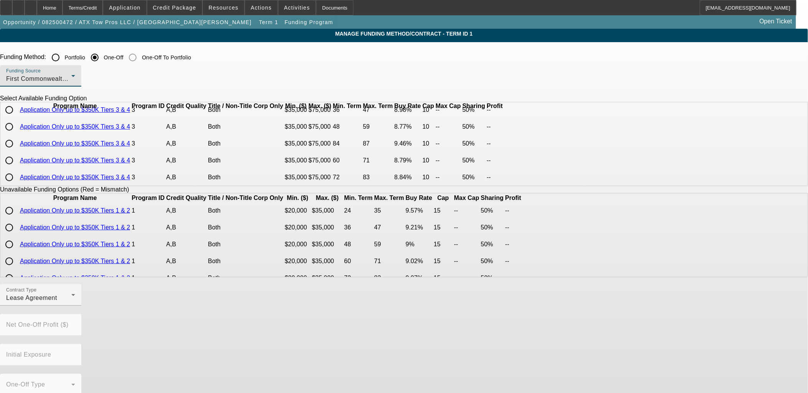
scroll to position [170, 0]
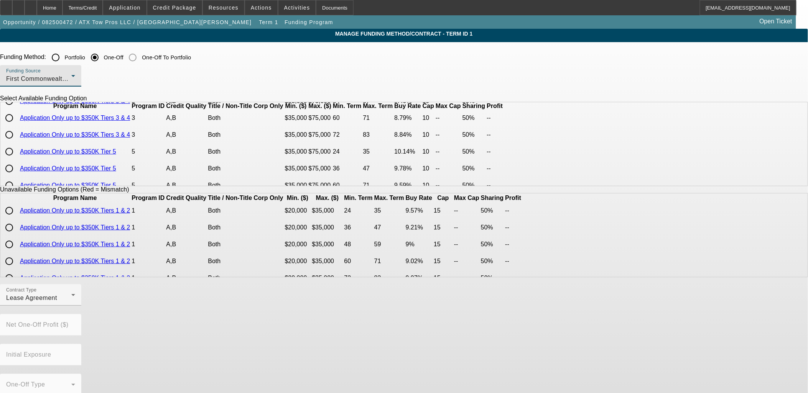
click at [17, 126] on input "radio" at bounding box center [9, 117] width 15 height 15
radio input "true"
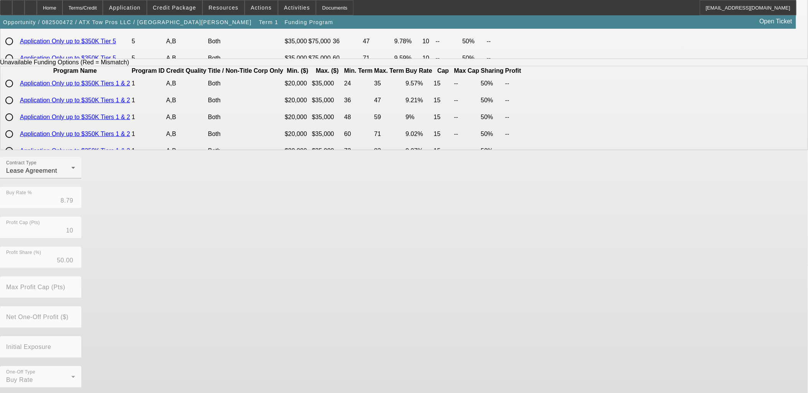
scroll to position [128, 0]
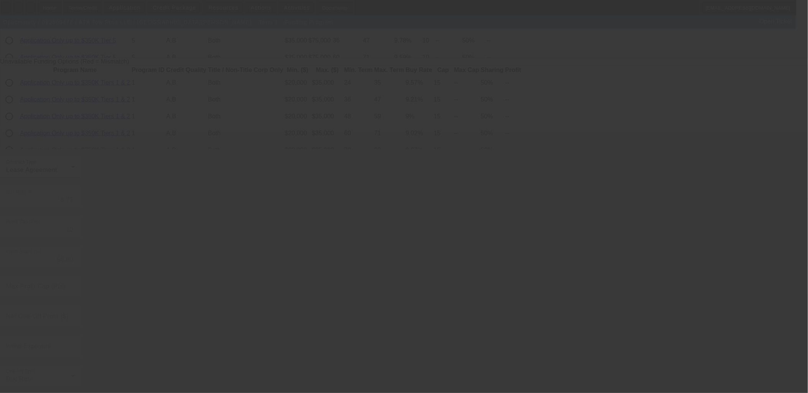
radio input "true"
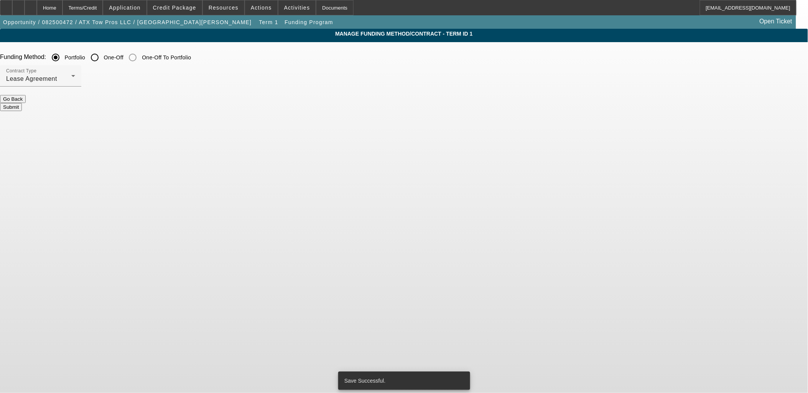
scroll to position [0, 0]
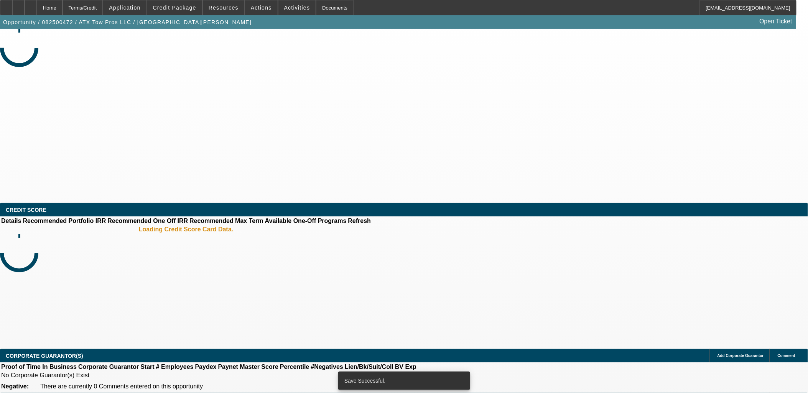
select select "0"
select select "2"
select select "0.1"
select select "4"
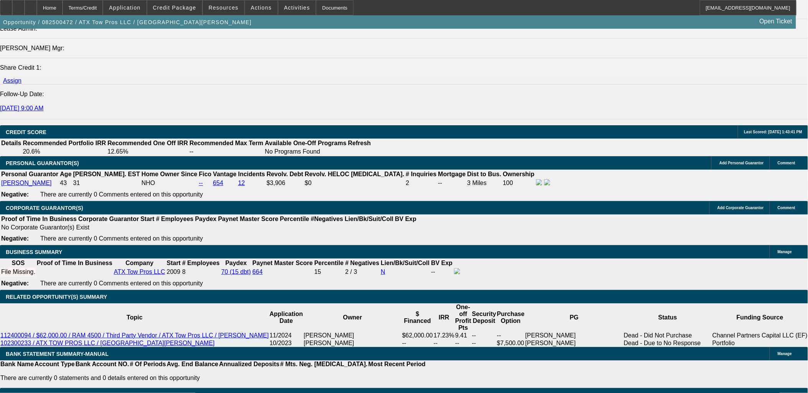
scroll to position [892, 0]
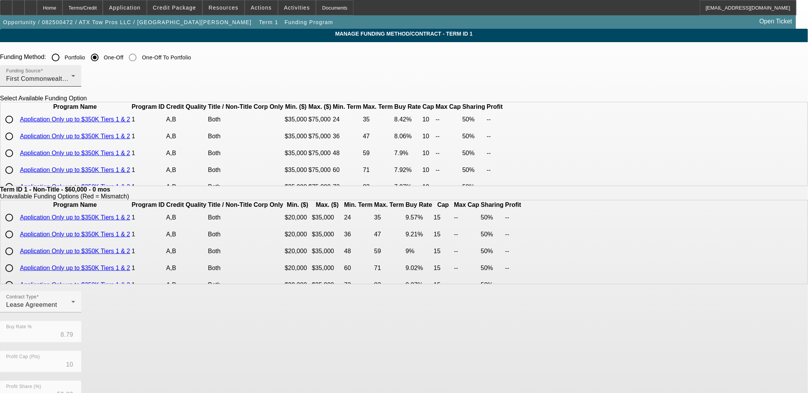
click at [41, 71] on mat-label "Funding Source" at bounding box center [23, 71] width 35 height 5
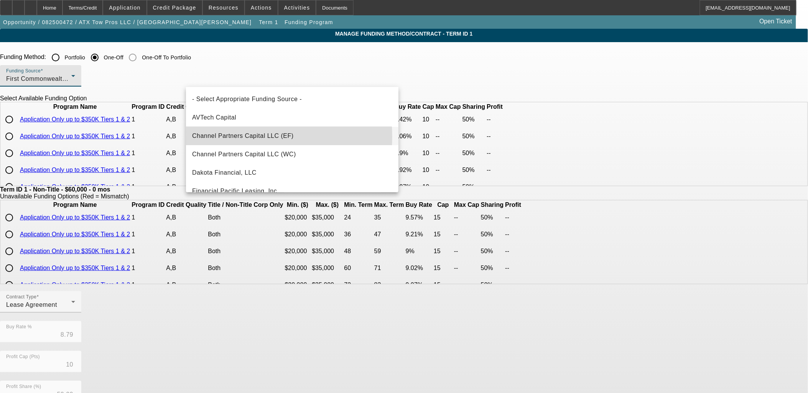
click at [230, 137] on span "Channel Partners Capital LLC (EF)" at bounding box center [243, 136] width 102 height 9
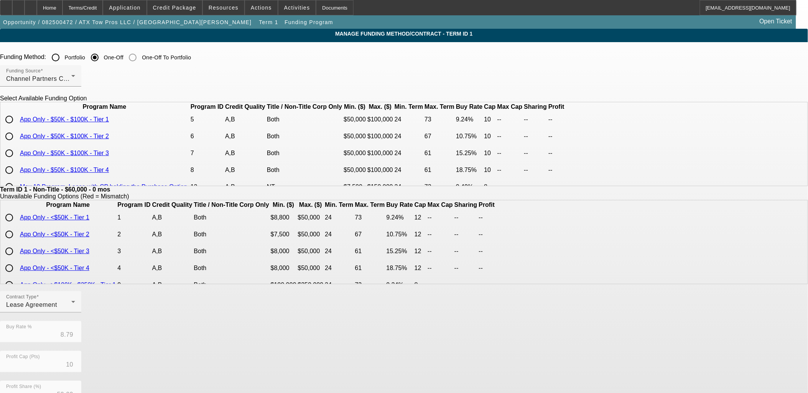
click at [17, 144] on input "radio" at bounding box center [9, 136] width 15 height 15
radio input "true"
type input "10.75"
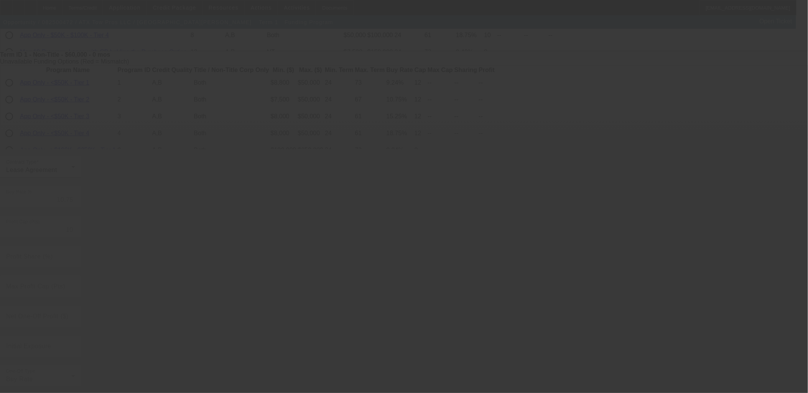
type input "8.79"
type input "50.00"
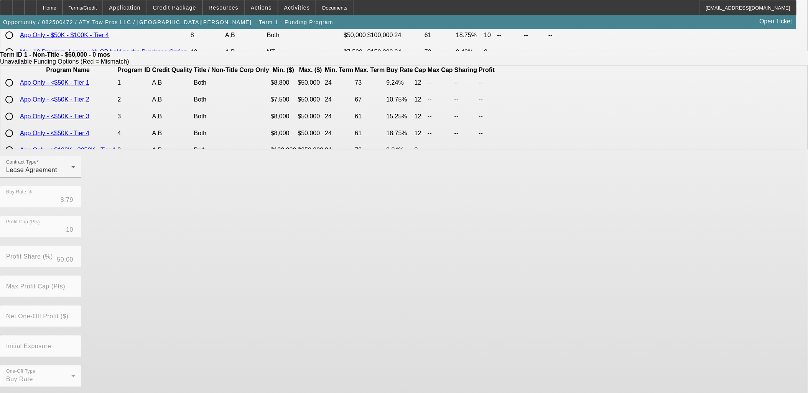
scroll to position [0, 0]
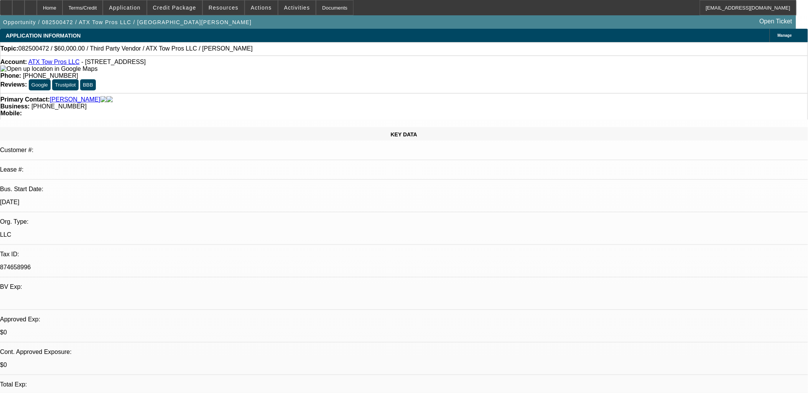
select select "0"
select select "2"
select select "0.1"
select select "4"
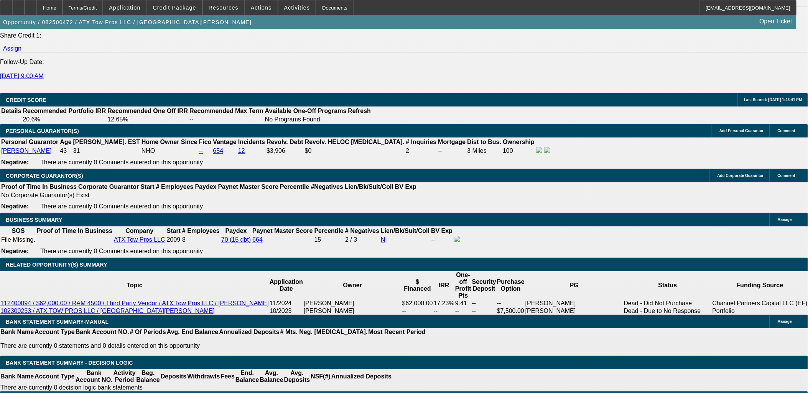
scroll to position [980, 0]
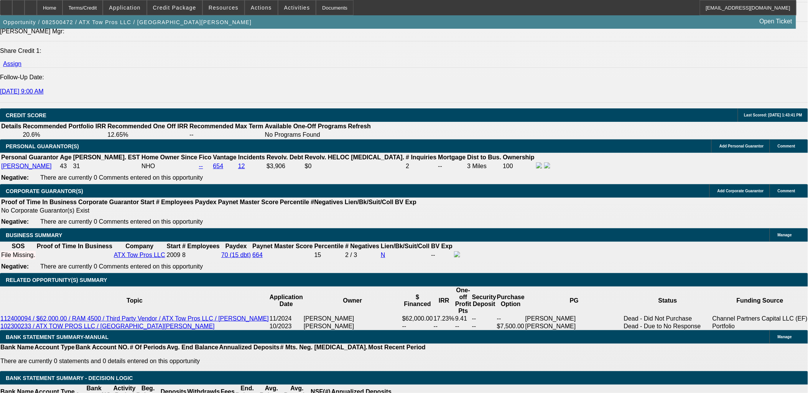
select select "0"
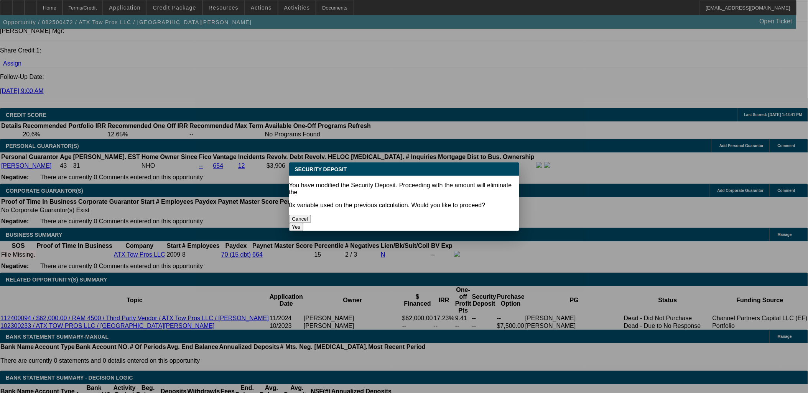
scroll to position [0, 0]
click at [304, 223] on button "Yes" at bounding box center [296, 227] width 15 height 8
type input "$0.00"
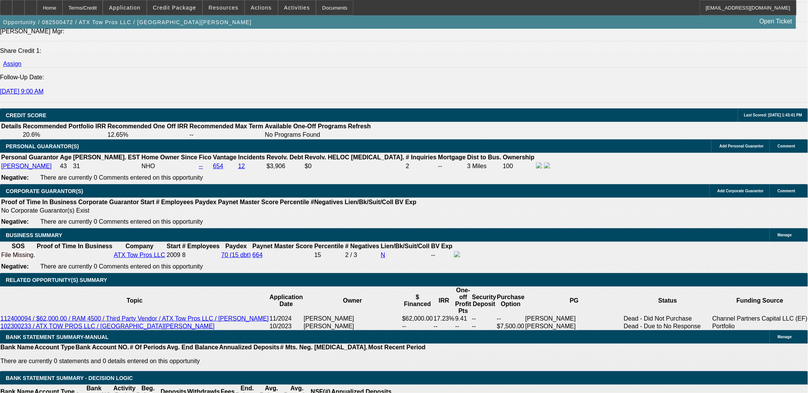
type input "60"
type input "$0.00"
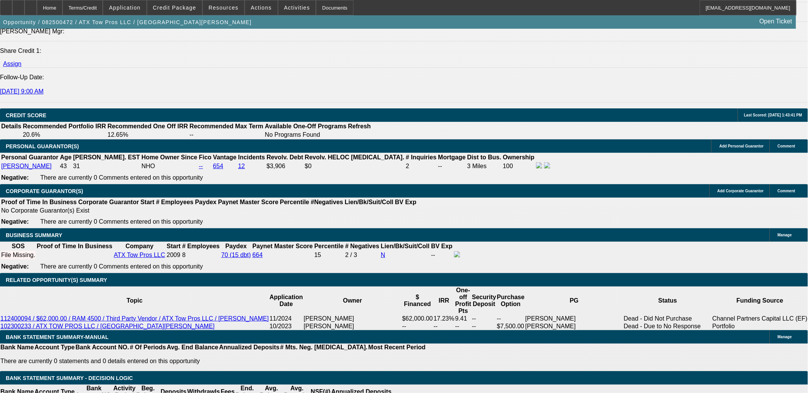
type input "12"
type input "$1,334.67"
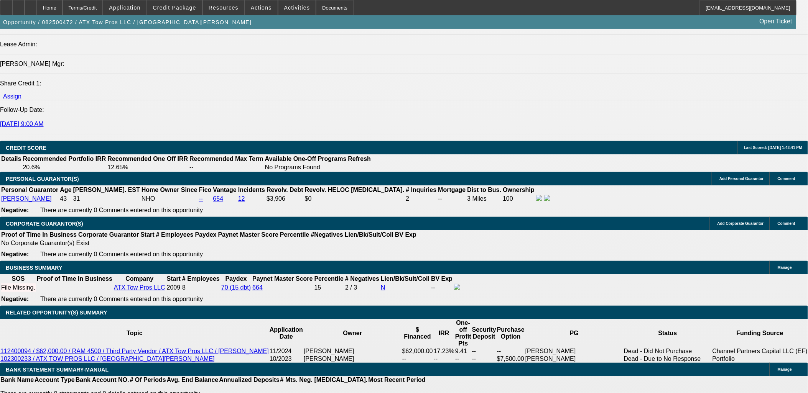
scroll to position [895, 0]
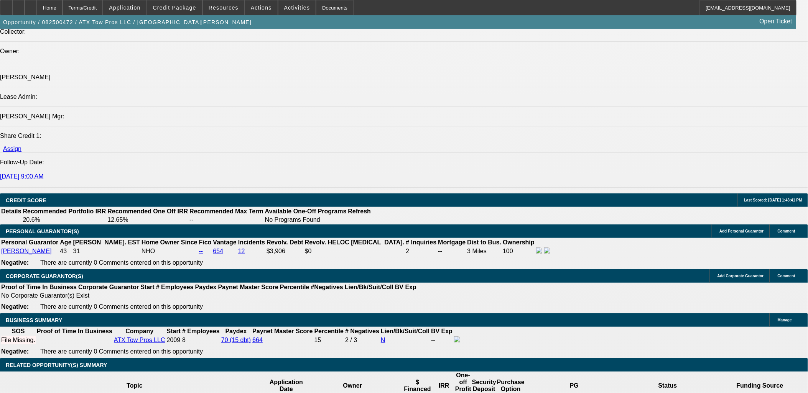
type input "12"
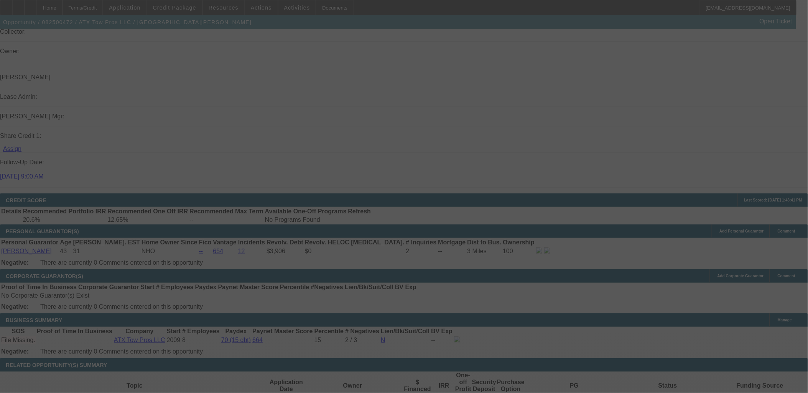
select select "0"
select select "2"
select select "0.1"
select select "4"
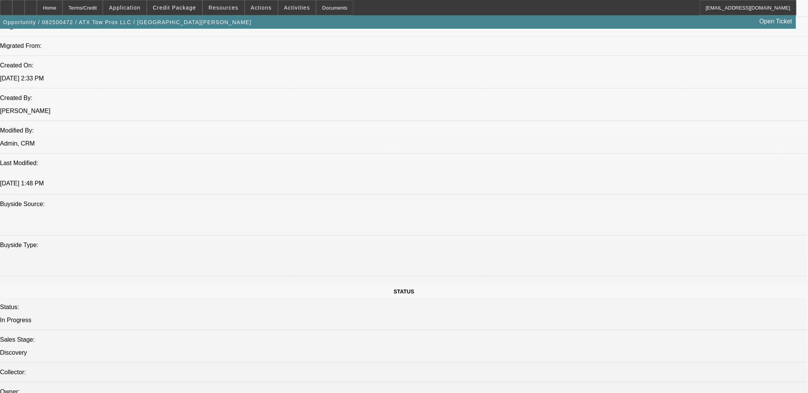
scroll to position [298, 0]
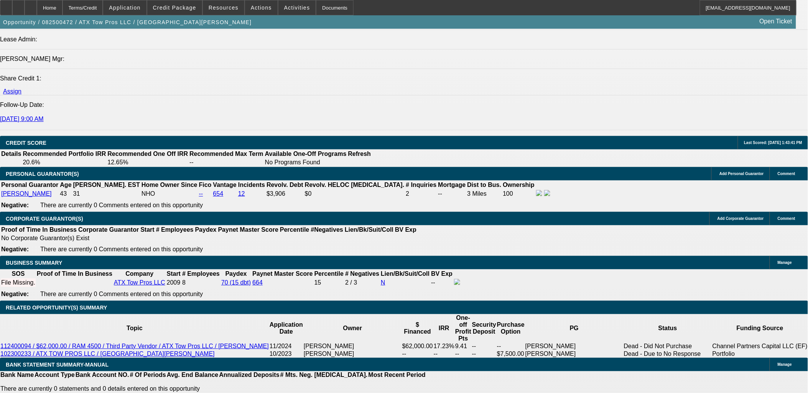
scroll to position [937, 0]
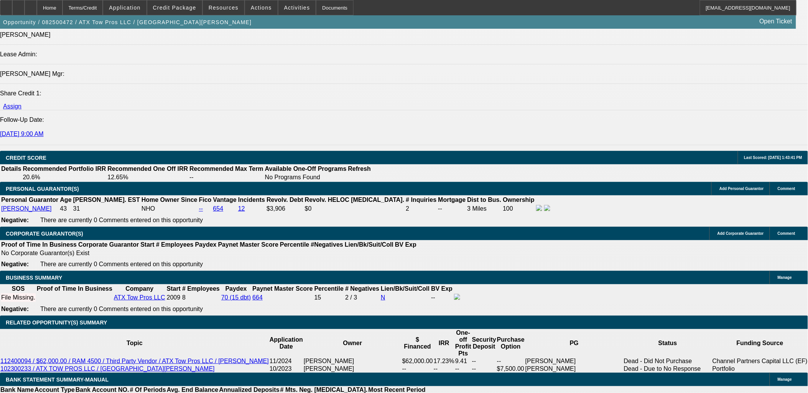
drag, startPoint x: 183, startPoint y: 230, endPoint x: 217, endPoint y: 231, distance: 33.8
type input "UNKNOWN"
type input "14"
type input "$1,396.10"
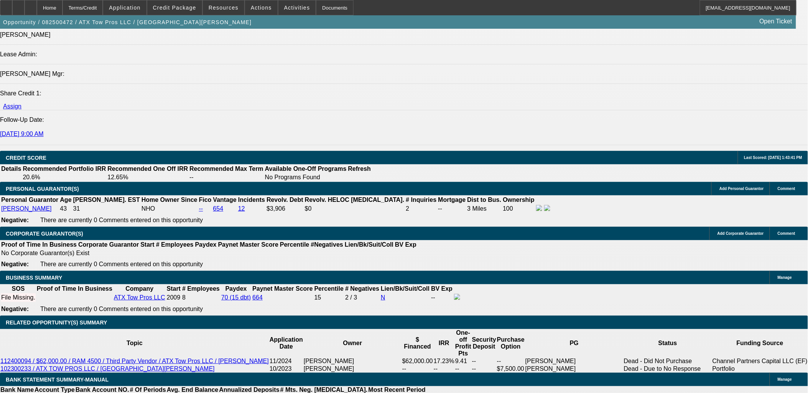
type input "14"
drag, startPoint x: 140, startPoint y: 232, endPoint x: 189, endPoint y: 227, distance: 48.9
type input "1399"
type input "14.1"
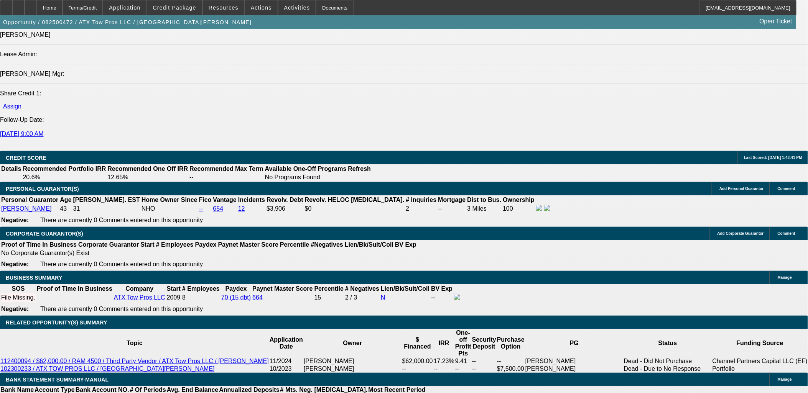
type input "$1,399.99"
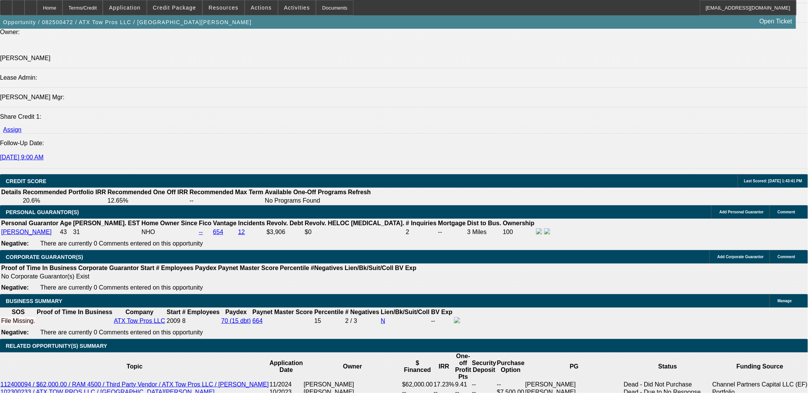
scroll to position [895, 0]
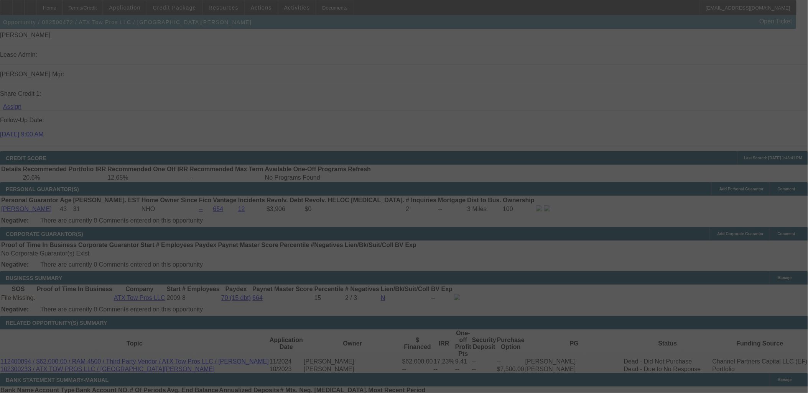
scroll to position [937, 0]
select select "0"
select select "2"
select select "0.1"
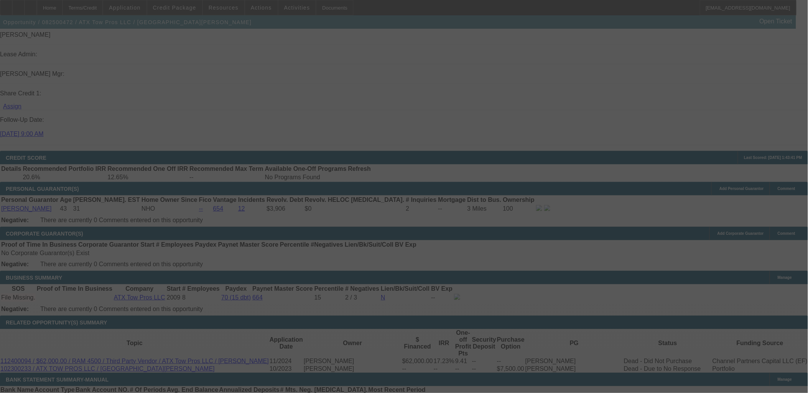
select select "4"
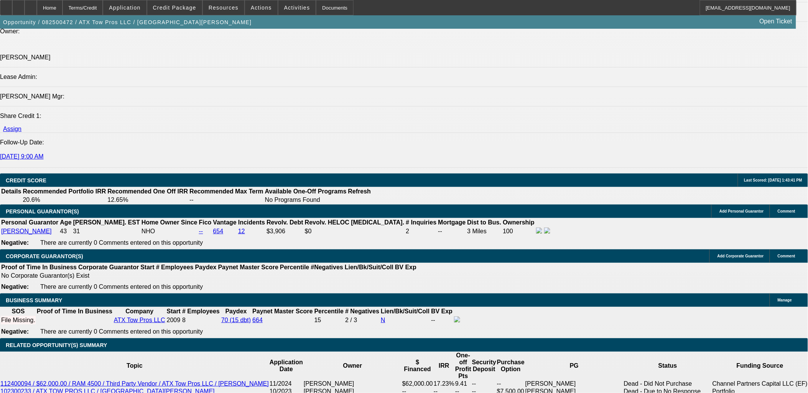
scroll to position [895, 0]
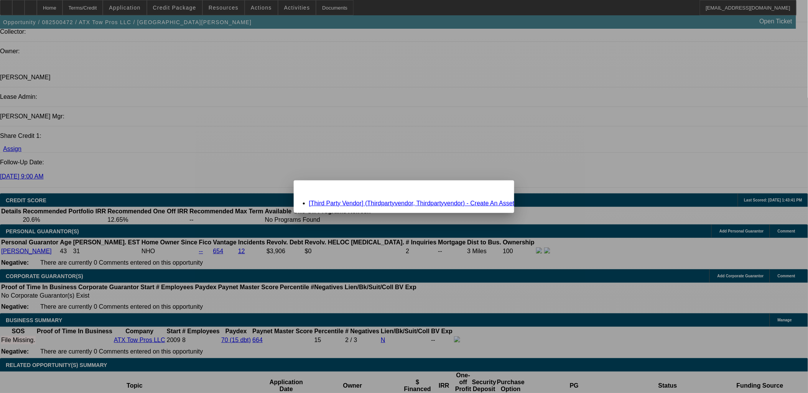
click at [497, 187] on div "Close" at bounding box center [505, 185] width 17 height 9
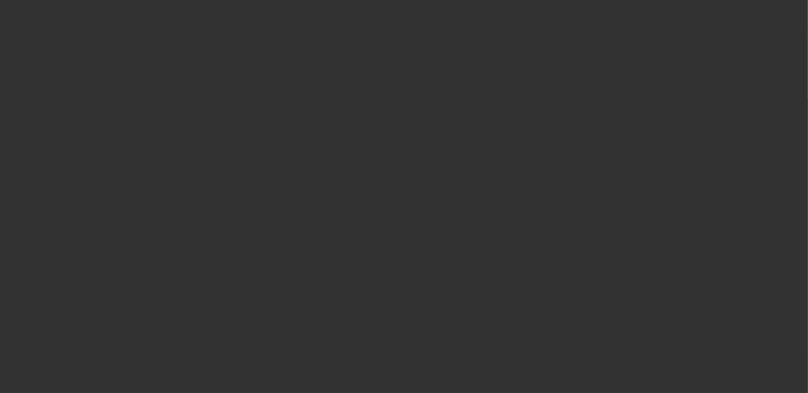
click at [377, 190] on div at bounding box center [404, 196] width 808 height 393
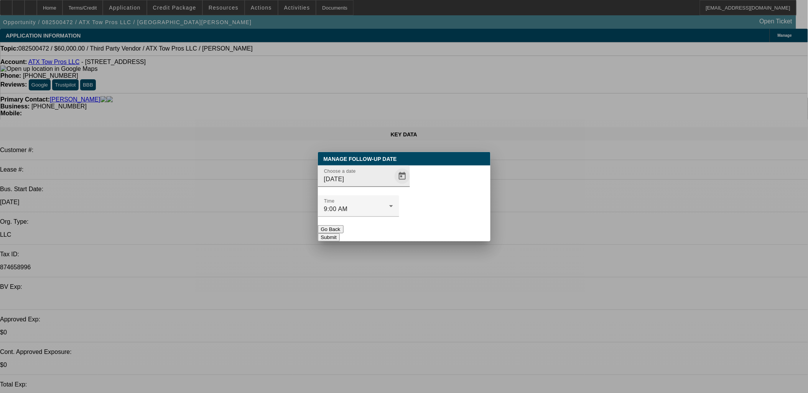
click at [393, 186] on span "Open calendar" at bounding box center [402, 176] width 18 height 18
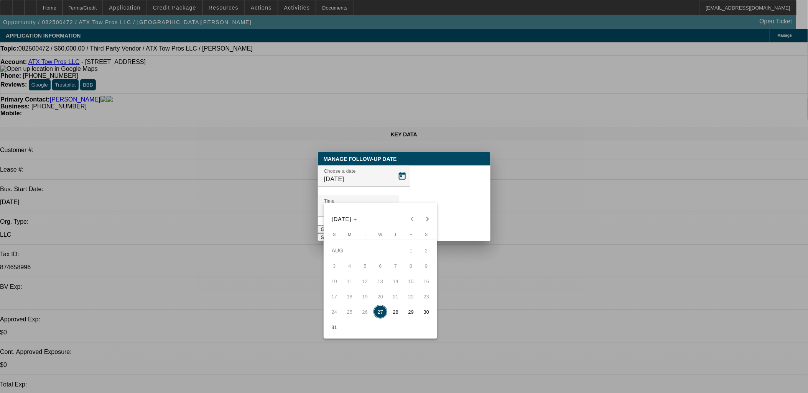
click at [392, 317] on span "28" at bounding box center [396, 312] width 14 height 14
type input "8/28/2025"
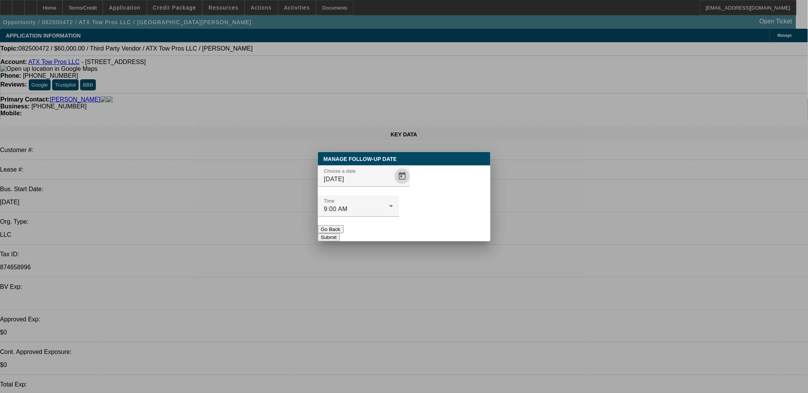
drag, startPoint x: 429, startPoint y: 228, endPoint x: 431, endPoint y: 222, distance: 6.9
click at [431, 222] on div "Manage Follow-Up Date Choose a date 8/28/2025 Time 9:00 AM Go Back Submit" at bounding box center [404, 196] width 173 height 89
click at [340, 234] on button "Submit" at bounding box center [329, 238] width 22 height 8
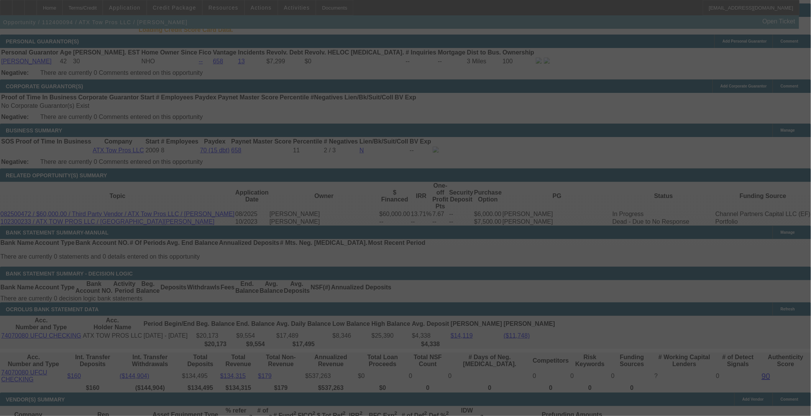
scroll to position [1171, 0]
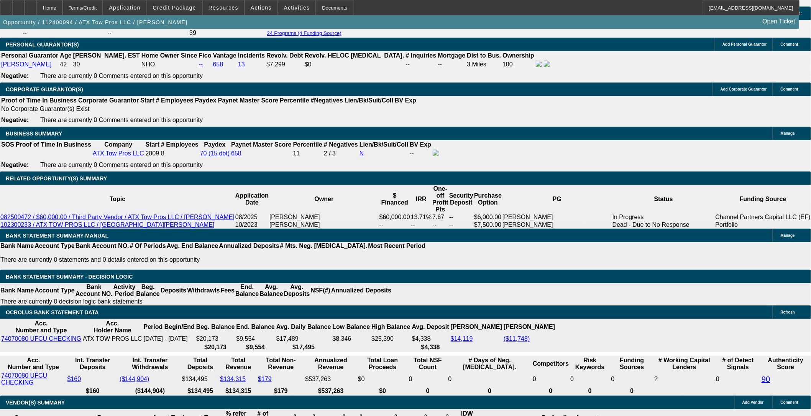
select select "0"
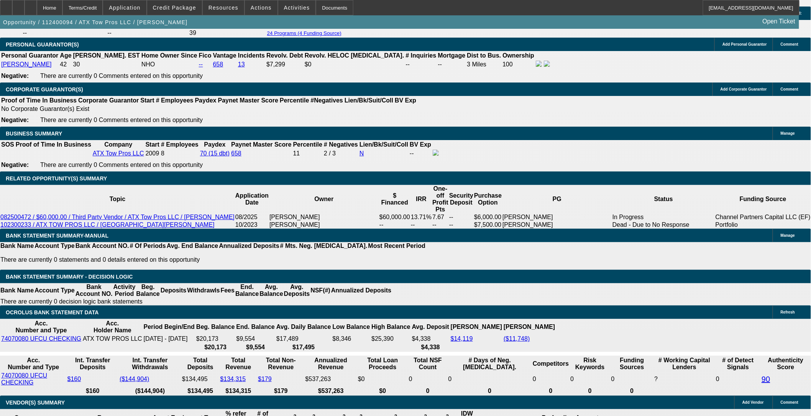
select select "0.1"
select select "0"
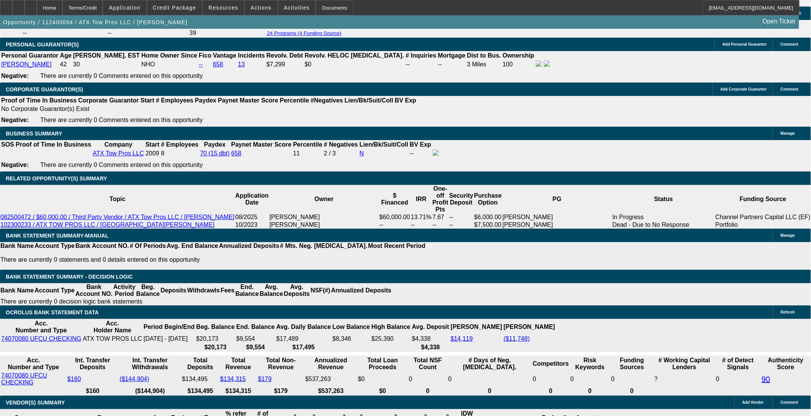
select select "0"
select select "0.1"
select select "1"
select select "6"
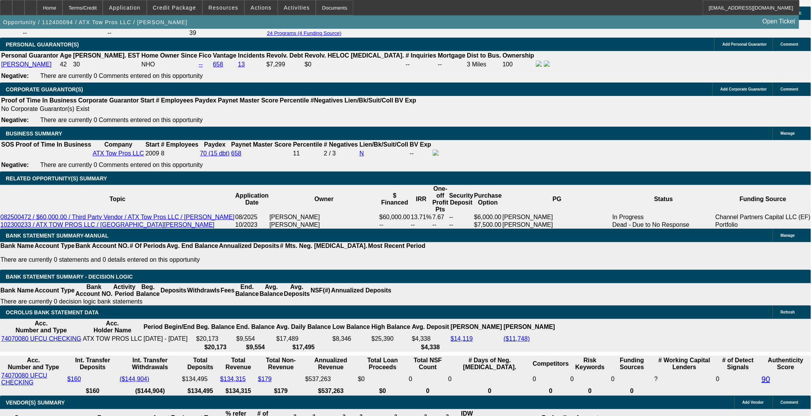
select select "1"
select select "4"
select select "1"
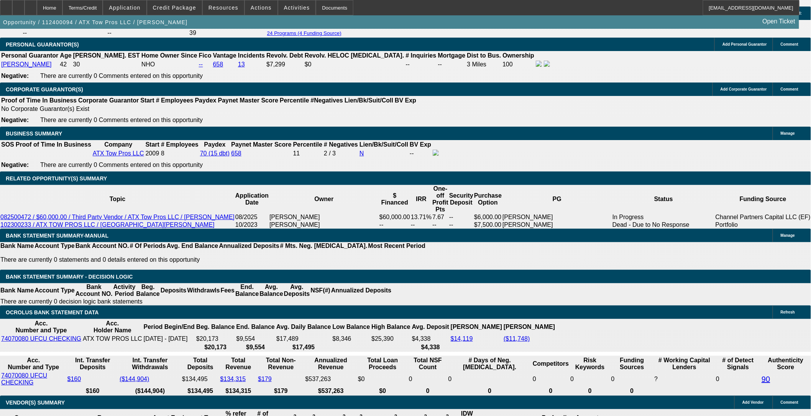
select select "6"
select select "1"
select select "4"
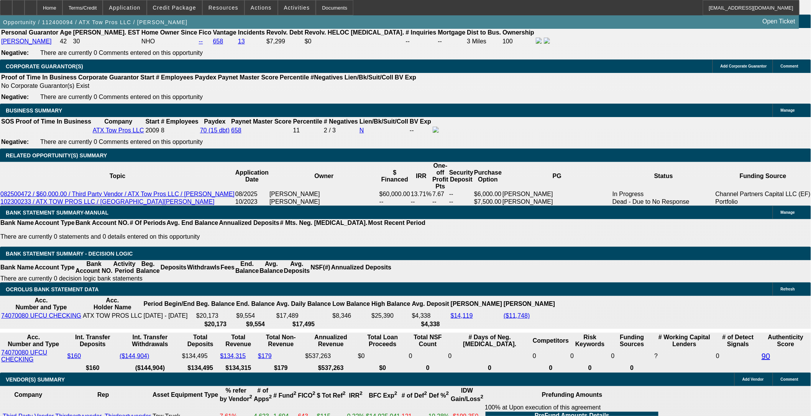
scroll to position [1213, 0]
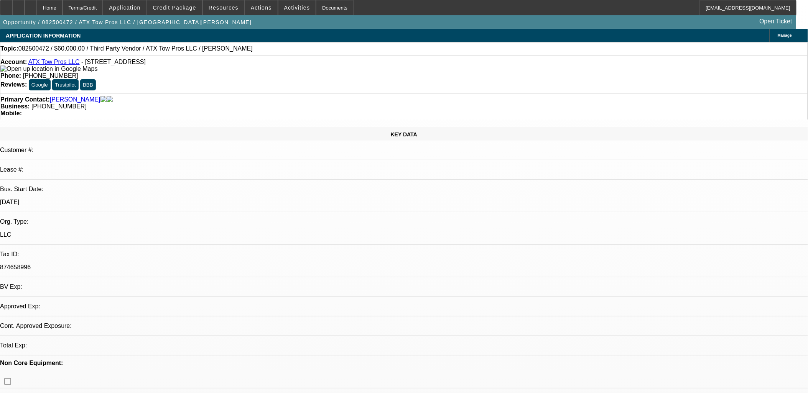
select select "0"
select select "2"
select select "0.1"
select select "4"
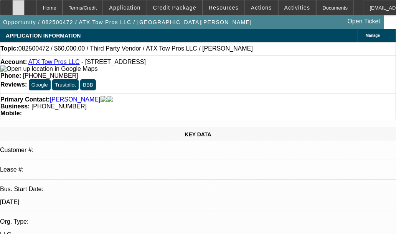
click at [25, 6] on div at bounding box center [18, 7] width 12 height 15
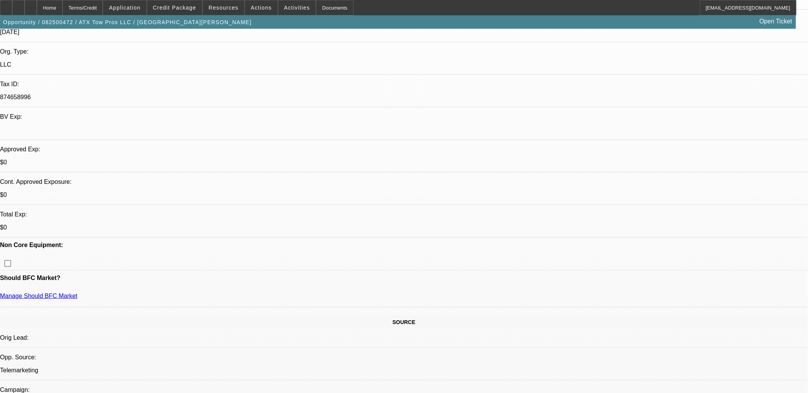
scroll to position [298, 0]
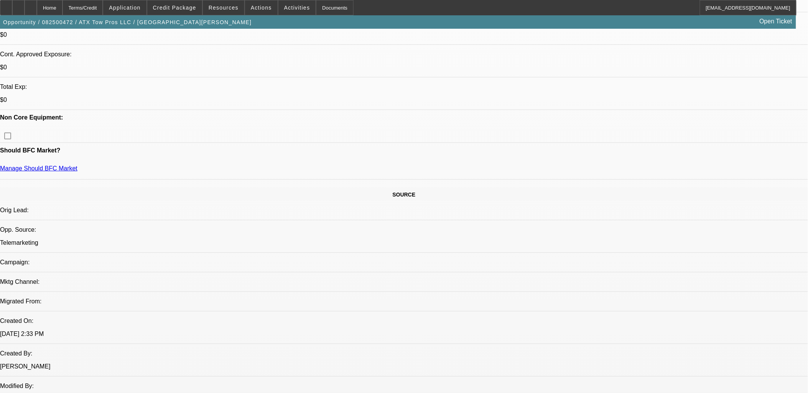
click at [165, 10] on span "Credit Package" at bounding box center [174, 8] width 43 height 6
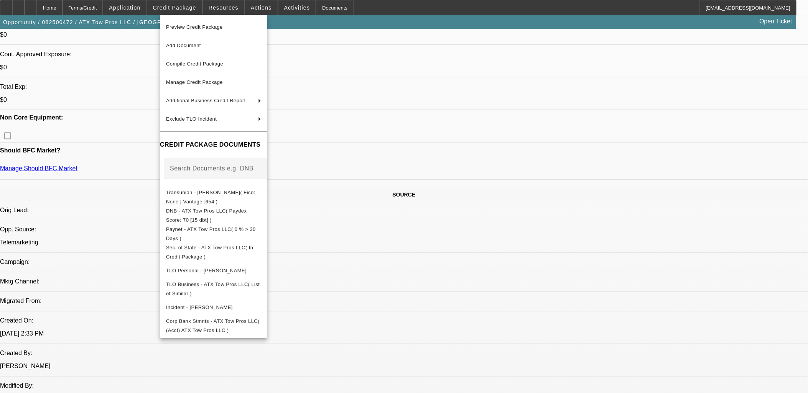
click at [388, 242] on div at bounding box center [404, 196] width 808 height 393
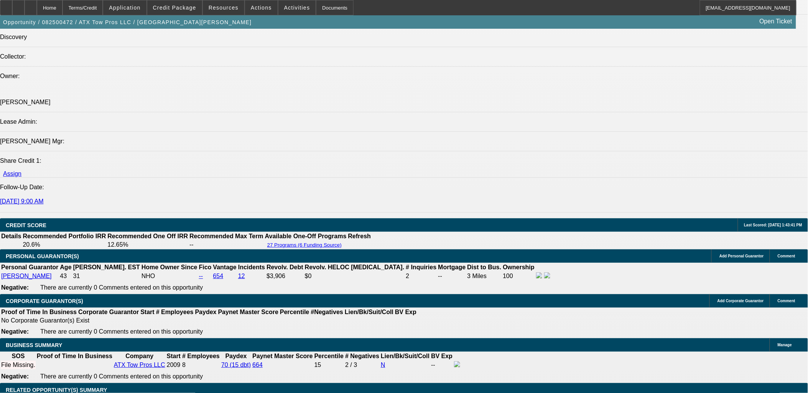
scroll to position [895, 0]
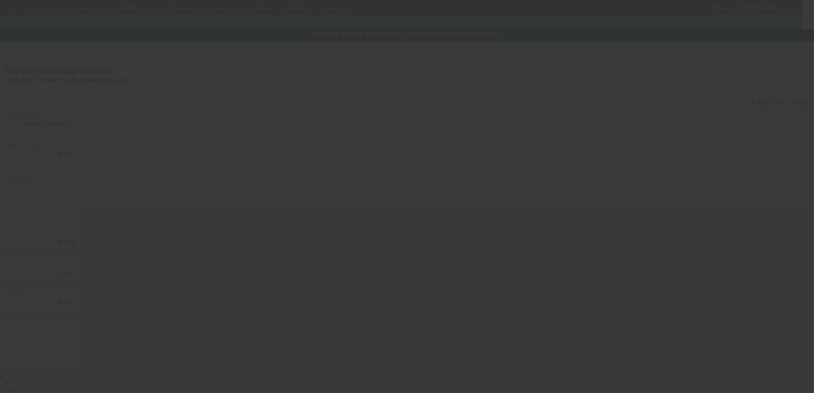
type input "$60,000.00"
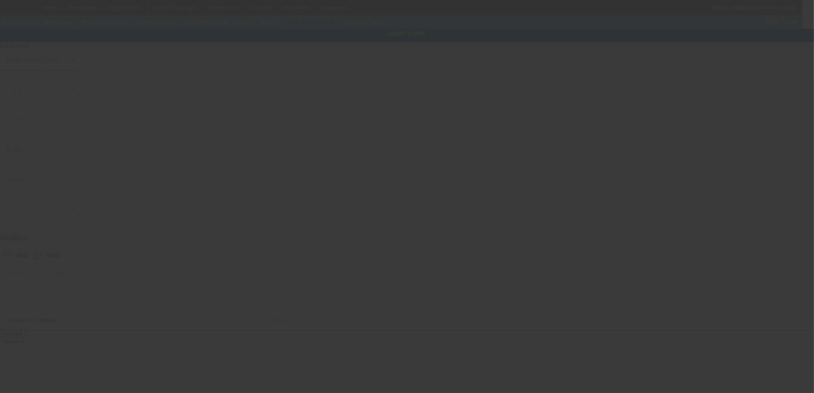
type input "[STREET_ADDRESS]"
type input "Ste A500"
type input "Austin"
type input "78745"
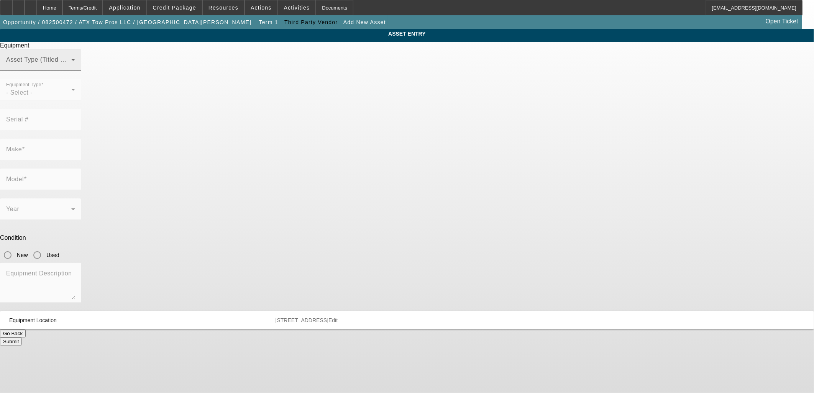
click at [71, 67] on span at bounding box center [38, 62] width 65 height 9
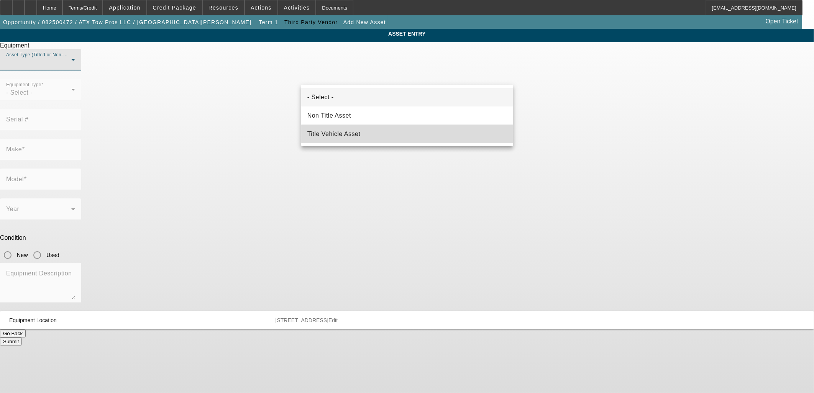
click at [364, 132] on mat-option "Title Vehicle Asset" at bounding box center [407, 134] width 212 height 18
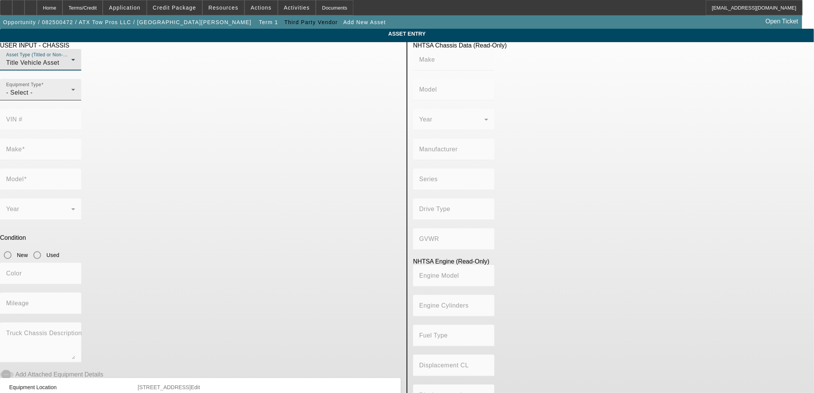
click at [71, 97] on div "- Select -" at bounding box center [38, 92] width 65 height 9
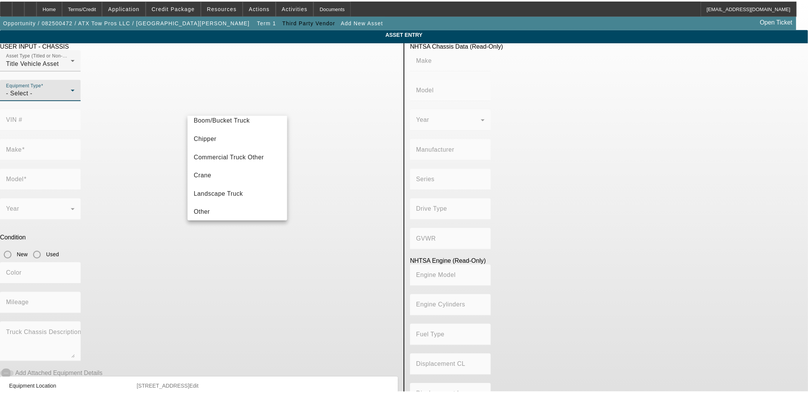
scroll to position [84, 0]
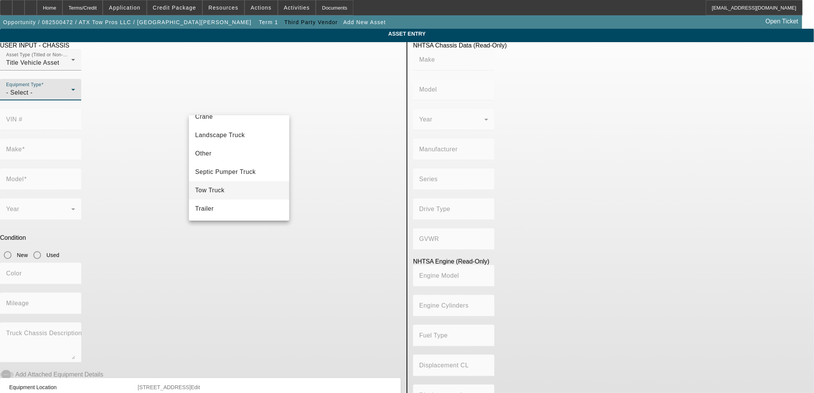
drag, startPoint x: 239, startPoint y: 187, endPoint x: 242, endPoint y: 182, distance: 5.5
click at [239, 186] on mat-option "Tow Truck" at bounding box center [239, 190] width 100 height 18
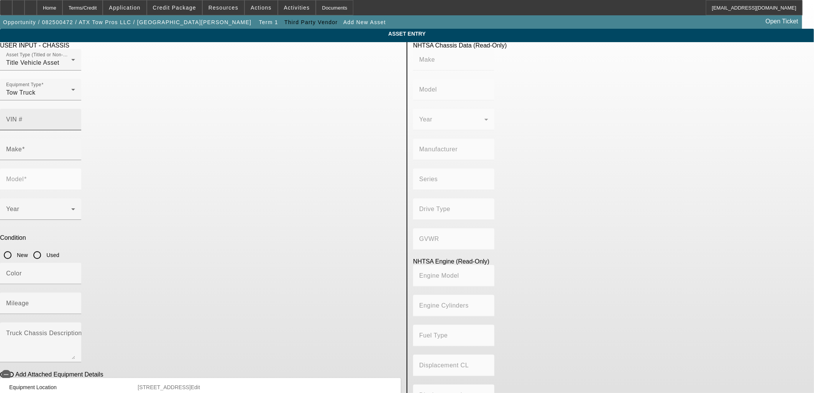
click at [75, 114] on div "VIN #" at bounding box center [40, 119] width 69 height 21
type input "3c7wrmbl8mg517386"
type input "RAM"
type input "5500"
type input "CHRYSLER DE [GEOGRAPHIC_DATA] [GEOGRAPHIC_DATA]"
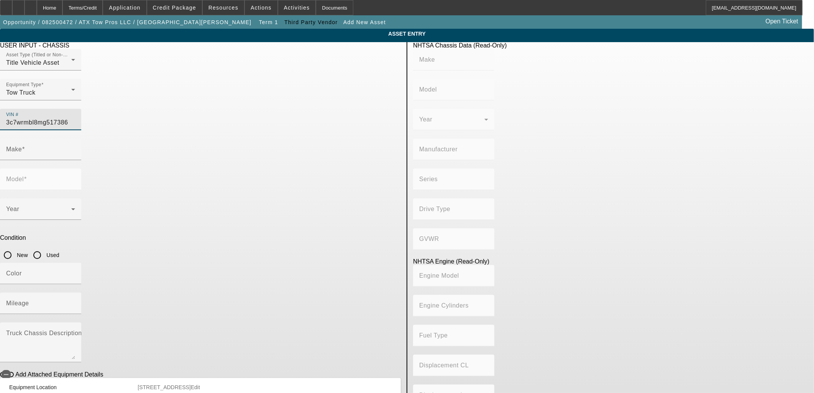
type input "4x2"
type input "Class 5: 16,001 - 19,500 lb (7,258 - 8,845 kg)"
type input "6"
type input "Diesel"
type input "408.85908543470"
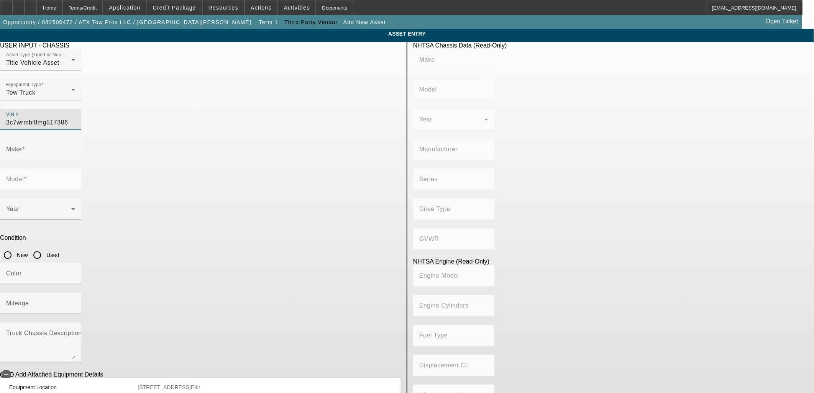
type input "6.7"
type input "RAM"
type input "5500"
type input "[US_VEHICLE_IDENTIFICATION_NUMBER]"
click at [45, 248] on input "Used" at bounding box center [37, 255] width 15 height 15
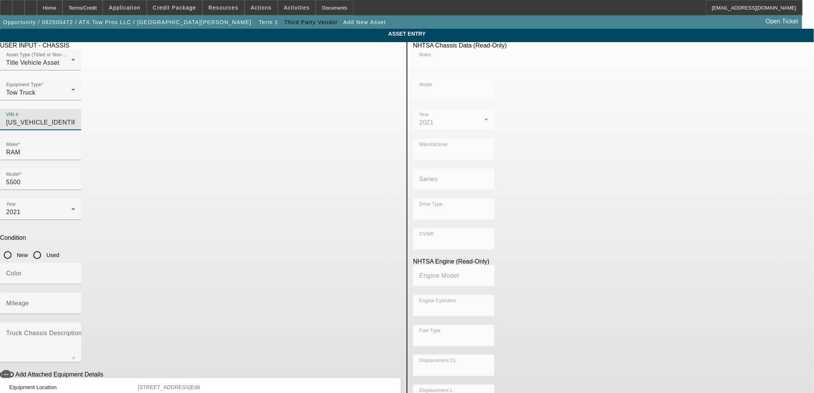
radio input "true"
type input "RAM"
type input "5500"
type input "CHRYSLER DE [GEOGRAPHIC_DATA] [GEOGRAPHIC_DATA]"
type input "4x2"
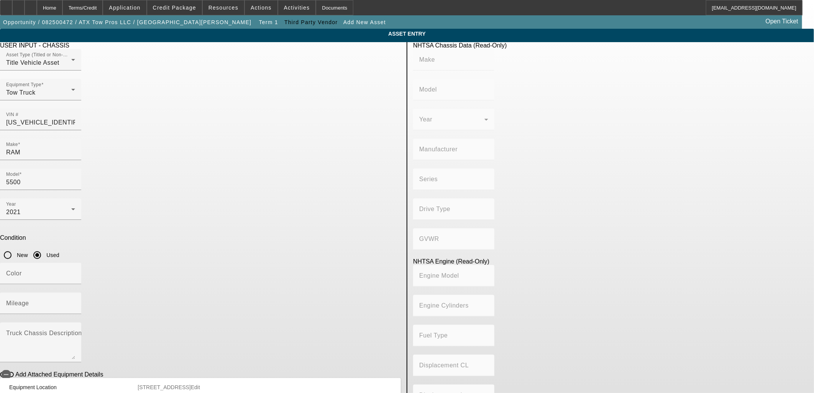
type input "Class 5: 16,001 - 19,500 lb (7,258 - 8,845 kg)"
type input "6"
type input "Diesel"
type input "408.85908543470"
type input "6.7"
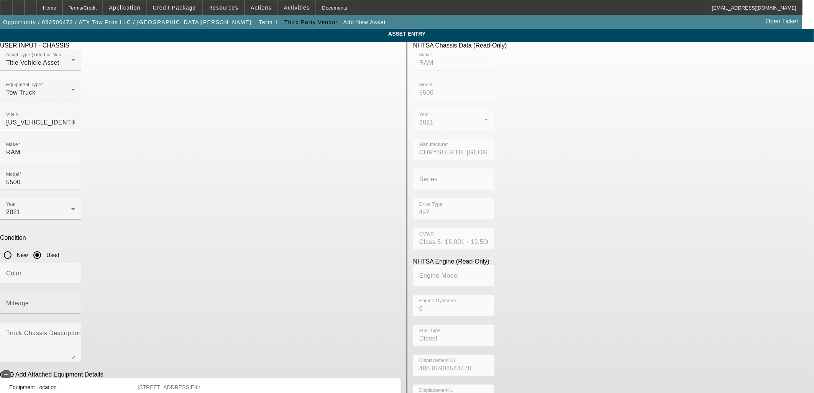
click at [75, 302] on input "Mileage" at bounding box center [40, 306] width 69 height 9
type input "57387"
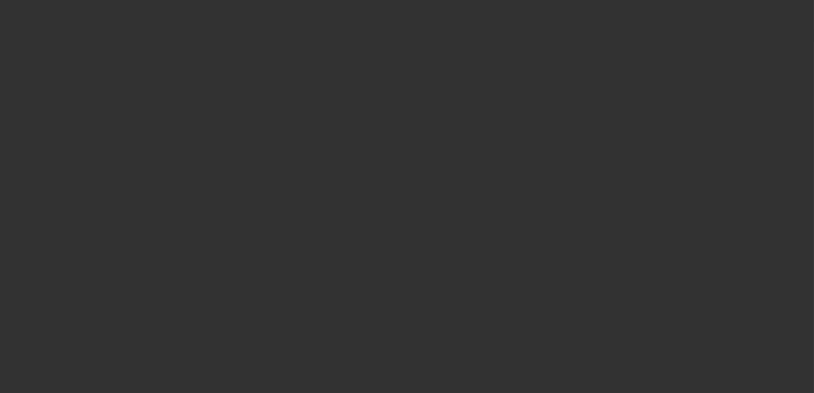
type input "$60,000.00"
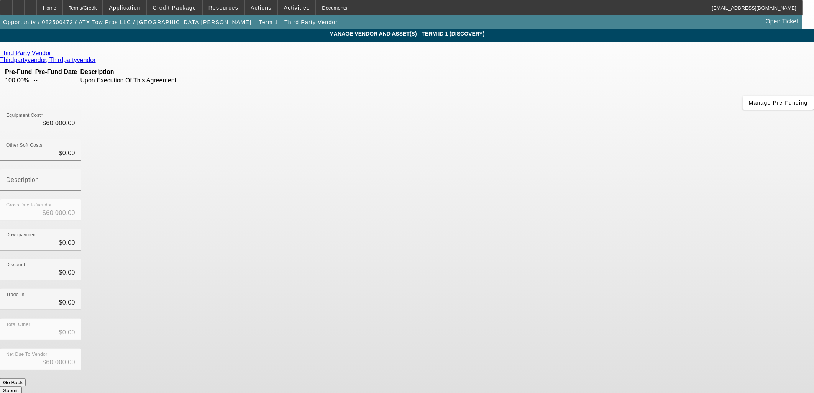
click at [22, 387] on button "Submit" at bounding box center [11, 391] width 22 height 8
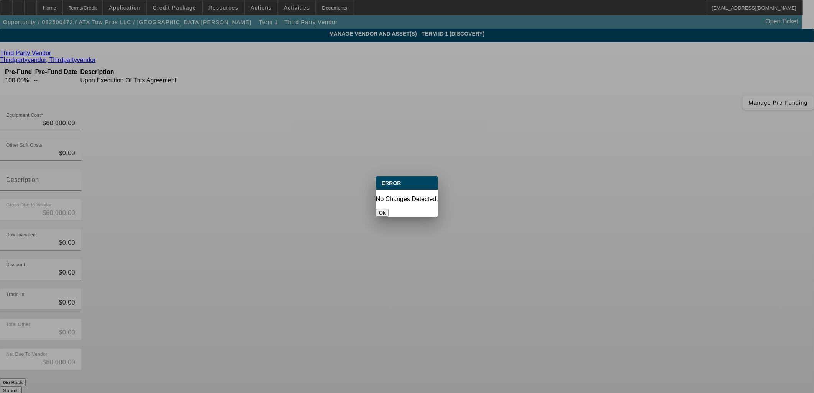
click at [562, 293] on div at bounding box center [407, 196] width 814 height 393
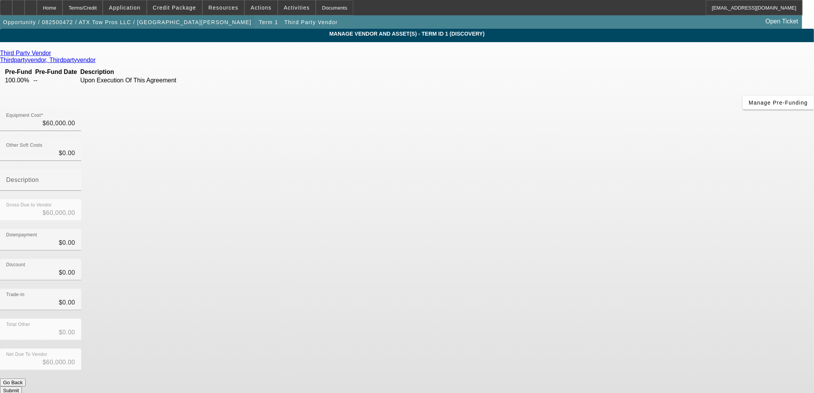
click at [135, 25] on span "Opportunity / 082500472 / ATX Tow Pros LLC / [GEOGRAPHIC_DATA][PERSON_NAME]" at bounding box center [127, 22] width 248 height 6
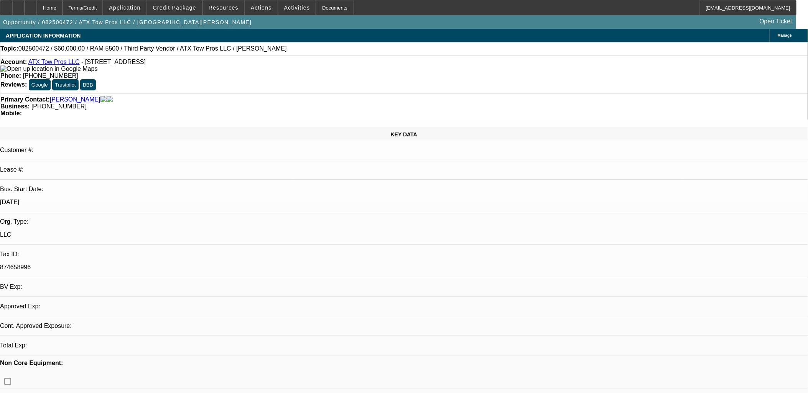
select select "0"
select select "2"
select select "0.1"
select select "4"
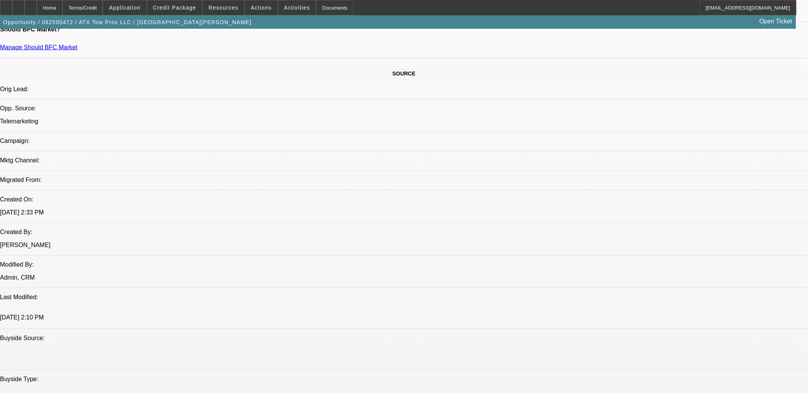
scroll to position [213, 0]
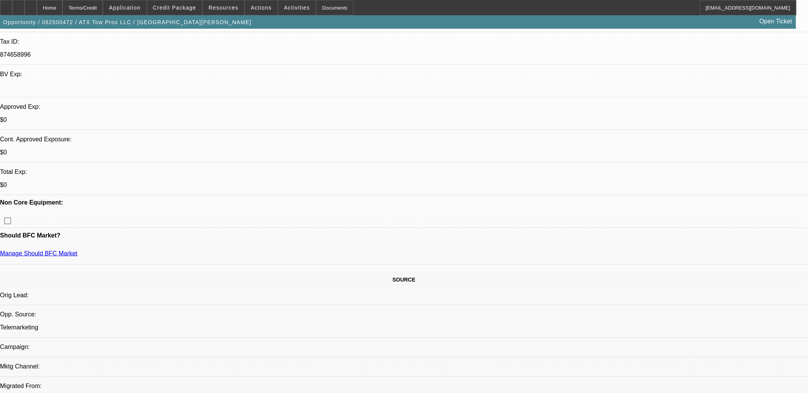
click at [25, 12] on div at bounding box center [18, 7] width 12 height 15
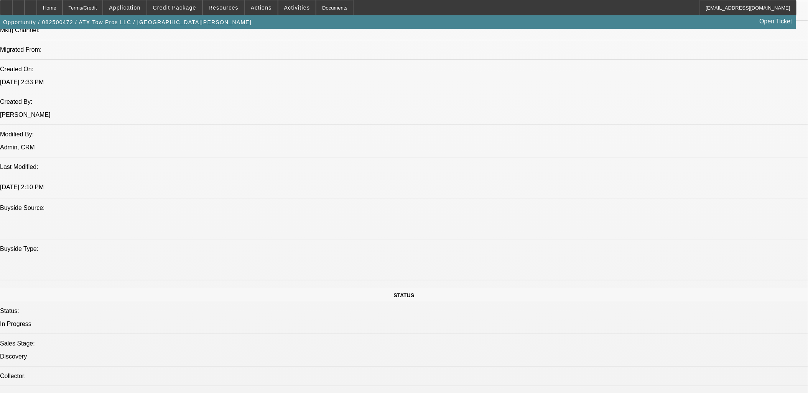
scroll to position [724, 0]
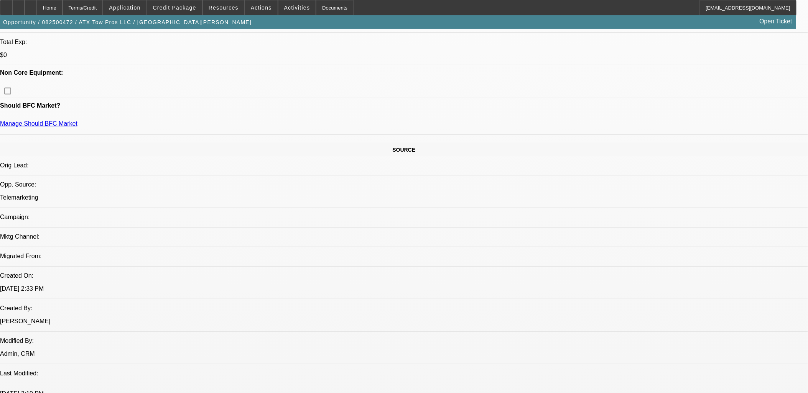
scroll to position [341, 0]
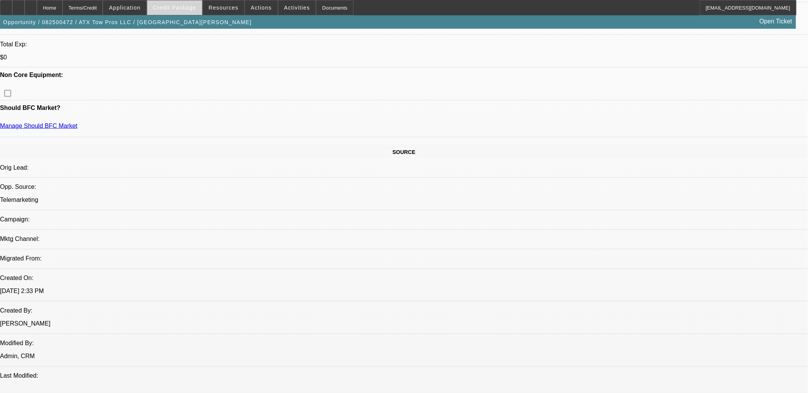
click at [196, 9] on span "Credit Package" at bounding box center [174, 8] width 43 height 6
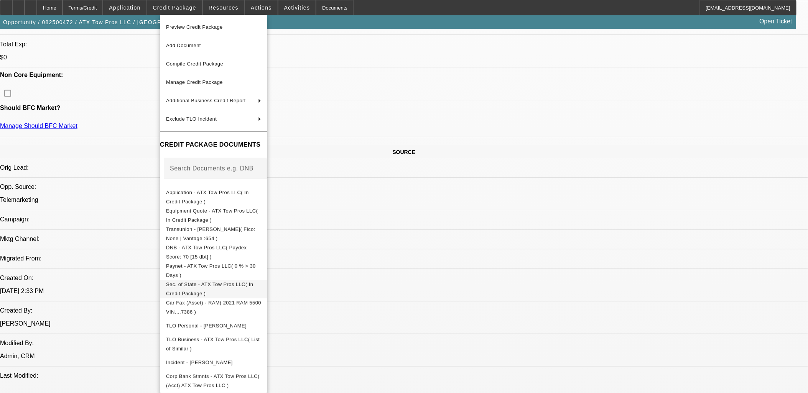
click at [236, 288] on span "Sec. of State - ATX Tow Pros LLC( In Credit Package )" at bounding box center [209, 288] width 87 height 15
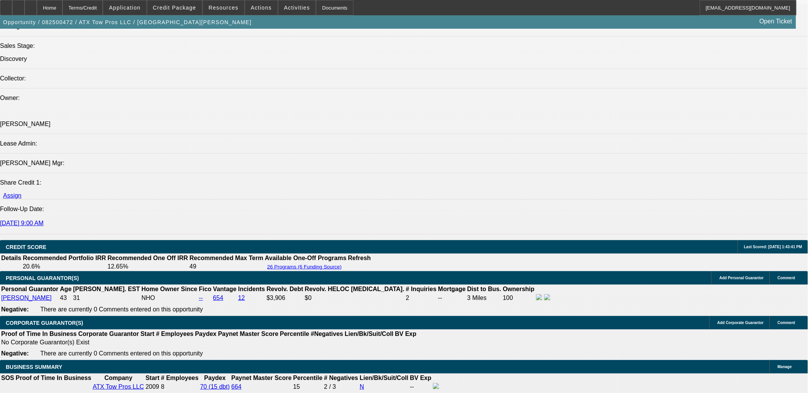
scroll to position [809, 0]
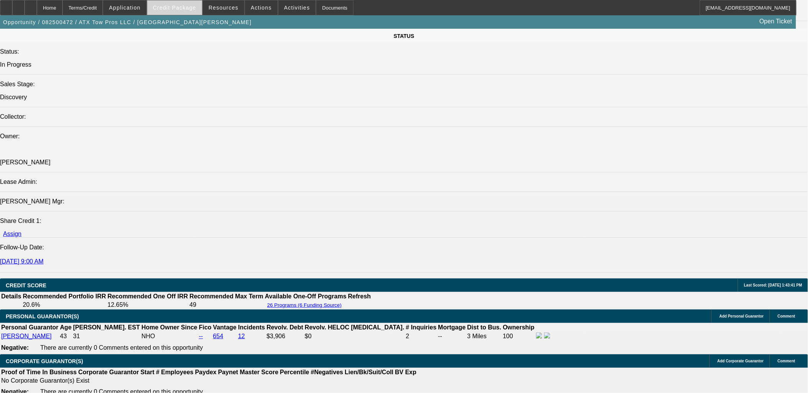
click at [196, 12] on span at bounding box center [174, 7] width 55 height 18
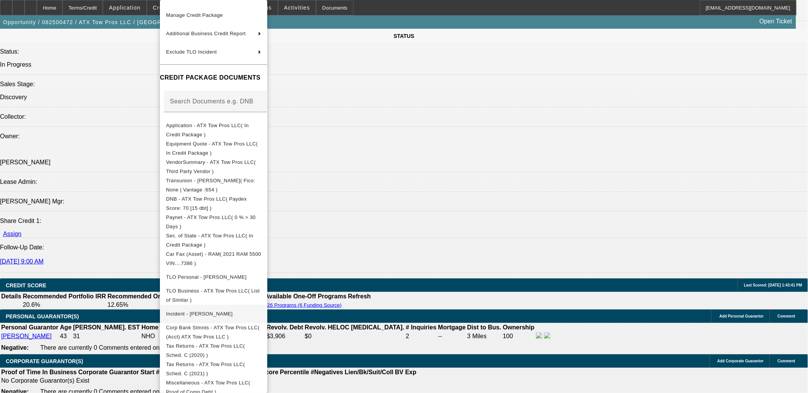
scroll to position [81, 0]
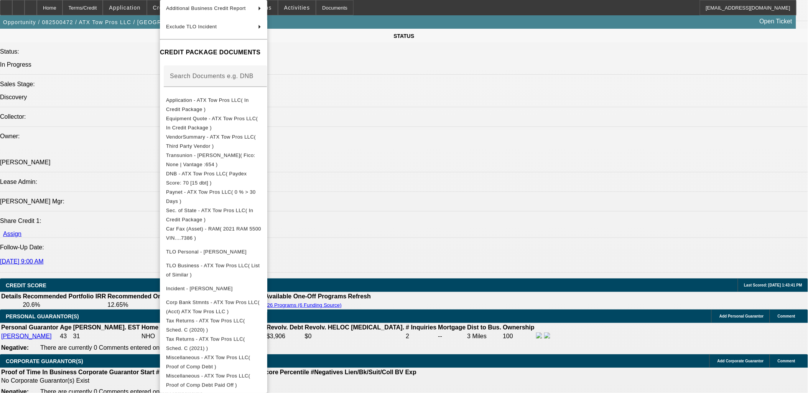
click at [434, 258] on div at bounding box center [404, 196] width 808 height 393
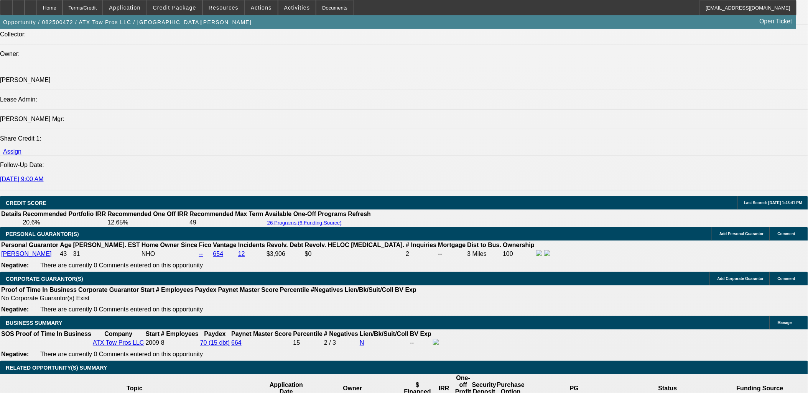
scroll to position [1065, 0]
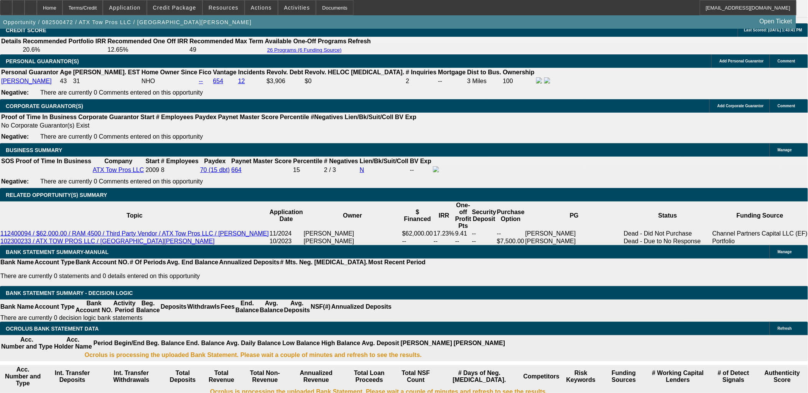
type input "1379.99"
type input "UNKNOWN"
type input "13.5"
type input "$1,379.99"
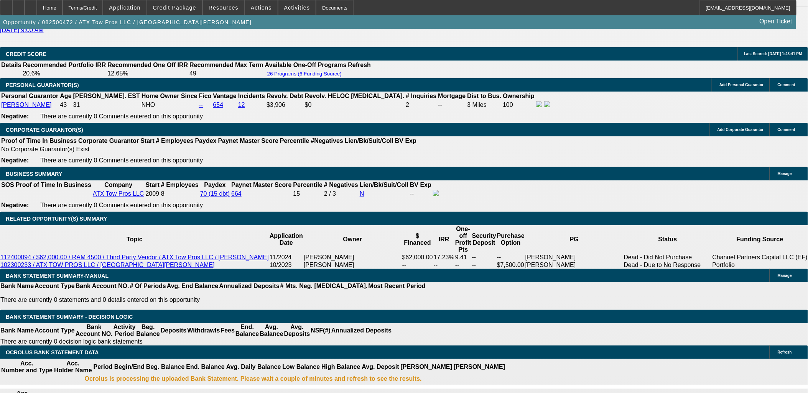
scroll to position [1022, 0]
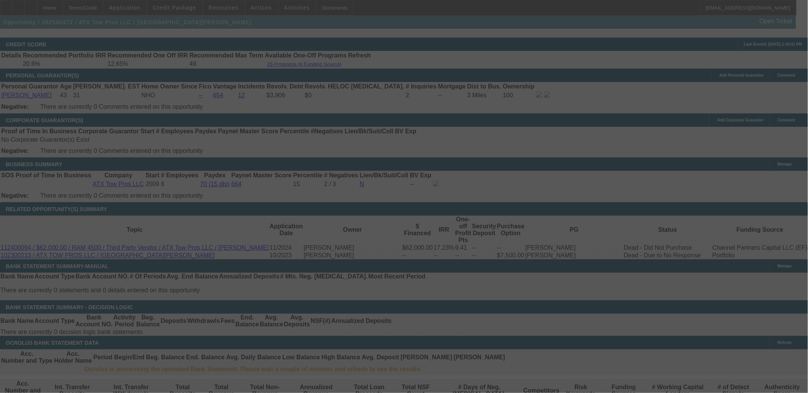
scroll to position [1065, 0]
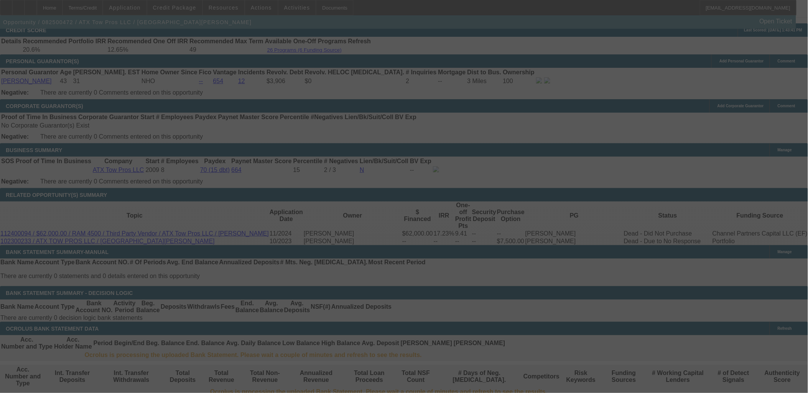
select select "0"
select select "2"
select select "0.1"
select select "4"
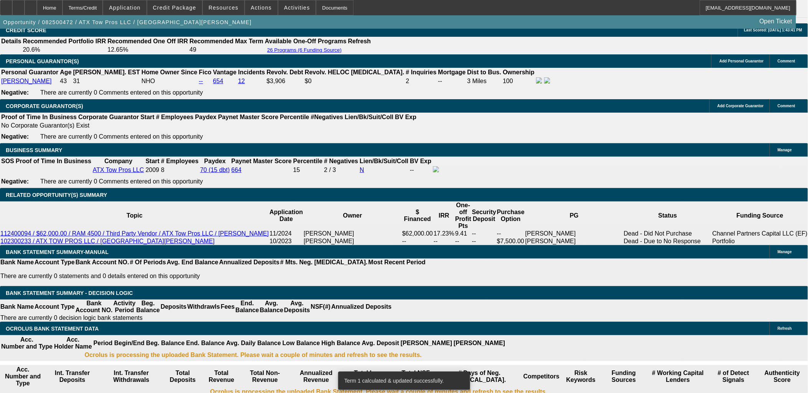
type input "$1,349.99"
type input "UNKNOWN"
type input "12.5"
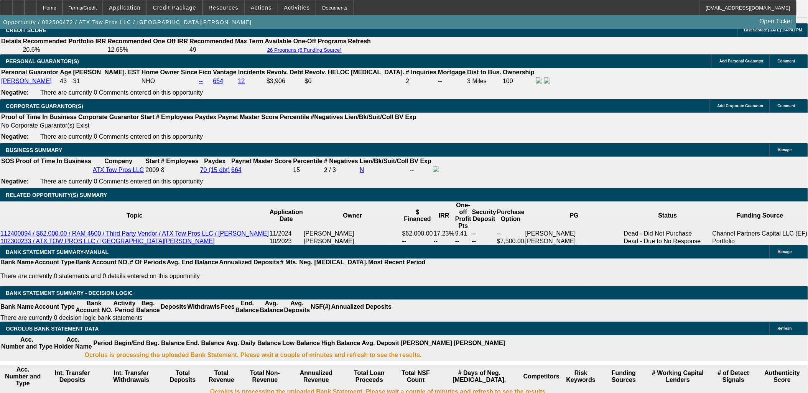
scroll to position [1022, 0]
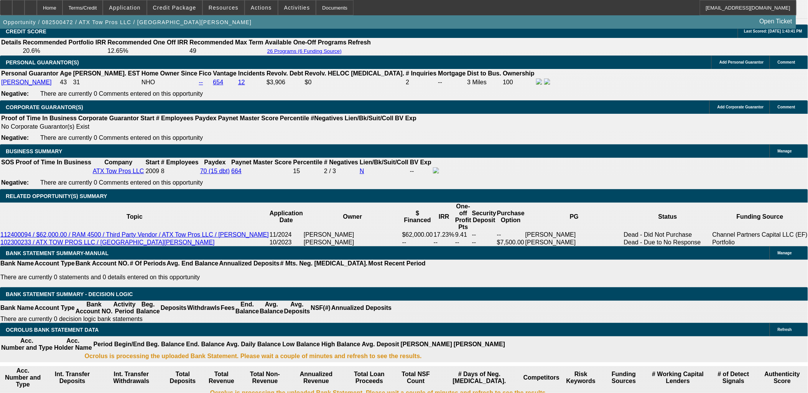
scroll to position [1107, 0]
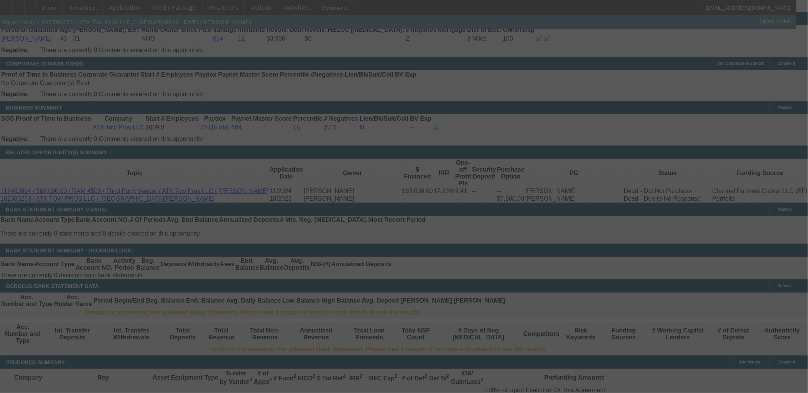
select select "0"
select select "2"
select select "0.1"
select select "4"
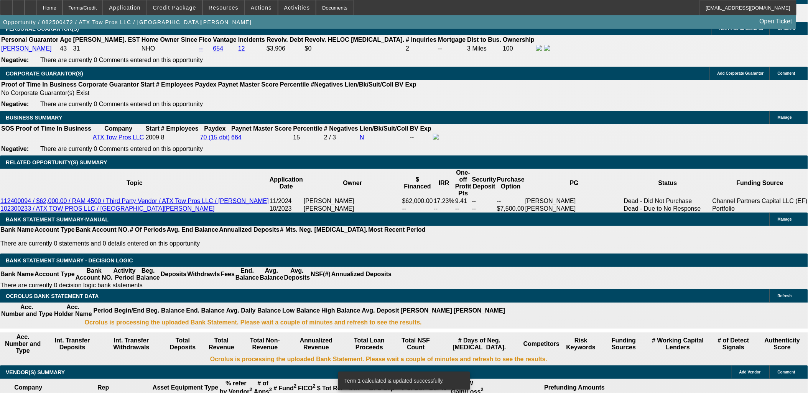
scroll to position [1065, 0]
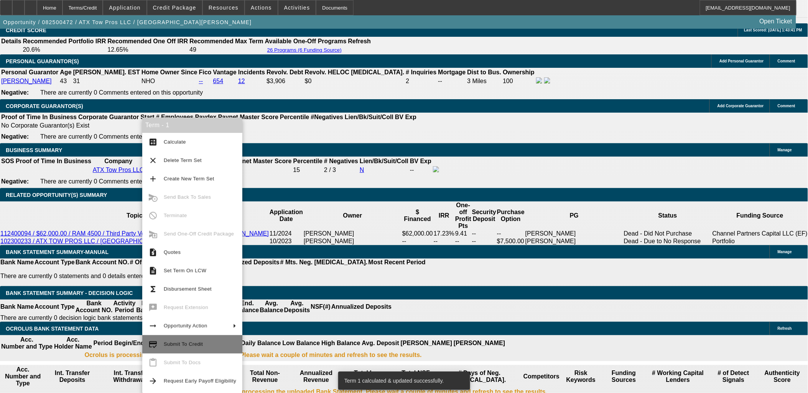
click at [192, 343] on span "Submit To Credit" at bounding box center [183, 345] width 39 height 6
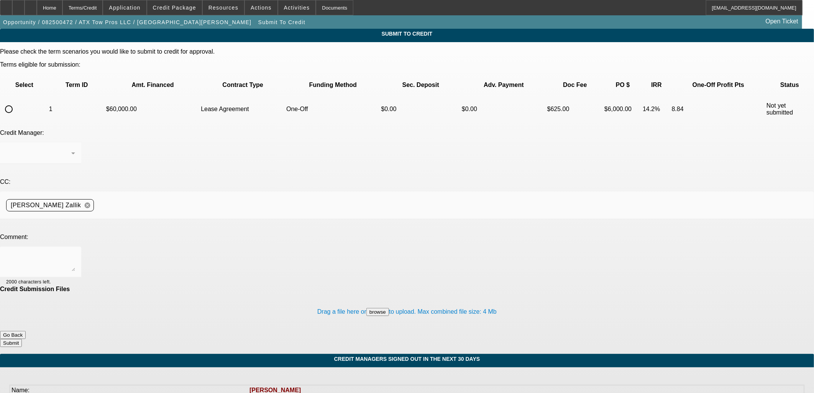
click at [16, 102] on input "radio" at bounding box center [8, 109] width 15 height 15
radio input "true"
click at [75, 253] on textarea at bounding box center [40, 262] width 69 height 18
type textarea "Please send to CPC to review for a previously approved customer. Thanks, Asher"
drag, startPoint x: 455, startPoint y: 281, endPoint x: 455, endPoint y: 286, distance: 5.0
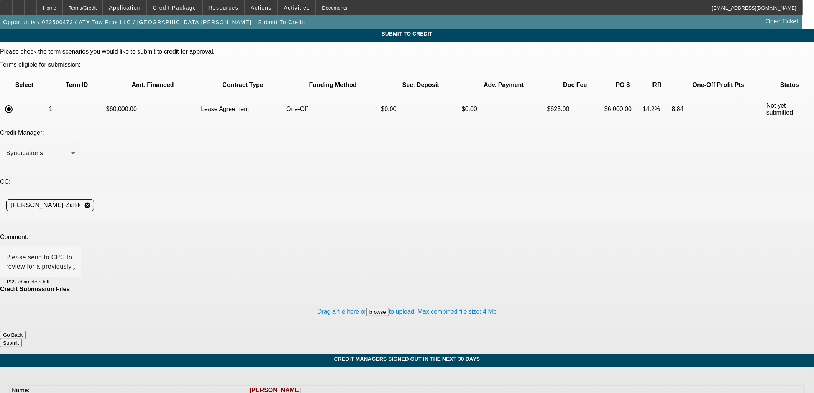
click at [455, 293] on div "Drag a file here or browse to upload. Max combined file size: 4 Mb" at bounding box center [407, 312] width 814 height 38
click at [22, 339] on button "Submit" at bounding box center [11, 343] width 22 height 8
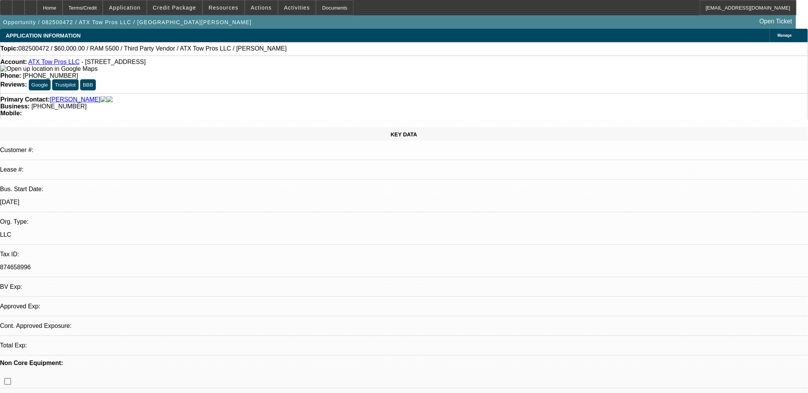
select select "0"
select select "2"
select select "0.1"
select select "4"
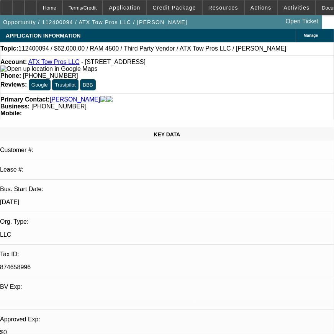
select select "0"
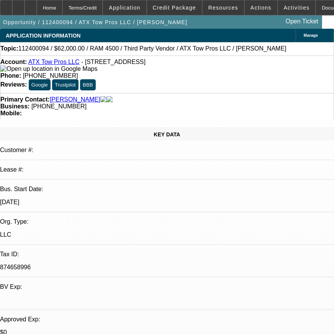
select select "0.1"
select select "0"
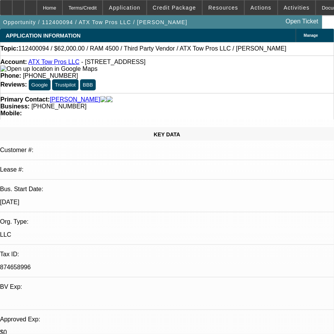
select select "0"
select select "0.1"
select select "1"
select select "6"
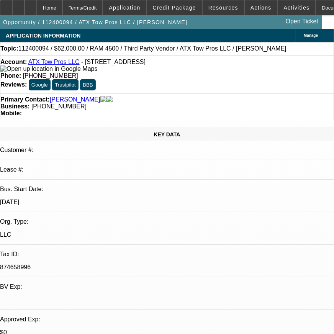
select select "1"
select select "4"
select select "1"
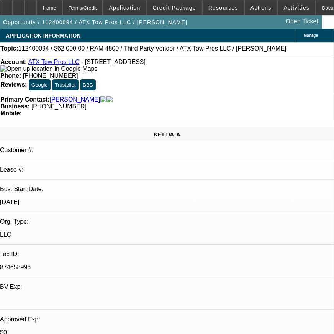
select select "6"
select select "1"
select select "4"
click at [174, 9] on span "Credit Package" at bounding box center [174, 8] width 43 height 6
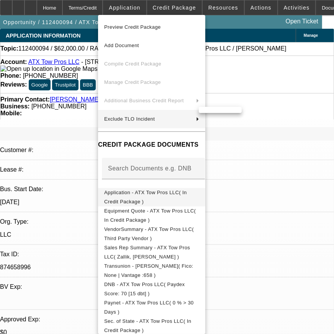
click at [104, 194] on span "Application - ATX Tow Pros LLC( In Credit Package )" at bounding box center [145, 196] width 83 height 15
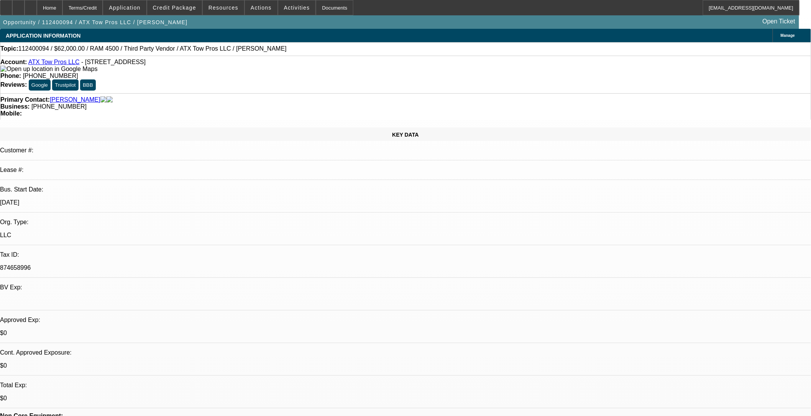
select select "0"
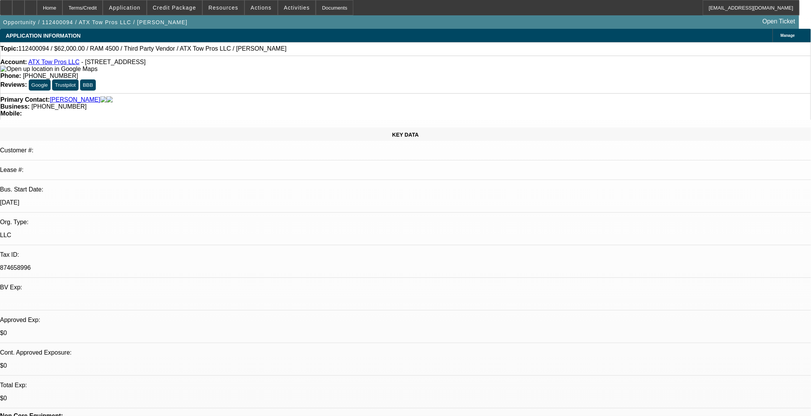
select select "0.1"
select select "0"
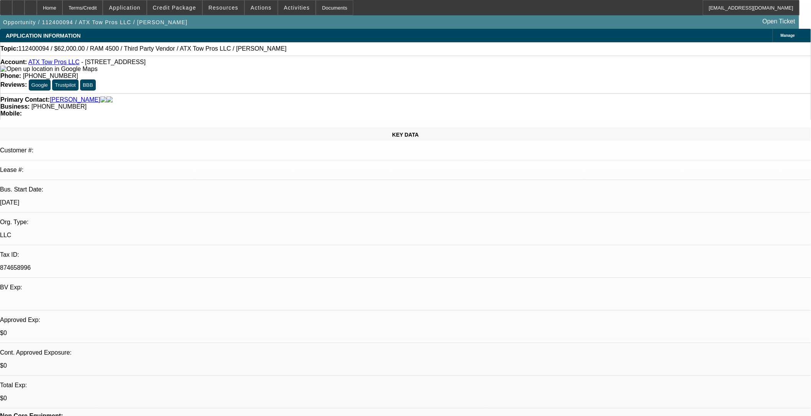
select select "0"
select select "0.1"
select select "1"
select select "6"
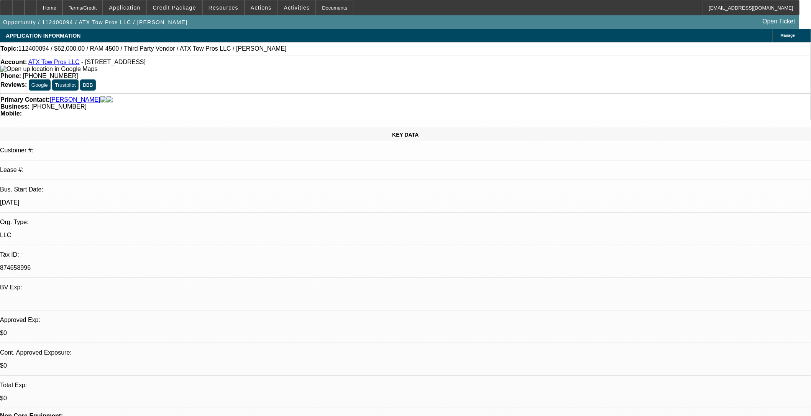
select select "1"
select select "4"
select select "1"
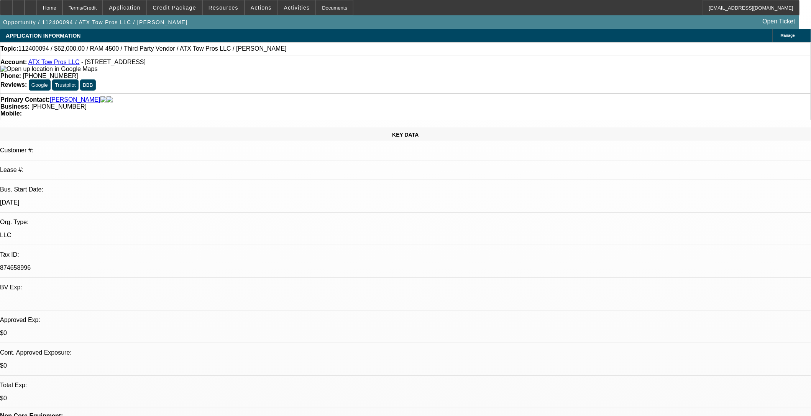
select select "6"
select select "1"
select select "4"
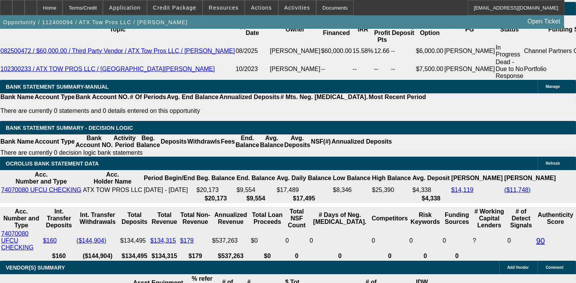
scroll to position [1448, 0]
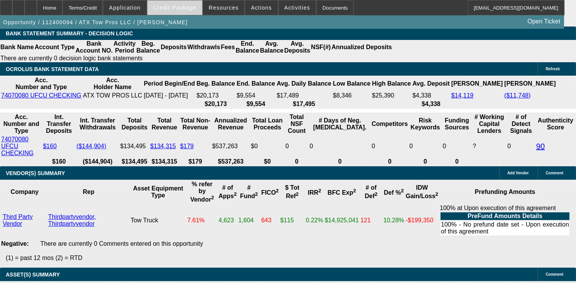
click at [181, 14] on span at bounding box center [174, 7] width 55 height 18
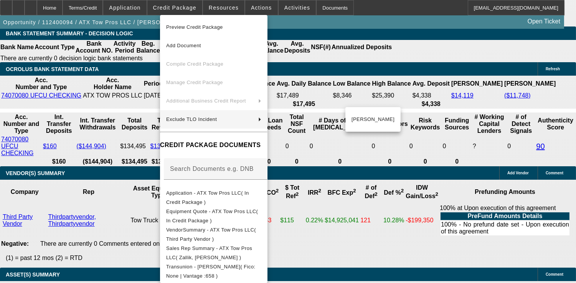
scroll to position [262, 0]
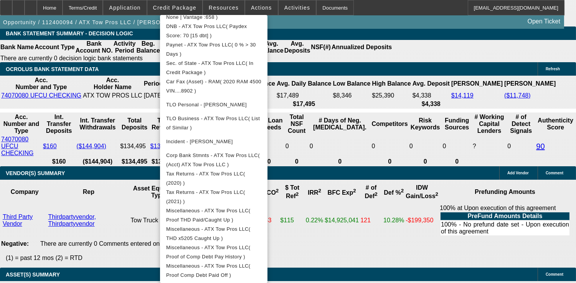
click at [64, 206] on div at bounding box center [288, 141] width 576 height 283
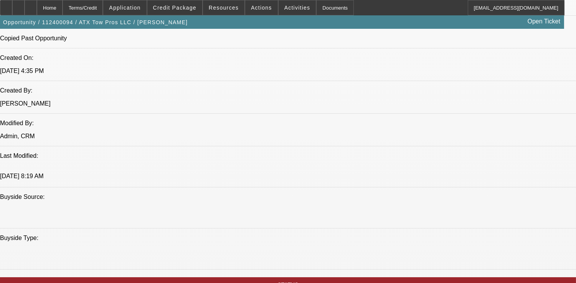
scroll to position [511, 0]
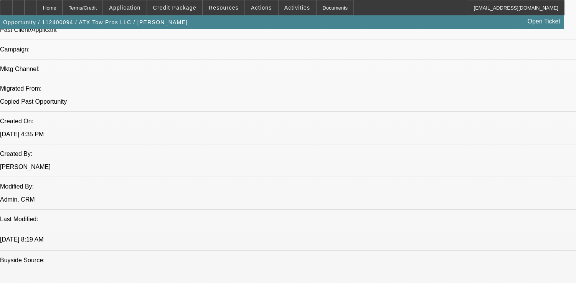
click at [175, 10] on span "Credit Package" at bounding box center [174, 8] width 43 height 6
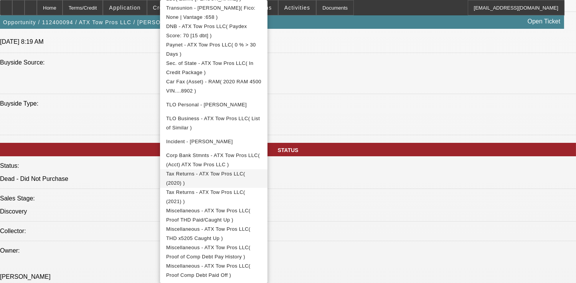
scroll to position [767, 0]
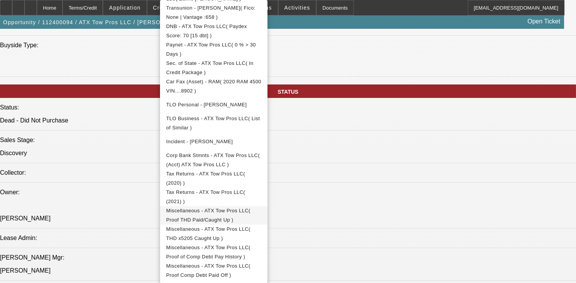
click at [238, 215] on button "Miscellaneous - ATX Tow Pros LLC( Proof THD Paid/Caught Up )" at bounding box center [213, 215] width 107 height 18
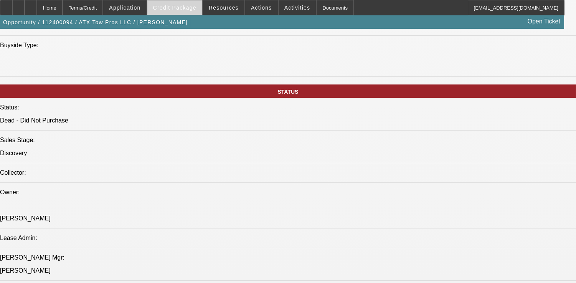
click at [194, 8] on span "Credit Package" at bounding box center [174, 8] width 43 height 6
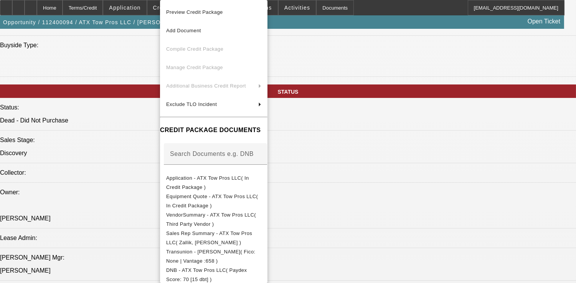
scroll to position [246, 0]
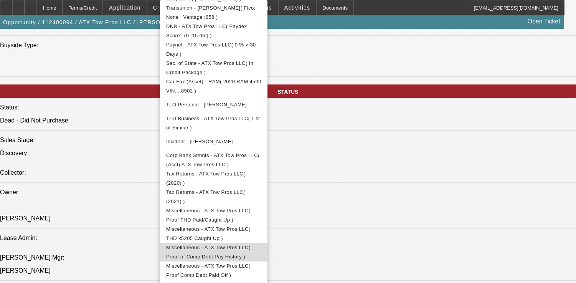
click at [261, 249] on span "Miscellaneous - ATX Tow Pros LLC( Proof of Comp Debt Pay History )" at bounding box center [213, 252] width 95 height 18
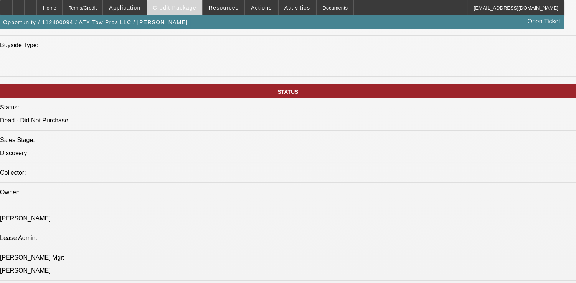
click at [185, 13] on span at bounding box center [174, 7] width 55 height 18
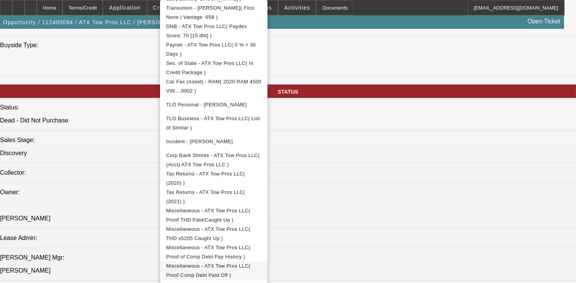
click at [250, 263] on span "Miscellaneous - ATX Tow Pros LLC( Proof Comp Debt Paid Off )" at bounding box center [208, 270] width 84 height 15
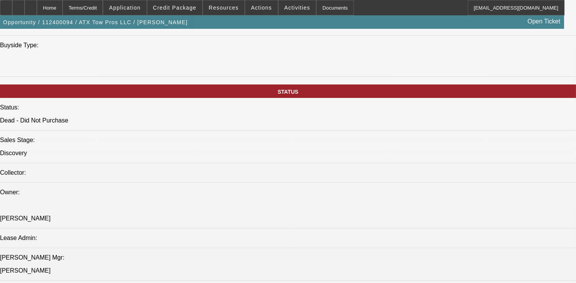
scroll to position [1107, 0]
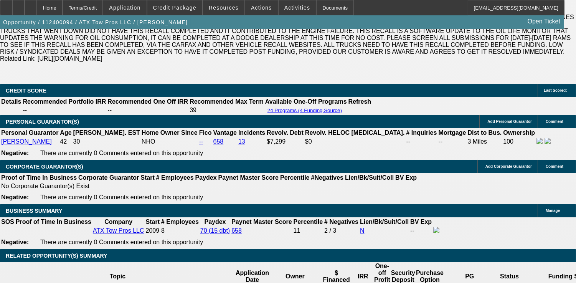
drag, startPoint x: 45, startPoint y: 160, endPoint x: 154, endPoint y: 188, distance: 112.5
copy span "SOFT-PULL ONLY STRICTLY - [PERSON_NAME] owns ATX Tow Pros LLC. He started towin…"
click at [169, 13] on span at bounding box center [174, 7] width 55 height 18
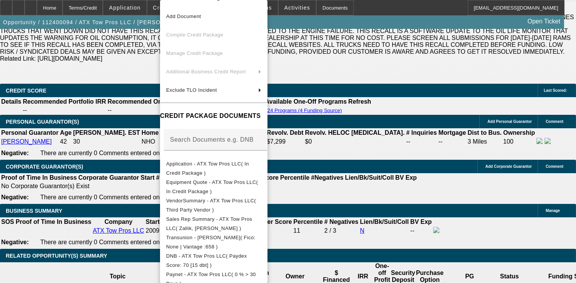
scroll to position [213, 0]
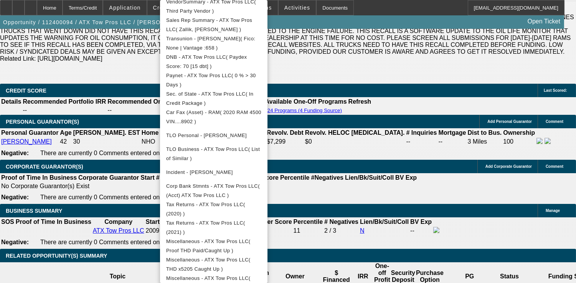
click at [84, 180] on div at bounding box center [288, 141] width 576 height 283
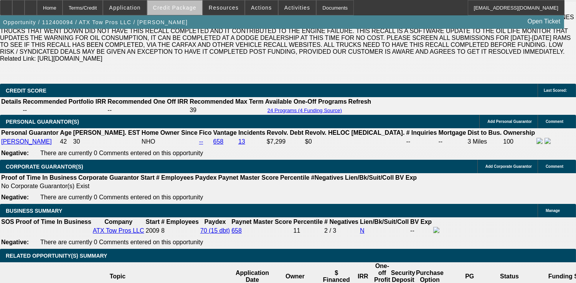
click at [189, 10] on span "Credit Package" at bounding box center [174, 8] width 43 height 6
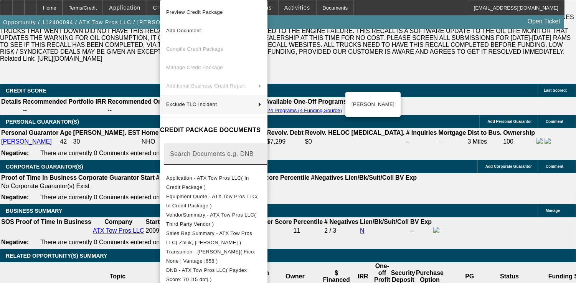
scroll to position [246, 0]
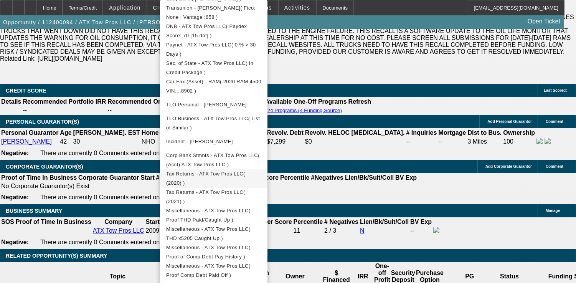
click at [239, 178] on button "Tax Returns - ATX Tow Pros LLC( (2020) )" at bounding box center [213, 178] width 107 height 18
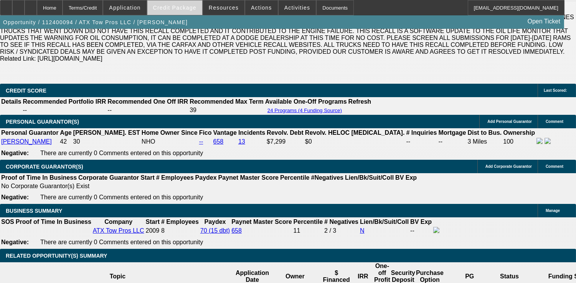
click at [195, 9] on span "Credit Package" at bounding box center [174, 8] width 43 height 6
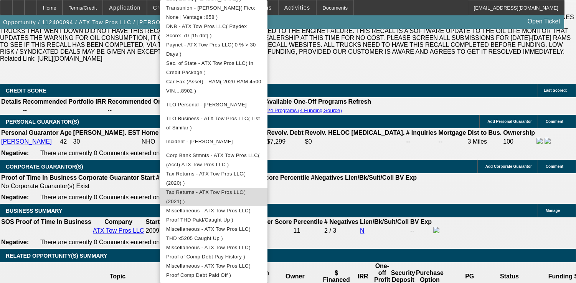
click at [245, 192] on span "Tax Returns - ATX Tow Pros LLC( (2021) )" at bounding box center [205, 196] width 79 height 15
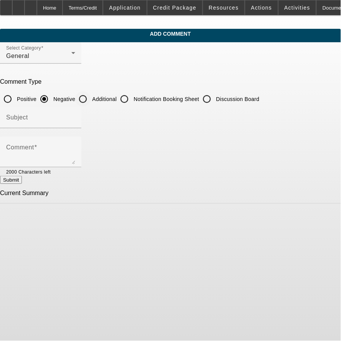
click at [117, 100] on label "Additional" at bounding box center [103, 99] width 26 height 8
click at [90, 100] on input "Additional" at bounding box center [82, 98] width 15 height 15
radio input "true"
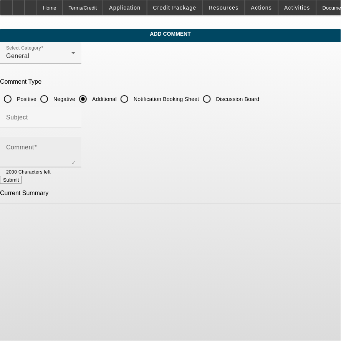
click at [75, 155] on textarea "Comment" at bounding box center [40, 155] width 69 height 18
paste textarea "SOFT-PULL ONLY STRICTLY - [PERSON_NAME] owns ATX Tow Pros LLC. He started towin…"
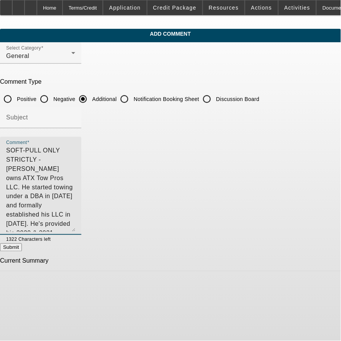
drag, startPoint x: 301, startPoint y: 156, endPoint x: 295, endPoint y: 228, distance: 71.6
click at [75, 228] on textarea "SOFT-PULL ONLY STRICTLY - [PERSON_NAME] owns ATX Tow Pros LLC. He started towin…" at bounding box center [40, 189] width 69 height 86
drag, startPoint x: 123, startPoint y: 158, endPoint x: 96, endPoint y: 167, distance: 28.4
click at [75, 167] on textarea "SOFT-PULL ONLY STRICTLY - [PERSON_NAME] owns ATX Tow Pros LLC. He started towin…" at bounding box center [40, 190] width 69 height 89
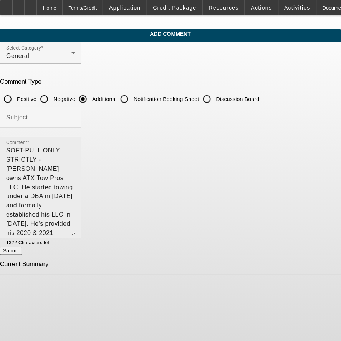
click at [75, 183] on textarea "SOFT-PULL ONLY STRICTLY - [PERSON_NAME] owns ATX Tow Pros LLC. He started towin…" at bounding box center [40, 190] width 69 height 89
click at [75, 192] on textarea "SOFT-PULL ONLY STRICTLY - [PERSON_NAME] owns ATX Tow Pros LLC. He started towin…" at bounding box center [40, 190] width 69 height 89
click at [75, 167] on textarea "SOFT-PULL ONLY STRICTLY - Tim Martinez owns ATX Tow Pros LLC. He started towing…" at bounding box center [40, 190] width 69 height 89
click at [75, 170] on textarea "SOFT-PULL ONLY STRICTLY - Tim Martinez owns ATX Tow Pros LLC. He started towing…" at bounding box center [40, 190] width 69 height 89
click at [75, 168] on textarea "SOFT-PULL ONLY STRICTLY - Tim Martinez owns ATX Tow Pros LLC. He started towing…" at bounding box center [40, 190] width 69 height 89
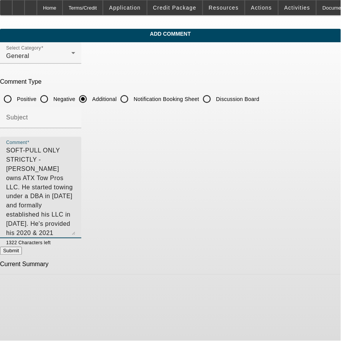
click at [75, 215] on textarea "SOFT-PULL ONLY STRICTLY - Tim Martinez owns ATX Tow Pros LLC. He started towing…" at bounding box center [40, 190] width 69 height 89
type textarea "SOFT-PULL ONLY STRICTLY - Tim Martinez owns ATX Tow Pros LLC. He started towing…"
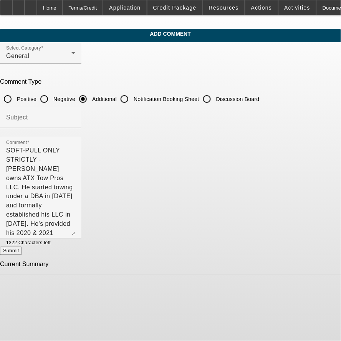
click at [313, 194] on div "Comment SOFT-PULL ONLY STRICTLY - Tim Martinez owns ATX Tow Pros LLC. He starte…" at bounding box center [170, 192] width 341 height 110
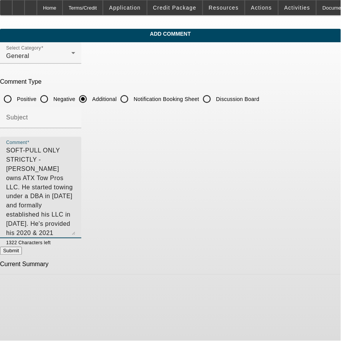
click at [75, 200] on textarea "SOFT-PULL ONLY STRICTLY - Tim Martinez owns ATX Tow Pros LLC. He started towing…" at bounding box center [40, 190] width 69 height 89
click at [75, 199] on textarea "SOFT-PULL ONLY STRICTLY - Tim Martinez owns ATX Tow Pros LLC. He started towing…" at bounding box center [40, 190] width 69 height 89
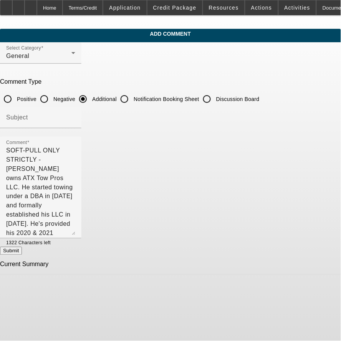
click at [22, 250] on button "Submit" at bounding box center [11, 251] width 22 height 8
radio input "true"
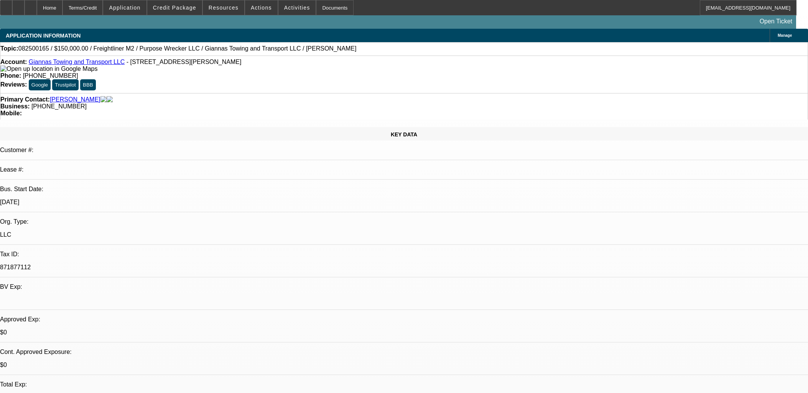
select select "0"
select select "0.1"
select select "0"
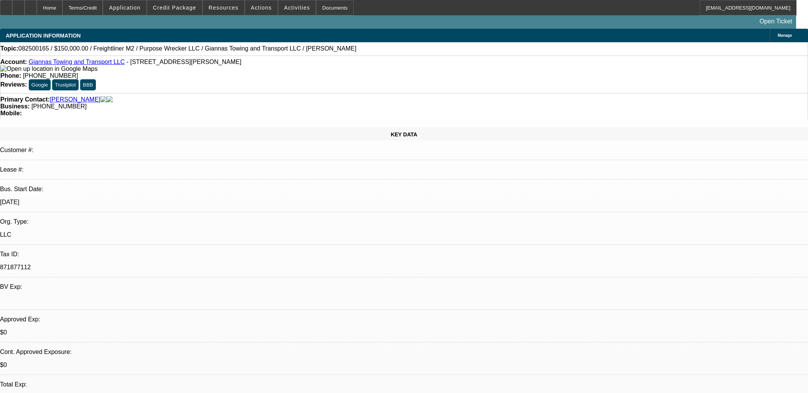
select select "0.1"
select select "0"
select select "0.1"
select select "0"
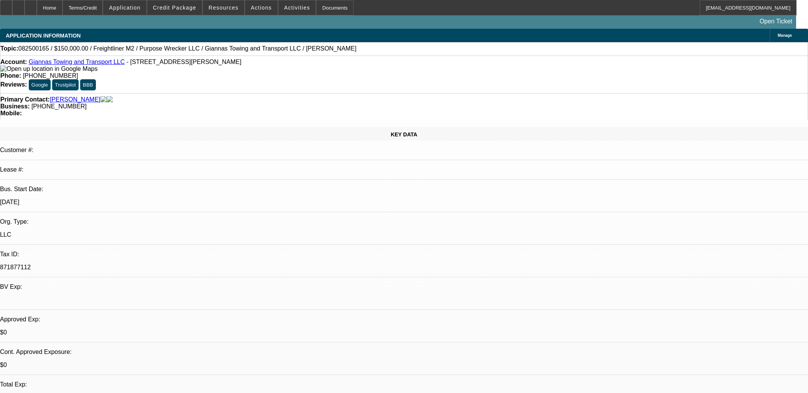
select select "0"
select select "0.1"
select select "1"
select select "4"
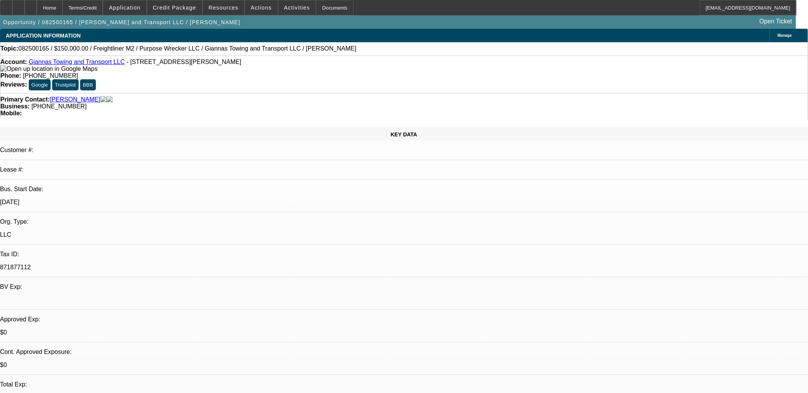
select select "1"
select select "4"
select select "1"
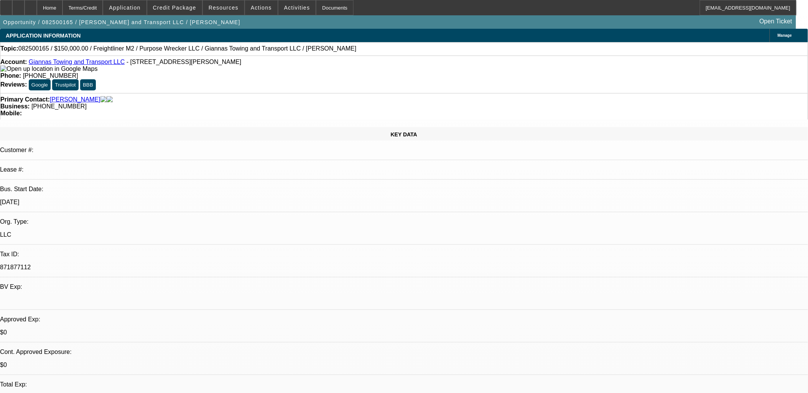
select select "4"
select select "1"
select select "4"
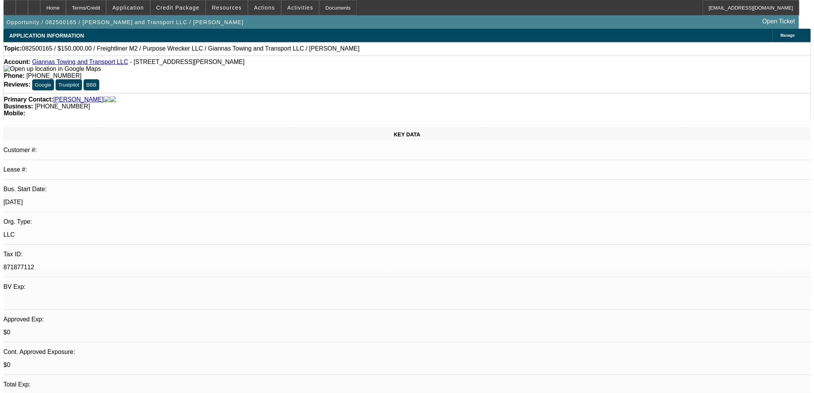
scroll to position [838, 0]
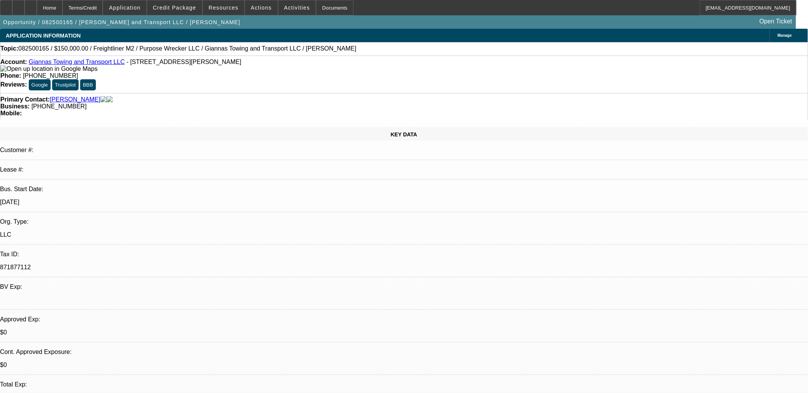
click at [90, 62] on link "Giannas Towing and Transport LLC" at bounding box center [77, 62] width 96 height 7
click at [263, 12] on span at bounding box center [261, 7] width 33 height 18
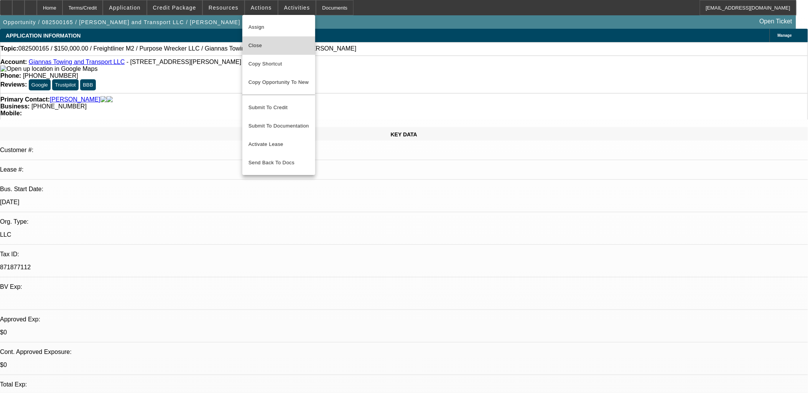
click at [284, 46] on span "Close" at bounding box center [278, 45] width 61 height 9
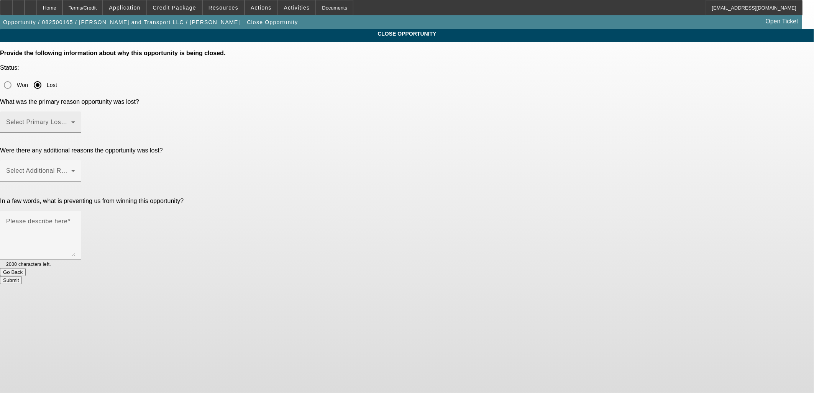
click at [81, 112] on mat-form-field "Select Primary Lost Reason" at bounding box center [40, 127] width 81 height 30
click at [71, 121] on span at bounding box center [38, 125] width 65 height 9
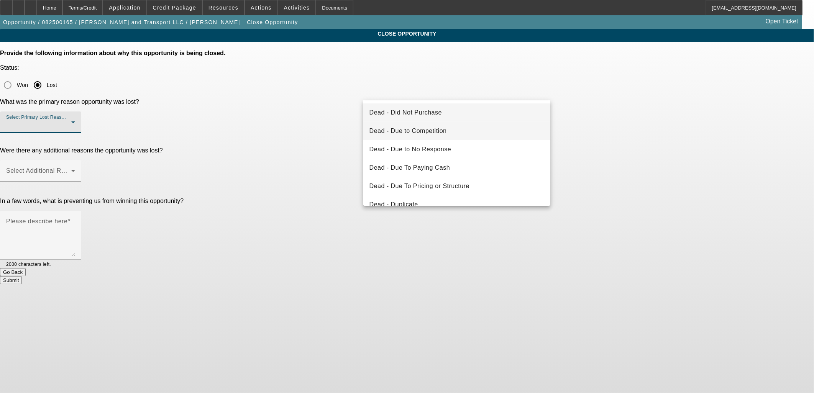
click at [419, 135] on span "Dead - Due to Competition" at bounding box center [408, 131] width 77 height 9
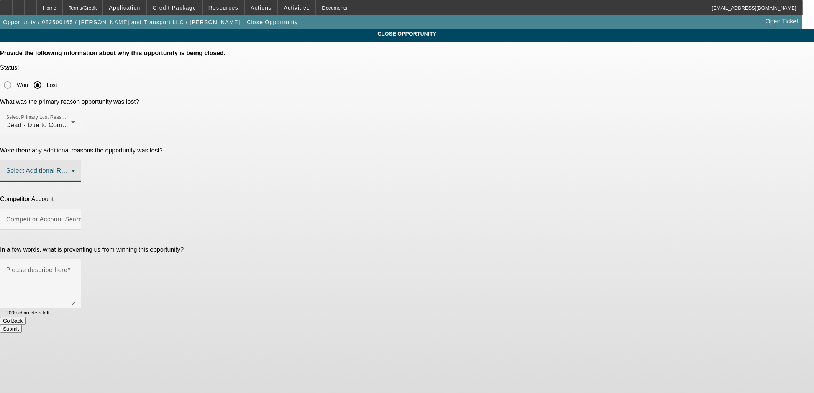
click at [71, 169] on span at bounding box center [38, 173] width 65 height 9
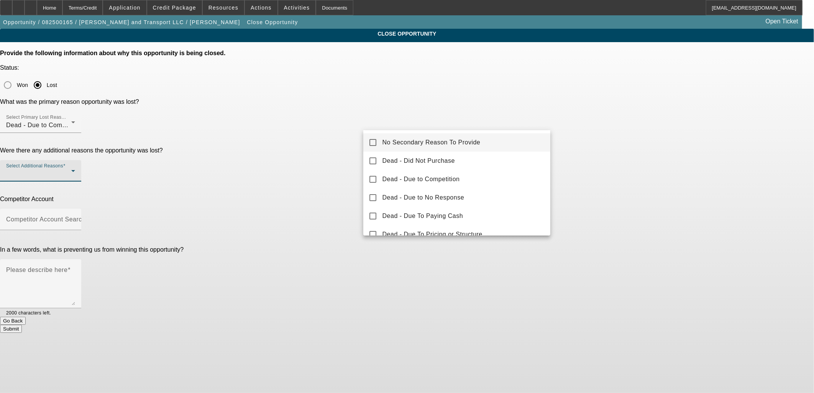
drag, startPoint x: 393, startPoint y: 139, endPoint x: 430, endPoint y: 143, distance: 37.5
click at [394, 139] on span "No Secondary Reason To Provide" at bounding box center [432, 142] width 98 height 9
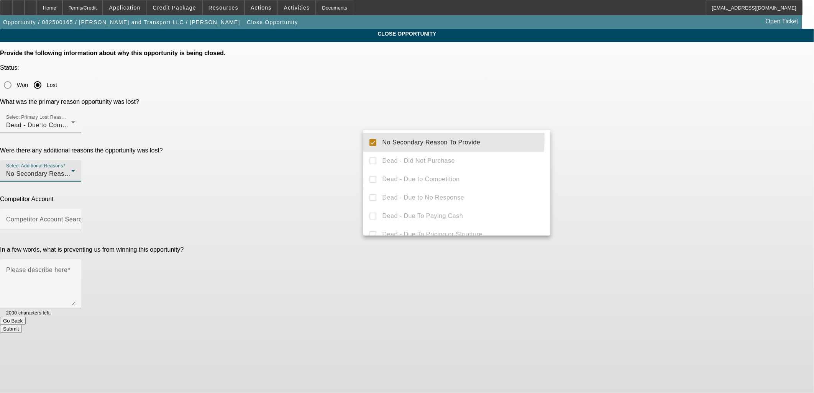
click at [730, 128] on div at bounding box center [407, 196] width 814 height 393
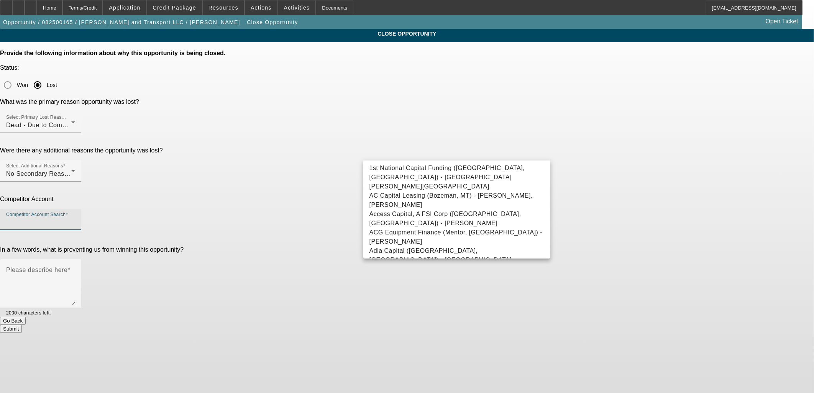
click at [75, 218] on input "Competitor Account Search" at bounding box center [40, 222] width 69 height 9
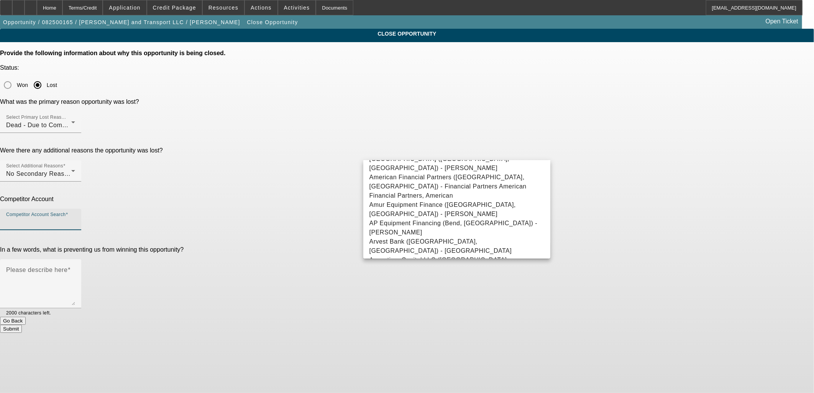
scroll to position [426, 0]
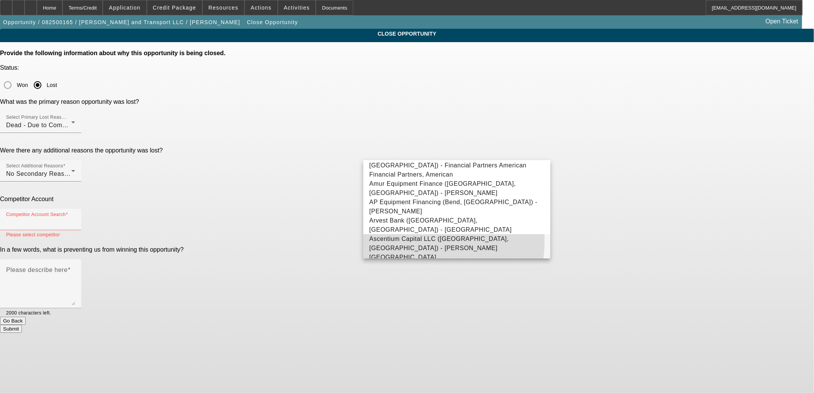
click at [413, 236] on span "Ascentium Capital LLC (Kingwood, TX) - Wheeler, Bryan" at bounding box center [440, 248] width 140 height 25
type input "Ascentium Capital LLC (Kingwood, TX) - Wheeler, Bryan"
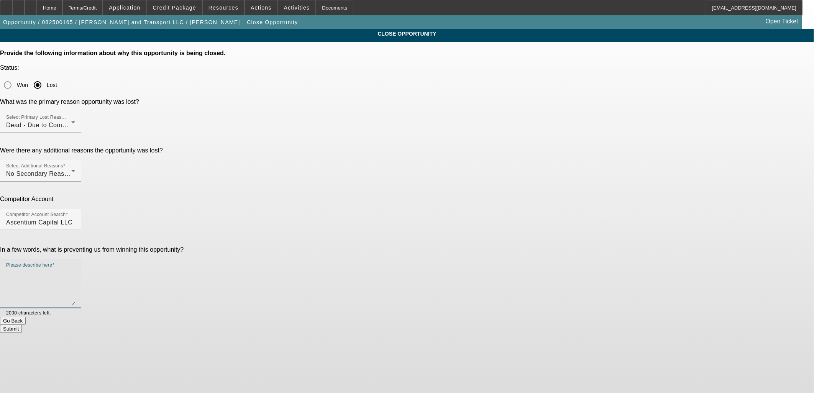
click at [75, 269] on textarea "Please describe here" at bounding box center [40, 287] width 69 height 37
type textarea "Went with Ascentium"
click at [22, 325] on button "Submit" at bounding box center [11, 329] width 22 height 8
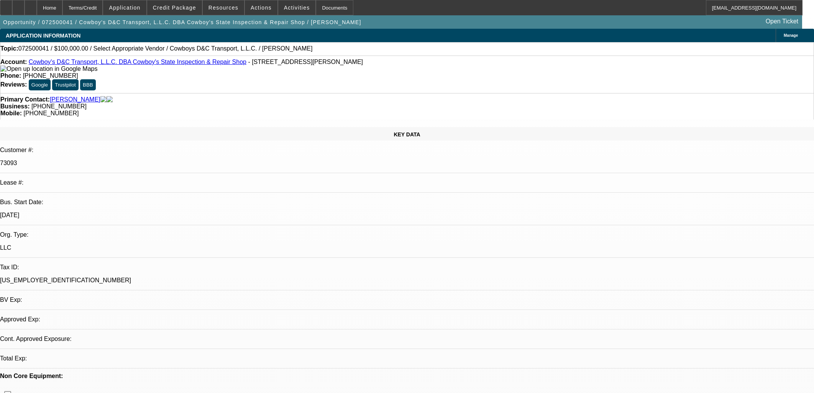
select select "0"
select select "2"
select select "0.1"
select select "4"
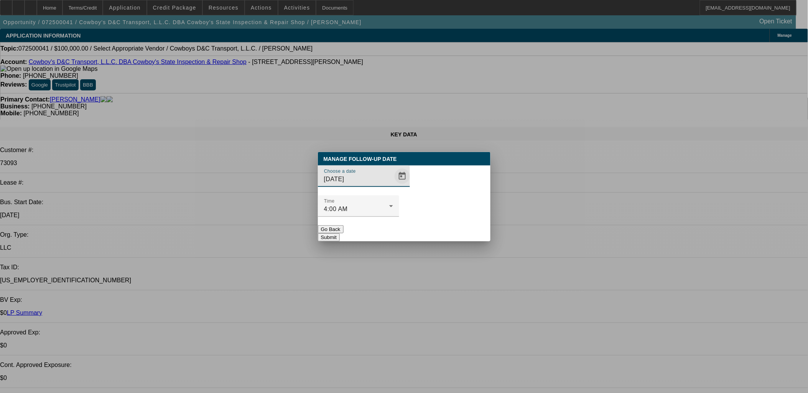
click at [394, 186] on span "Open calendar" at bounding box center [402, 176] width 18 height 18
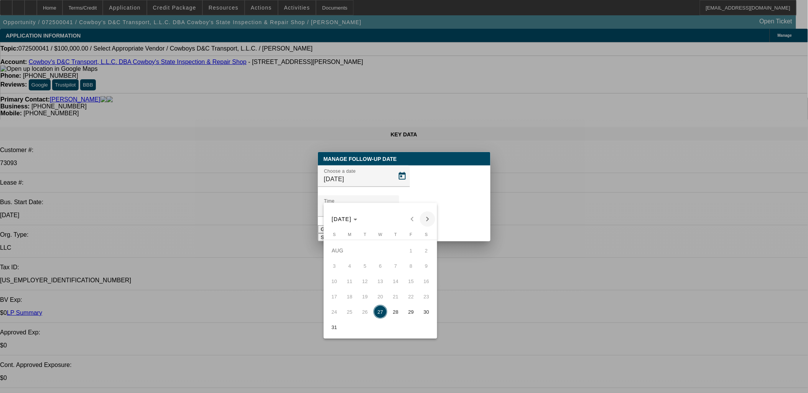
click at [427, 220] on span "Next month" at bounding box center [427, 219] width 15 height 15
click at [406, 261] on tbody "SEP 1 2 3 4 5 6 7 8 9 10 11 12 13 14 15 16 17 18 19 20 21 22 23 24 25 26 27 28 …" at bounding box center [380, 289] width 107 height 92
drag, startPoint x: 406, startPoint y: 261, endPoint x: 404, endPoint y: 266, distance: 5.6
click at [404, 266] on span "5" at bounding box center [411, 266] width 14 height 14
type input "9/5/2025"
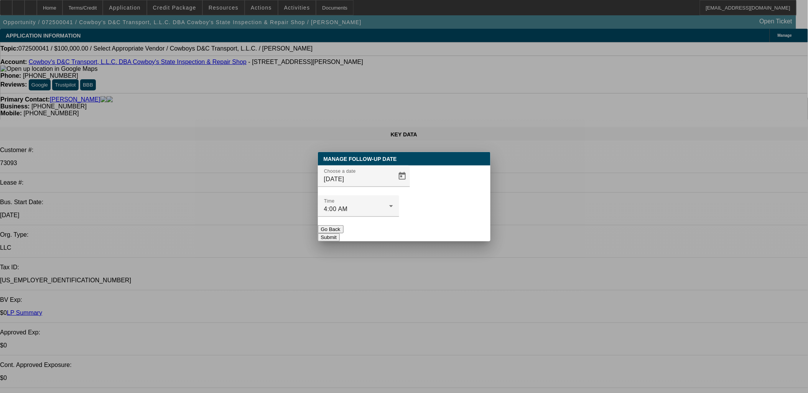
click at [340, 234] on button "Submit" at bounding box center [329, 238] width 22 height 8
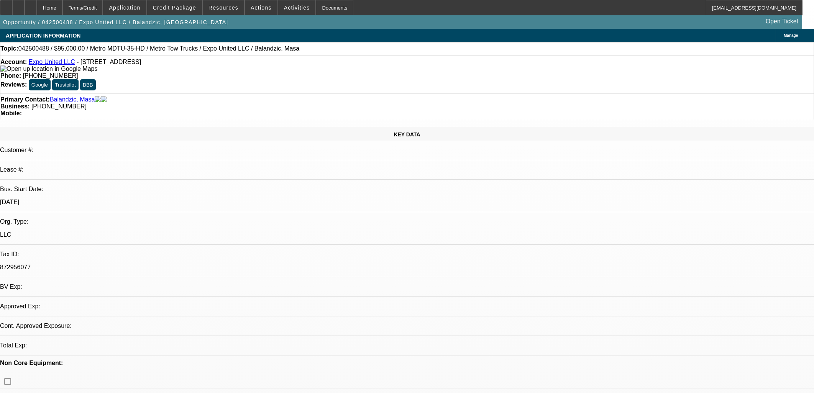
select select "0"
select select "2"
select select "0"
select select "2"
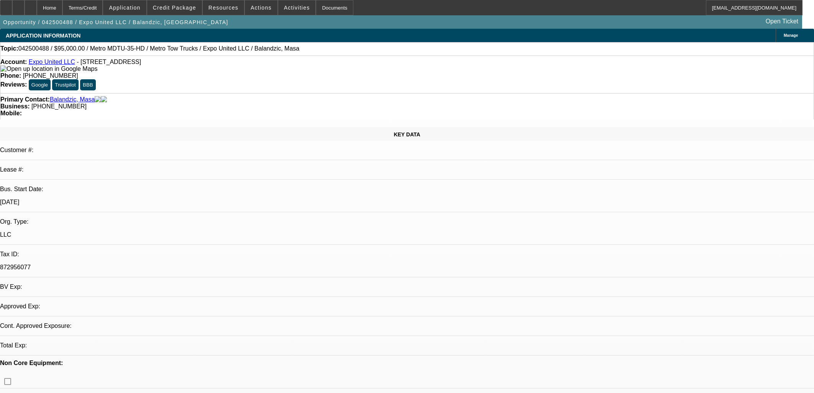
select select "0"
select select "2"
select select "0"
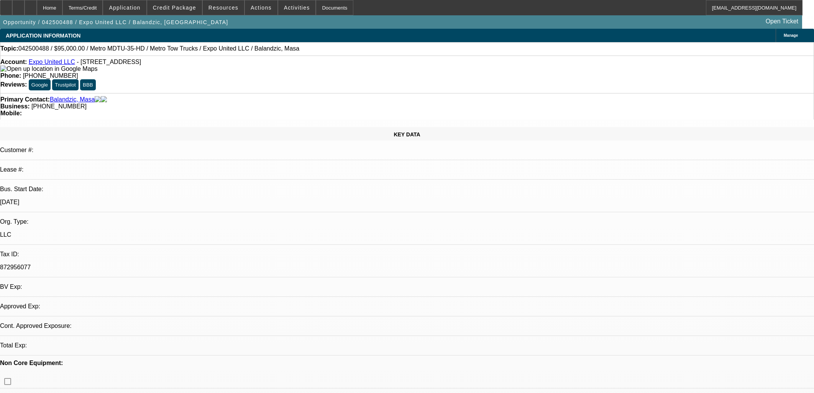
select select "2"
select select "0"
select select "1"
select select "2"
select select "6"
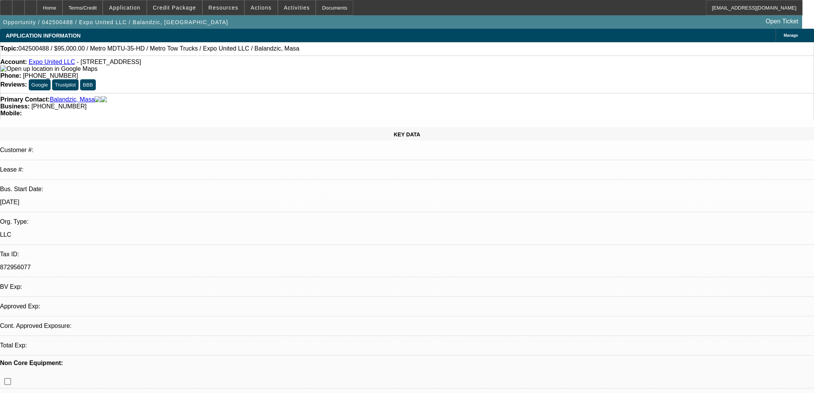
select select "1"
select select "2"
select select "6"
select select "1"
select select "2"
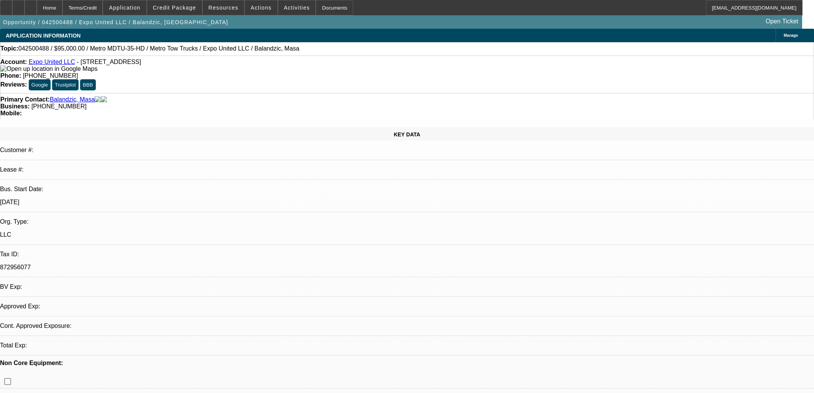
select select "6"
select select "1"
select select "2"
select select "6"
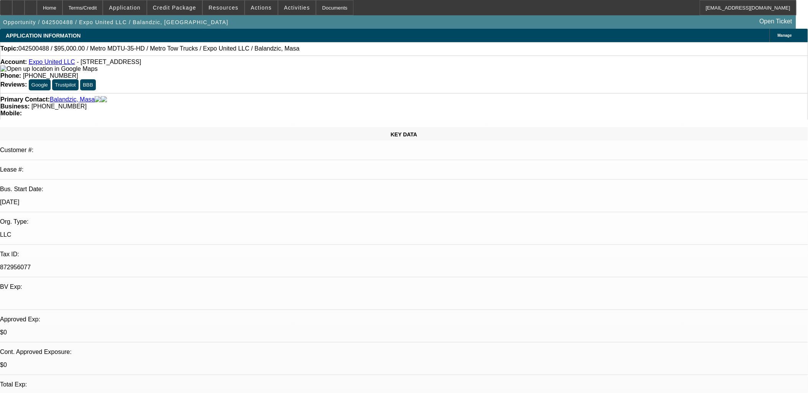
scroll to position [1327, 0]
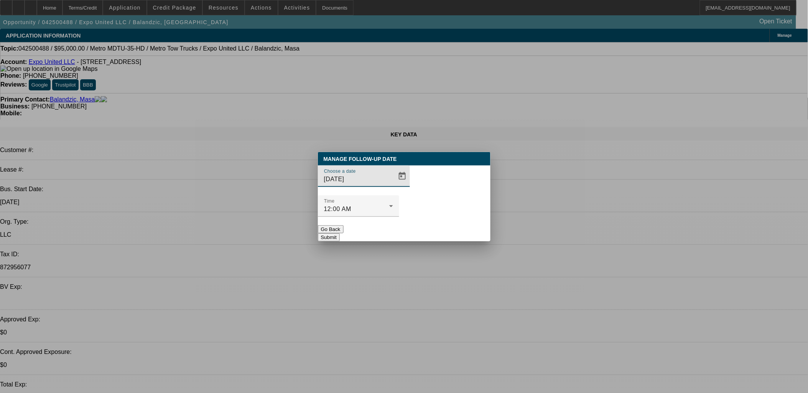
click at [385, 193] on div at bounding box center [404, 196] width 808 height 393
click at [393, 186] on span "Open calendar" at bounding box center [402, 176] width 18 height 18
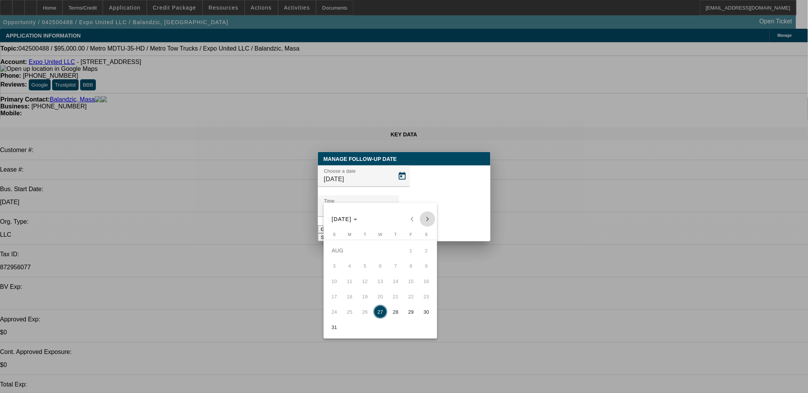
click at [423, 216] on span "Next month" at bounding box center [427, 219] width 15 height 15
click at [362, 273] on span "2" at bounding box center [365, 266] width 14 height 14
type input "9/2/2025"
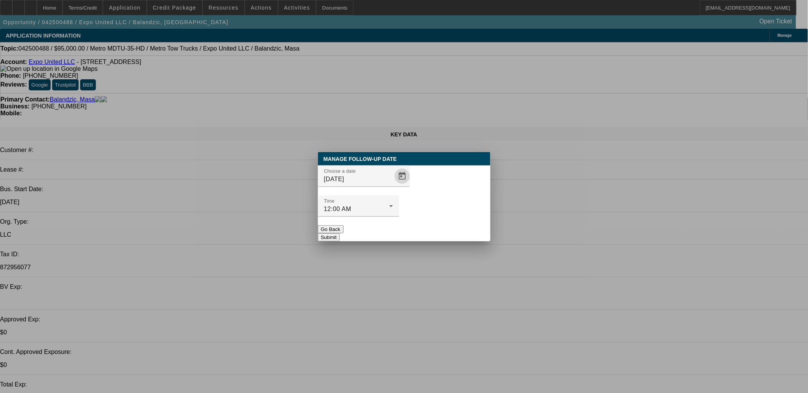
click at [340, 234] on button "Submit" at bounding box center [329, 238] width 22 height 8
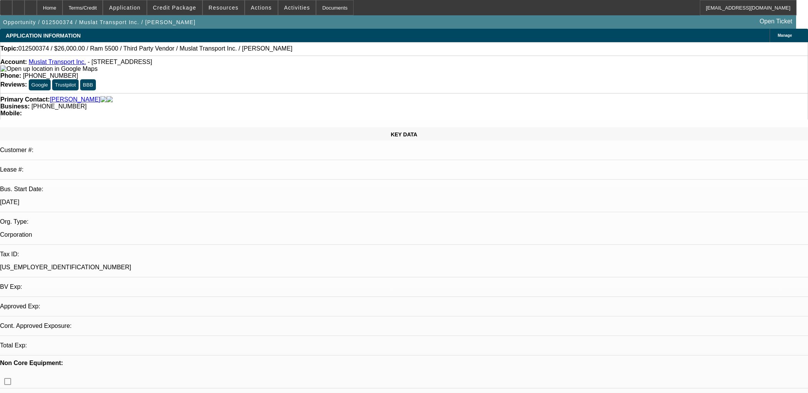
select select "0"
select select "0.1"
select select "0"
select select "0.1"
select select "0"
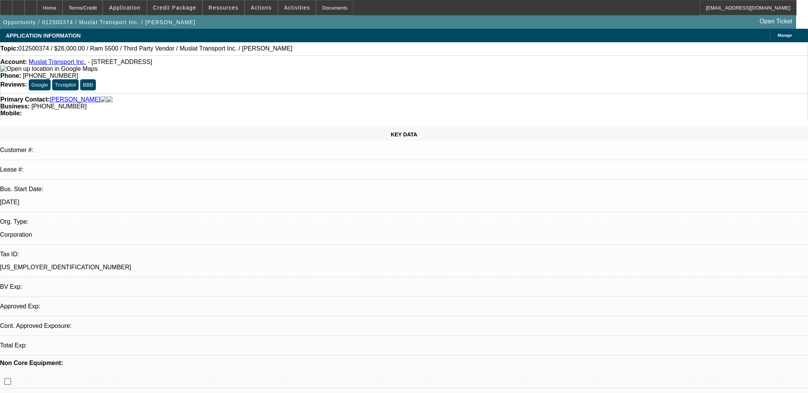
select select "0"
select select "0.1"
select select "0"
select select "0.1"
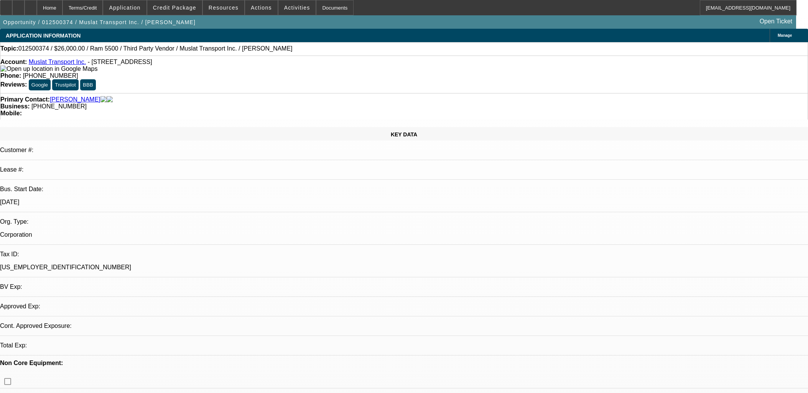
select select "1"
select select "2"
select select "4"
select select "1"
select select "2"
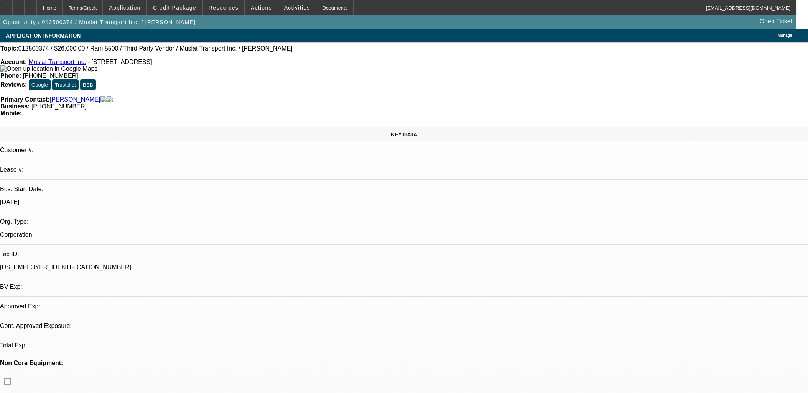
select select "4"
select select "1"
select select "2"
select select "4"
select select "1"
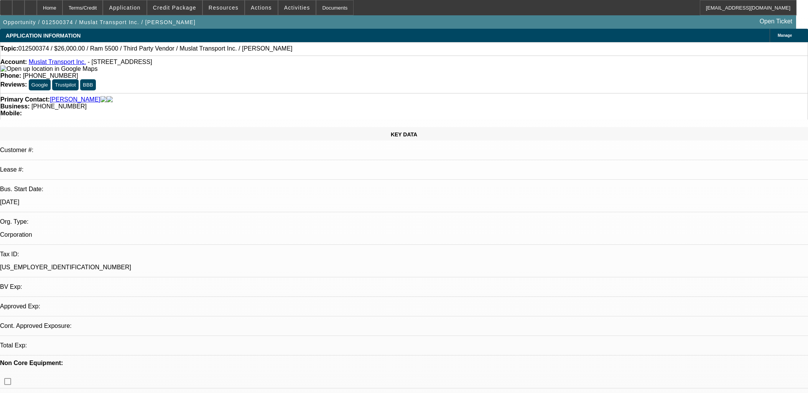
select select "2"
select select "4"
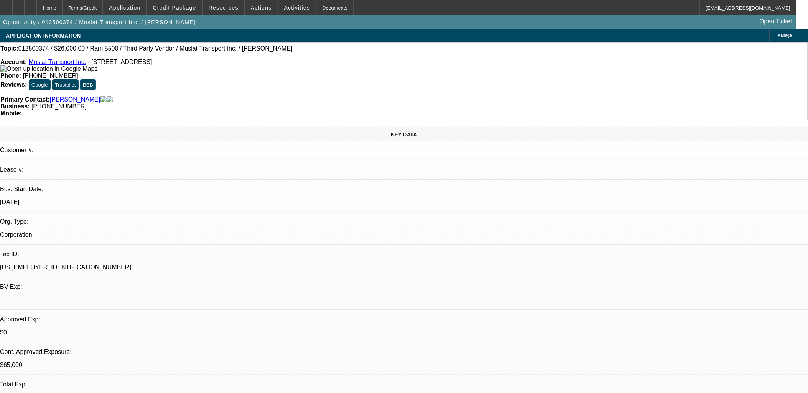
drag, startPoint x: 275, startPoint y: 155, endPoint x: 248, endPoint y: 164, distance: 28.9
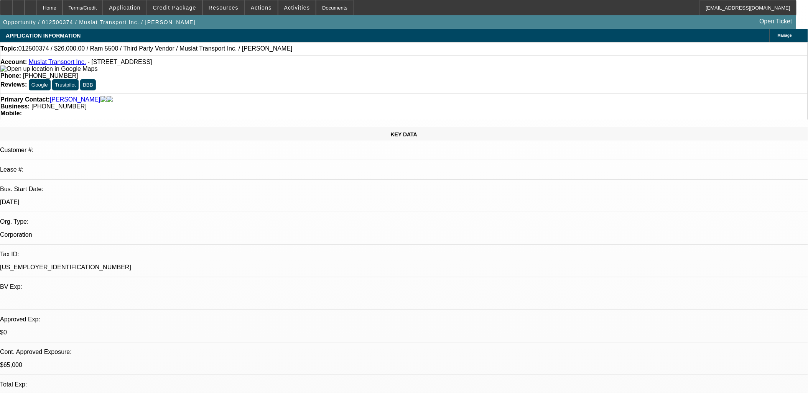
drag, startPoint x: 449, startPoint y: 189, endPoint x: 457, endPoint y: 188, distance: 8.5
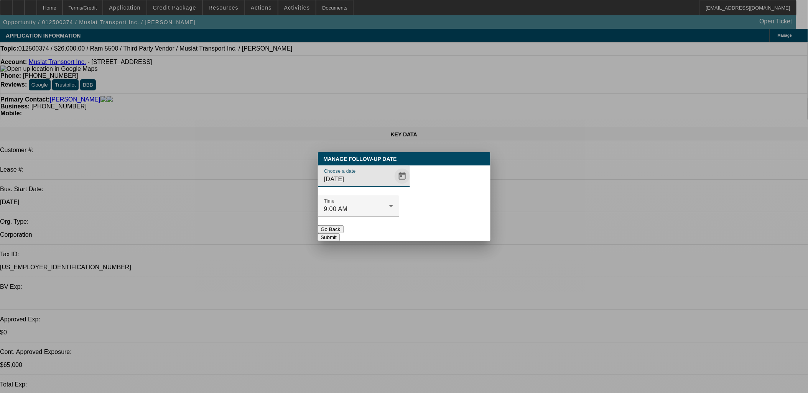
click at [393, 186] on span "Open calendar" at bounding box center [402, 176] width 18 height 18
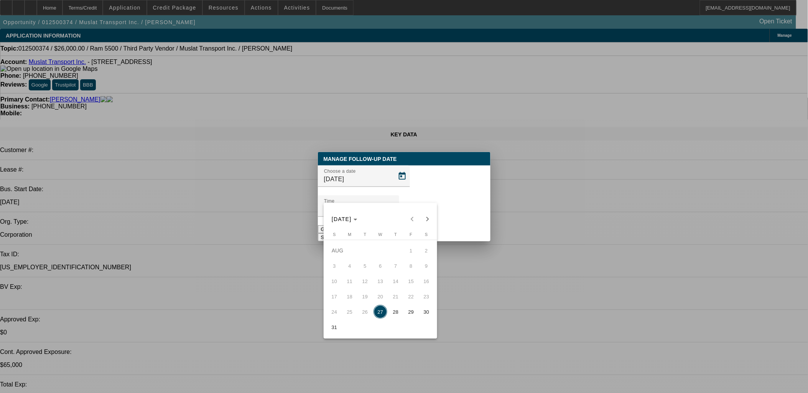
click at [427, 221] on span "Next month" at bounding box center [427, 219] width 15 height 15
click at [377, 285] on span "10" at bounding box center [380, 282] width 14 height 14
type input "9/10/2025"
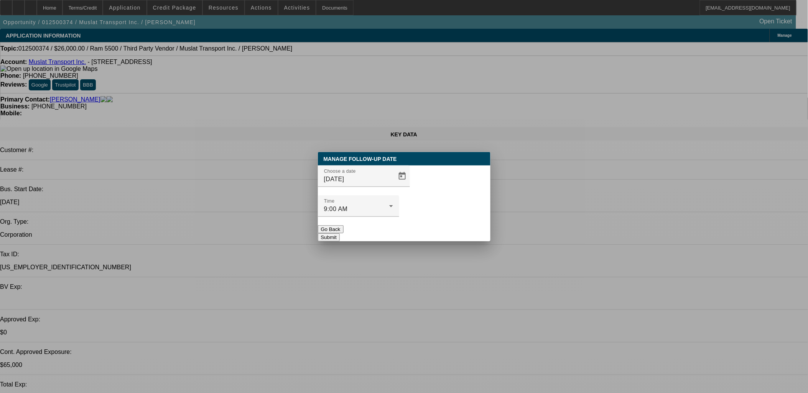
click at [340, 234] on button "Submit" at bounding box center [329, 238] width 22 height 8
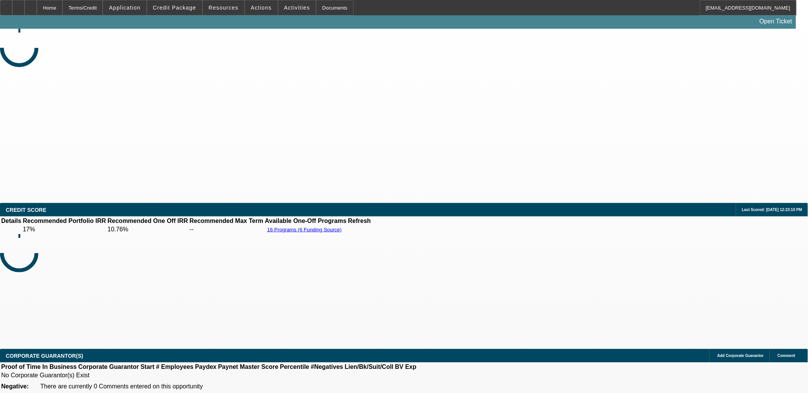
select select "0"
select select "0.1"
select select "0"
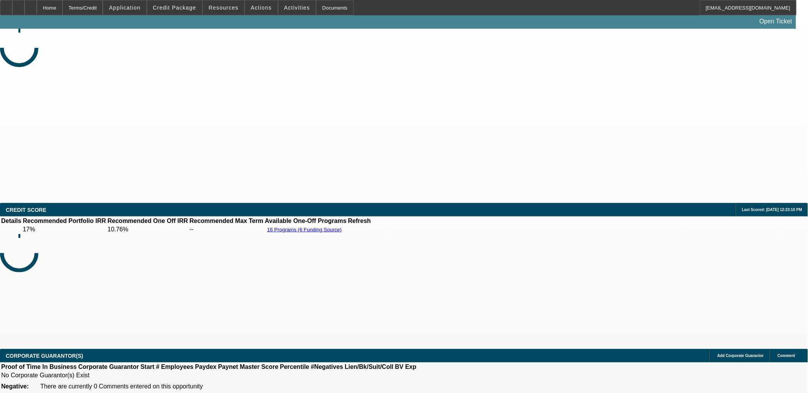
select select "0.1"
select select "0"
select select "0.1"
select select "0"
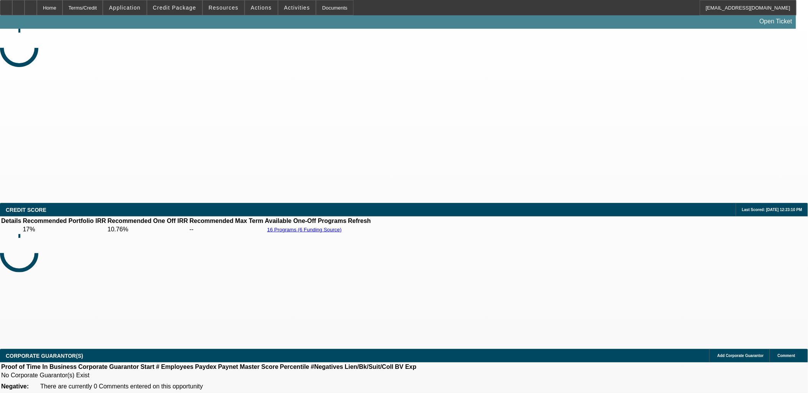
select select "0"
select select "0.1"
select select "1"
select select "4"
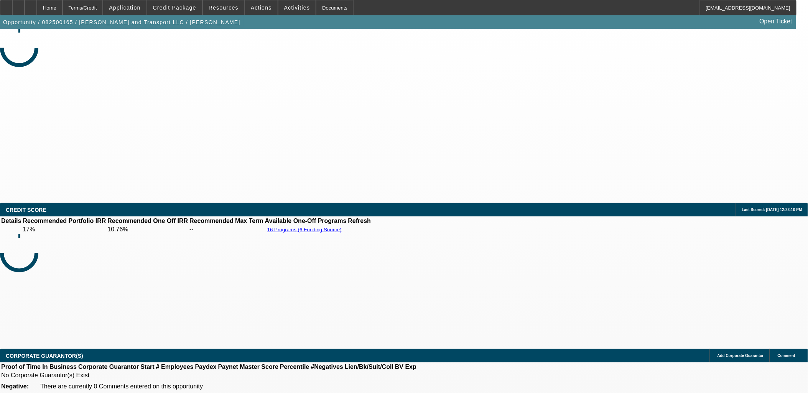
select select "1"
select select "4"
select select "1"
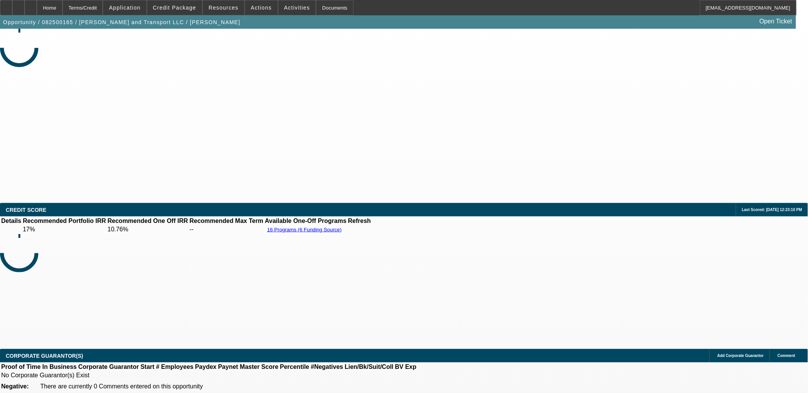
select select "4"
select select "1"
select select "4"
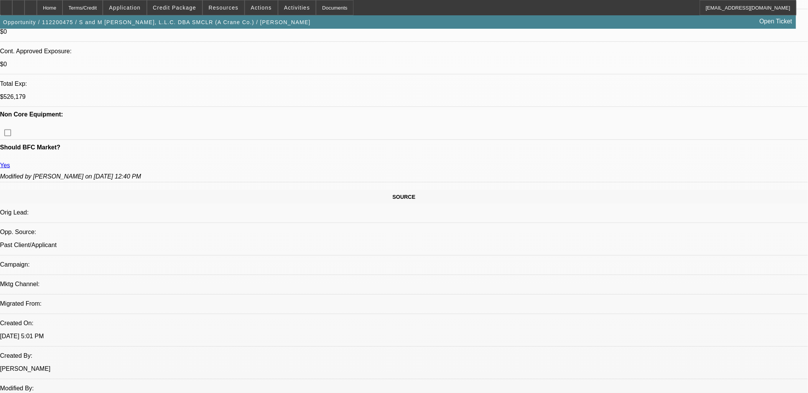
select select "0"
select select "2"
select select "0.1"
select select "0"
select select "2"
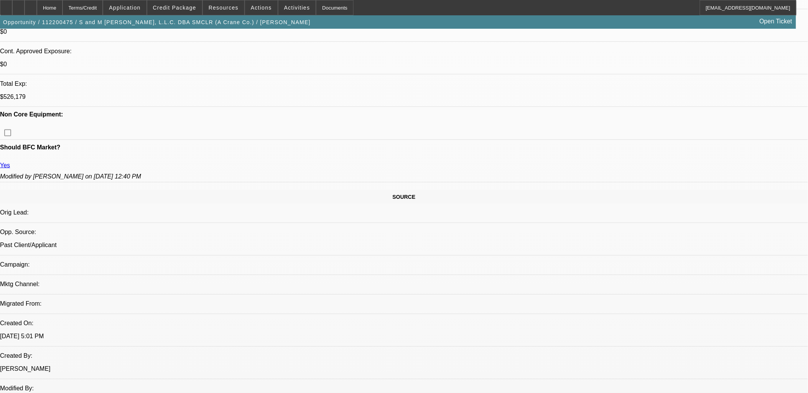
select select "0.1"
select select "0"
select select "2"
select select "0.1"
select select "0"
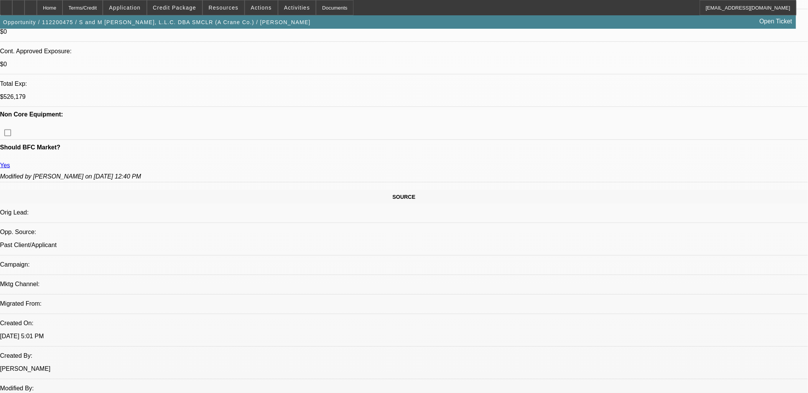
select select "2"
select select "0.1"
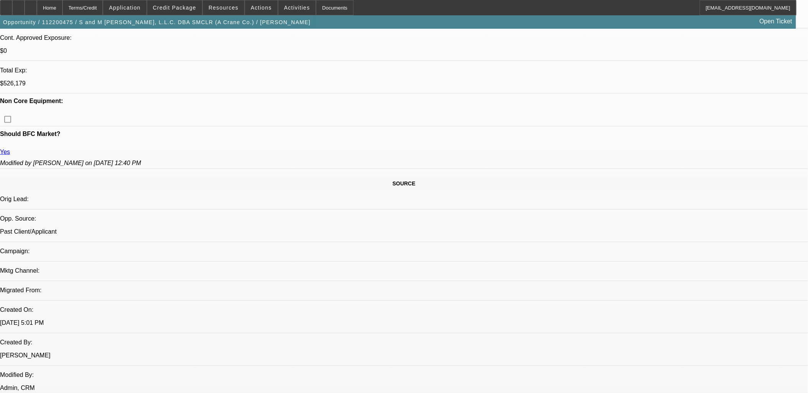
select select "1"
select select "2"
select select "4"
select select "1"
select select "2"
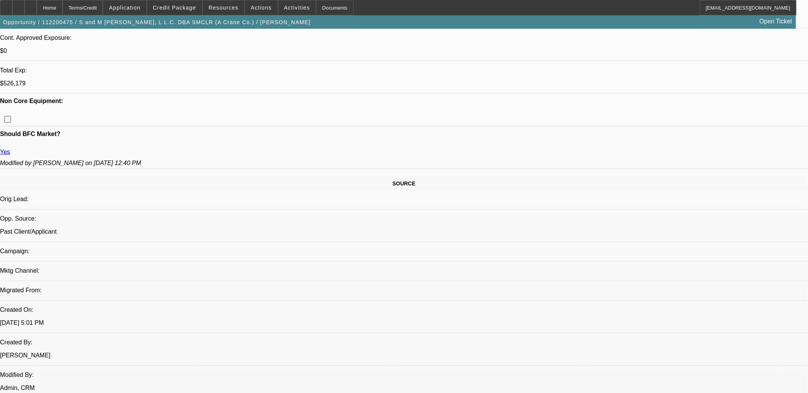
select select "4"
select select "1"
select select "2"
select select "4"
select select "1"
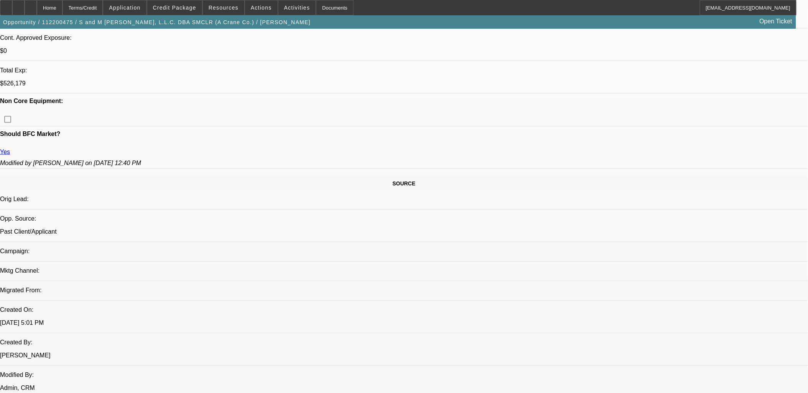
select select "2"
select select "4"
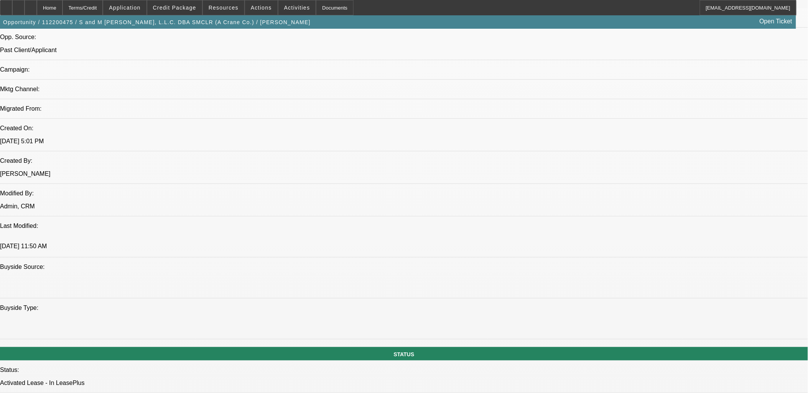
scroll to position [426, 0]
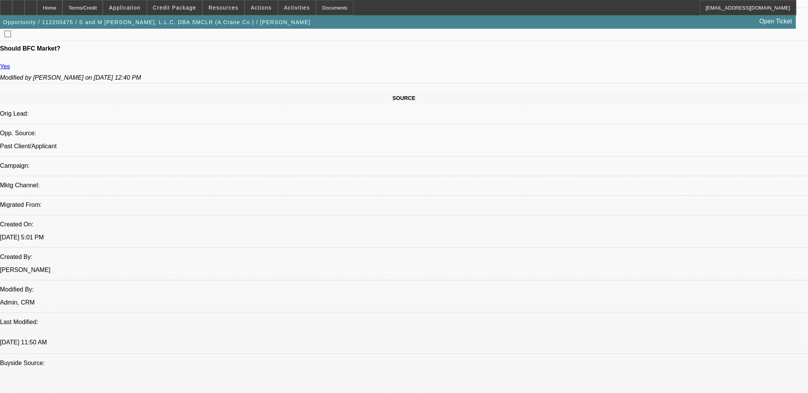
drag, startPoint x: 530, startPoint y: 222, endPoint x: 7, endPoint y: 206, distance: 523.6
drag, startPoint x: 7, startPoint y: 206, endPoint x: 529, endPoint y: 256, distance: 524.6
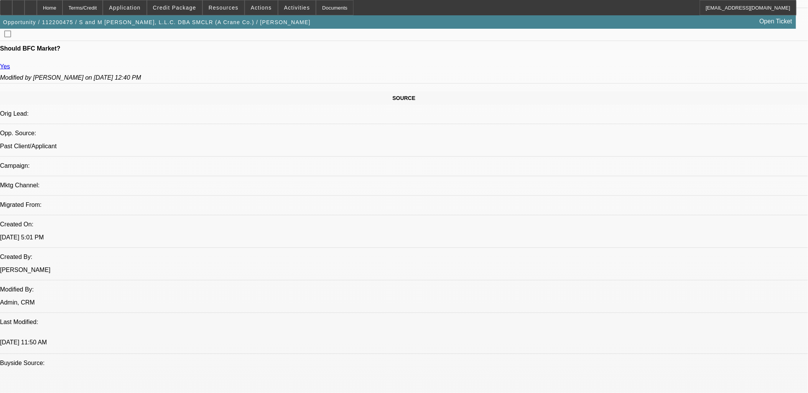
drag, startPoint x: 529, startPoint y: 255, endPoint x: 8, endPoint y: 207, distance: 523.3
drag, startPoint x: 167, startPoint y: 220, endPoint x: 531, endPoint y: 259, distance: 366.3
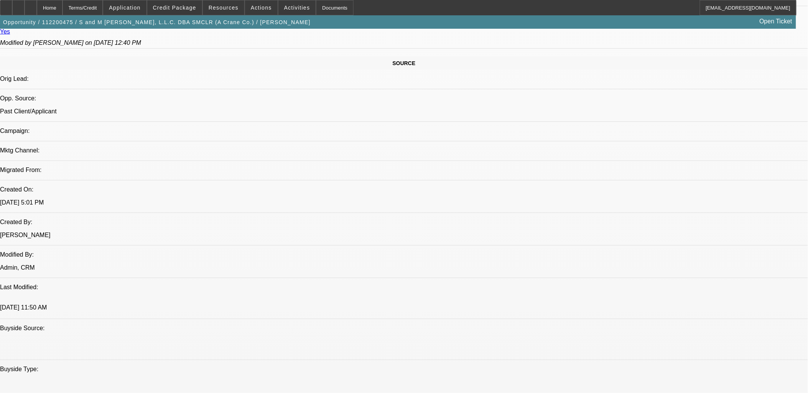
scroll to position [341, 0]
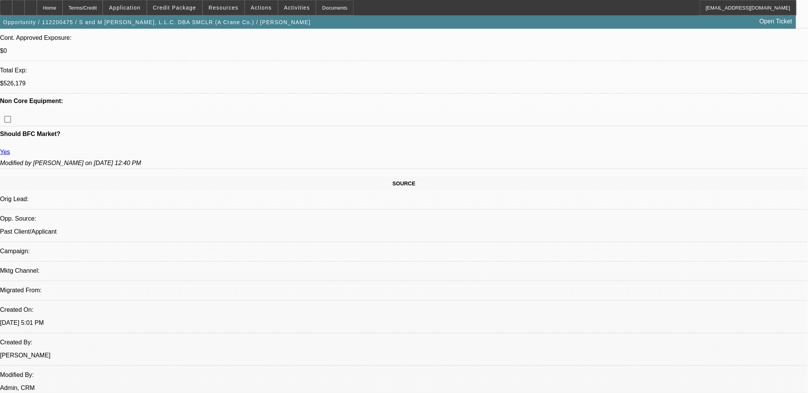
drag, startPoint x: 163, startPoint y: 150, endPoint x: 159, endPoint y: 152, distance: 4.3
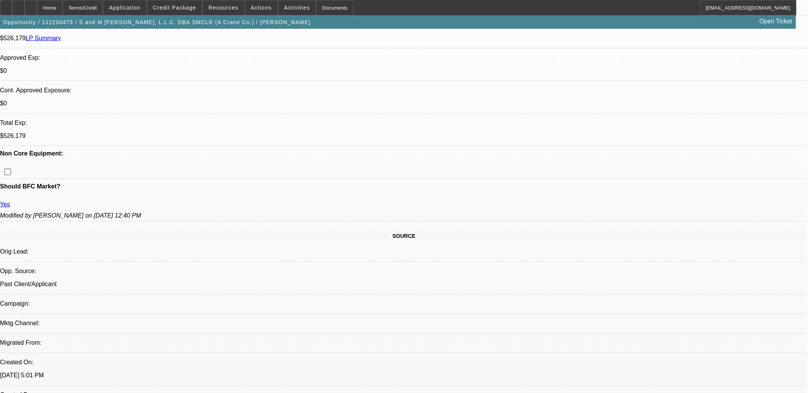
scroll to position [213, 0]
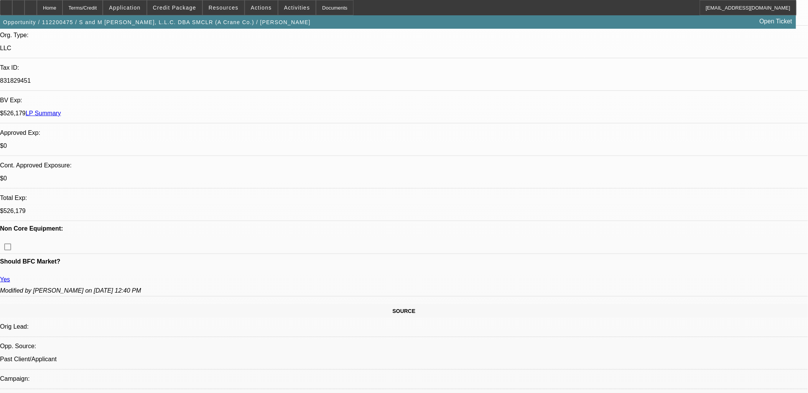
drag, startPoint x: 8, startPoint y: 91, endPoint x: 313, endPoint y: 270, distance: 353.2
drag, startPoint x: 313, startPoint y: 270, endPoint x: 256, endPoint y: 260, distance: 57.6
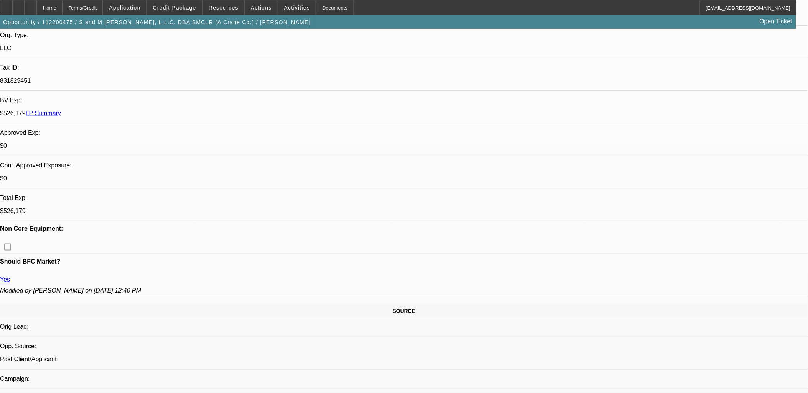
drag, startPoint x: 12, startPoint y: 93, endPoint x: 446, endPoint y: 352, distance: 504.7
drag, startPoint x: 445, startPoint y: 354, endPoint x: 8, endPoint y: 93, distance: 509.0
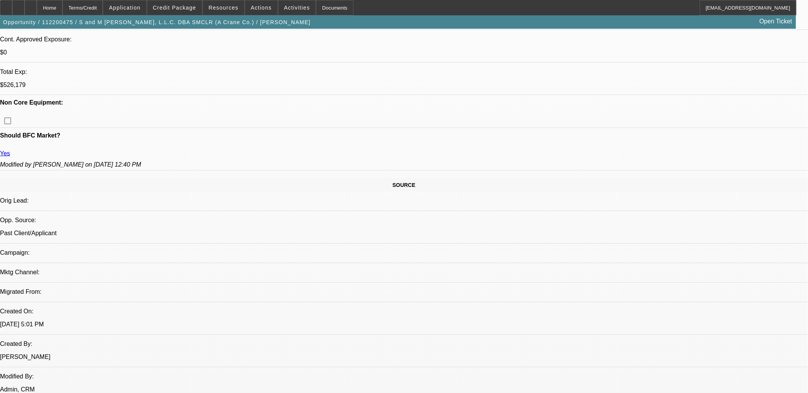
scroll to position [341, 0]
drag, startPoint x: 8, startPoint y: 93, endPoint x: 531, endPoint y: 345, distance: 580.9
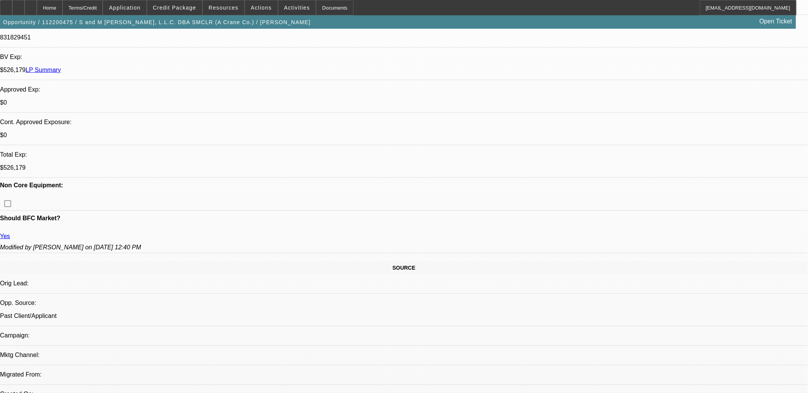
scroll to position [255, 0]
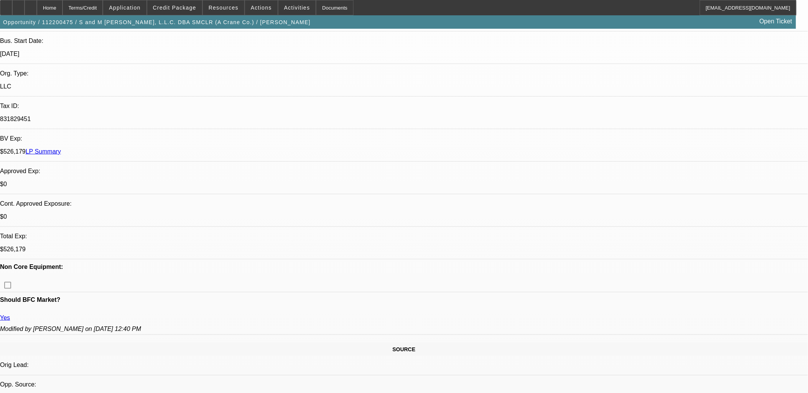
scroll to position [85, 0]
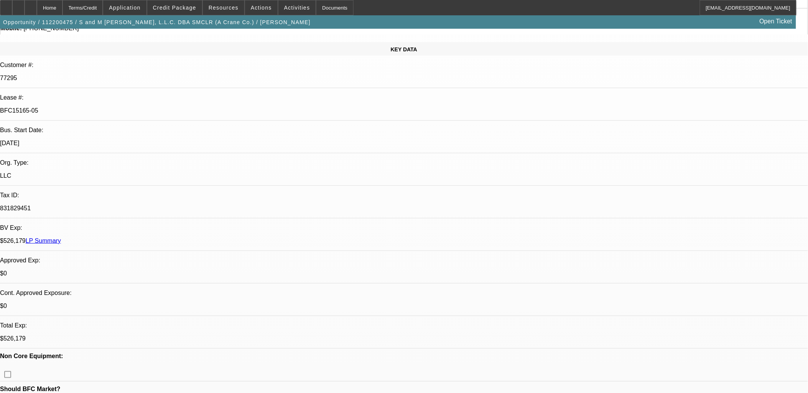
drag, startPoint x: 530, startPoint y: 383, endPoint x: 8, endPoint y: 164, distance: 565.8
